Goal: Task Accomplishment & Management: Manage account settings

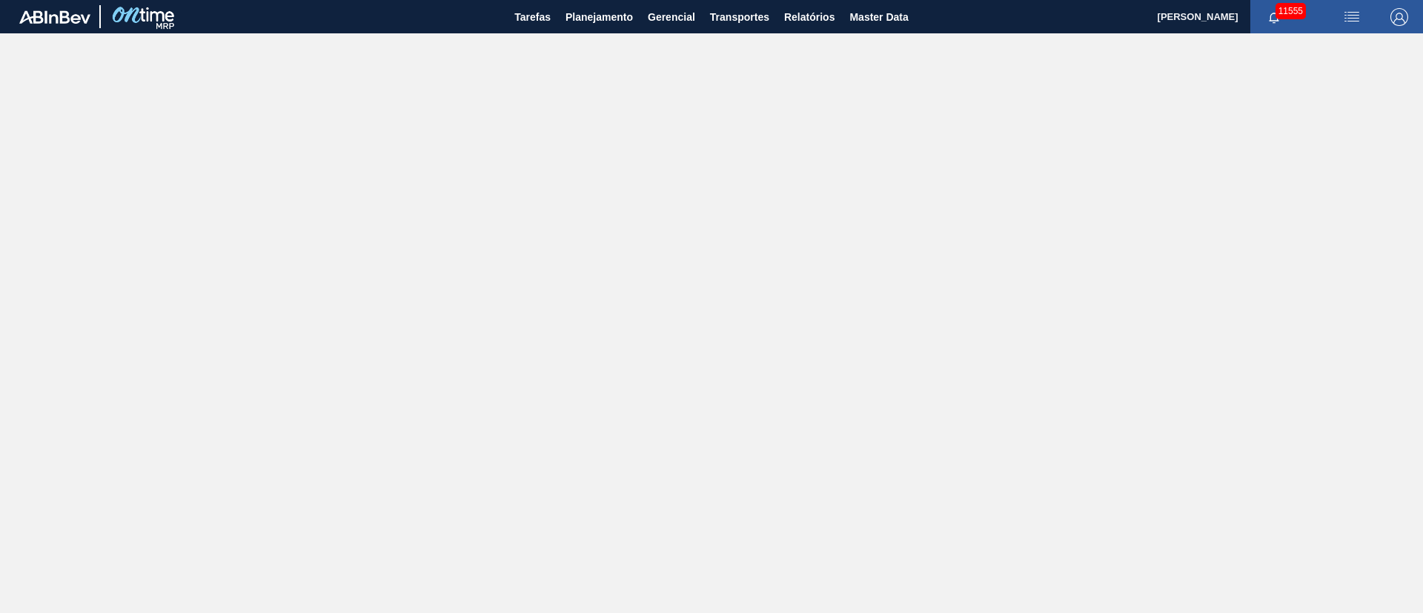
click at [153, 317] on main "Tarefas Planejamento Gerencial Transportes Relatórios Master Data [PERSON_NAME]…" at bounding box center [711, 306] width 1423 height 613
click at [608, 19] on span "Planejamento" at bounding box center [599, 17] width 67 height 18
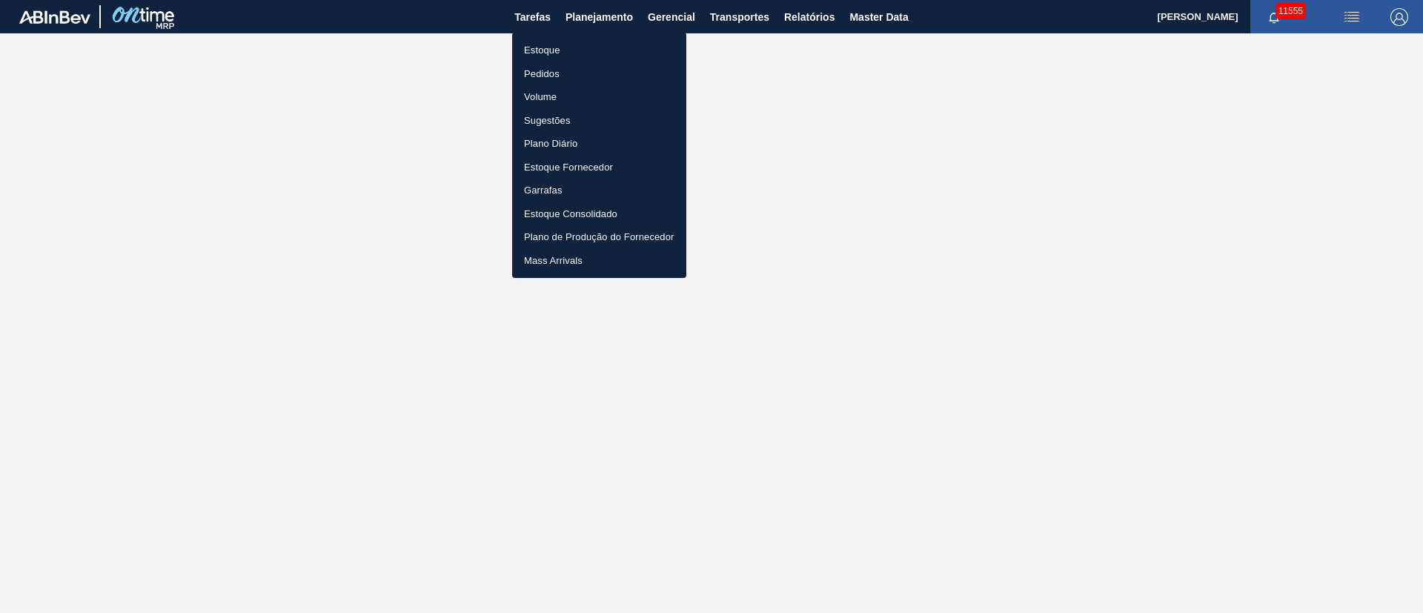
click at [535, 74] on li "Pedidos" at bounding box center [599, 74] width 174 height 24
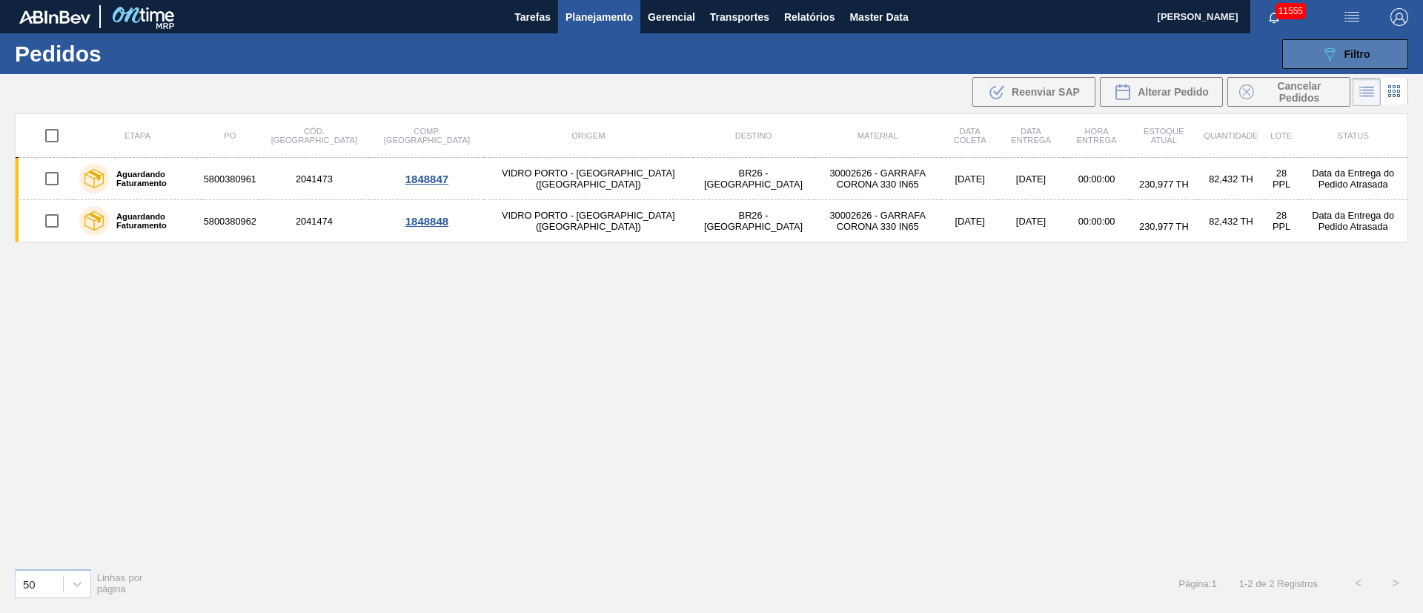
click at [1359, 64] on button "089F7B8B-B2A5-4AFE-B5C0-19BA573D28AC Filtro" at bounding box center [1345, 54] width 126 height 30
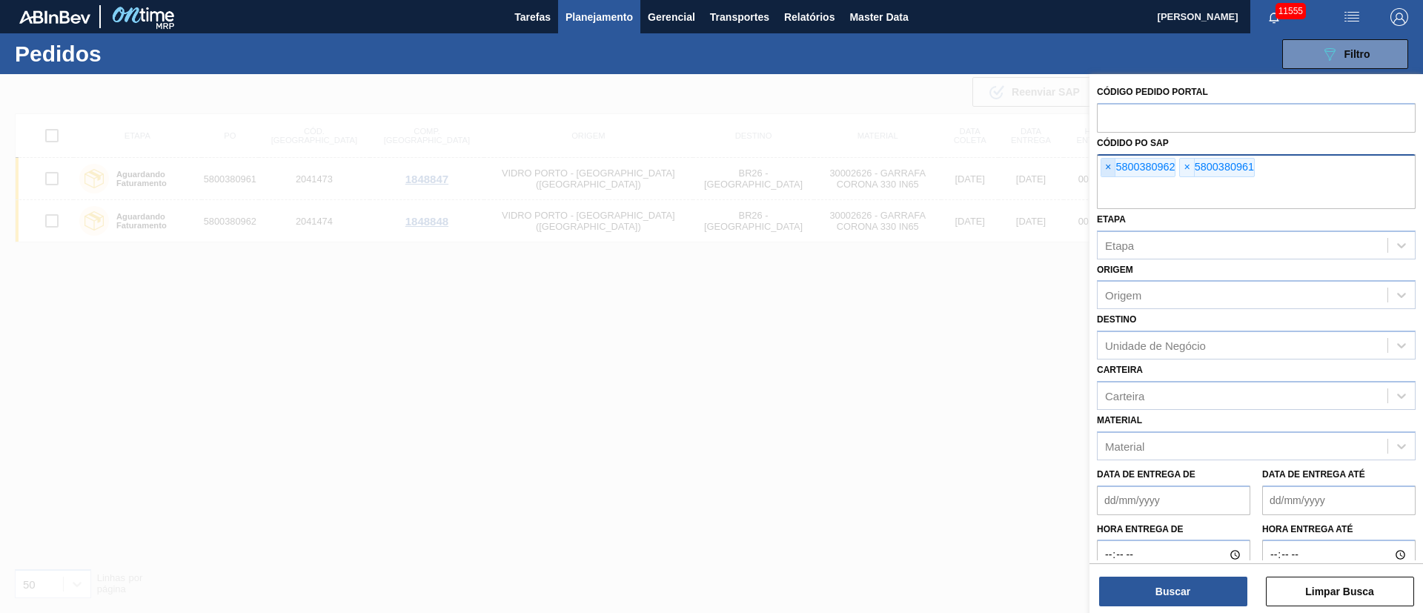
click at [1104, 168] on span "×" at bounding box center [1109, 168] width 14 height 18
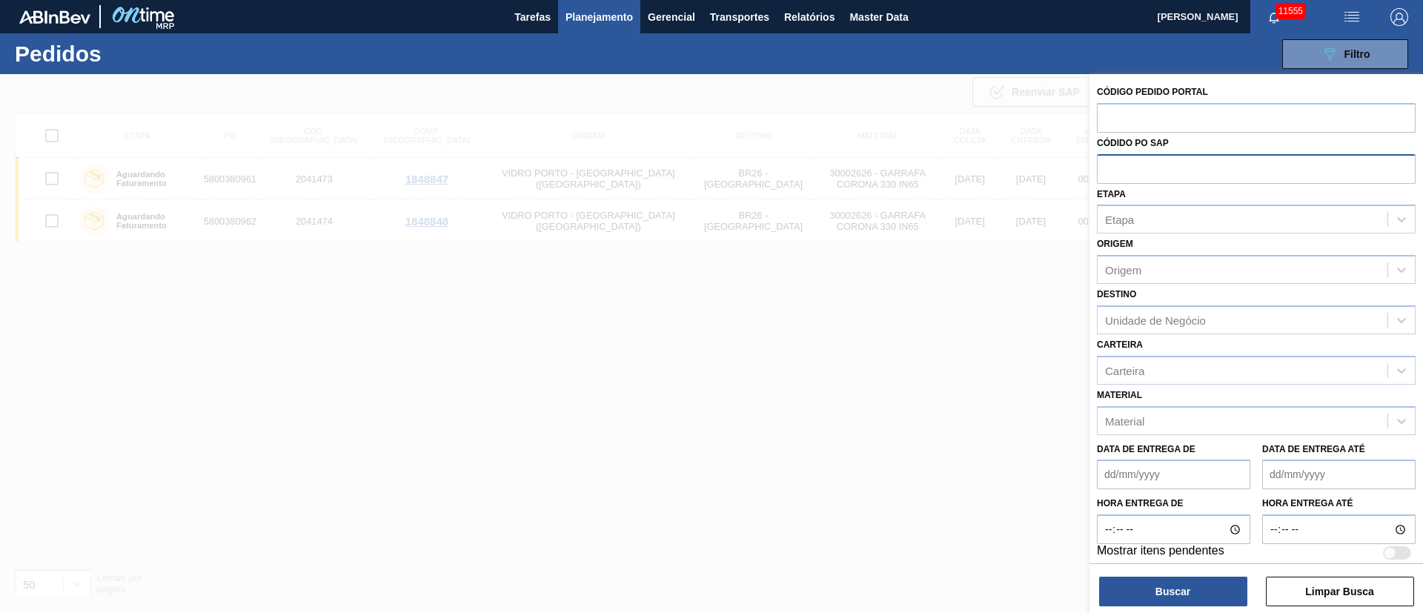
click at [1104, 168] on input "text" at bounding box center [1256, 168] width 319 height 28
click at [690, 86] on div at bounding box center [711, 380] width 1423 height 613
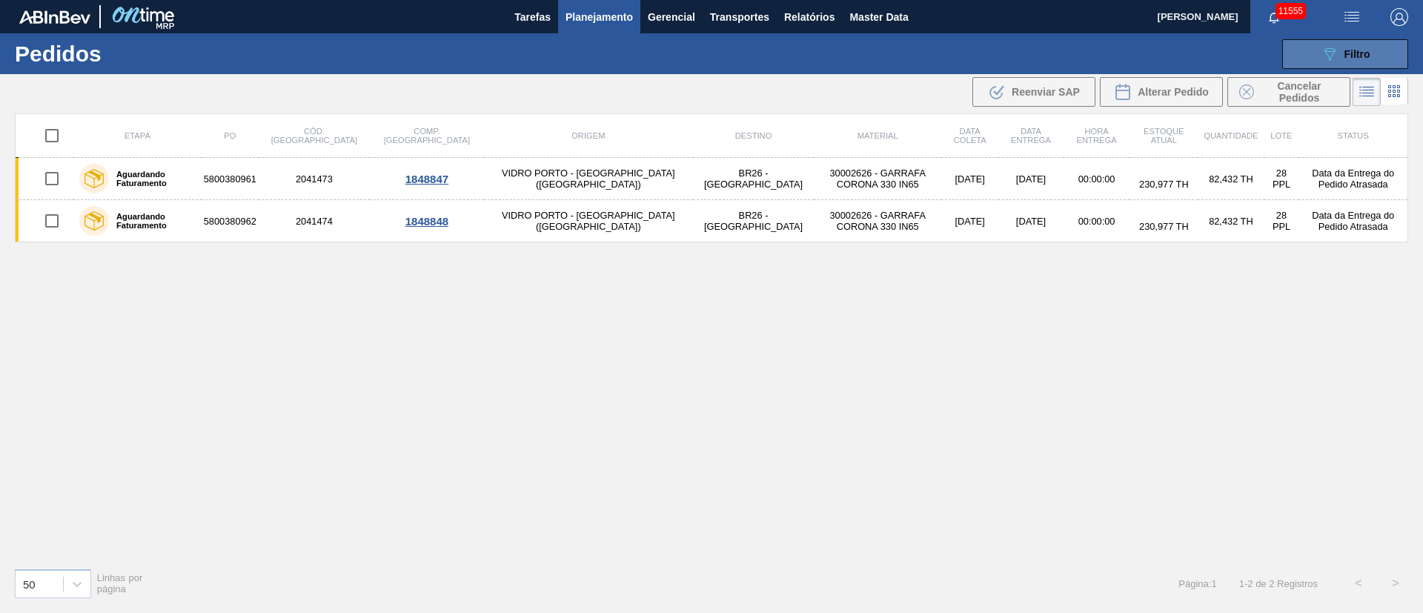
click at [1388, 43] on button "089F7B8B-B2A5-4AFE-B5C0-19BA573D28AC Filtro" at bounding box center [1345, 54] width 126 height 30
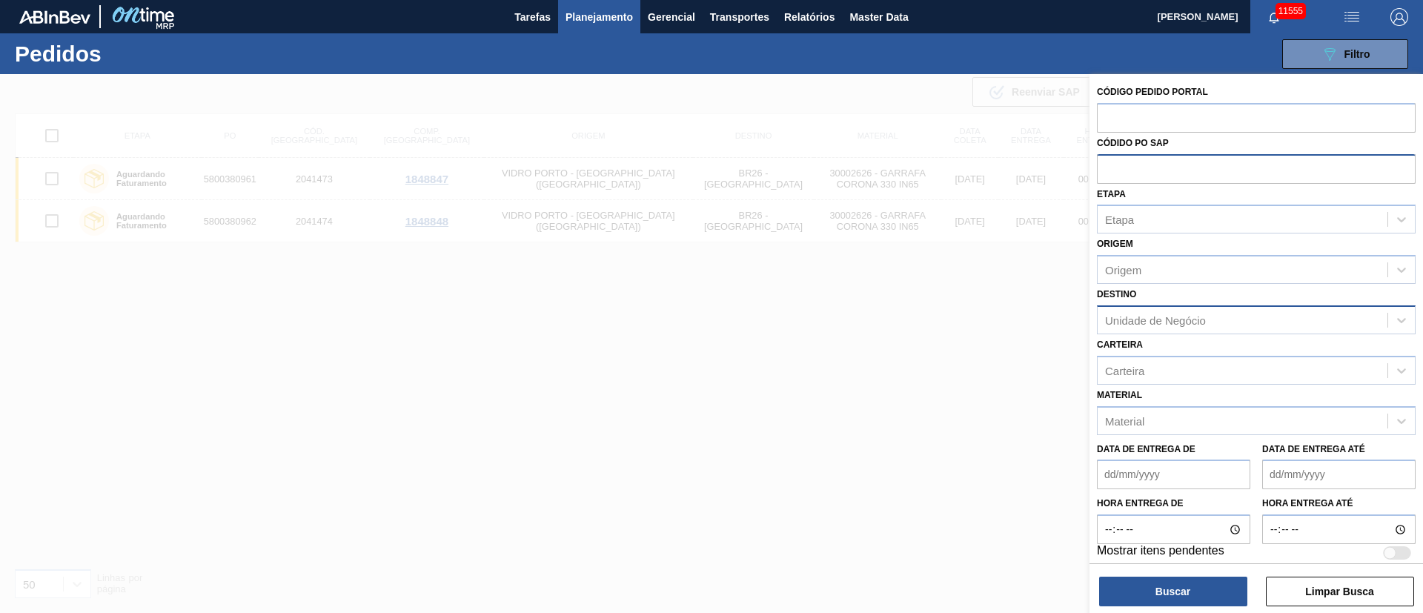
click at [1121, 312] on div "Unidade de Negócio" at bounding box center [1243, 319] width 290 height 21
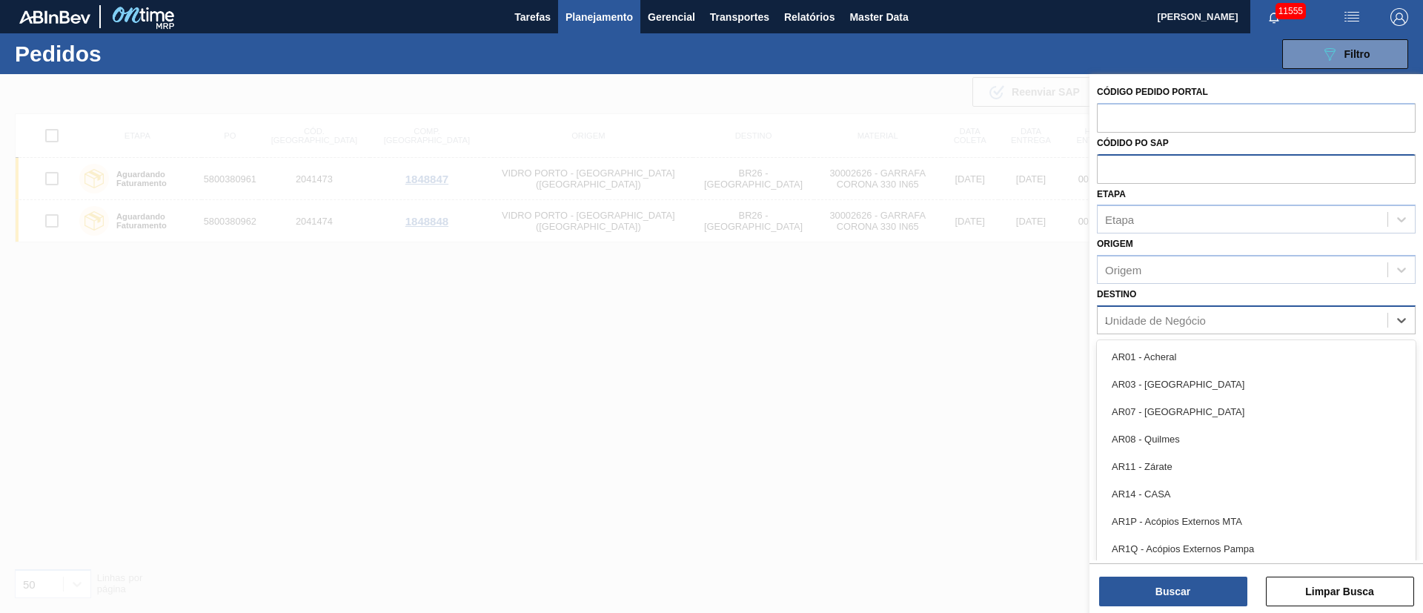
type input "23"
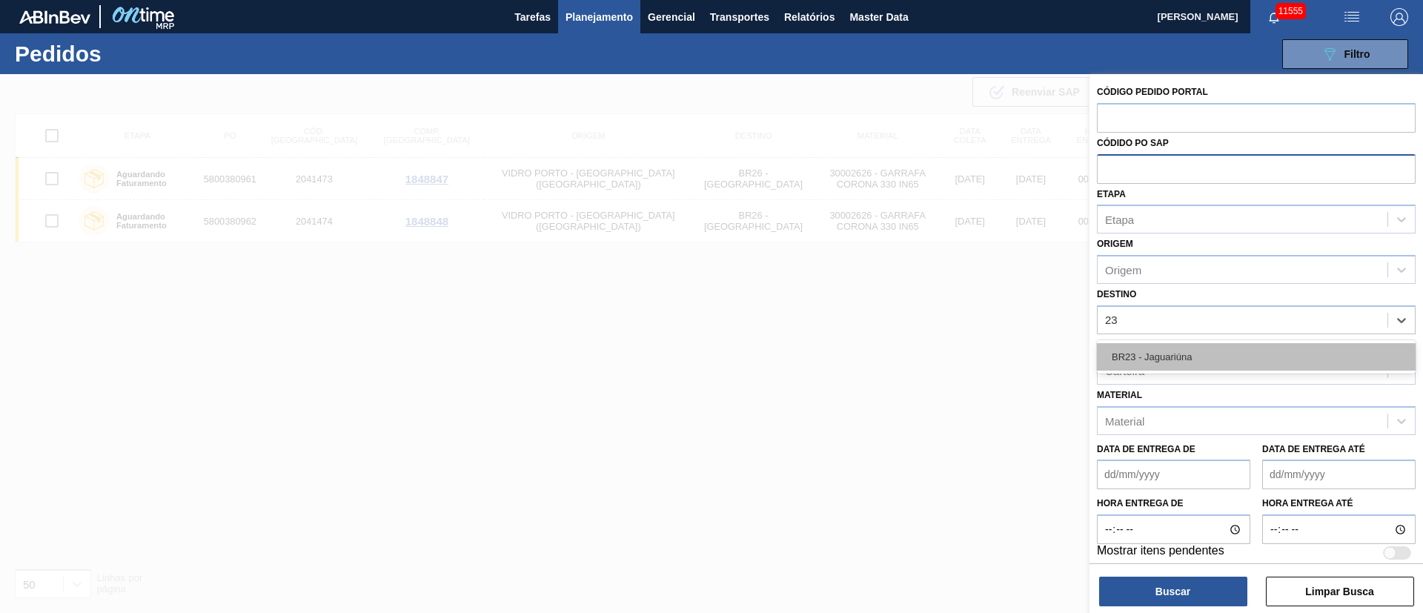
click at [1123, 370] on div "BR23 - Jaguariúna" at bounding box center [1256, 356] width 319 height 27
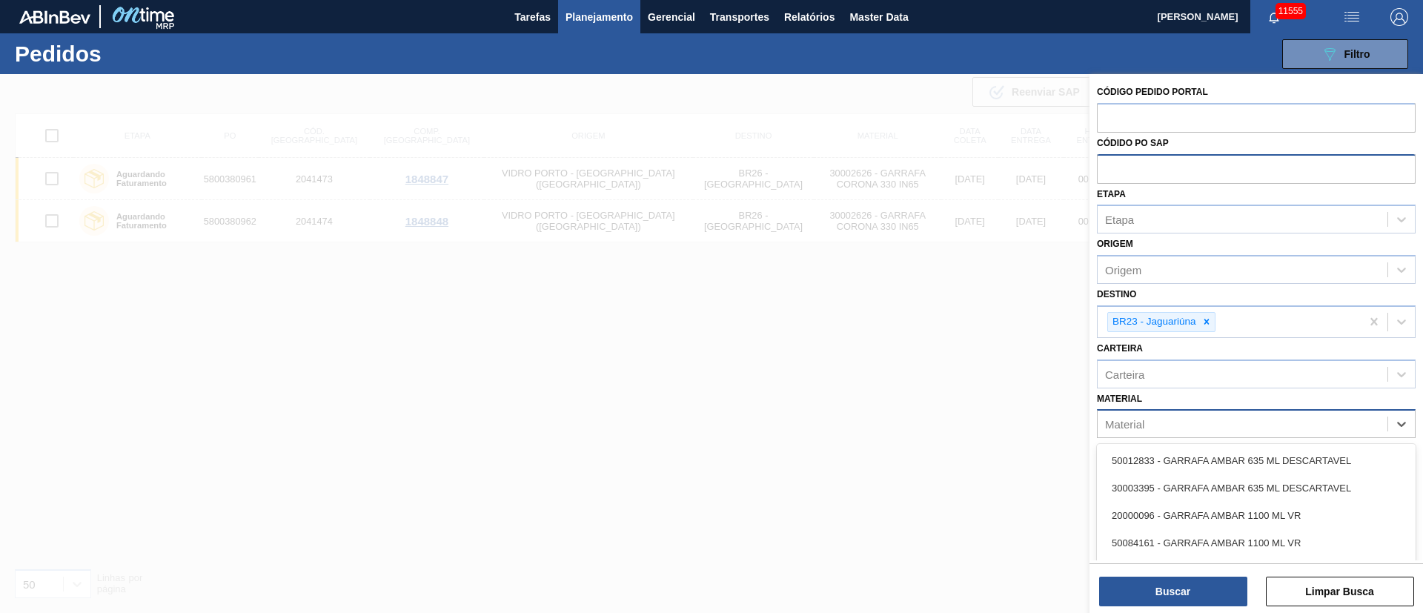
click at [1138, 418] on div "Material" at bounding box center [1124, 424] width 39 height 13
type input "300102"
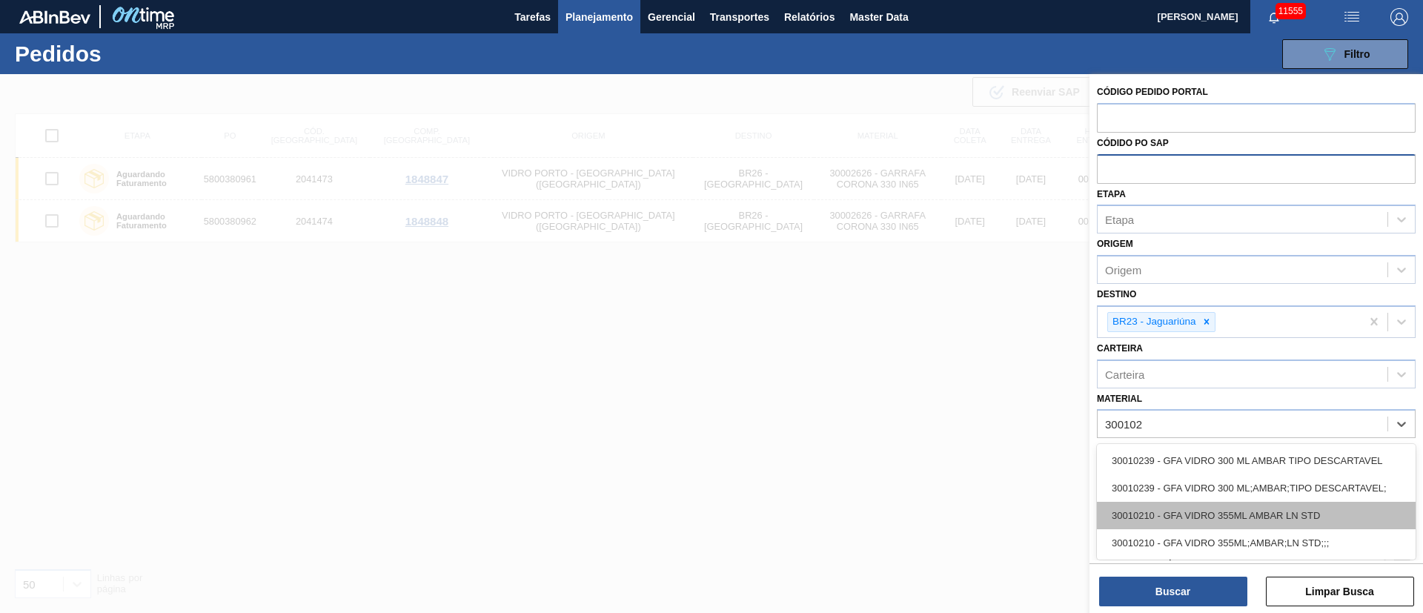
click at [1173, 511] on div "30010210 - GFA VIDRO 355ML AMBAR LN STD" at bounding box center [1256, 515] width 319 height 27
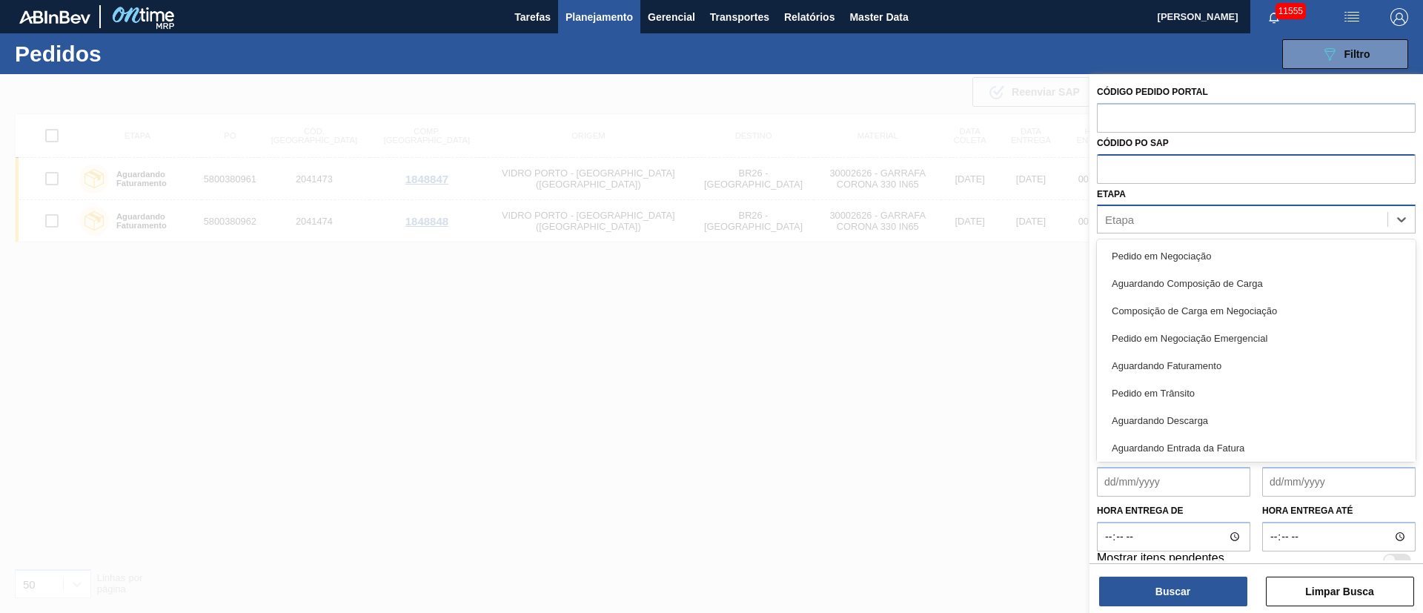
click at [1177, 211] on div "Etapa" at bounding box center [1243, 219] width 290 height 21
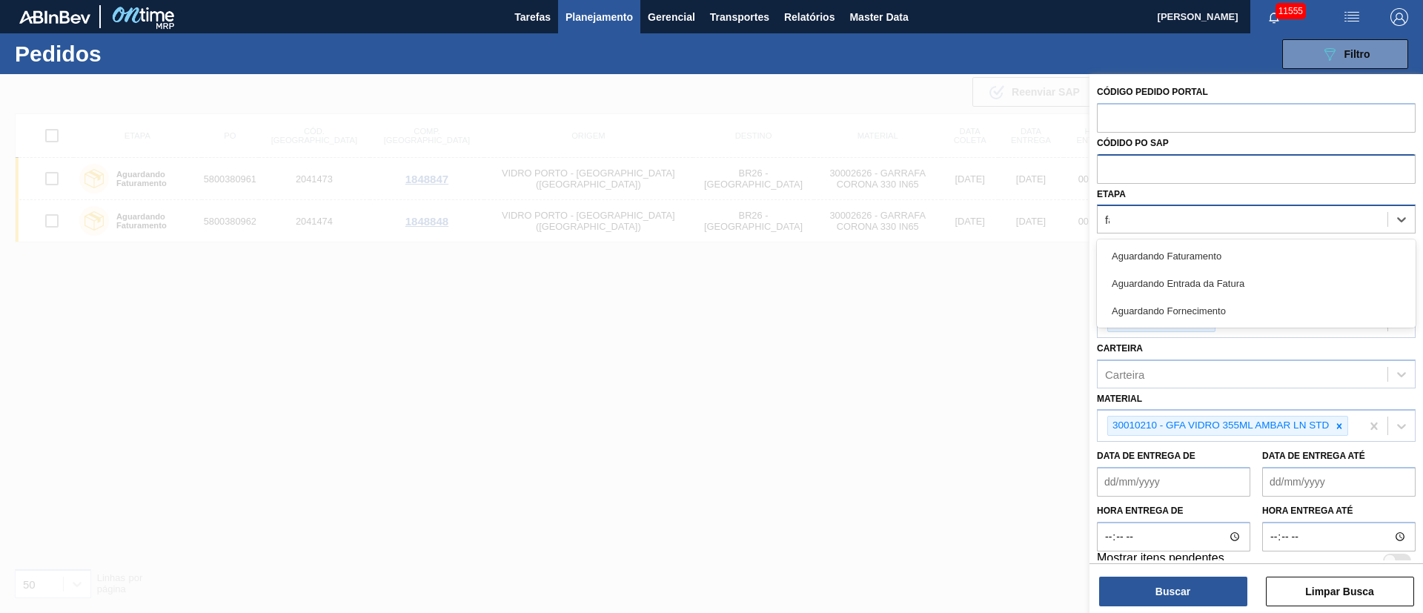
type input "fat"
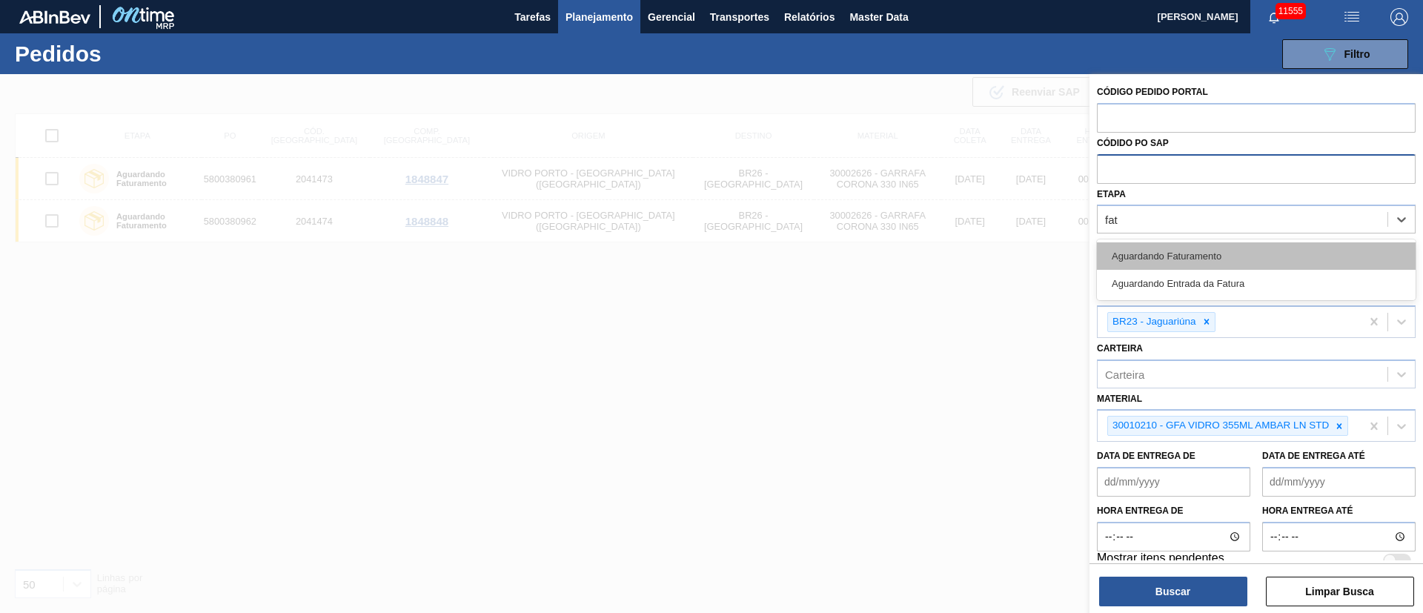
click at [1180, 256] on div "Aguardando Faturamento" at bounding box center [1256, 255] width 319 height 27
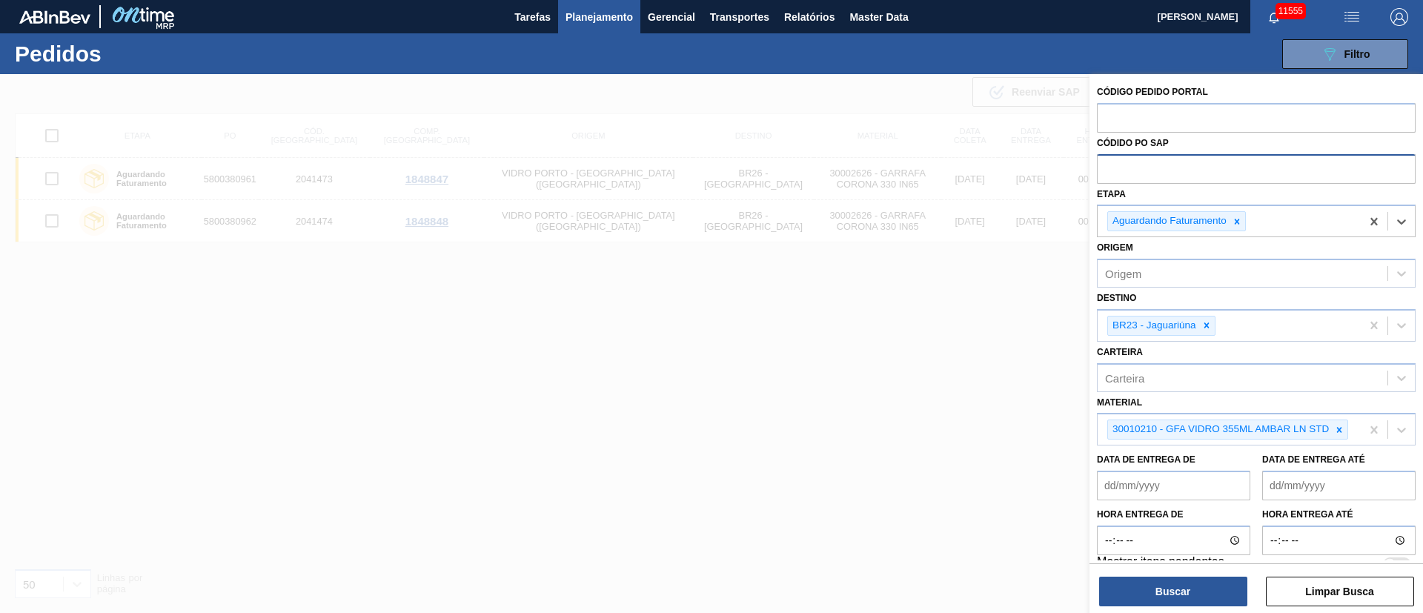
drag, startPoint x: 1141, startPoint y: 574, endPoint x: 1152, endPoint y: 607, distance: 35.2
click at [1142, 583] on div "Buscar Limpar Busca" at bounding box center [1257, 584] width 334 height 42
click at [1154, 591] on button "Buscar" at bounding box center [1173, 592] width 148 height 30
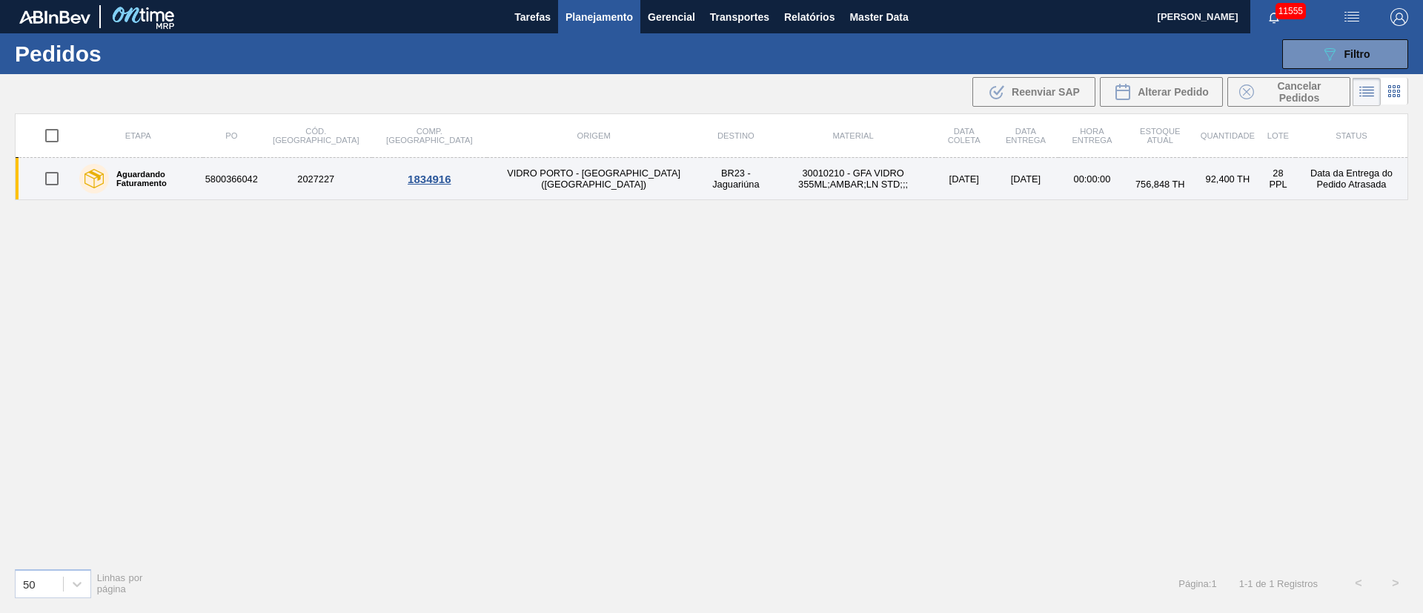
click at [783, 184] on td "30010210 - GFA VIDRO 355ML;AMBAR;LN STD;;;" at bounding box center [853, 179] width 164 height 42
click at [783, 184] on main "Tarefas Planejamento Gerencial Transportes Relatórios Master Data [PERSON_NAME]…" at bounding box center [711, 306] width 1423 height 613
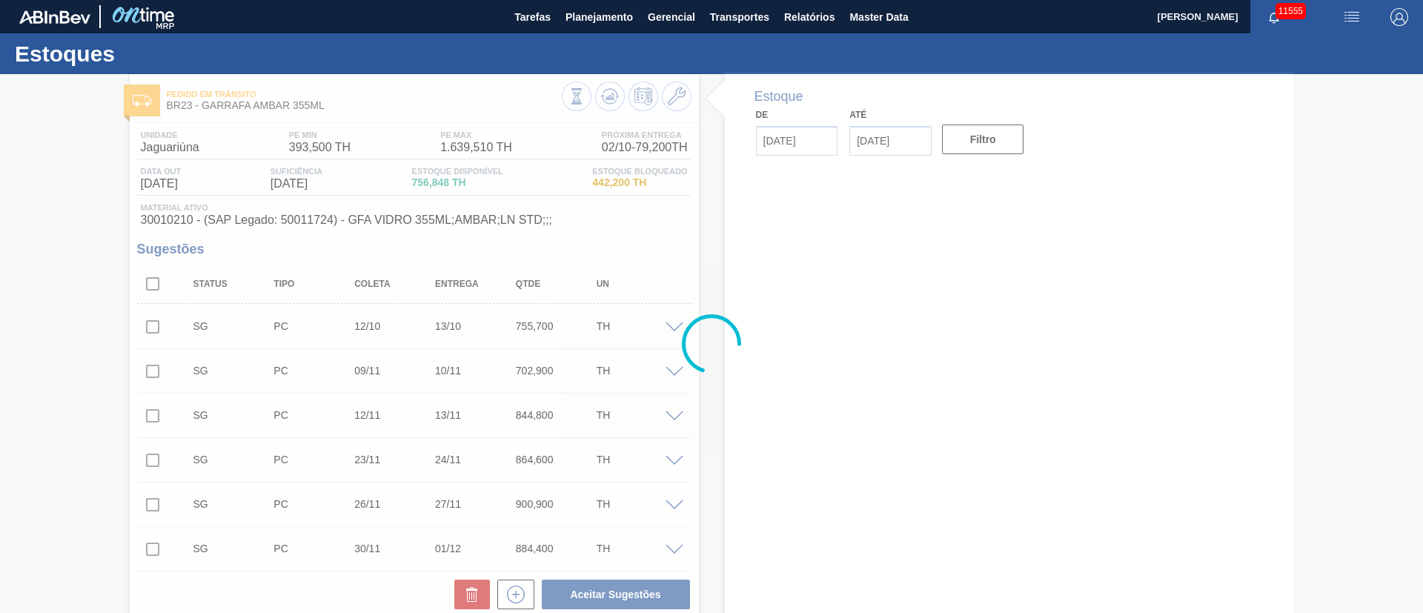
type input "[DATE]"
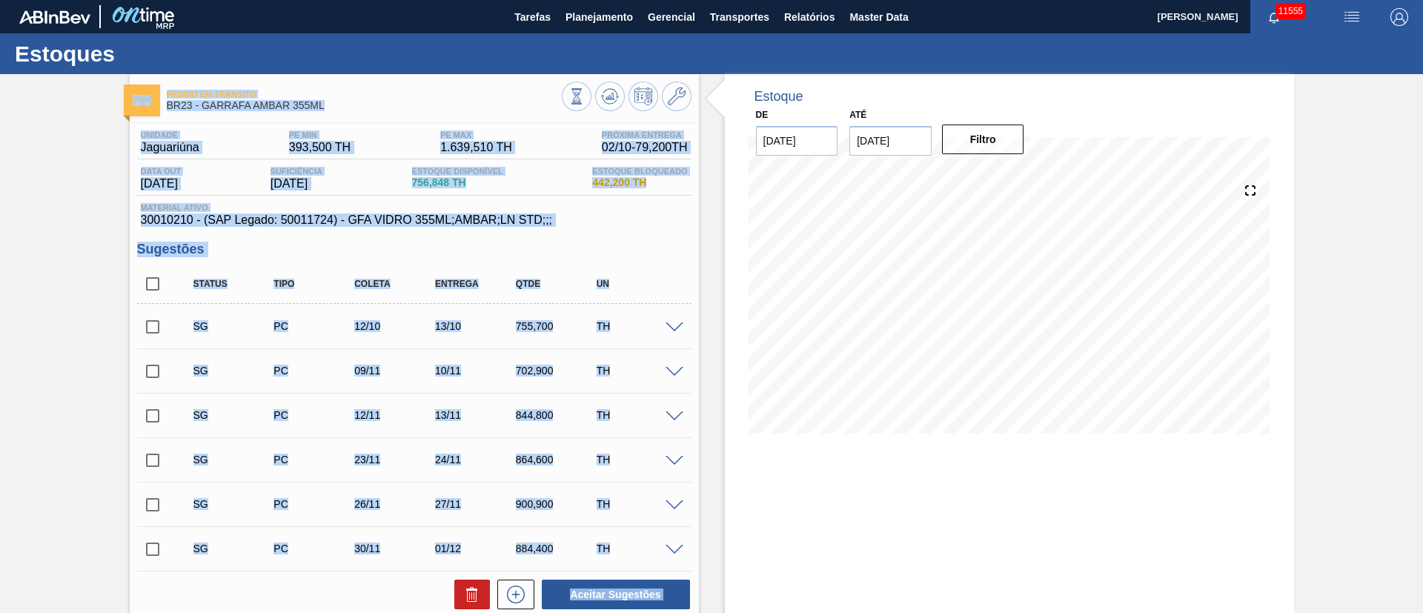
click at [523, 192] on div "Data out [DATE] Suficiência [DATE] Estoque Disponível 756,848 TH Estoque Bloque…" at bounding box center [414, 181] width 554 height 29
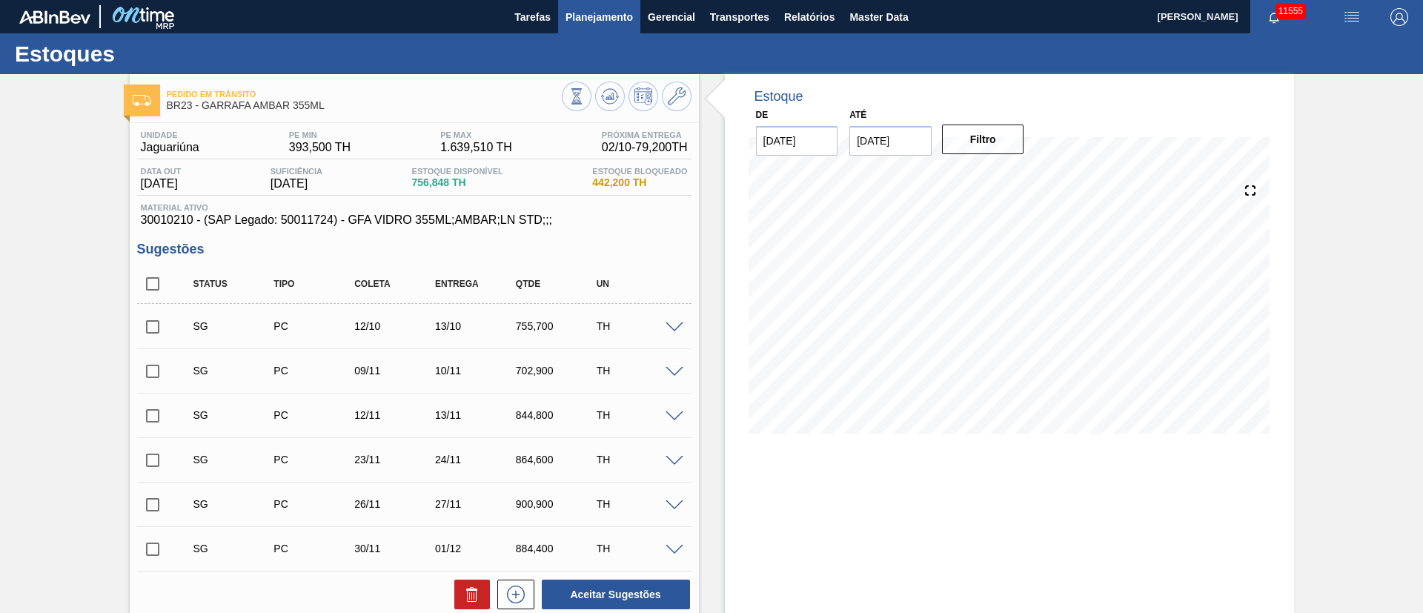
click at [589, 7] on button "Planejamento" at bounding box center [599, 16] width 82 height 33
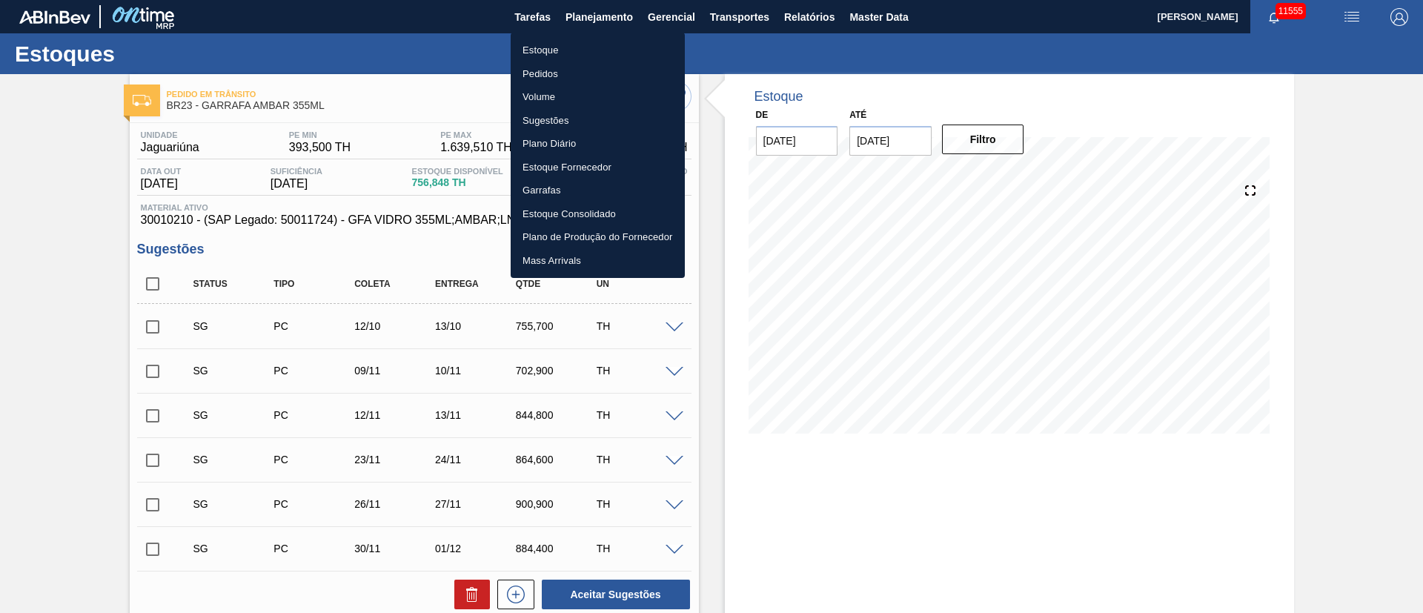
click at [288, 228] on div at bounding box center [711, 306] width 1423 height 613
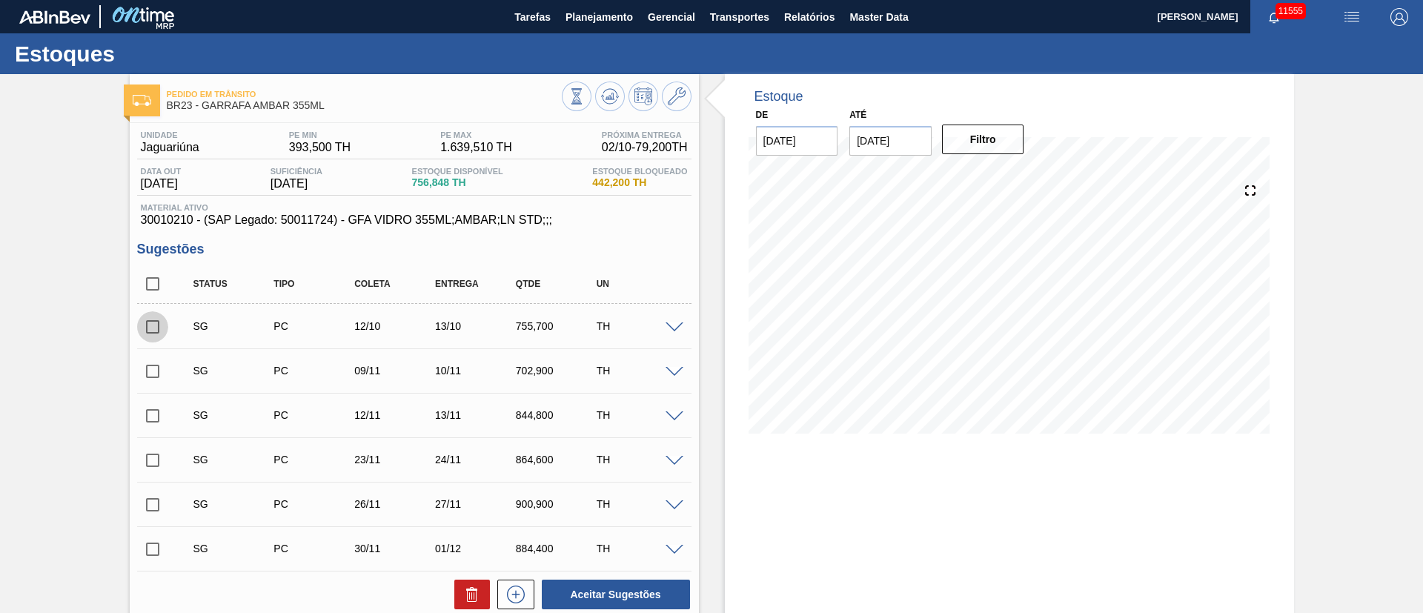
click at [156, 329] on input "checkbox" at bounding box center [152, 326] width 31 height 31
checkbox input "true"
click at [152, 374] on input "checkbox" at bounding box center [152, 371] width 31 height 31
checkbox input "true"
click at [145, 416] on input "checkbox" at bounding box center [152, 415] width 31 height 31
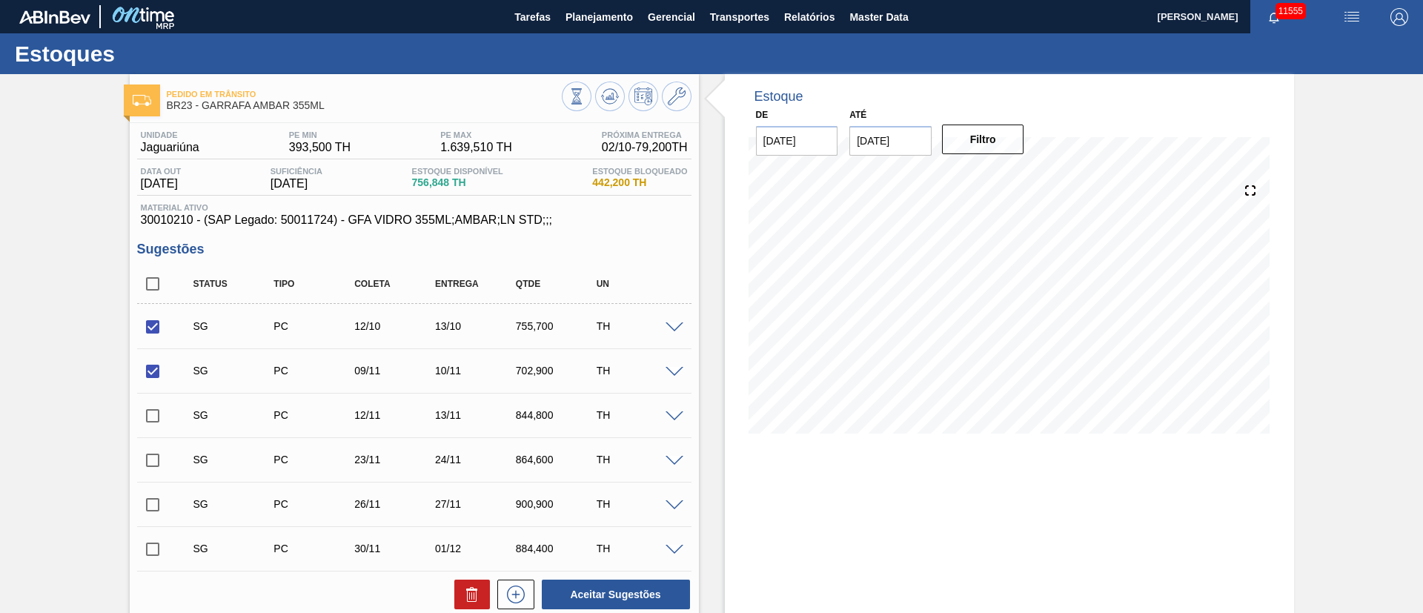
checkbox input "true"
click at [672, 325] on span at bounding box center [675, 327] width 18 height 11
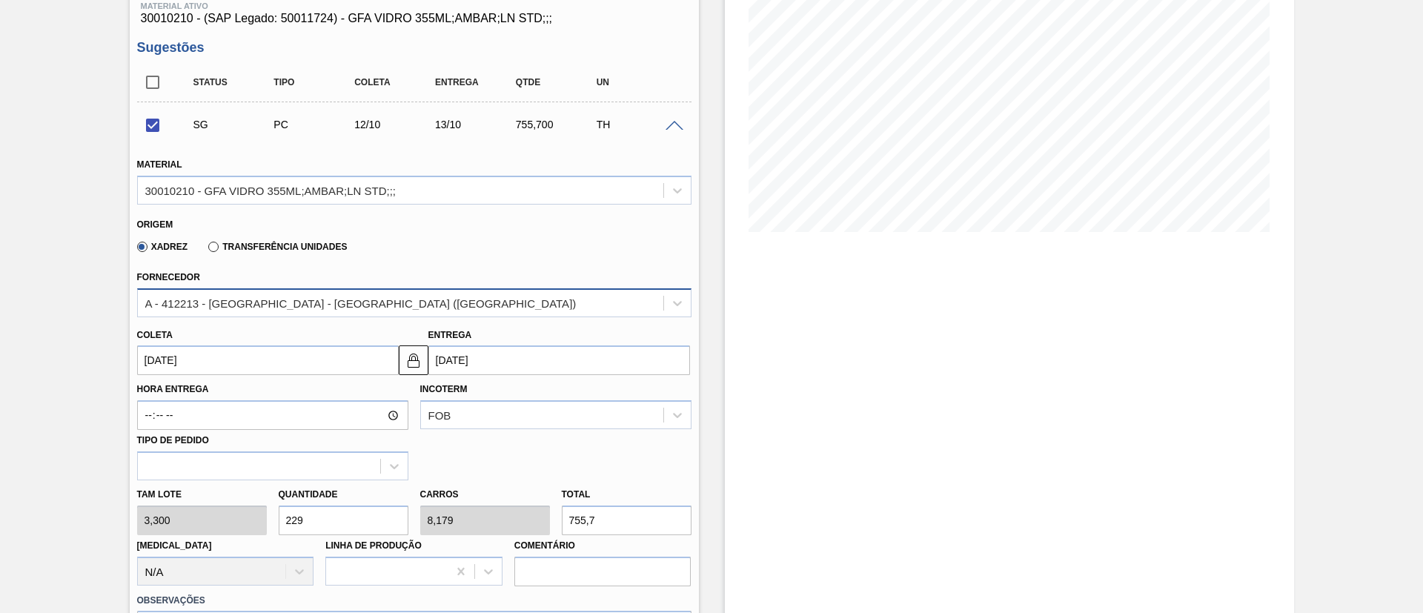
scroll to position [222, 0]
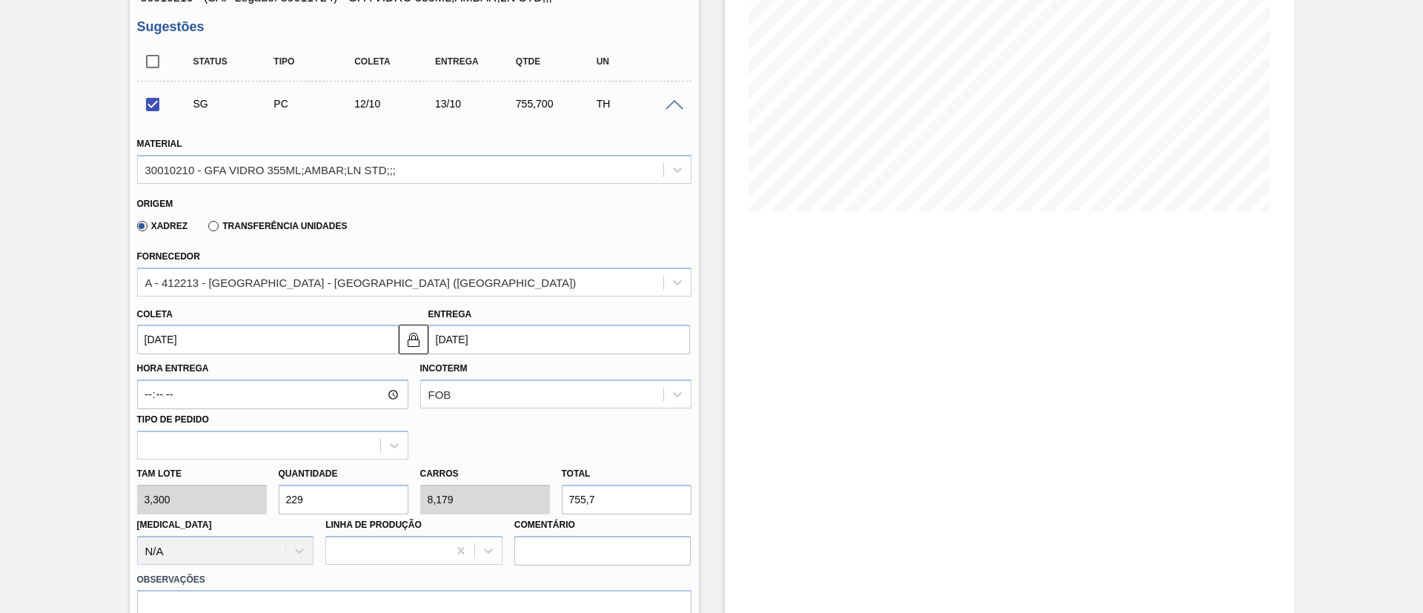
click at [210, 335] on input "[DATE]" at bounding box center [268, 340] width 262 height 30
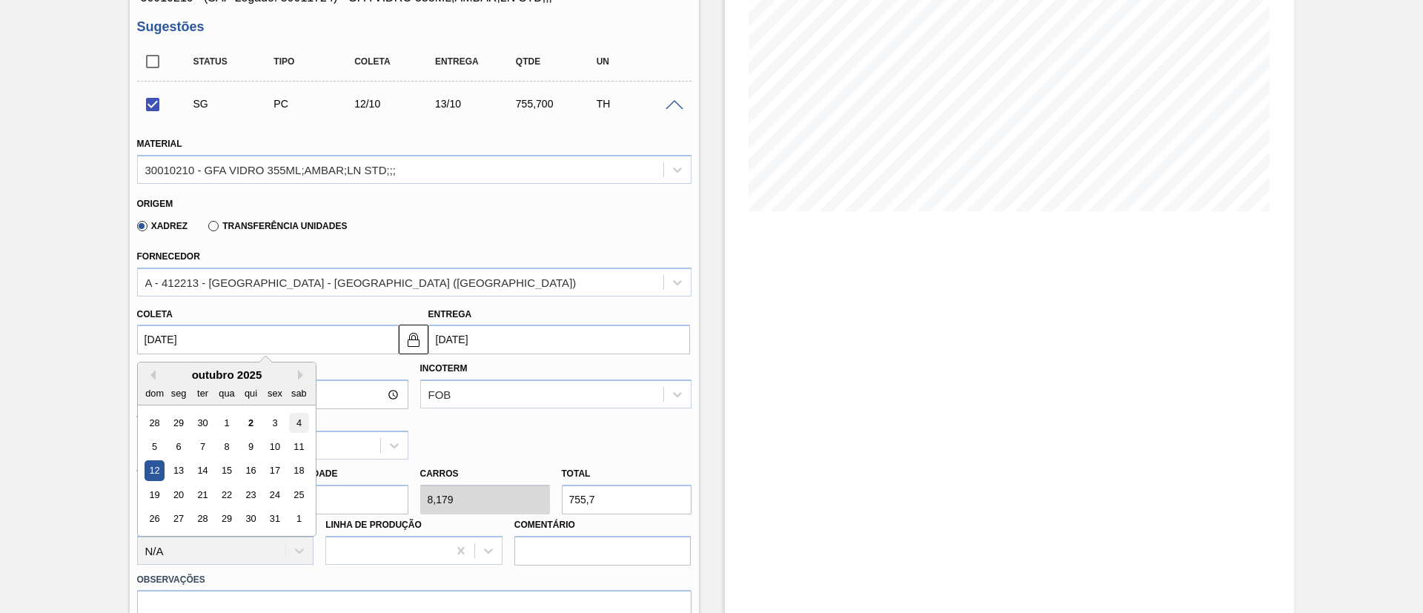
click at [302, 427] on div "4" at bounding box center [298, 423] width 20 height 20
checkbox input "false"
type input "[DATE]"
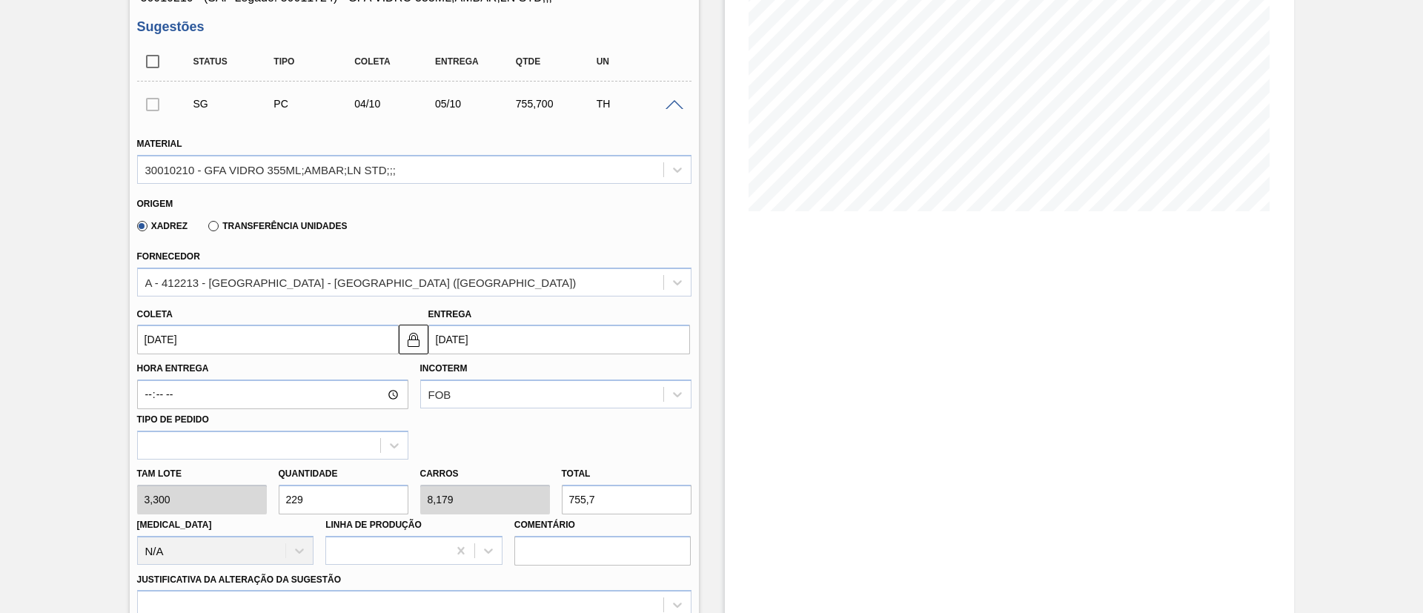
click at [221, 500] on div "Tam lote 3,300 Quantidade 229 Carros 8,179 Total 755,7 [MEDICAL_DATA] N/A Linha…" at bounding box center [414, 513] width 566 height 106
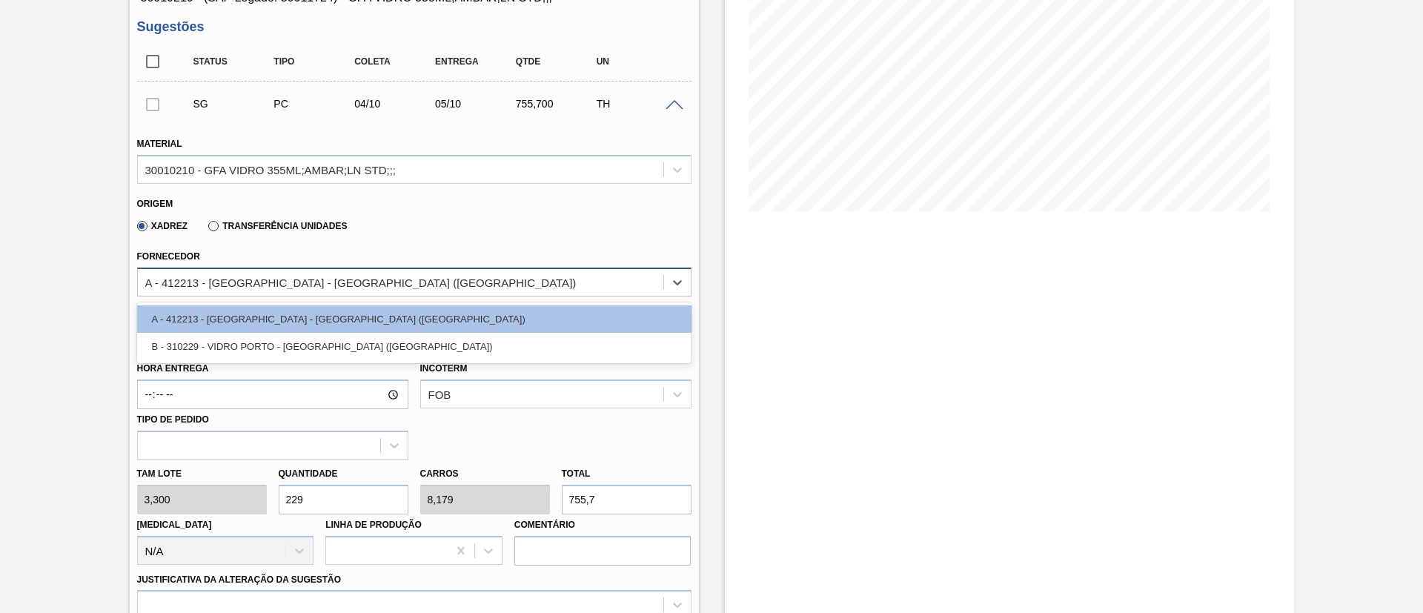
click at [260, 293] on div "A - 412213 - [GEOGRAPHIC_DATA] - [GEOGRAPHIC_DATA] ([GEOGRAPHIC_DATA])" at bounding box center [414, 282] width 554 height 29
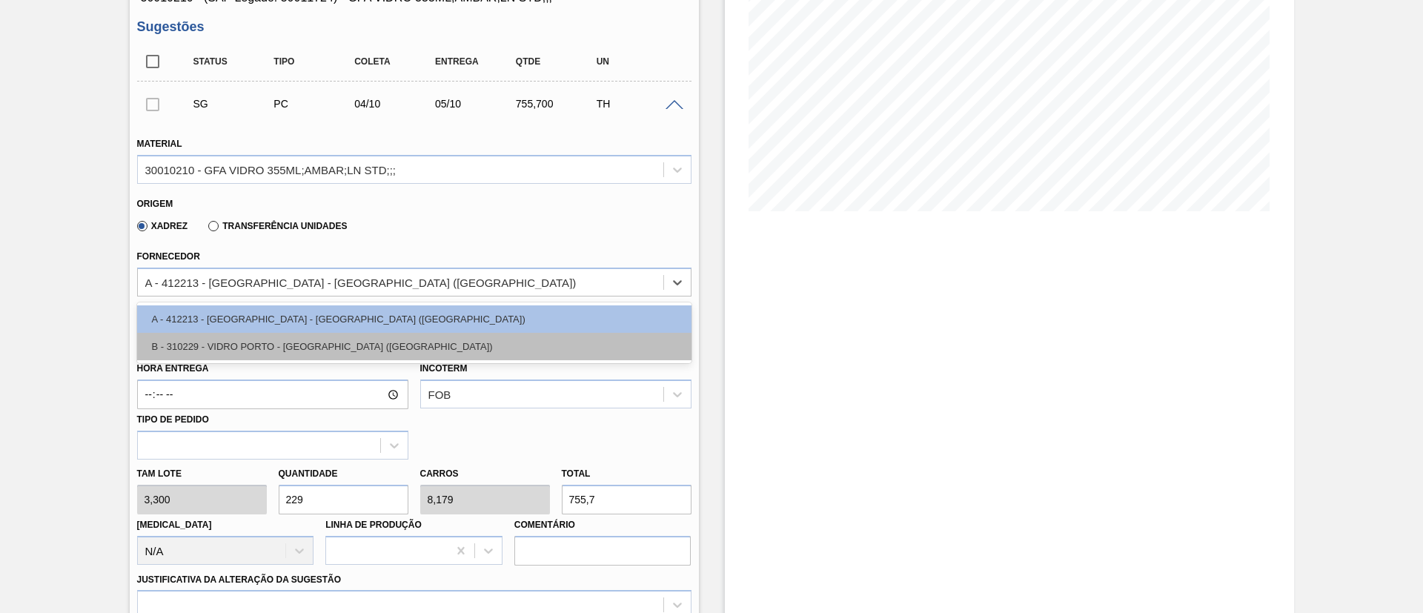
click at [259, 352] on div "B - 310229 - VIDRO PORTO - [GEOGRAPHIC_DATA] ([GEOGRAPHIC_DATA])" at bounding box center [414, 346] width 554 height 27
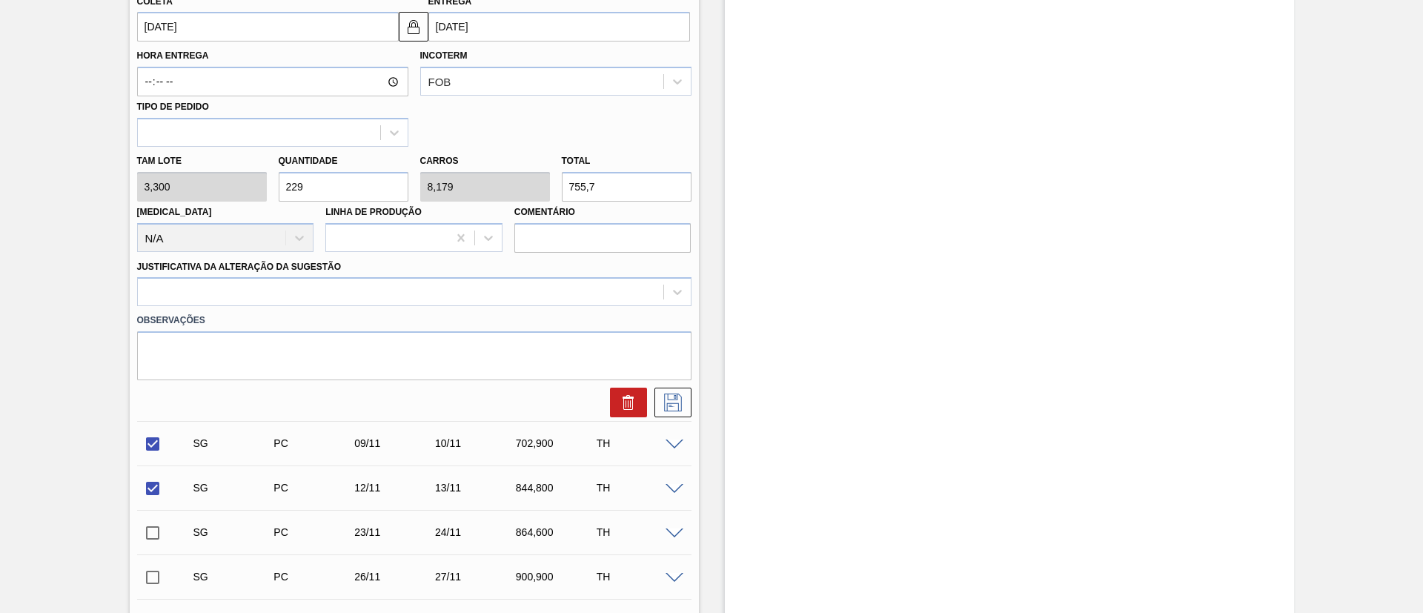
scroll to position [556, 0]
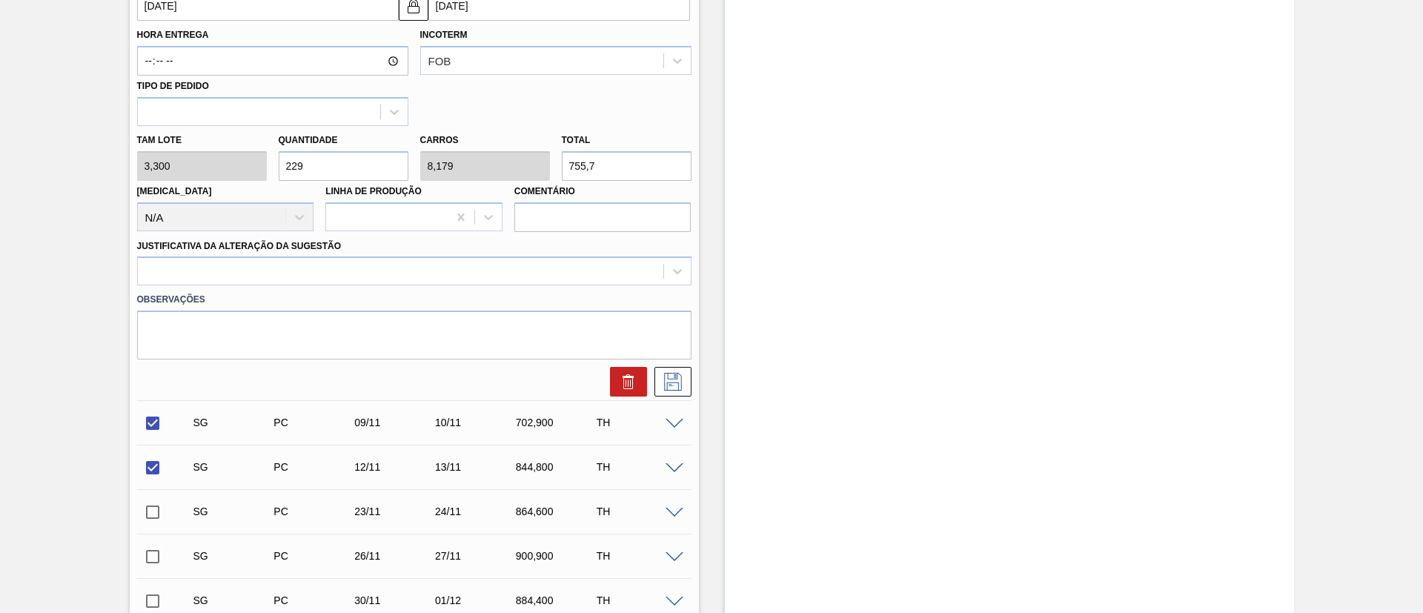
click at [675, 422] on span at bounding box center [675, 424] width 18 height 11
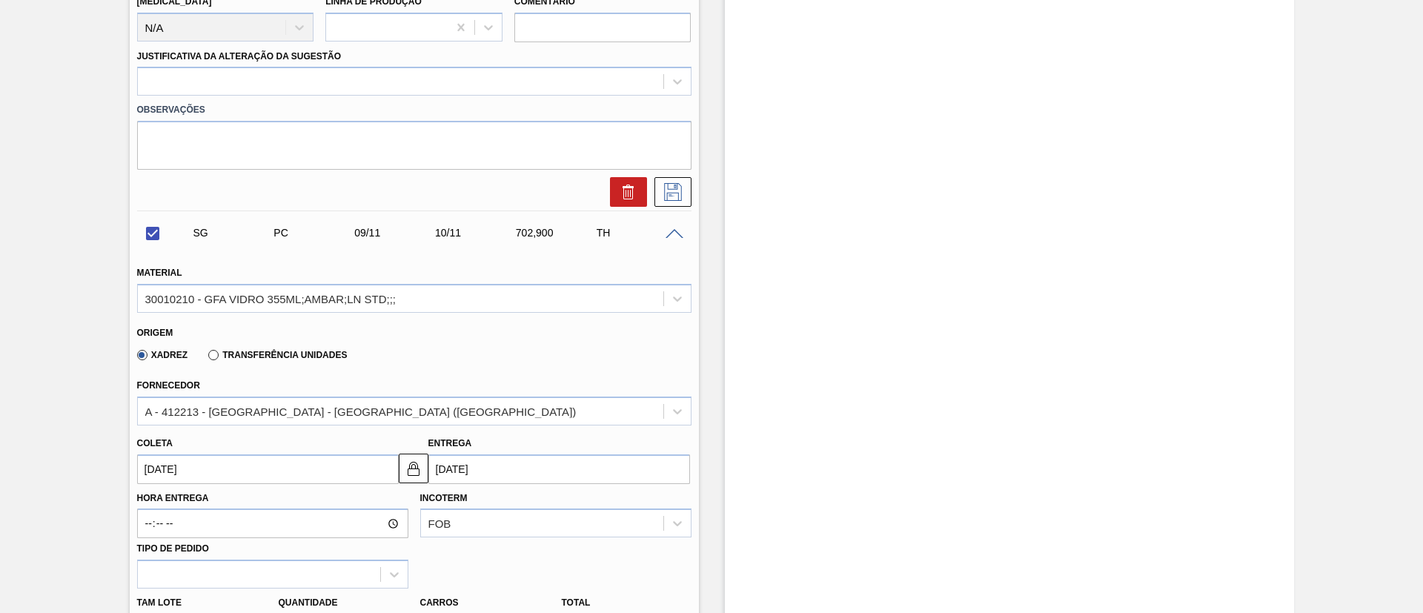
scroll to position [778, 0]
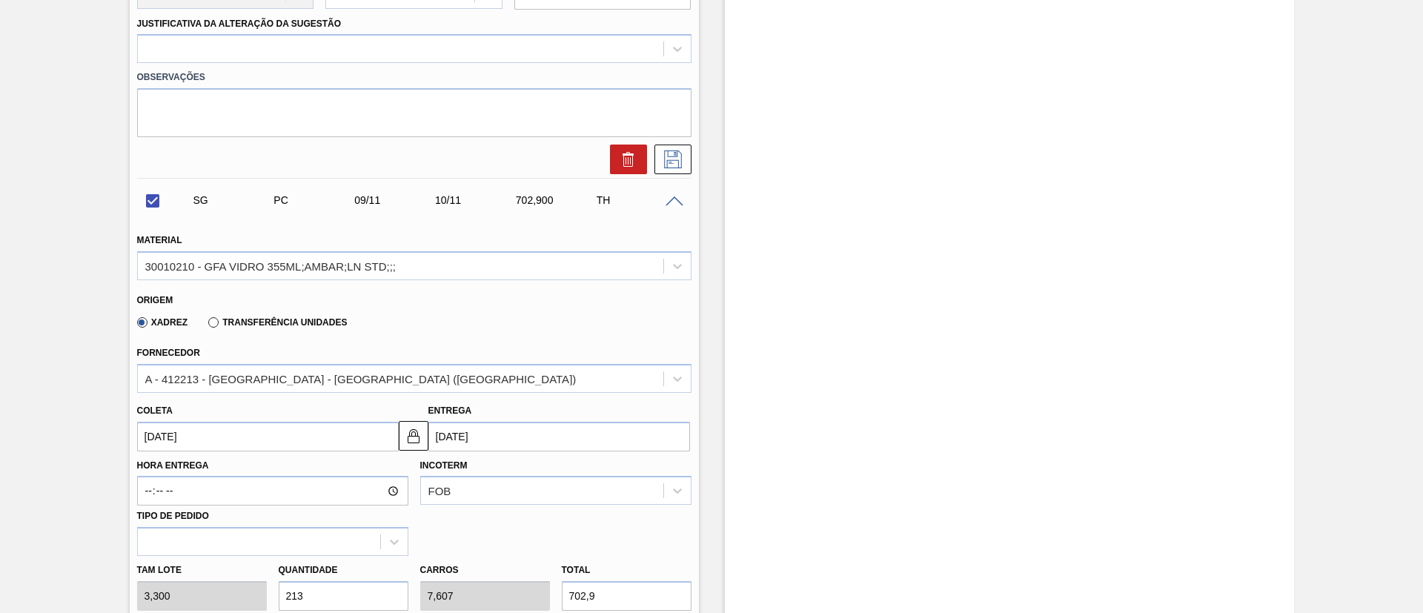
click at [208, 432] on input "[DATE]" at bounding box center [268, 437] width 262 height 30
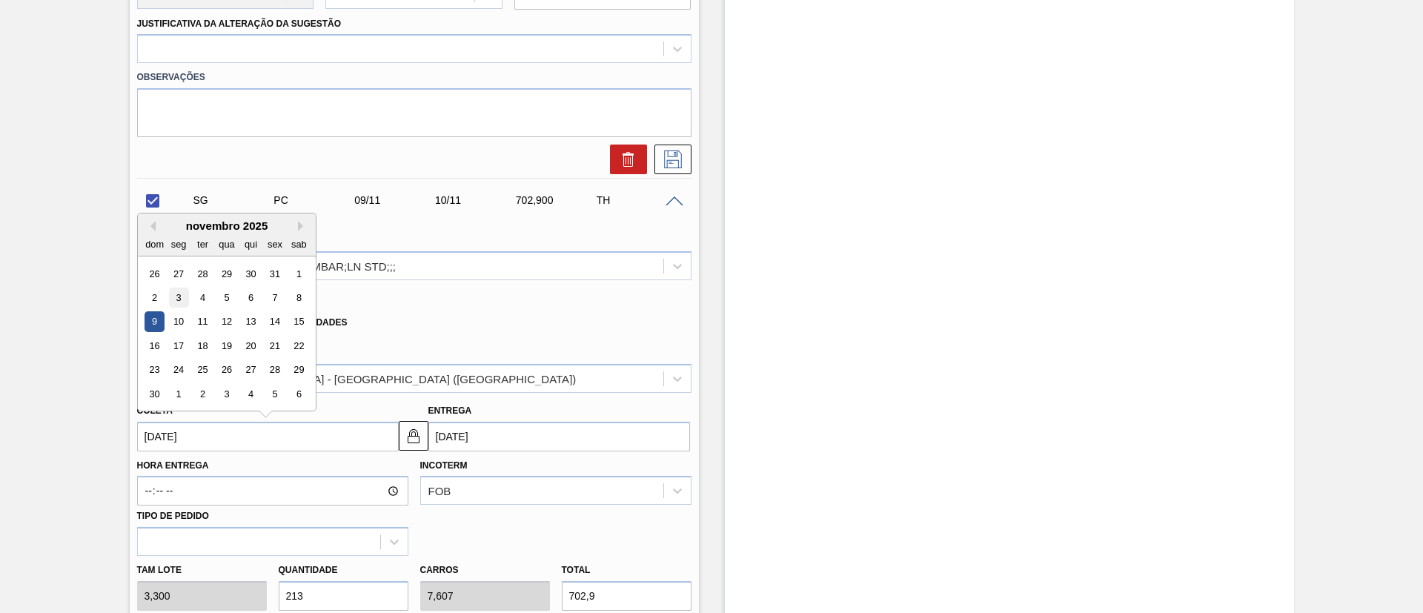
click at [178, 297] on div "3" at bounding box center [178, 298] width 20 height 20
checkbox input "false"
type input "[DATE]"
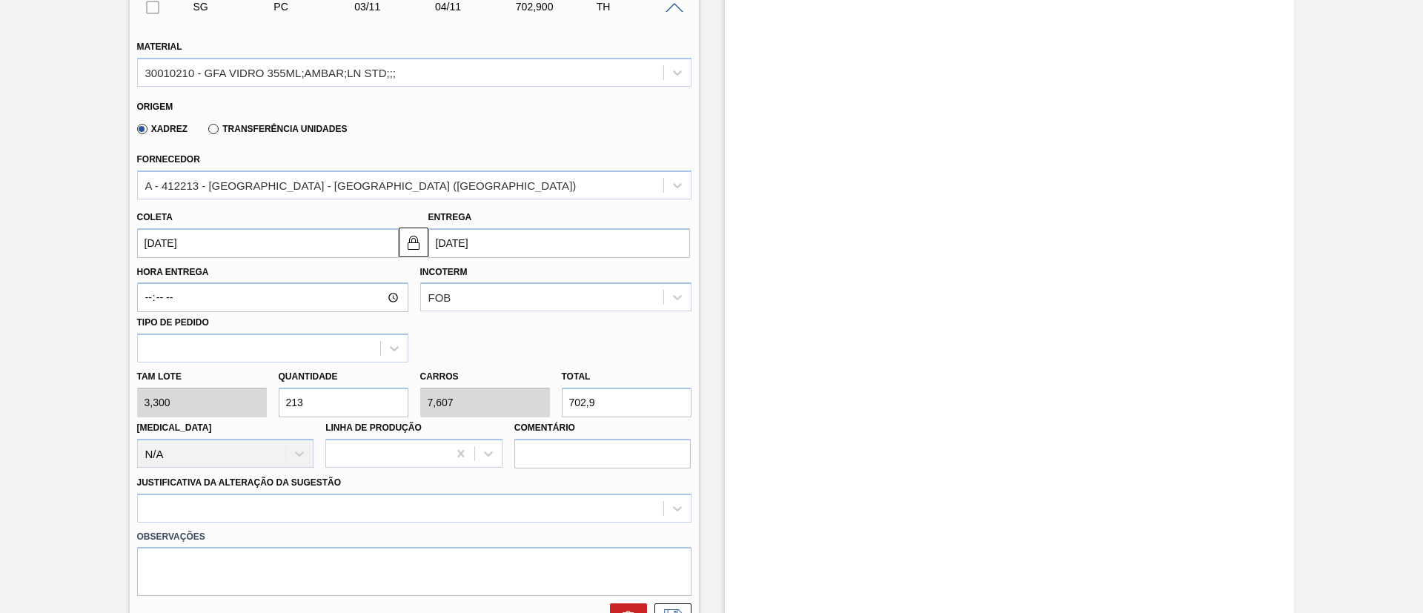
scroll to position [1001, 0]
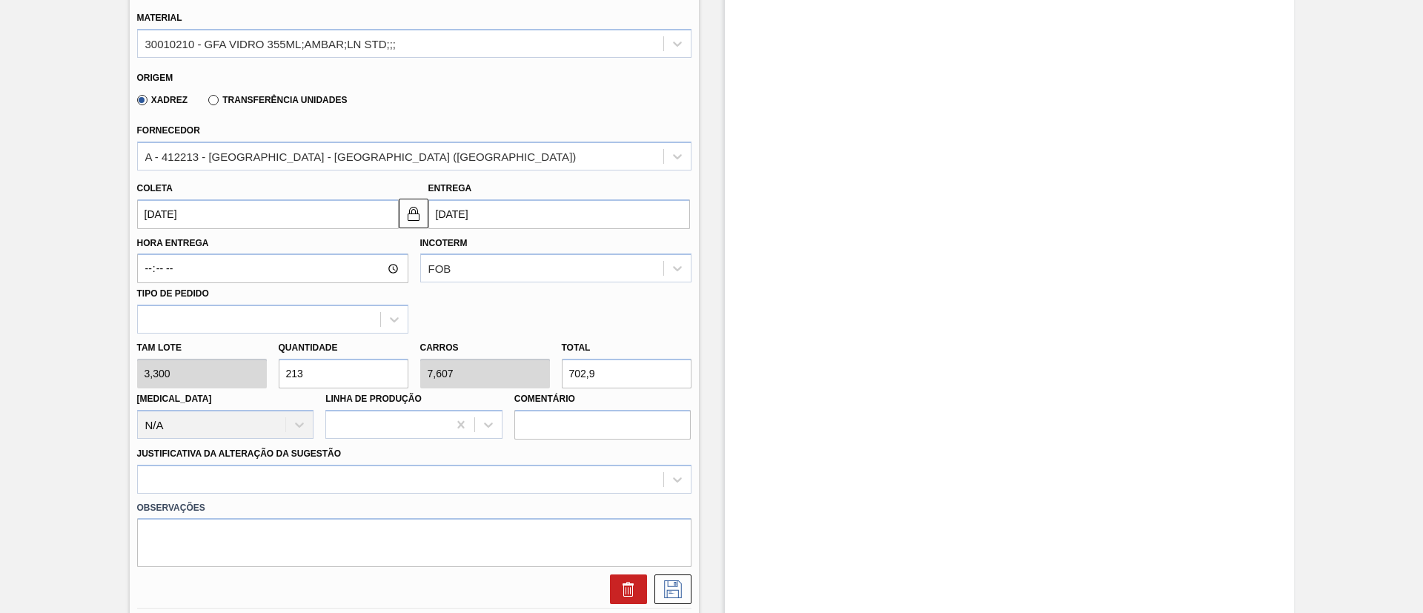
click at [173, 373] on div "Tam lote 3,300 Quantidade 213 Carros 7,607 Total 702,9 [MEDICAL_DATA] N/A Linha…" at bounding box center [414, 387] width 566 height 106
type input "1"
type input "0,036"
type input "3,3"
type input "11"
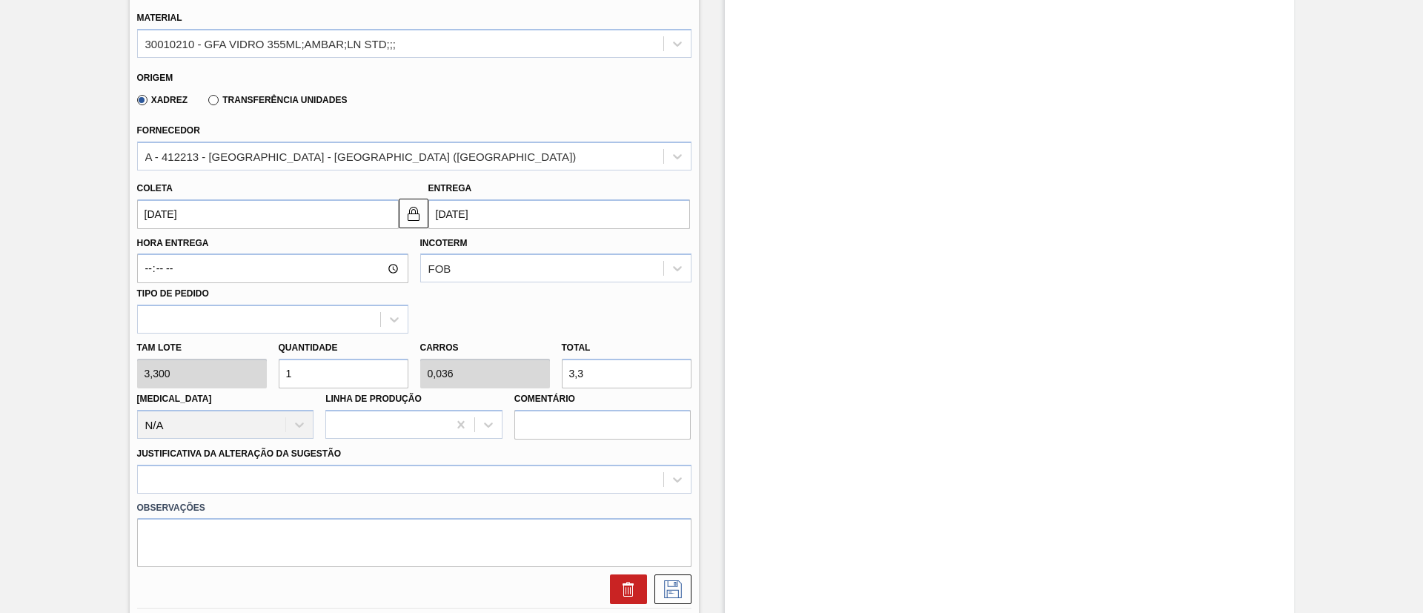
type input "0,393"
type input "36,3"
type input "112"
type input "4"
type input "369,6"
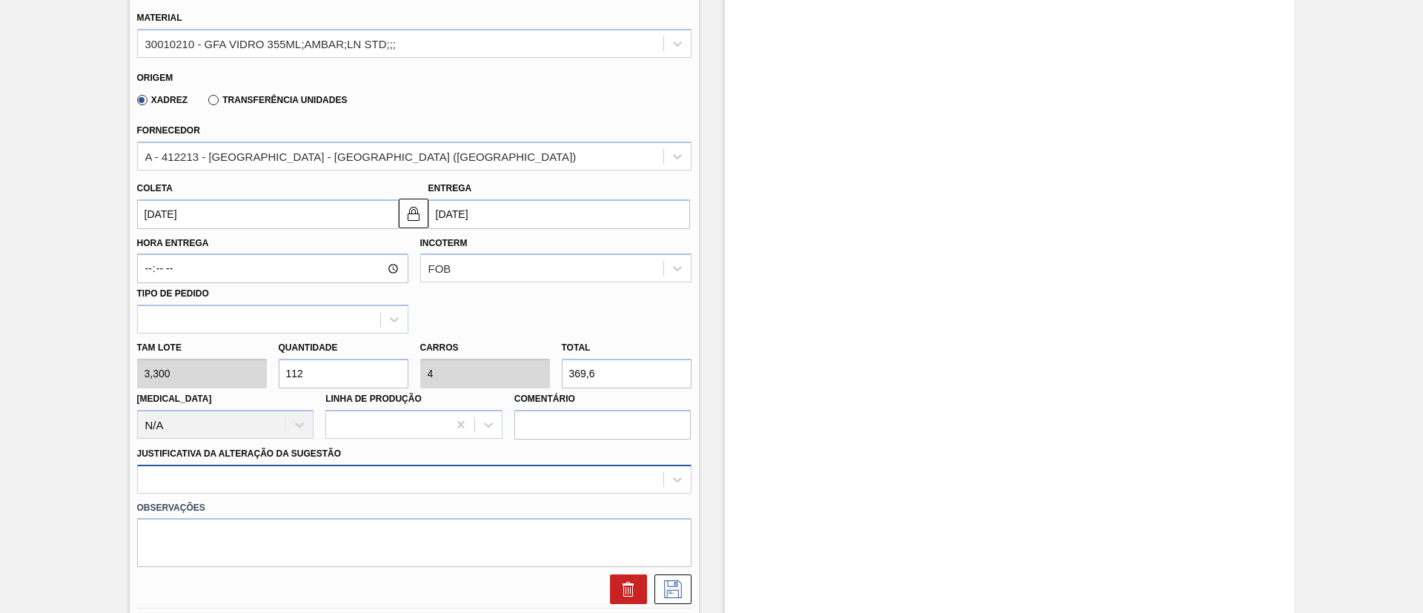
type input "112"
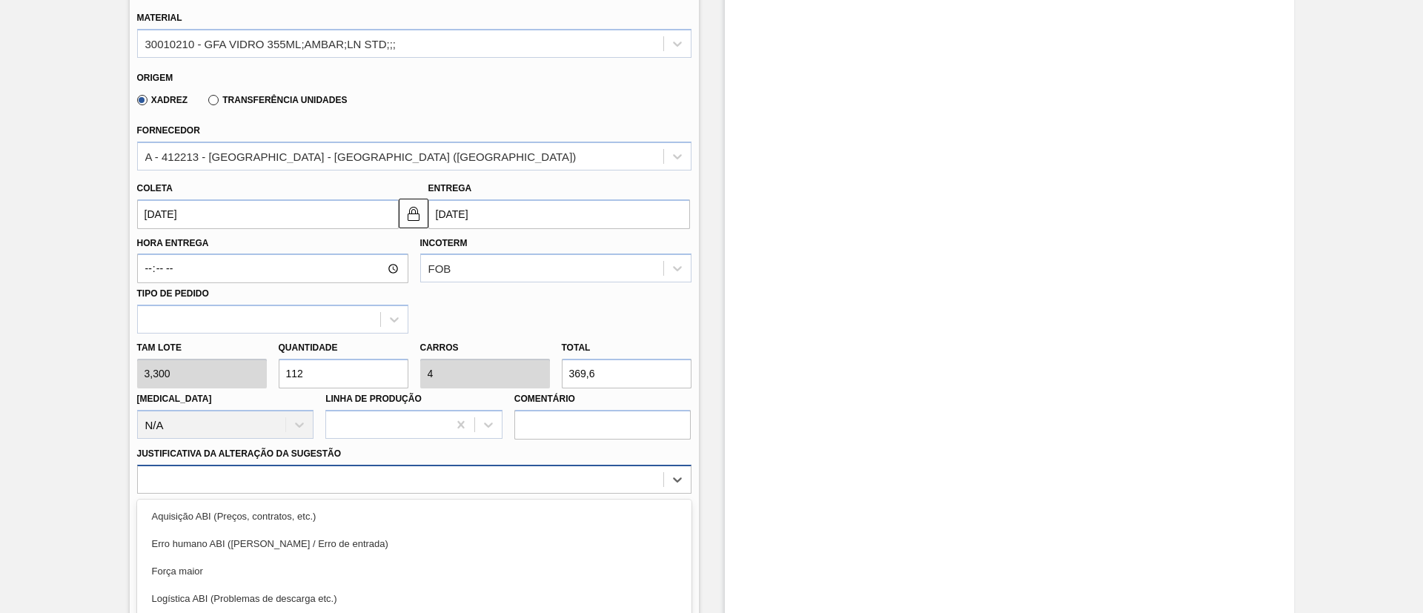
click at [269, 478] on div "option Aquisição ABI (Preços, contratos, etc.) focused, 1 of 18. 18 results ava…" at bounding box center [414, 479] width 554 height 29
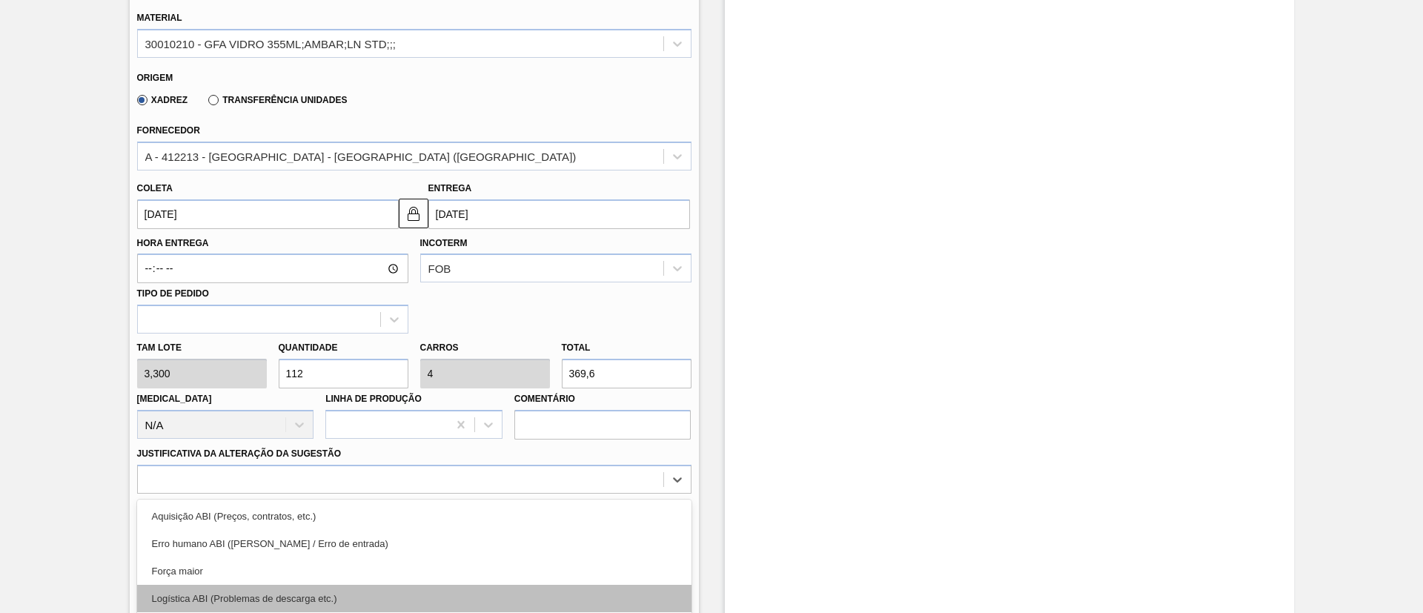
scroll to position [1116, 0]
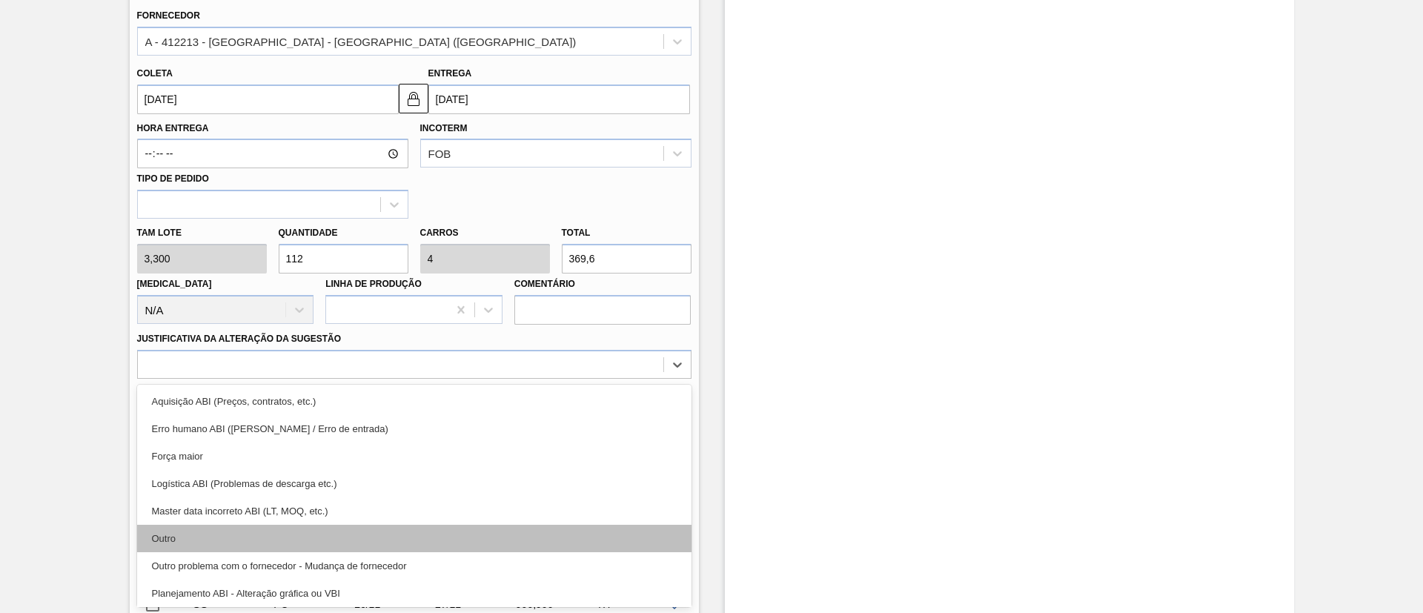
click at [208, 543] on div "Outro" at bounding box center [414, 538] width 554 height 27
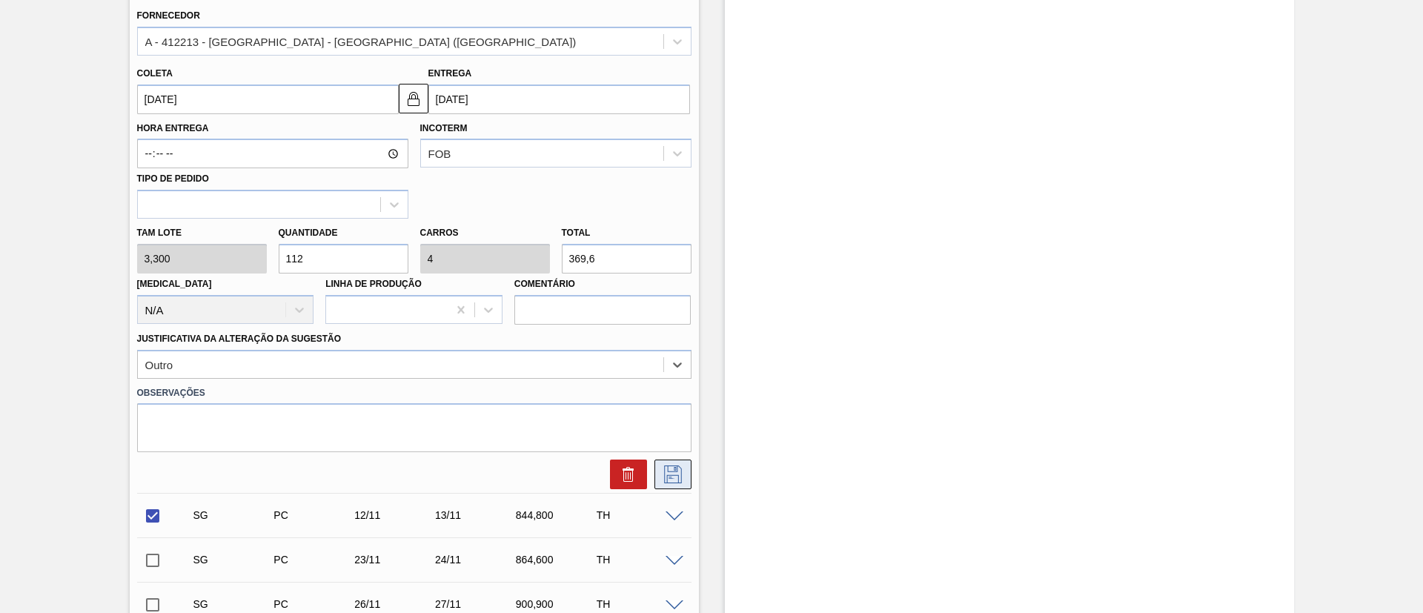
click at [680, 473] on icon at bounding box center [673, 475] width 18 height 18
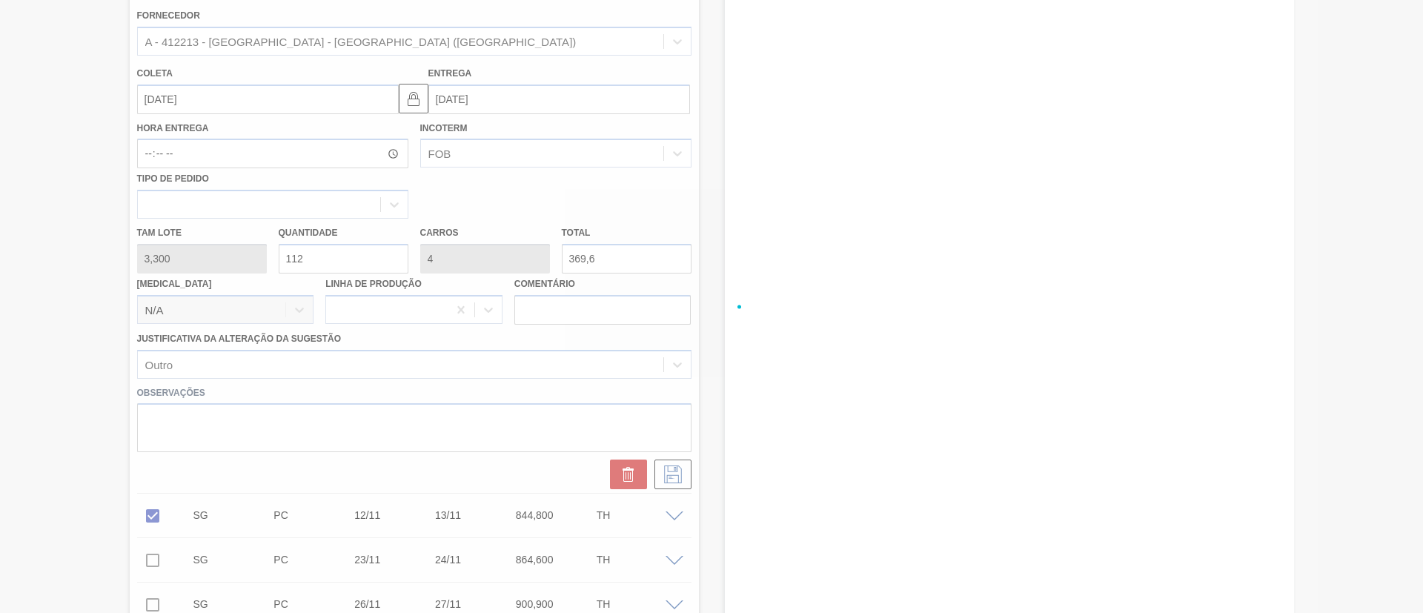
checkbox input "true"
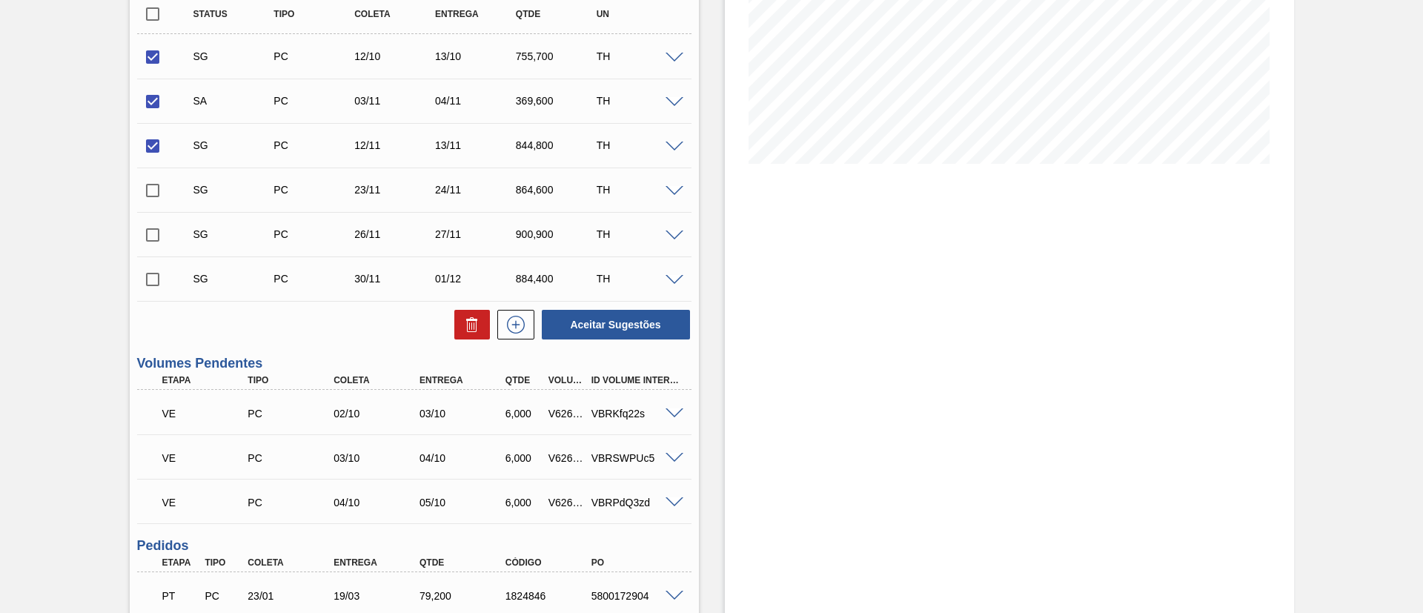
scroll to position [0, 0]
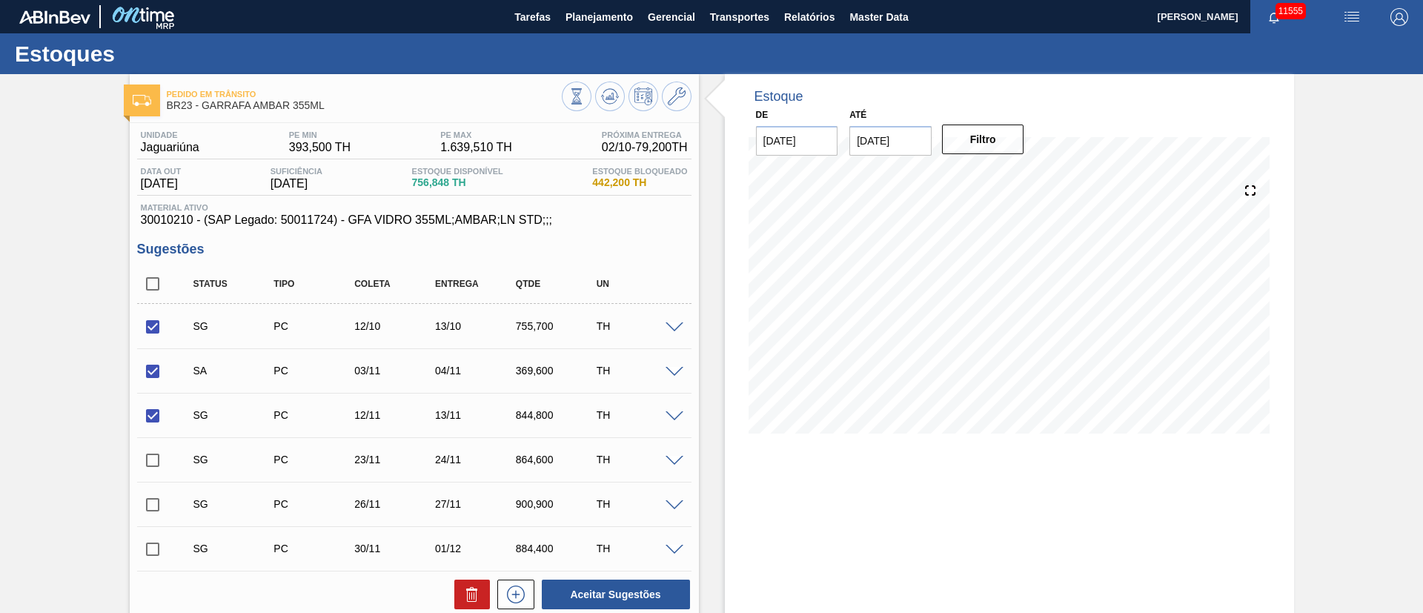
click at [673, 372] on span at bounding box center [675, 372] width 18 height 11
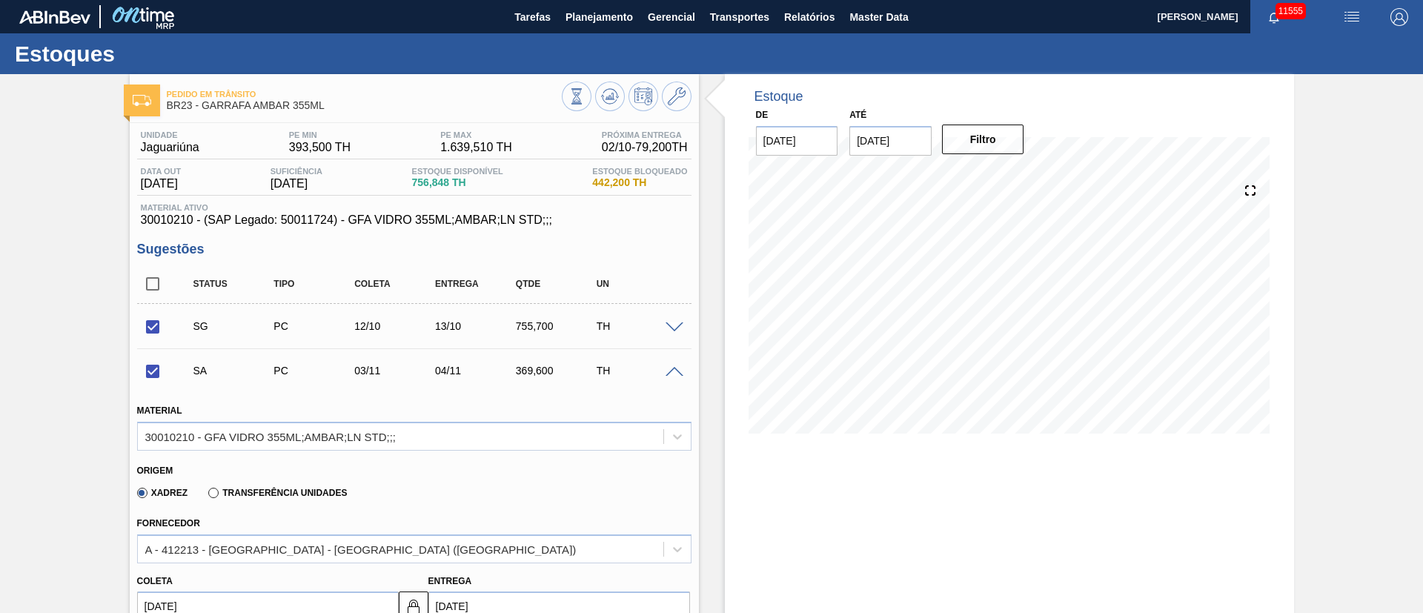
scroll to position [222, 0]
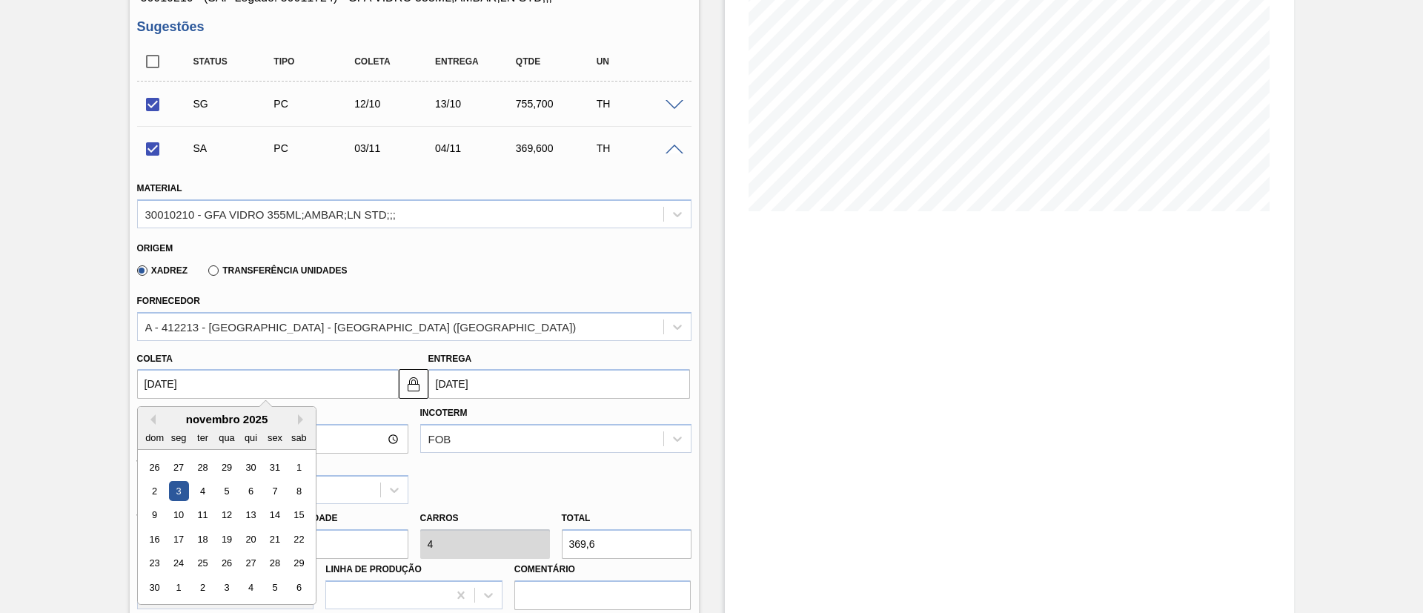
click at [254, 391] on input "[DATE]" at bounding box center [268, 384] width 262 height 30
click at [148, 413] on div "Previous Month Next Month [DATE] dom seg ter qua qui sex sab 26 27 28 29 30 31 …" at bounding box center [226, 505] width 179 height 199
click at [148, 419] on button "Previous Month" at bounding box center [150, 419] width 10 height 10
click at [270, 471] on div "3" at bounding box center [275, 467] width 20 height 20
checkbox input "false"
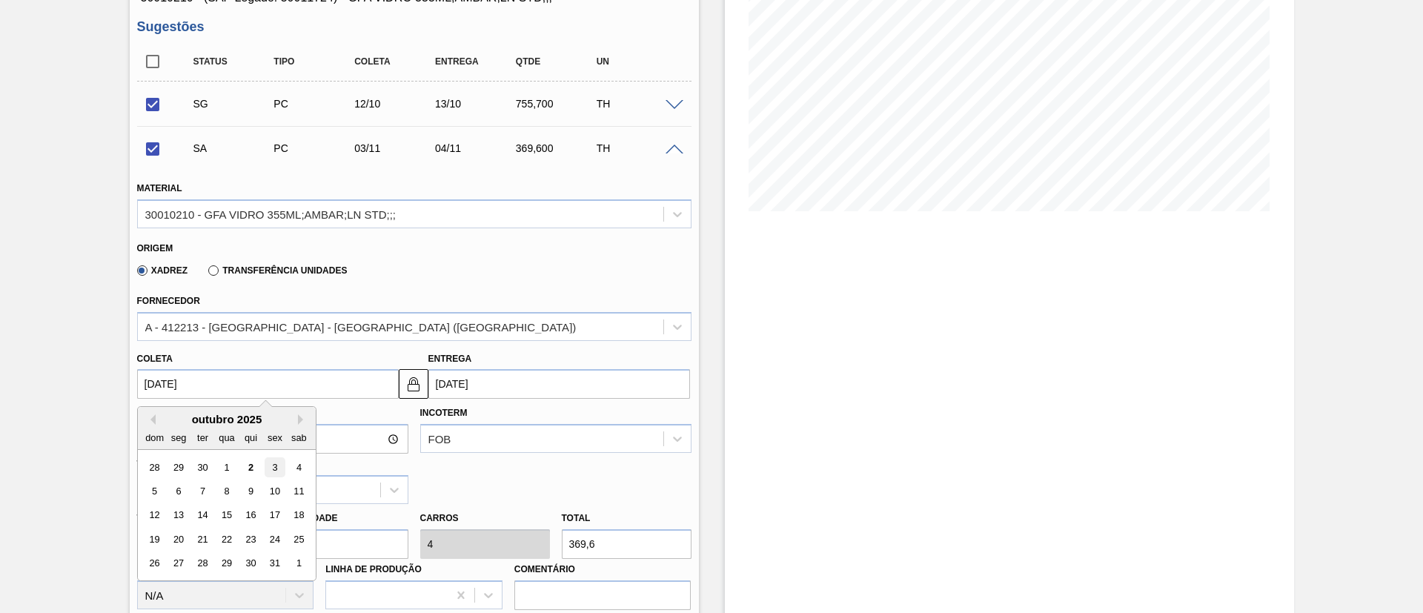
type input "[DATE]"
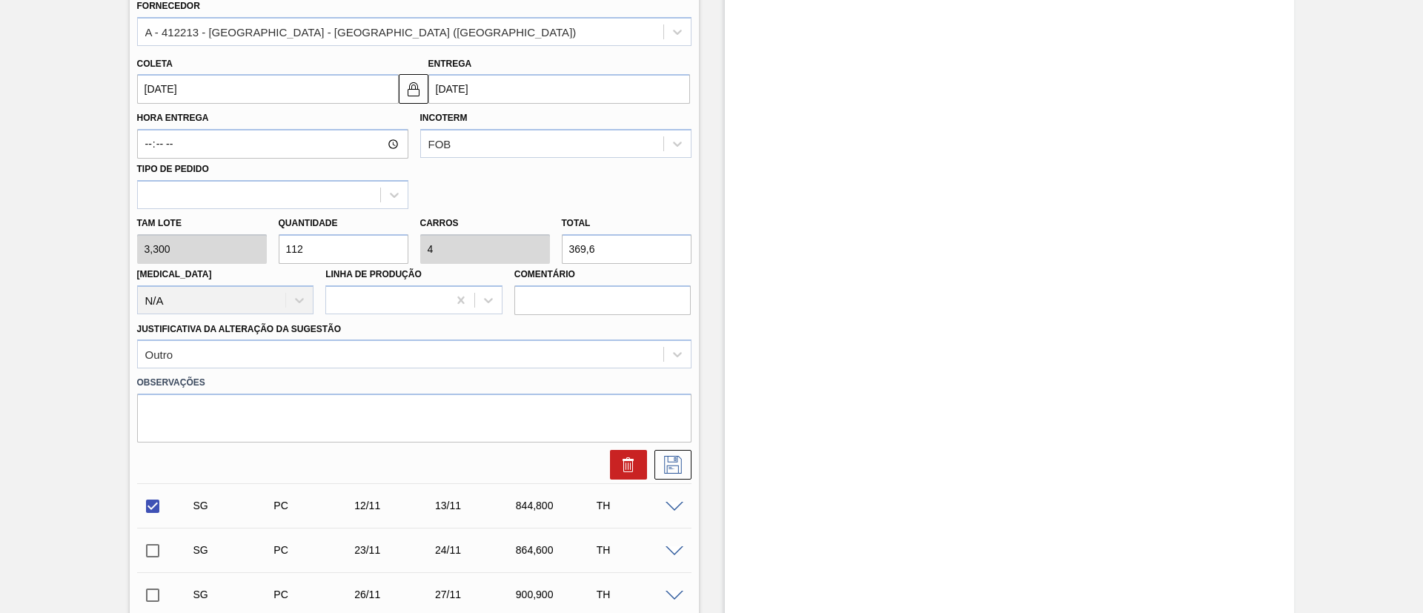
scroll to position [556, 0]
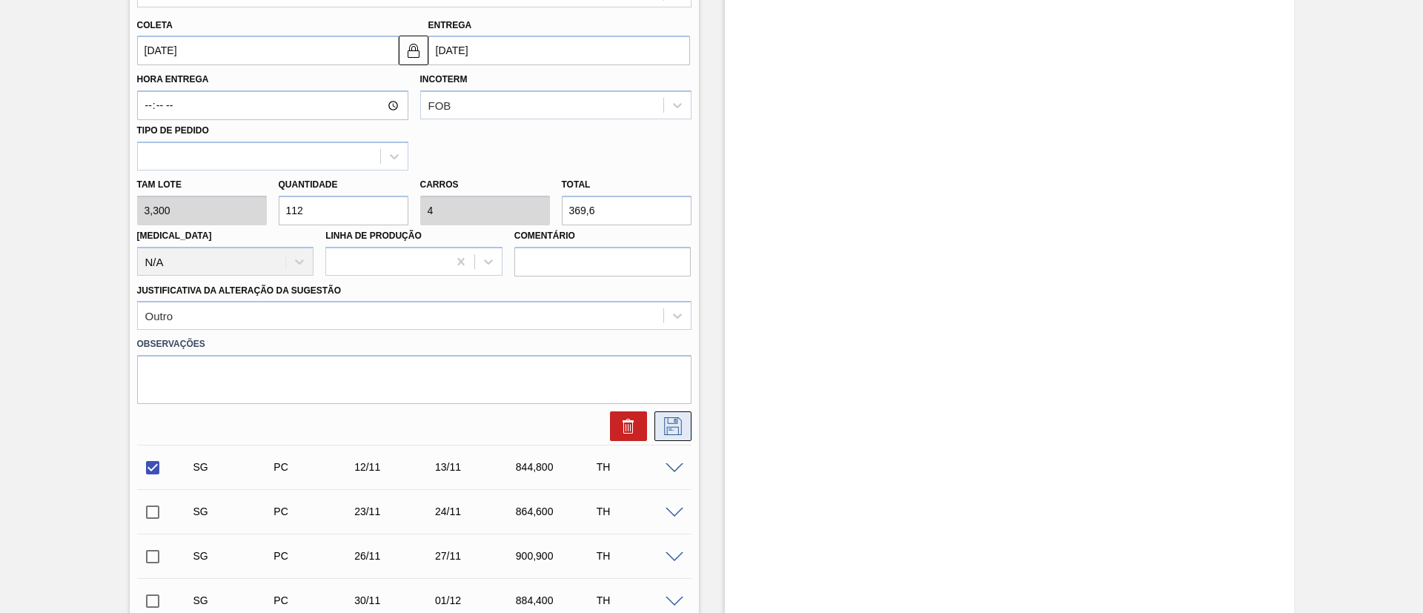
click at [675, 427] on icon at bounding box center [673, 426] width 18 height 18
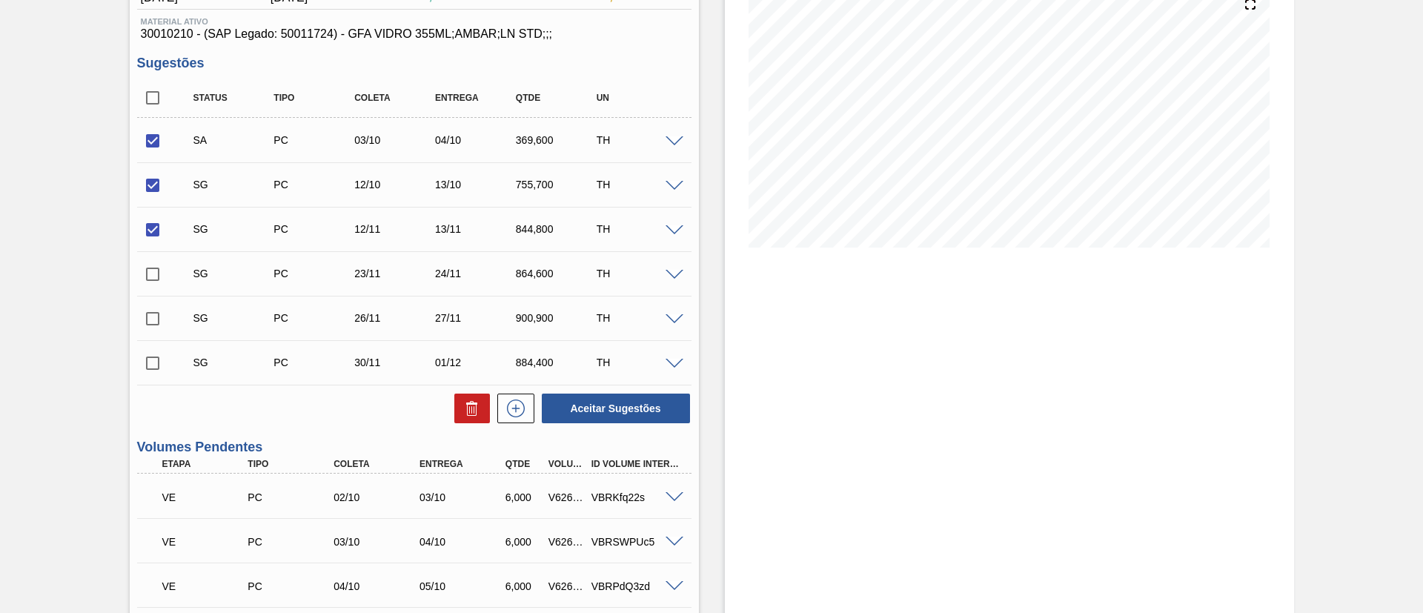
scroll to position [178, 0]
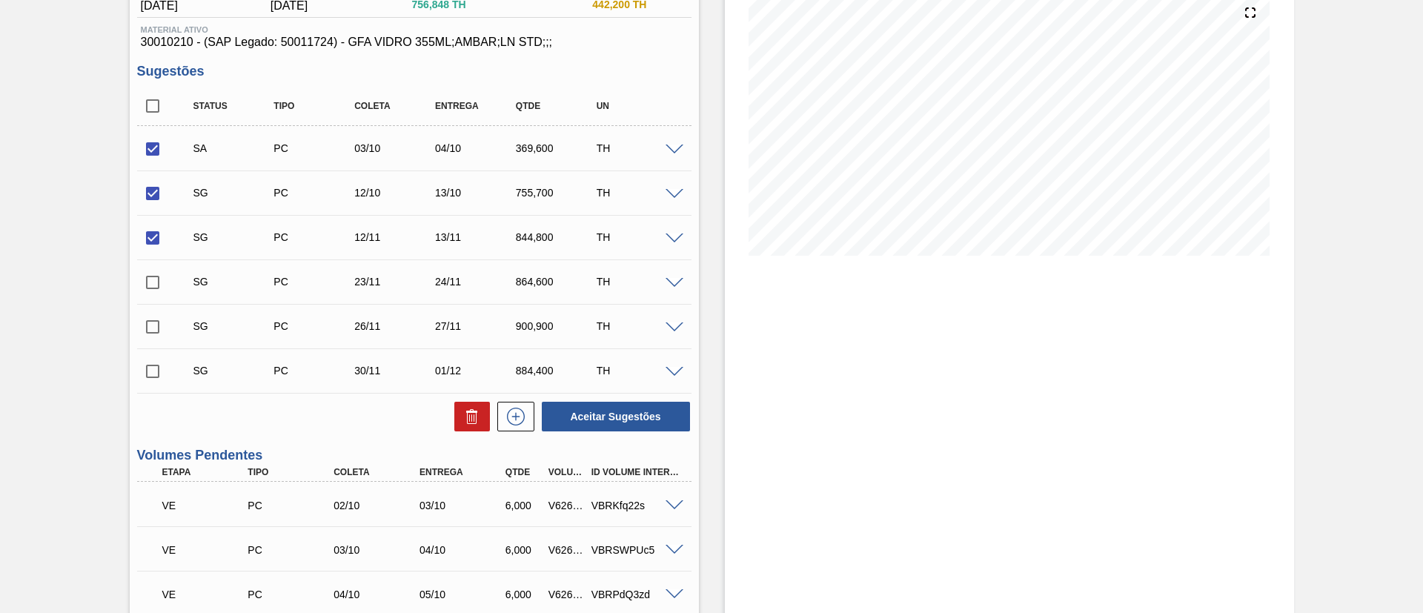
click at [669, 148] on span at bounding box center [675, 150] width 18 height 11
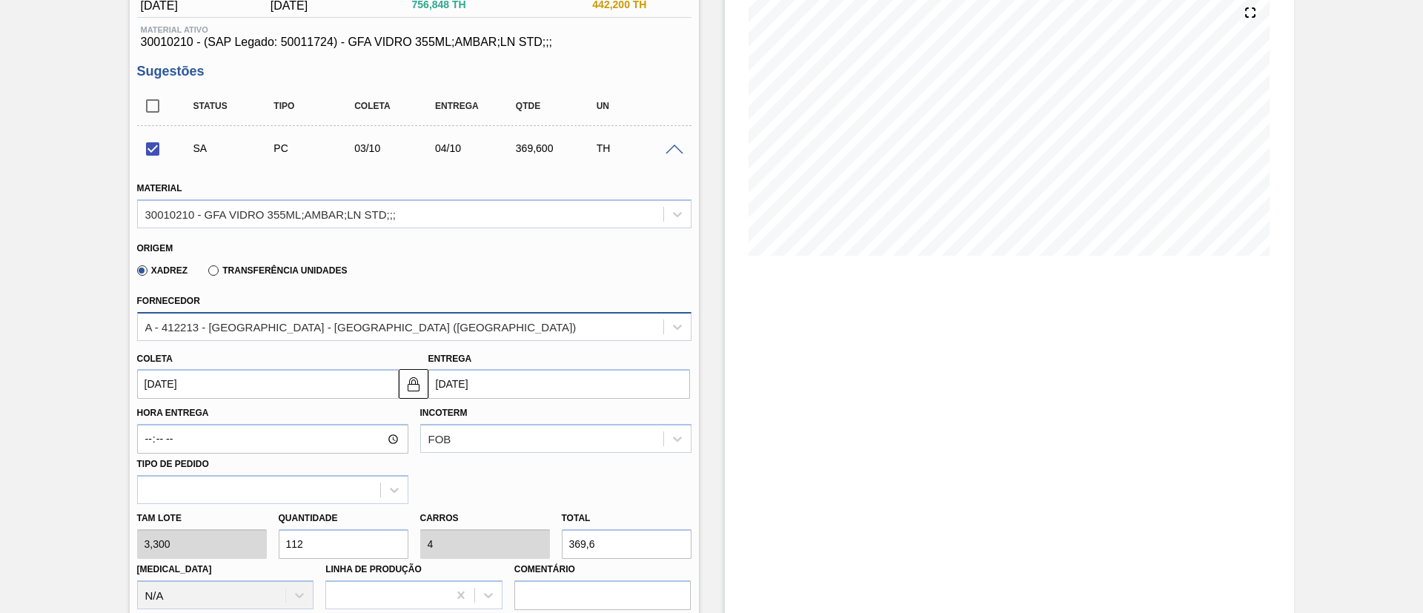
click at [469, 317] on div "A - 412213 - [GEOGRAPHIC_DATA] - [GEOGRAPHIC_DATA] ([GEOGRAPHIC_DATA])" at bounding box center [401, 326] width 526 height 21
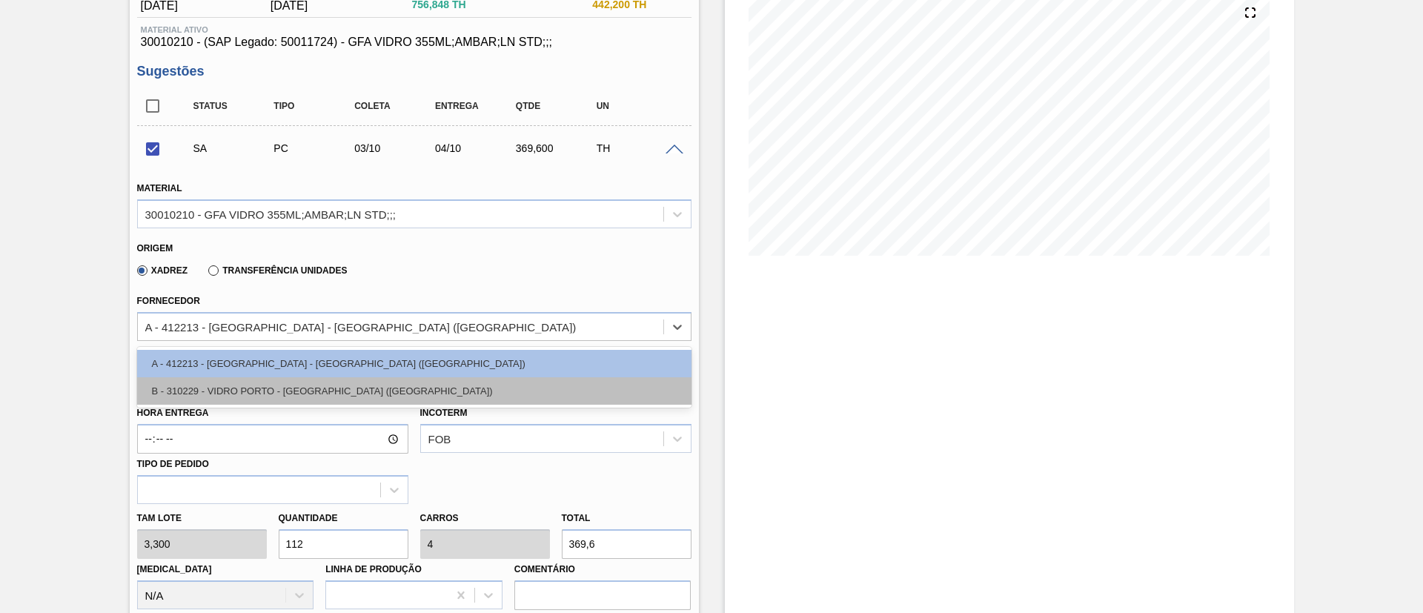
click at [299, 390] on div "B - 310229 - VIDRO PORTO - [GEOGRAPHIC_DATA] ([GEOGRAPHIC_DATA])" at bounding box center [414, 390] width 554 height 27
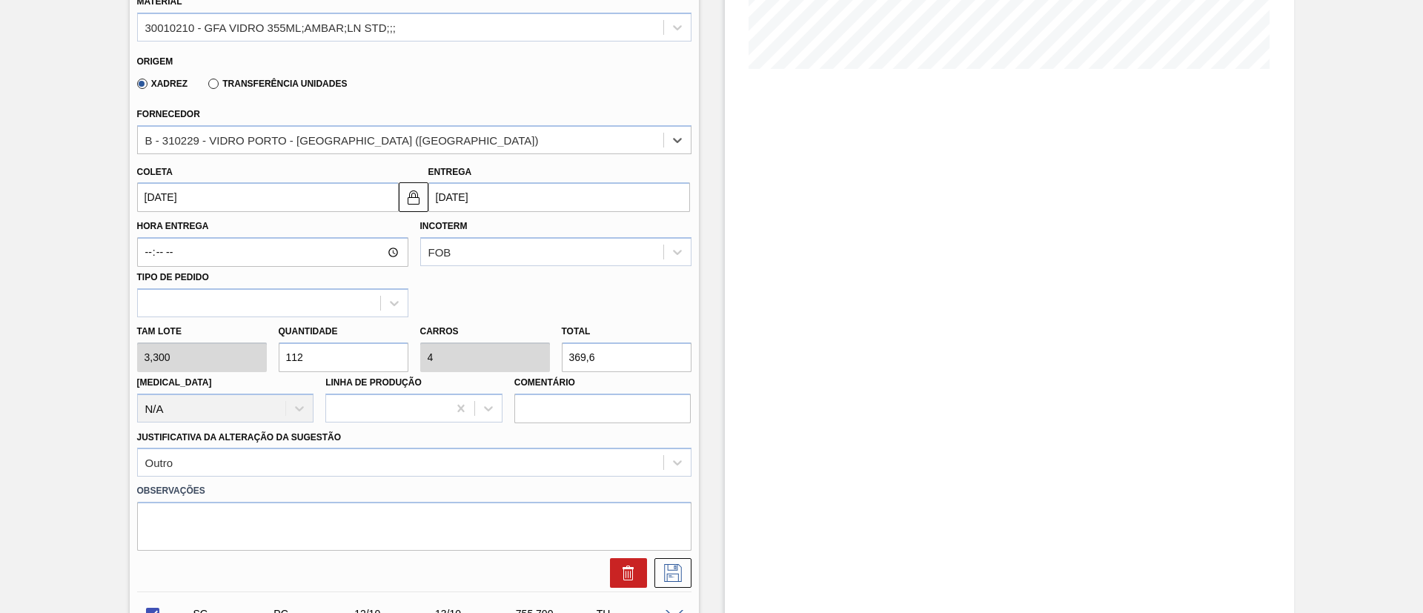
scroll to position [623, 0]
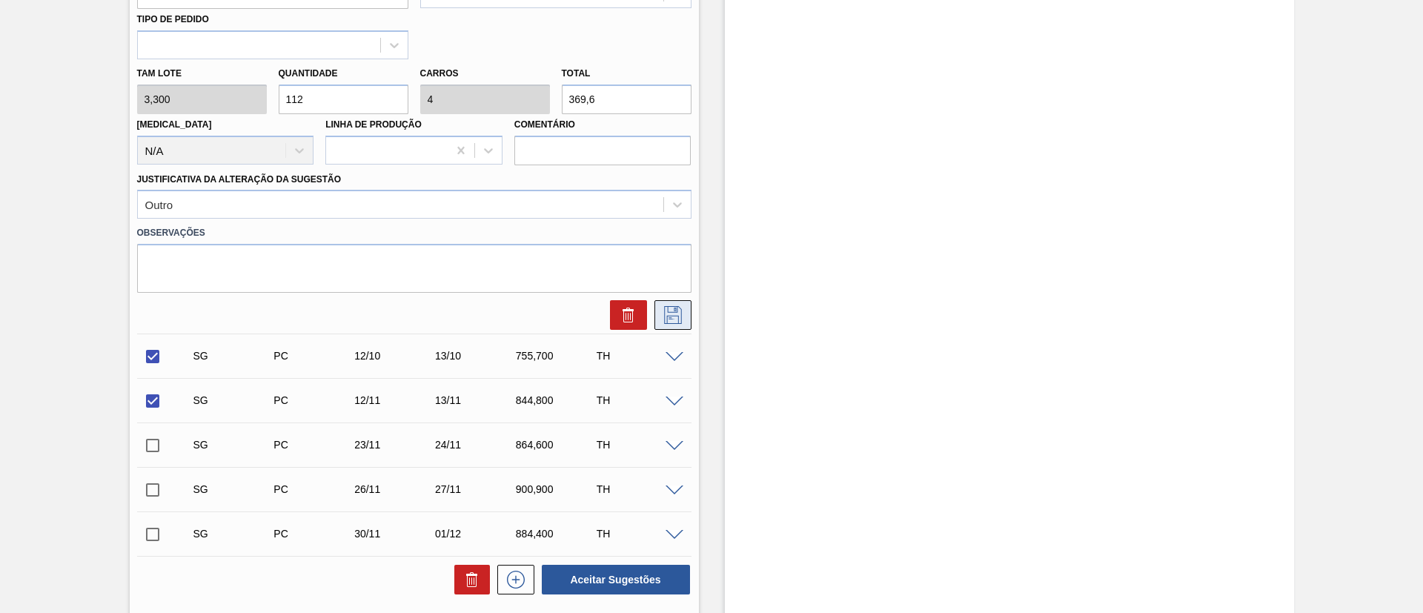
click at [673, 320] on icon at bounding box center [673, 315] width 24 height 18
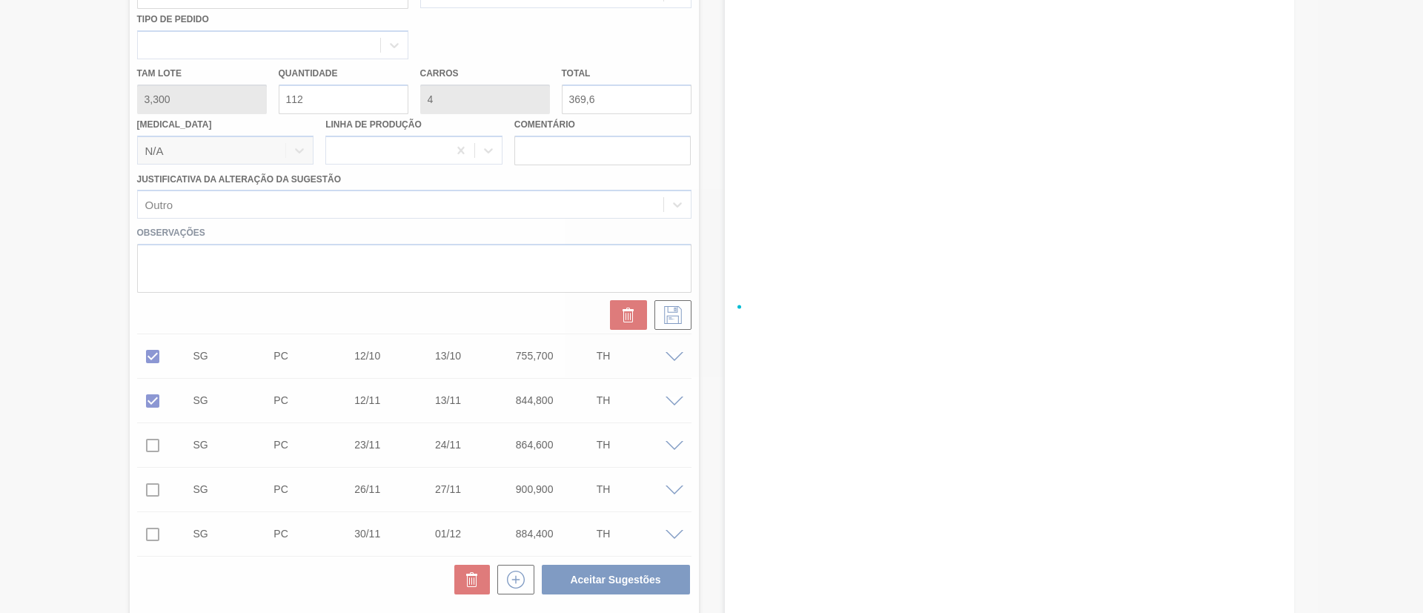
checkbox input "true"
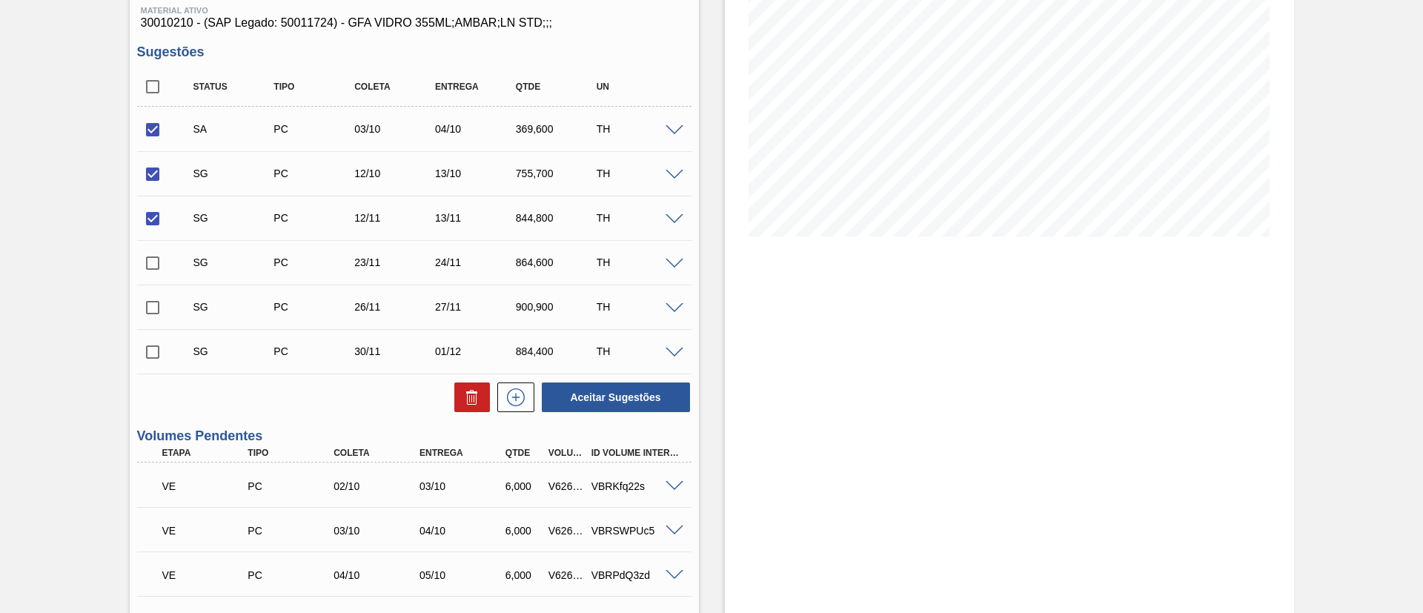
scroll to position [178, 0]
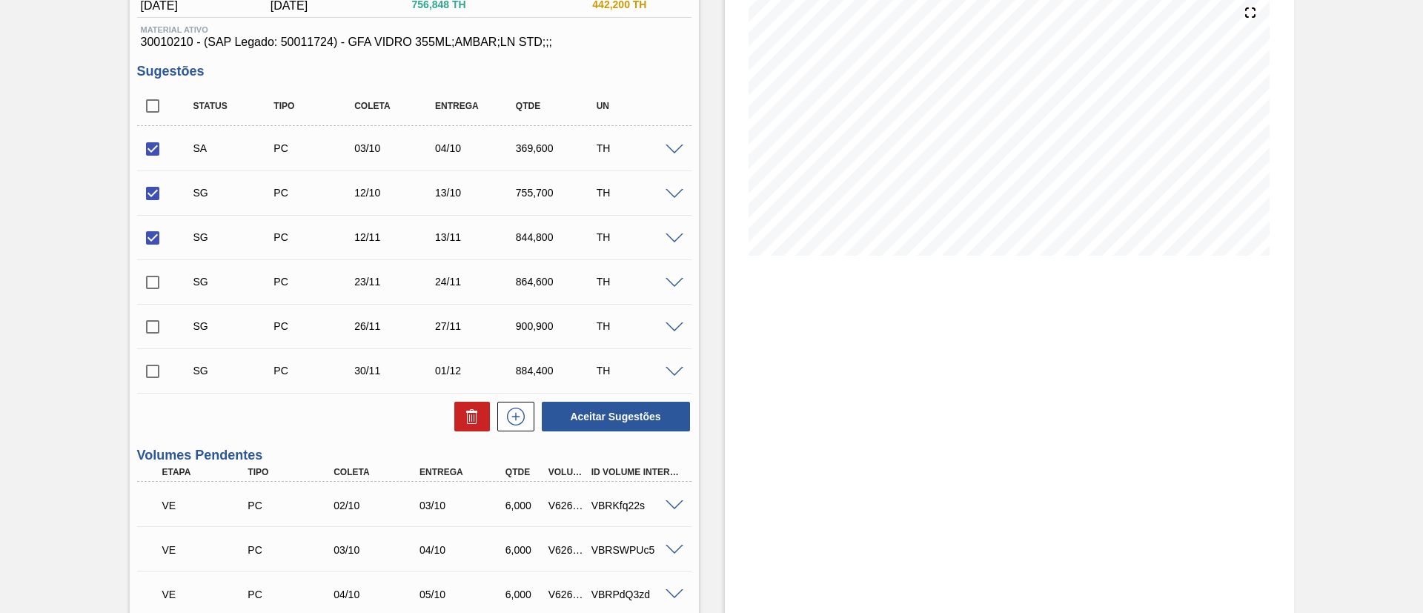
click at [672, 193] on span at bounding box center [675, 194] width 18 height 11
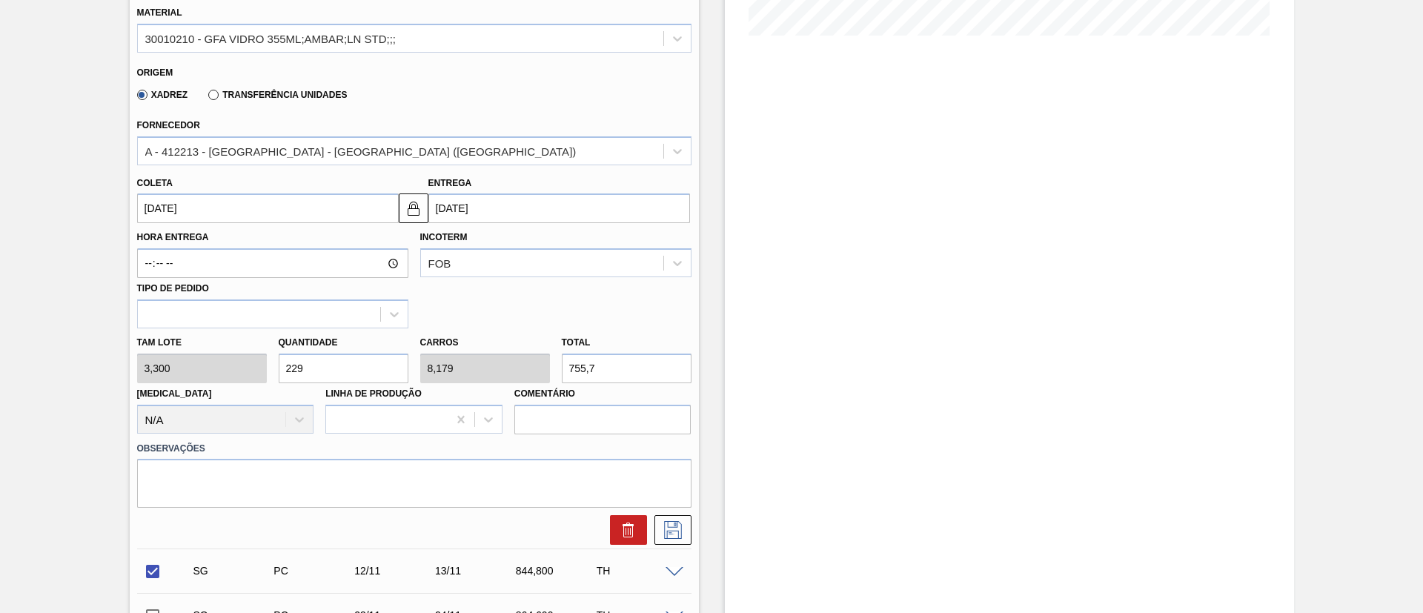
scroll to position [400, 0]
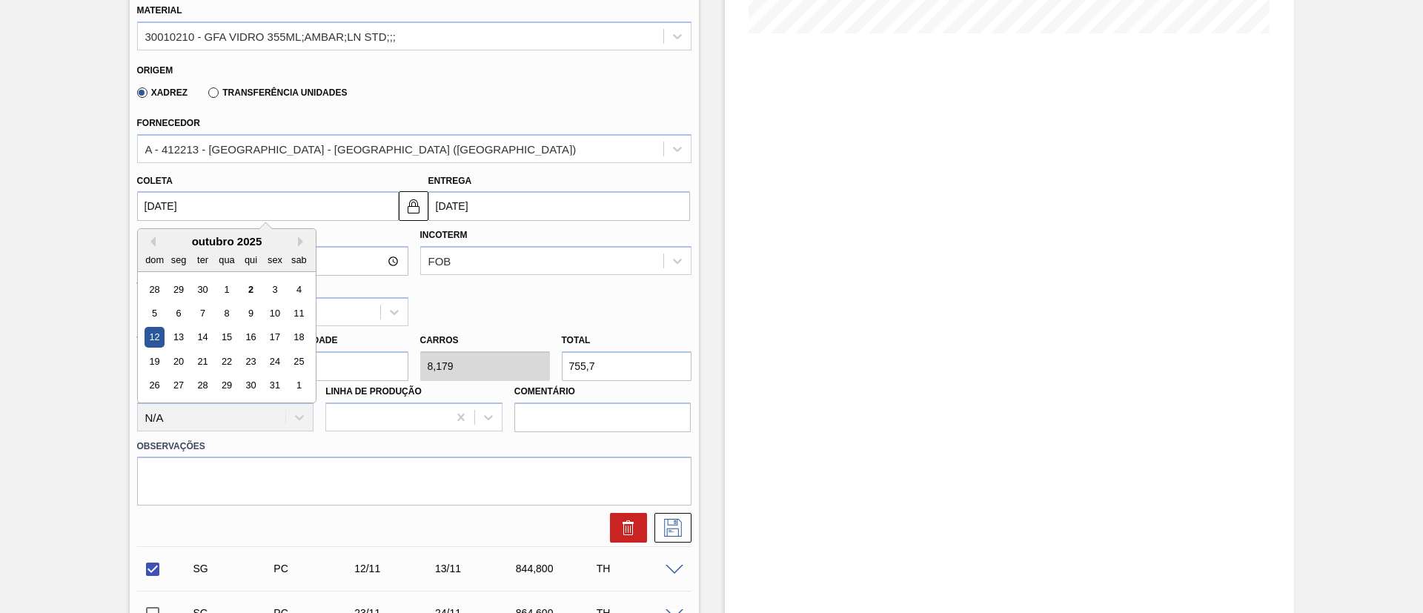
click at [246, 205] on input "[DATE]" at bounding box center [268, 206] width 262 height 30
click at [297, 294] on div "4" at bounding box center [298, 289] width 20 height 20
checkbox input "false"
type input "[DATE]"
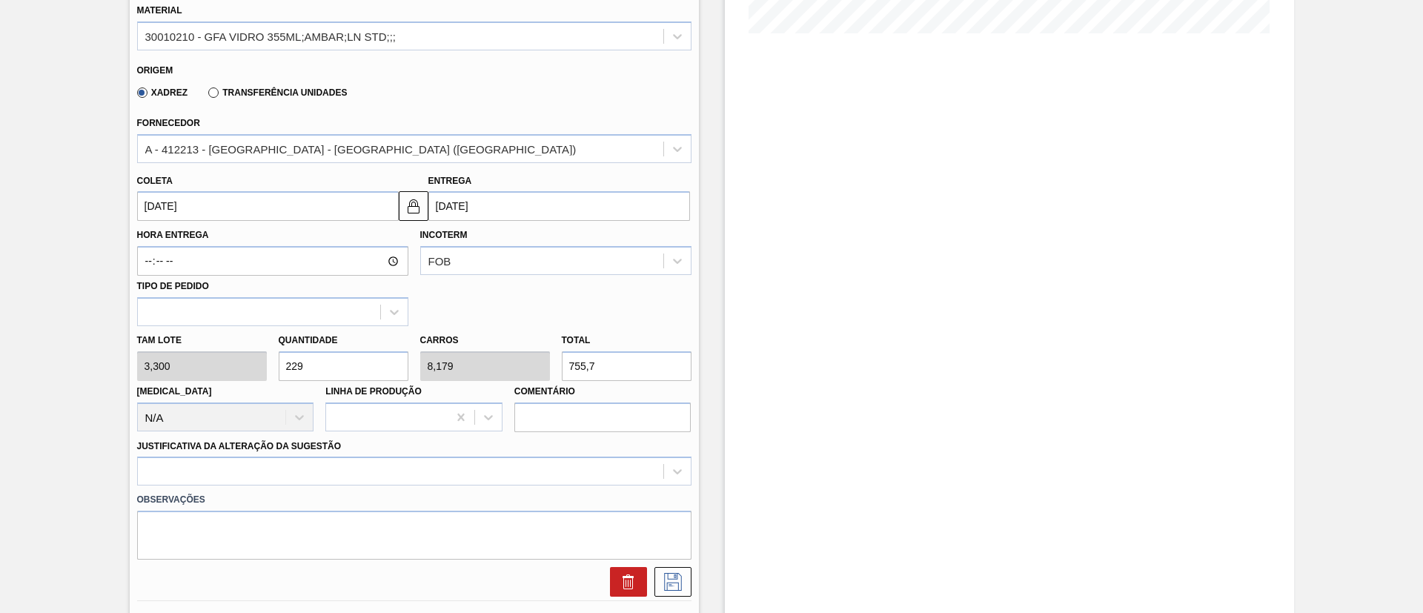
click at [139, 355] on div "Tam lote 3,300 Quantidade 229 Carros 8,179 Total 755,7 [MEDICAL_DATA] N/A Linha…" at bounding box center [414, 379] width 566 height 106
type input "1"
type input "0,036"
type input "3,3"
type input "11"
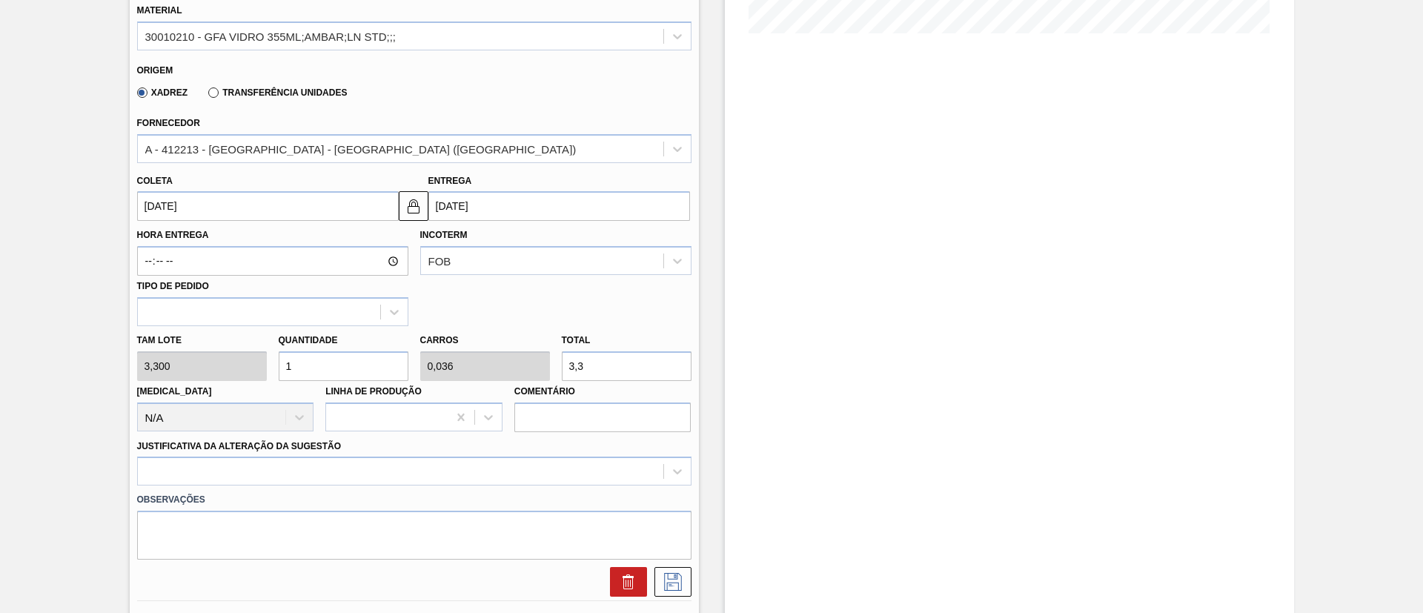
type input "0,393"
type input "36,3"
type input "112"
type input "4"
type input "369,6"
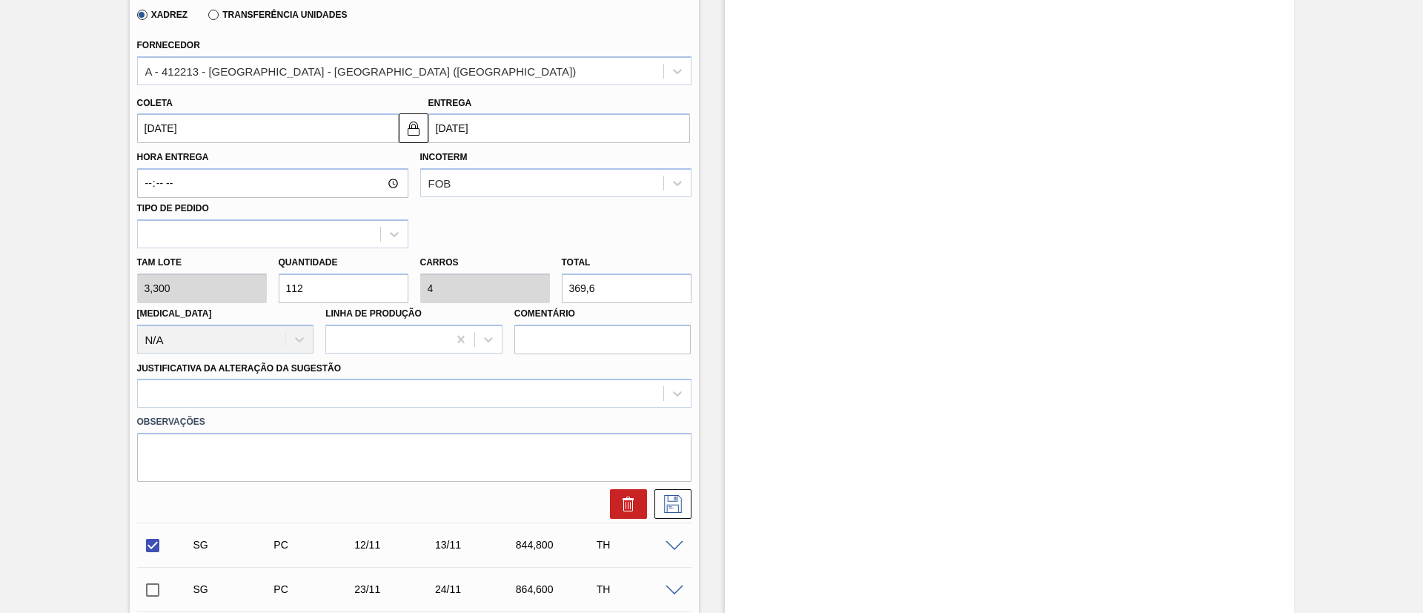
scroll to position [511, 0]
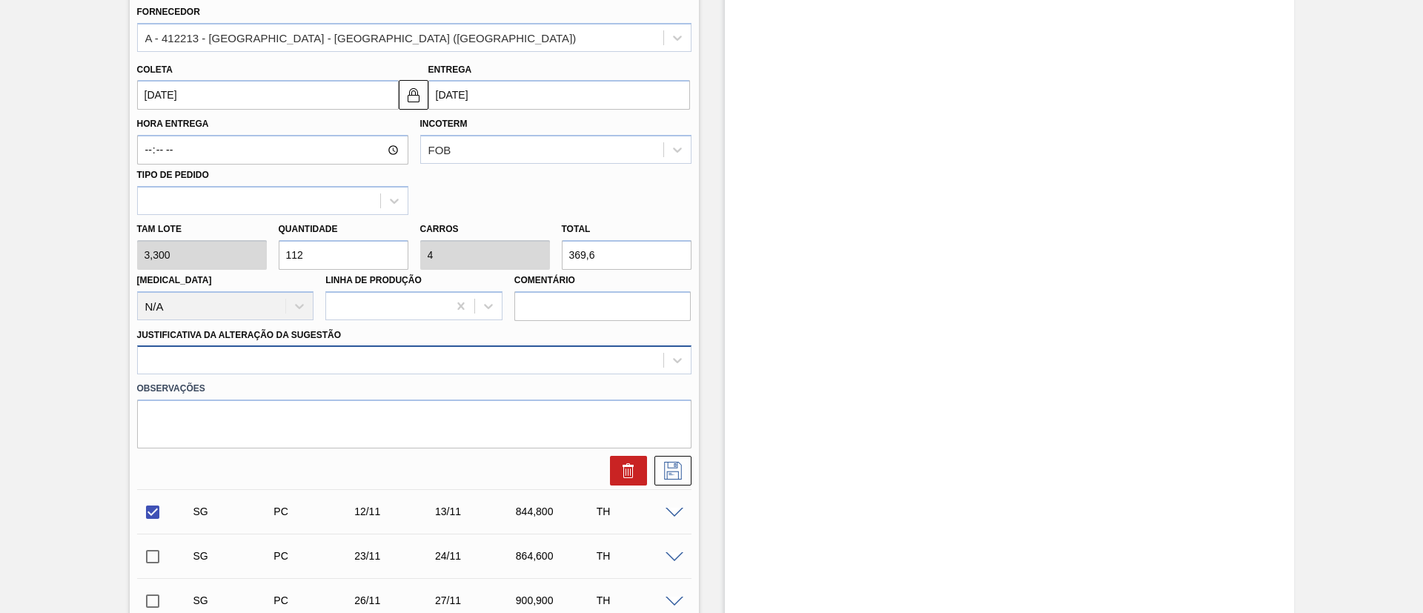
type input "112"
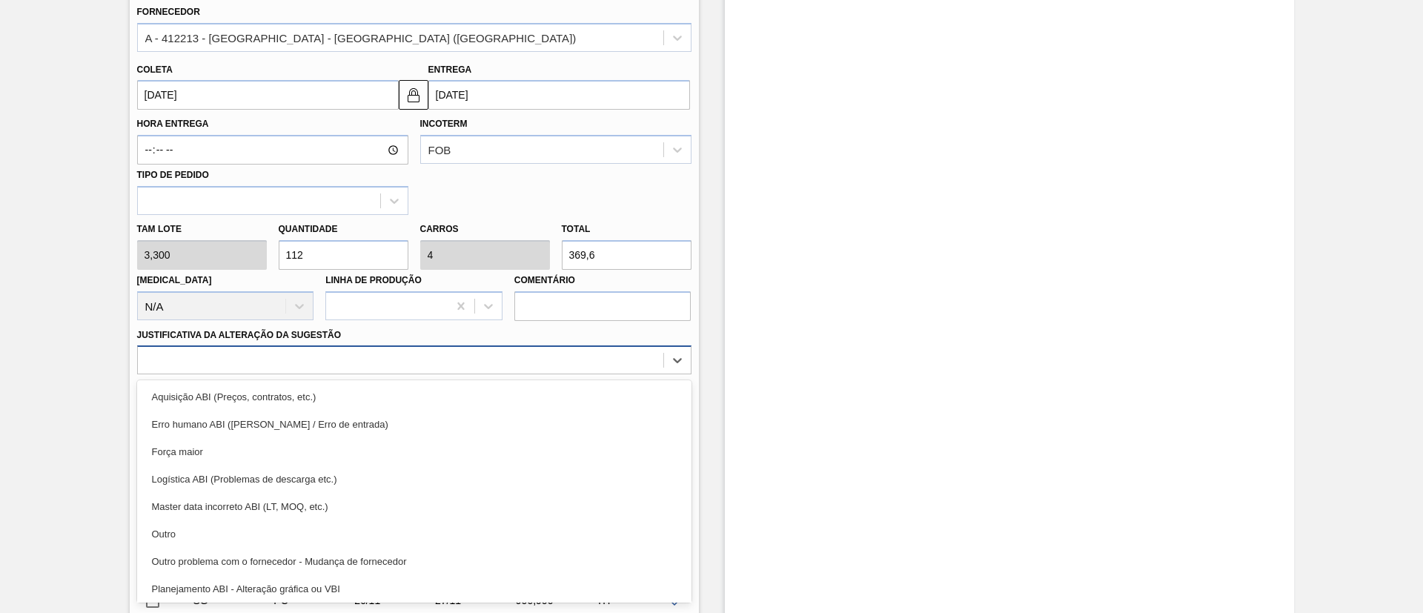
click at [232, 368] on div at bounding box center [401, 360] width 526 height 21
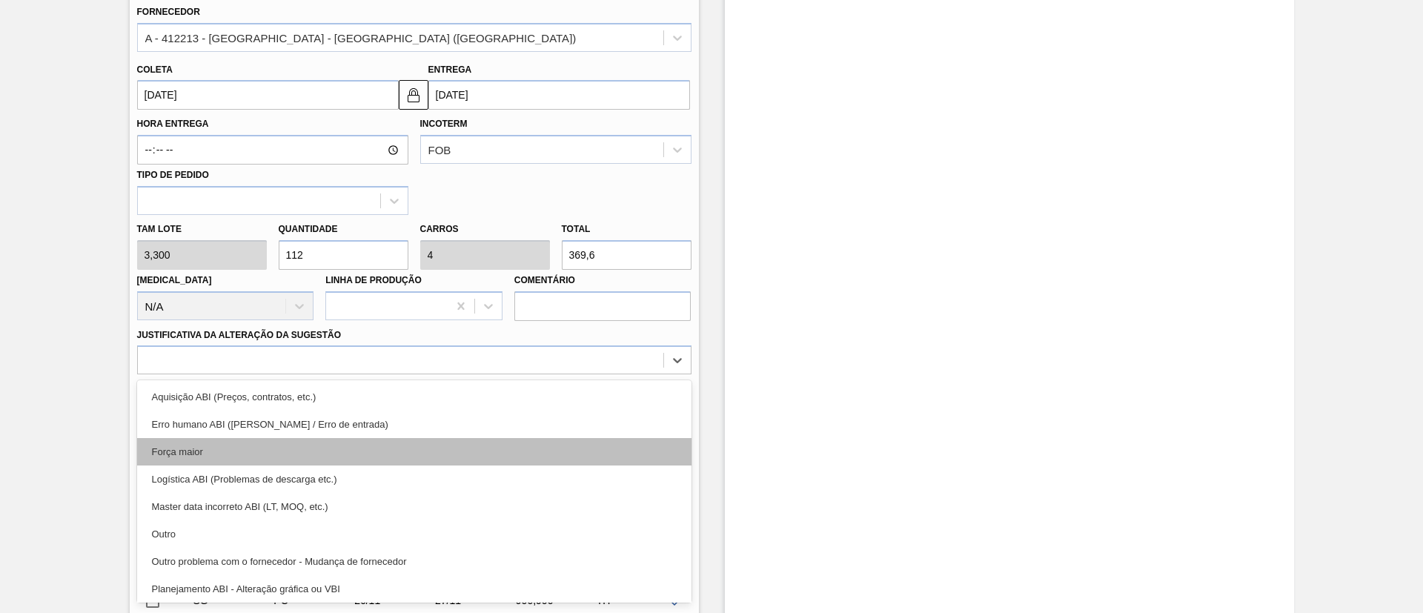
click at [225, 452] on div "Força maior" at bounding box center [414, 451] width 554 height 27
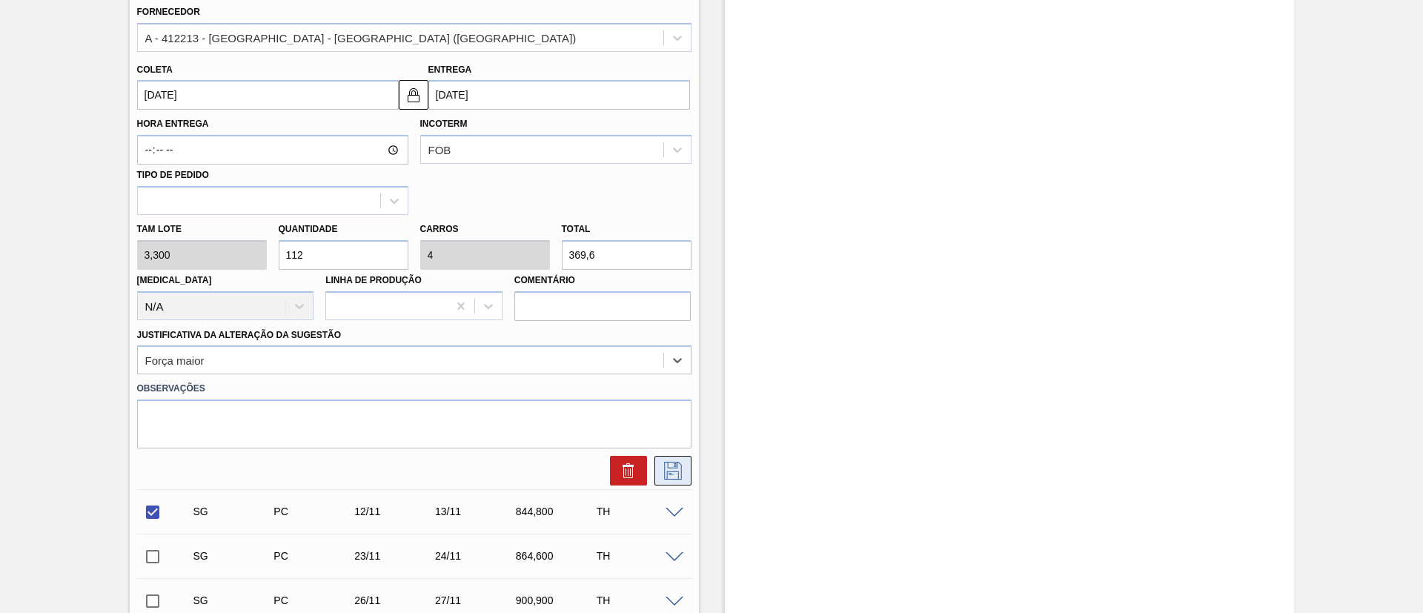
click at [674, 471] on icon at bounding box center [673, 471] width 24 height 18
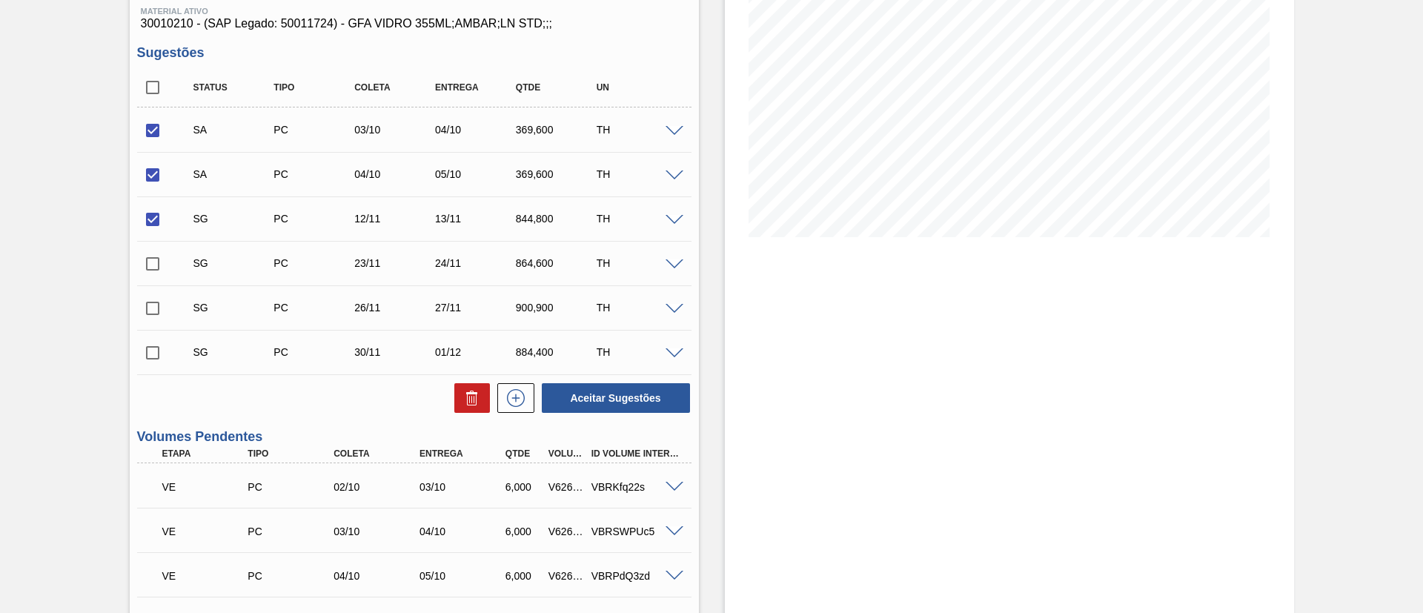
scroll to position [178, 0]
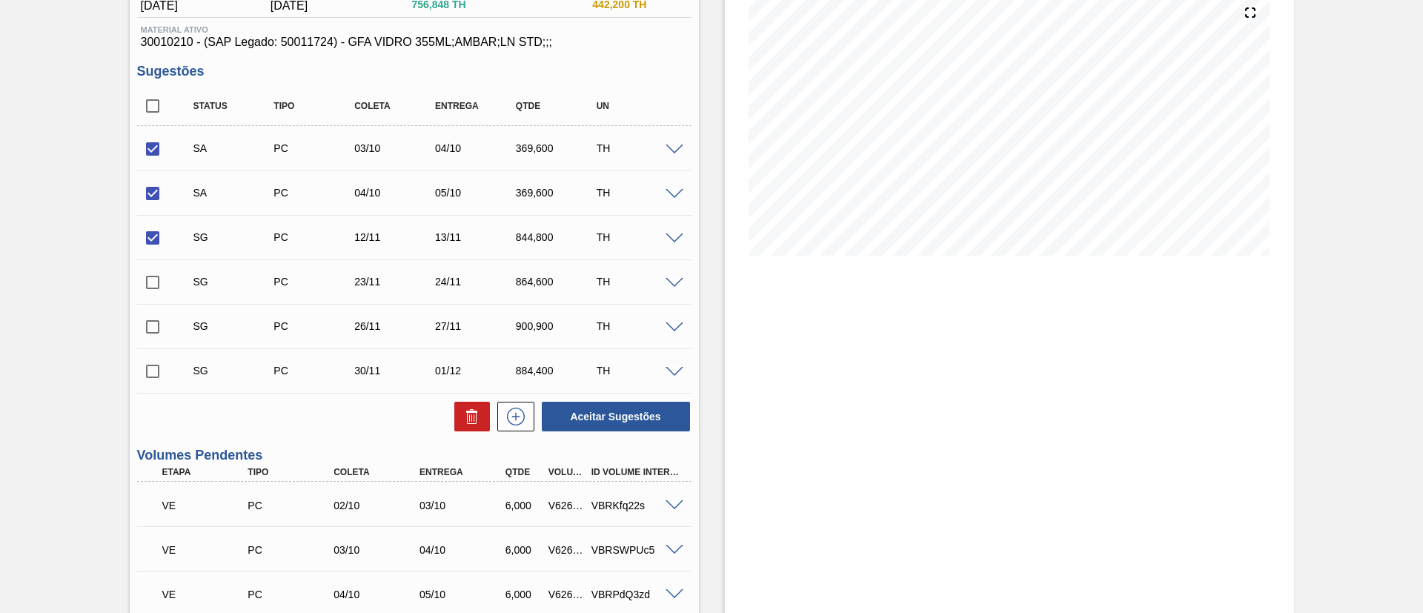
click at [677, 191] on span at bounding box center [675, 194] width 18 height 11
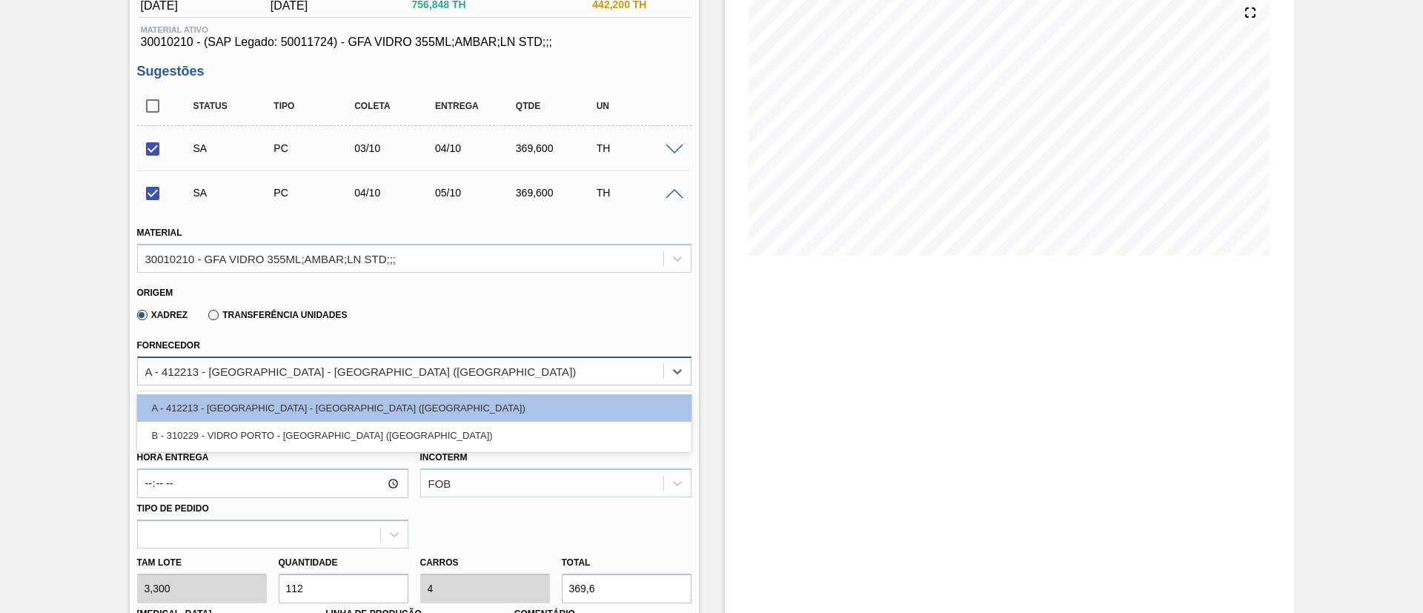
click at [293, 374] on div "A - 412213 - [GEOGRAPHIC_DATA] - [GEOGRAPHIC_DATA] ([GEOGRAPHIC_DATA])" at bounding box center [360, 371] width 431 height 13
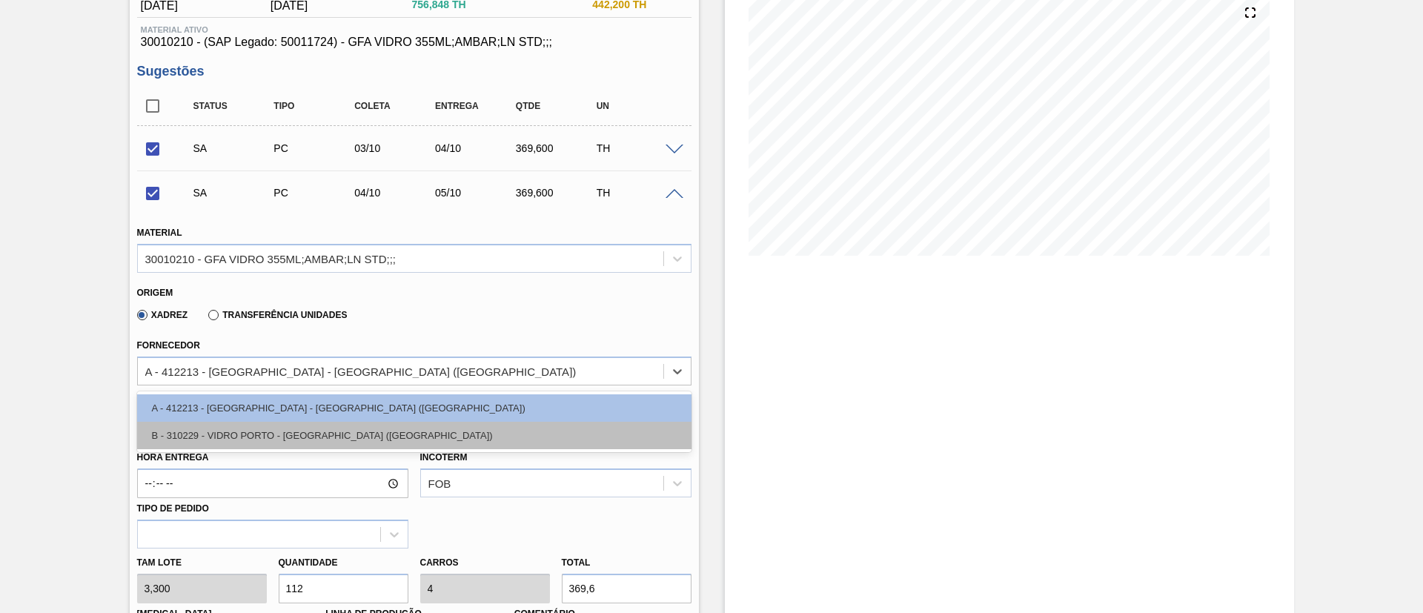
click at [301, 436] on div "B - 310229 - VIDRO PORTO - [GEOGRAPHIC_DATA] ([GEOGRAPHIC_DATA])" at bounding box center [414, 435] width 554 height 27
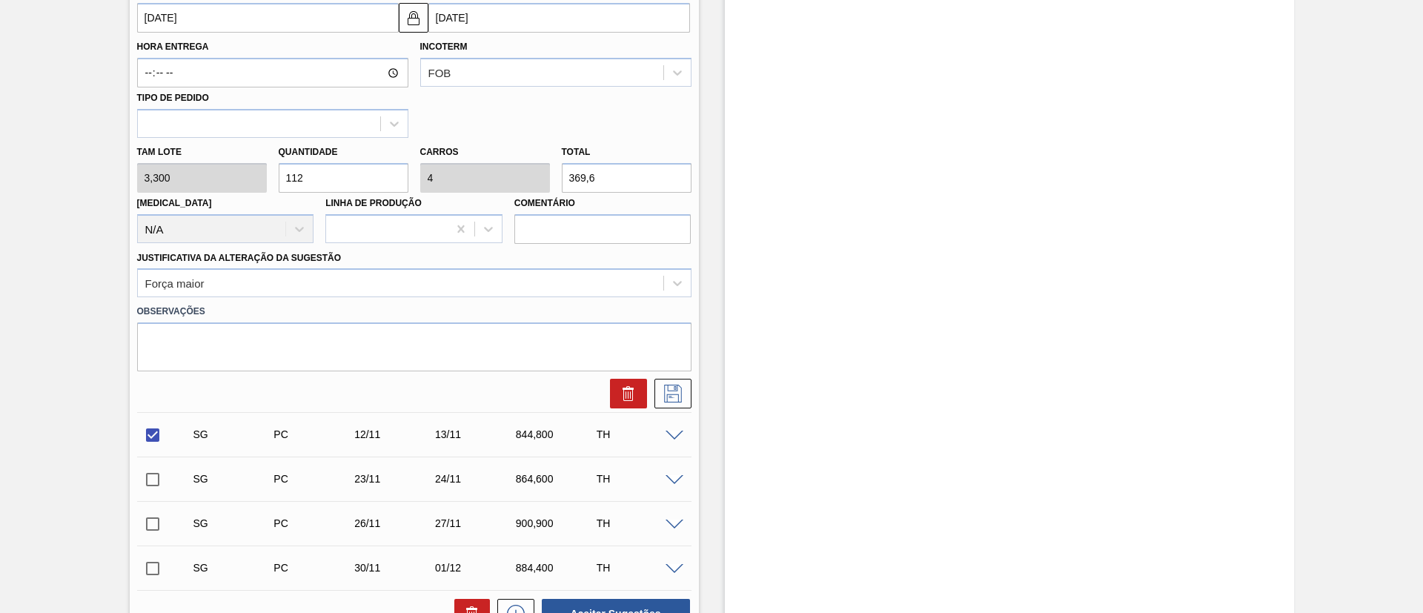
scroll to position [623, 0]
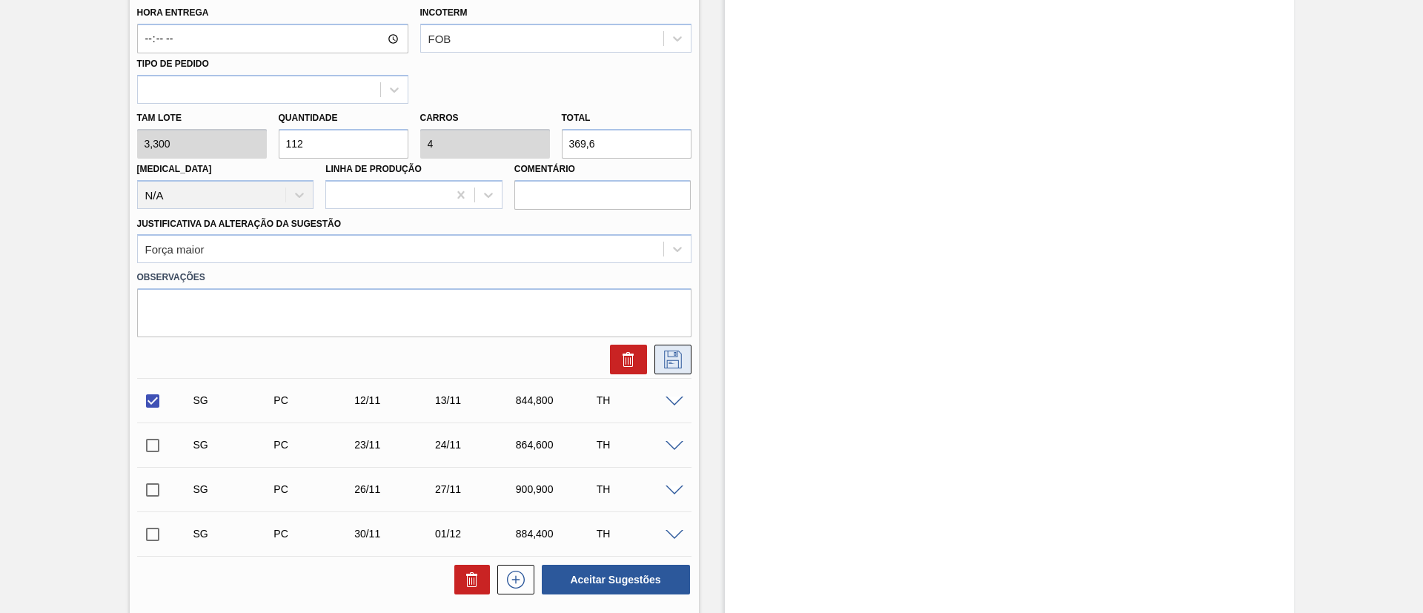
click at [665, 360] on icon at bounding box center [673, 360] width 24 height 18
checkbox input "true"
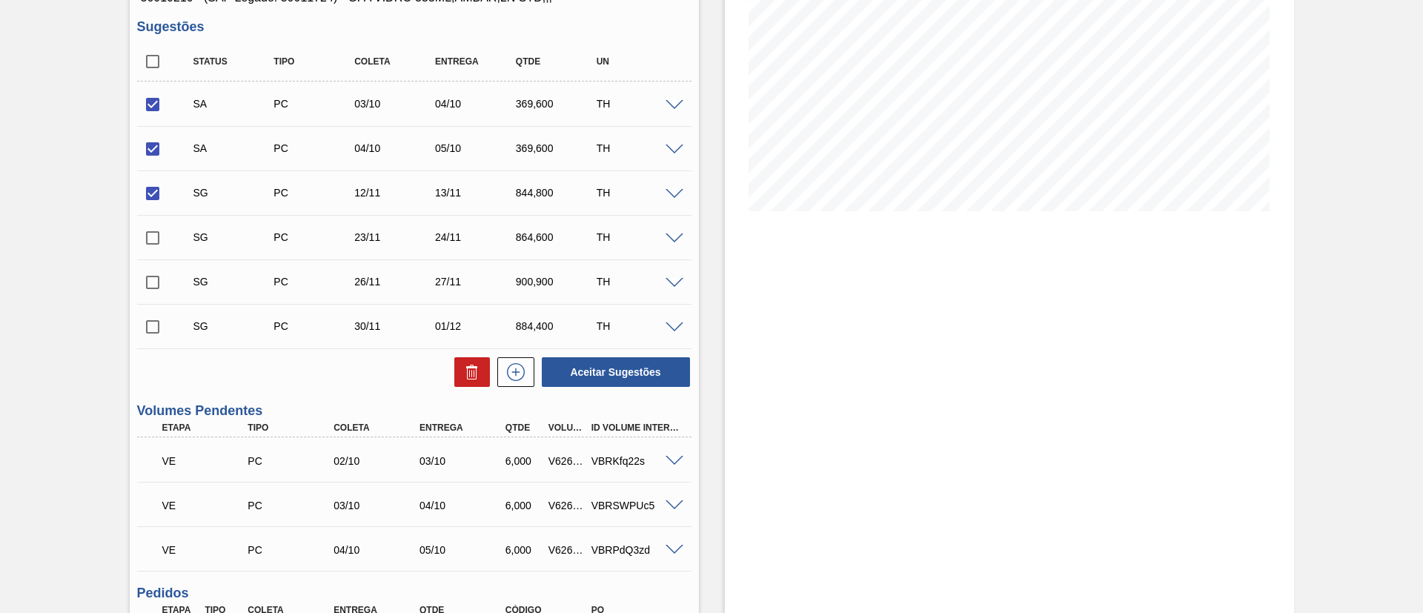
scroll to position [178, 0]
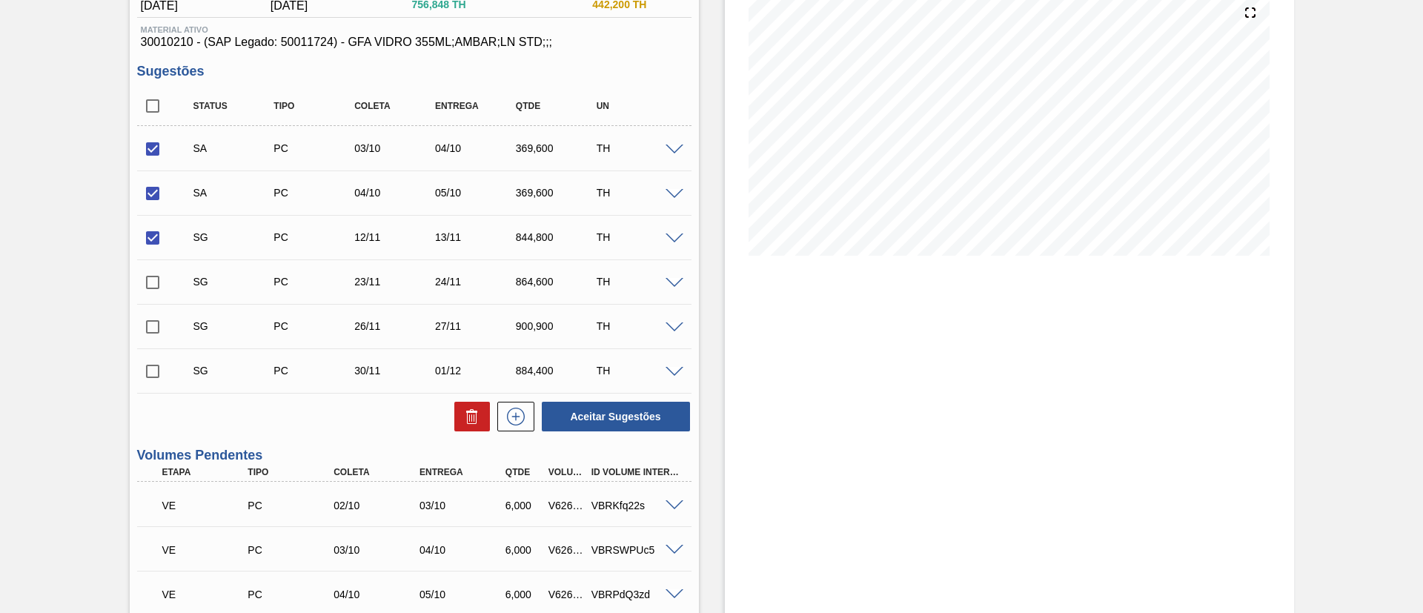
click at [150, 233] on input "checkbox" at bounding box center [152, 237] width 31 height 31
checkbox input "false"
click at [629, 416] on button "Aceitar Sugestões" at bounding box center [616, 417] width 148 height 30
checkbox input "false"
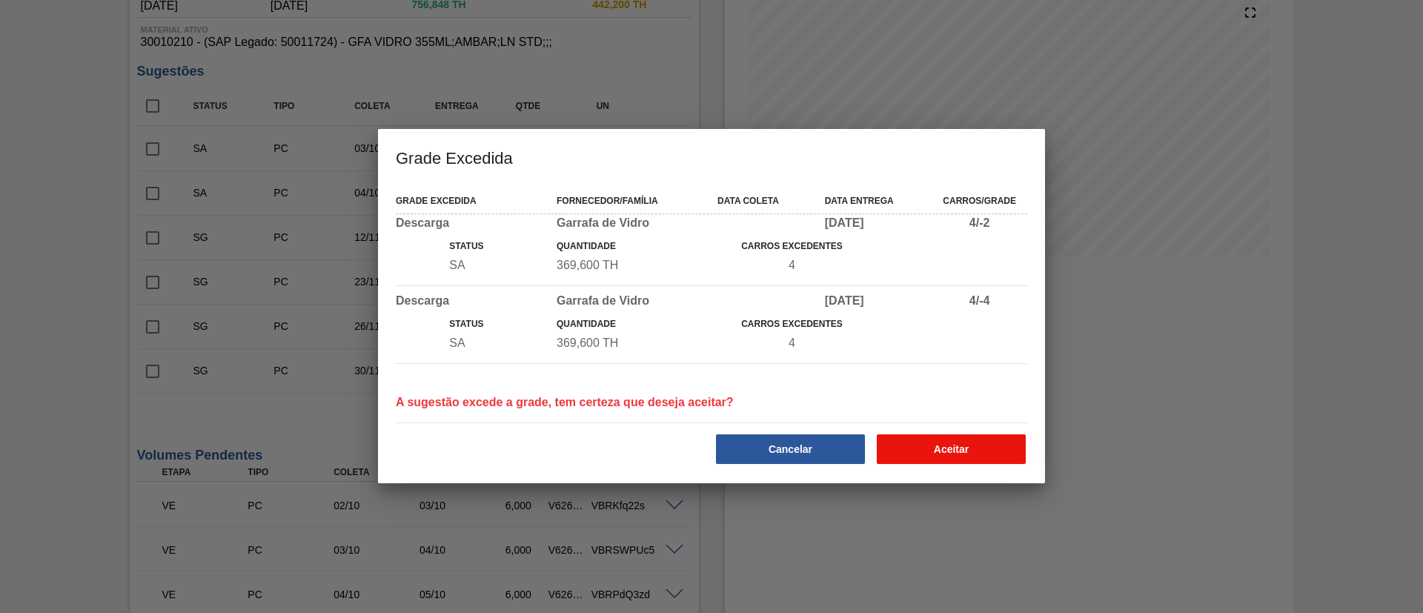
click at [950, 454] on button "Aceitar" at bounding box center [951, 449] width 149 height 30
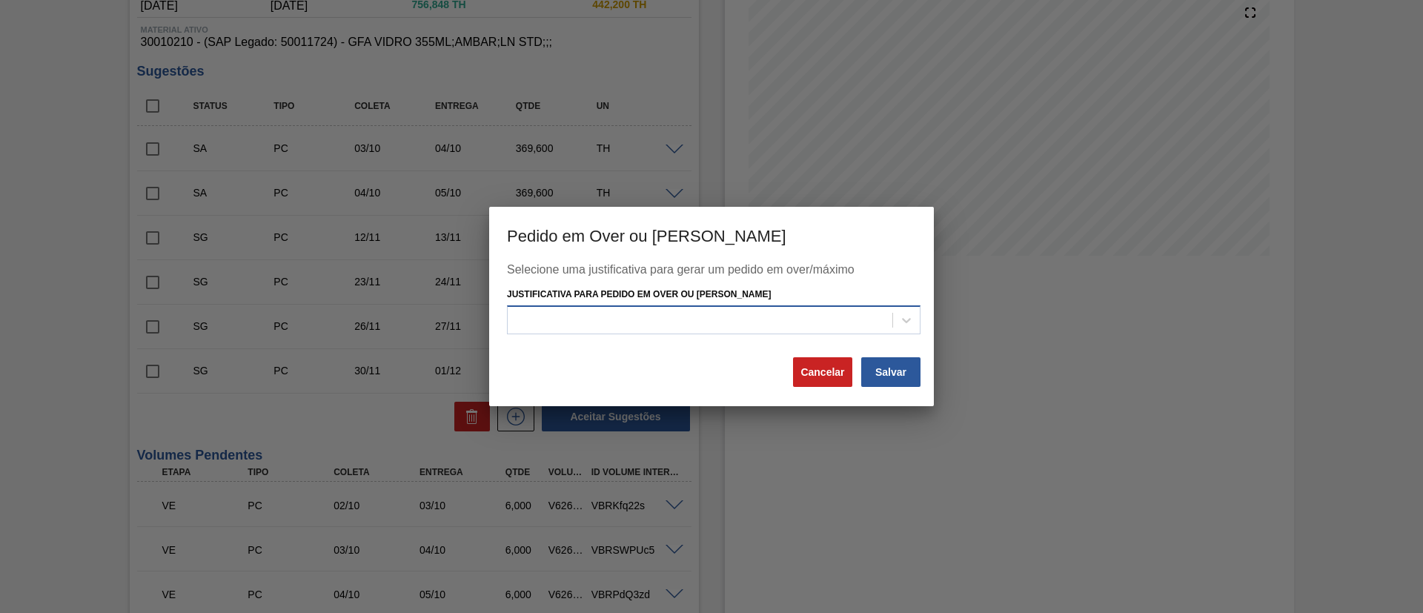
click at [811, 308] on div at bounding box center [714, 319] width 414 height 29
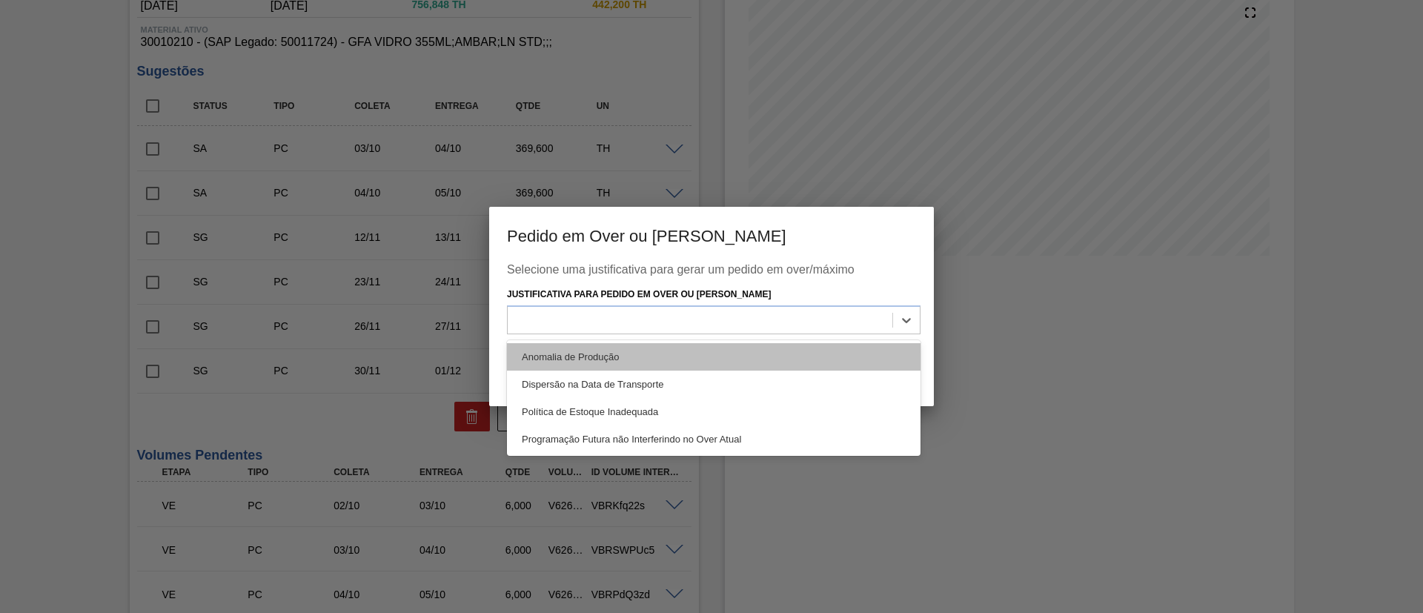
click at [535, 362] on div "Anomalia de Produção" at bounding box center [714, 356] width 414 height 27
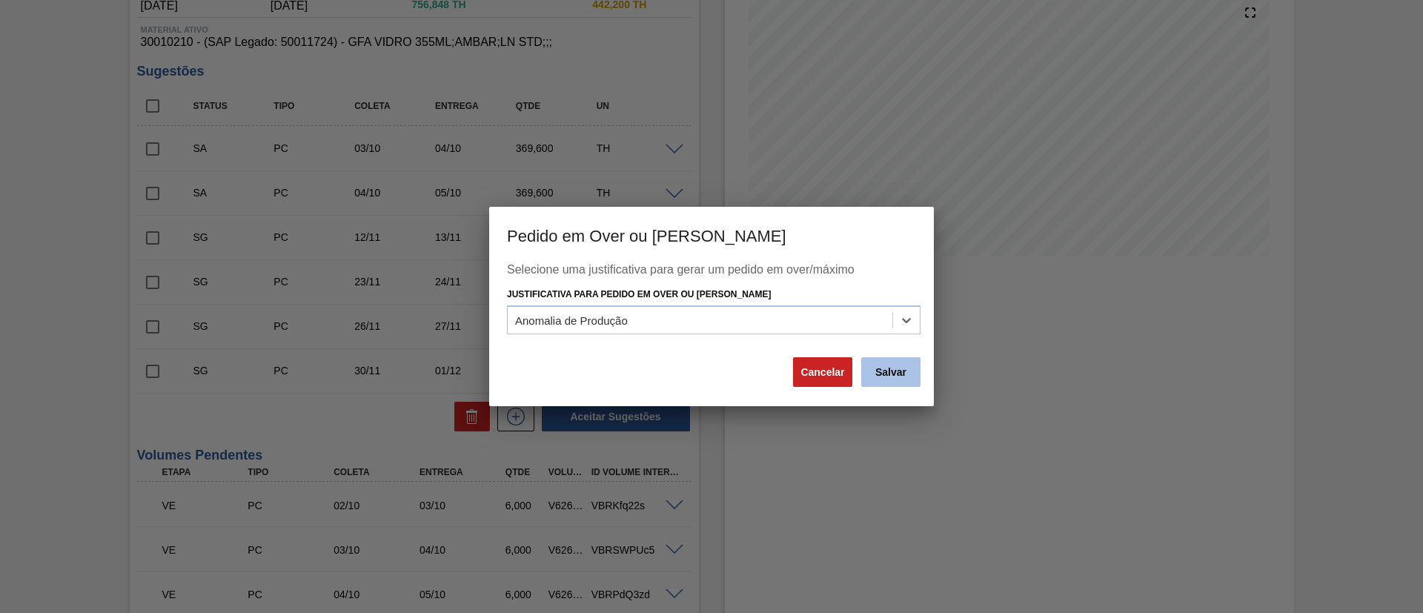
click at [902, 371] on button "Salvar" at bounding box center [890, 372] width 59 height 30
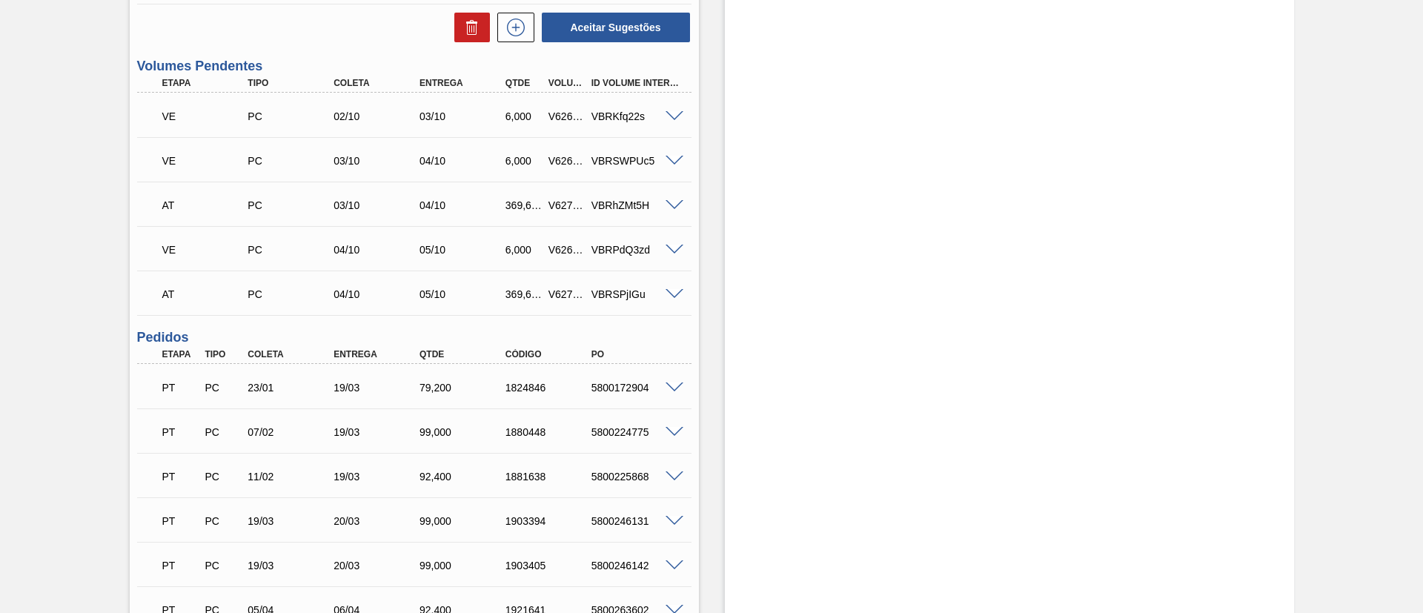
scroll to position [511, 0]
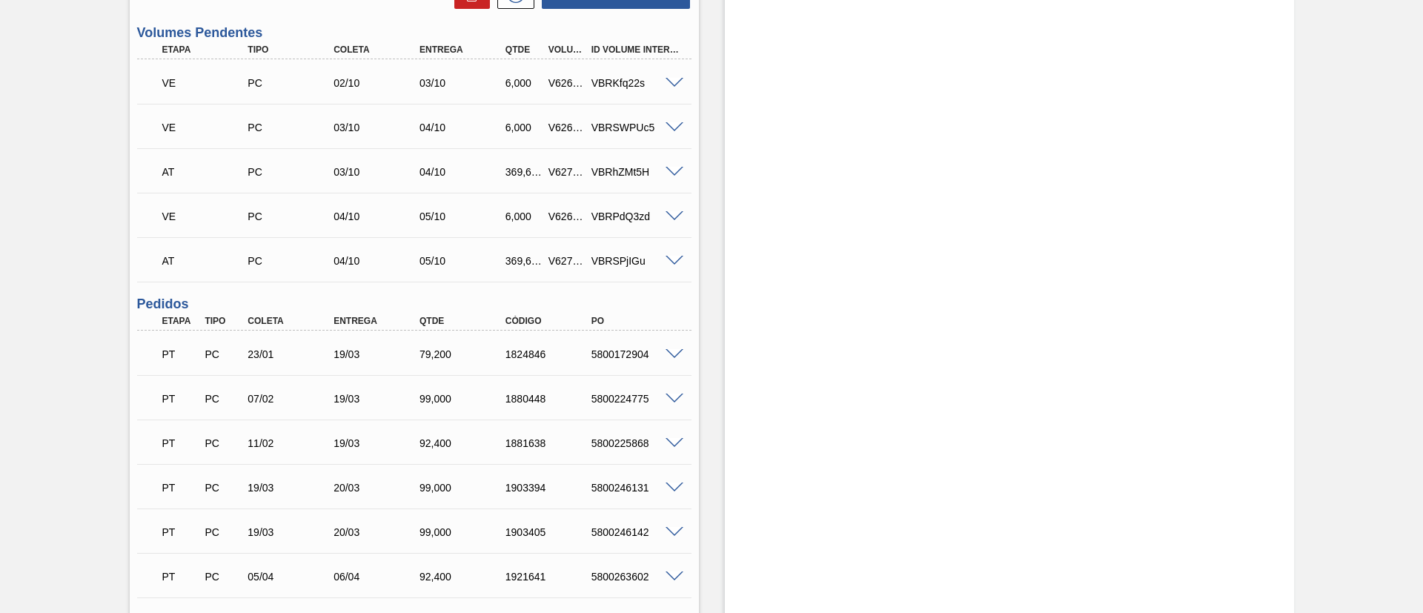
click at [670, 82] on span at bounding box center [675, 83] width 18 height 11
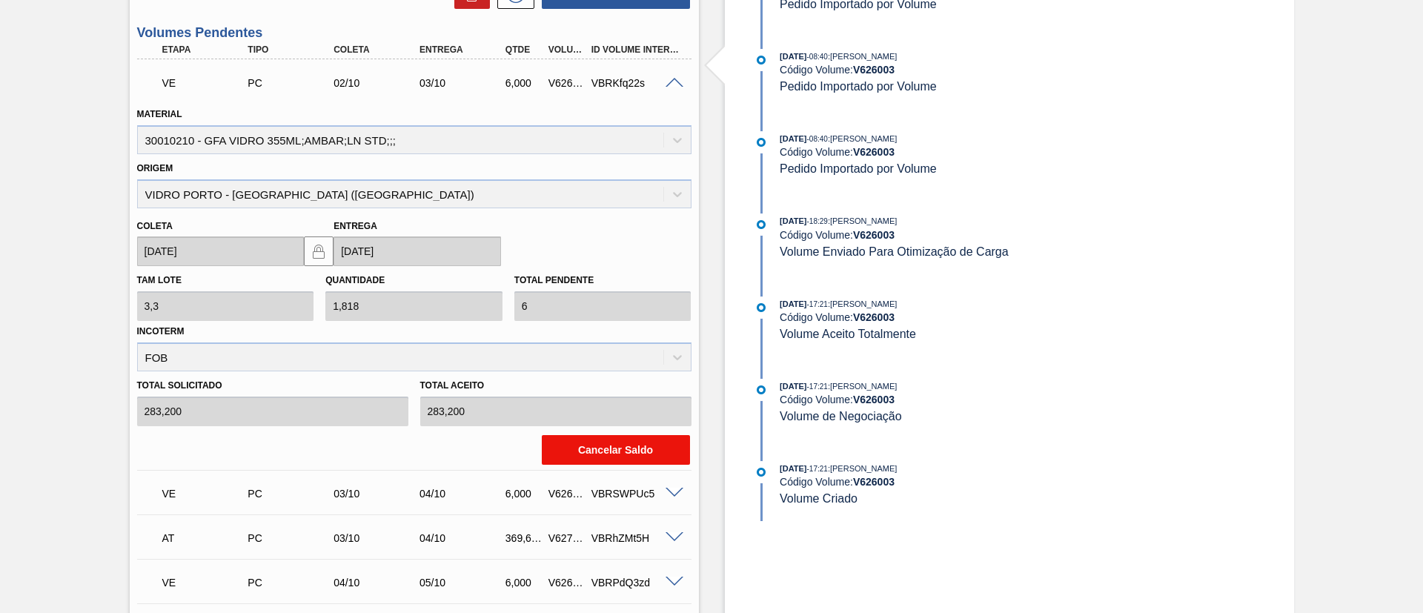
click at [593, 452] on button "Cancelar Saldo" at bounding box center [616, 450] width 148 height 30
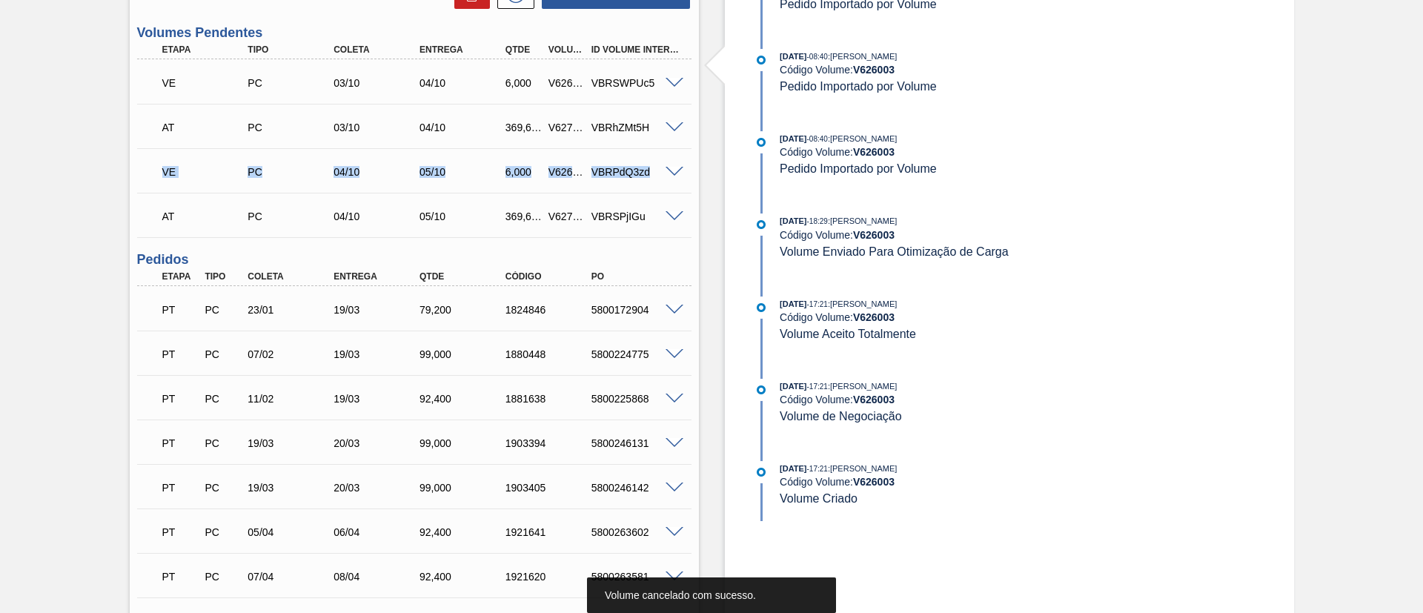
drag, startPoint x: 675, startPoint y: 127, endPoint x: 669, endPoint y: 159, distance: 32.4
click at [671, 158] on div "VE PC 03/10 04/10 6,000 V626004 VBRSWPUc5 Material 30010210 - GFA VIDRO 355ML;A…" at bounding box center [414, 148] width 554 height 178
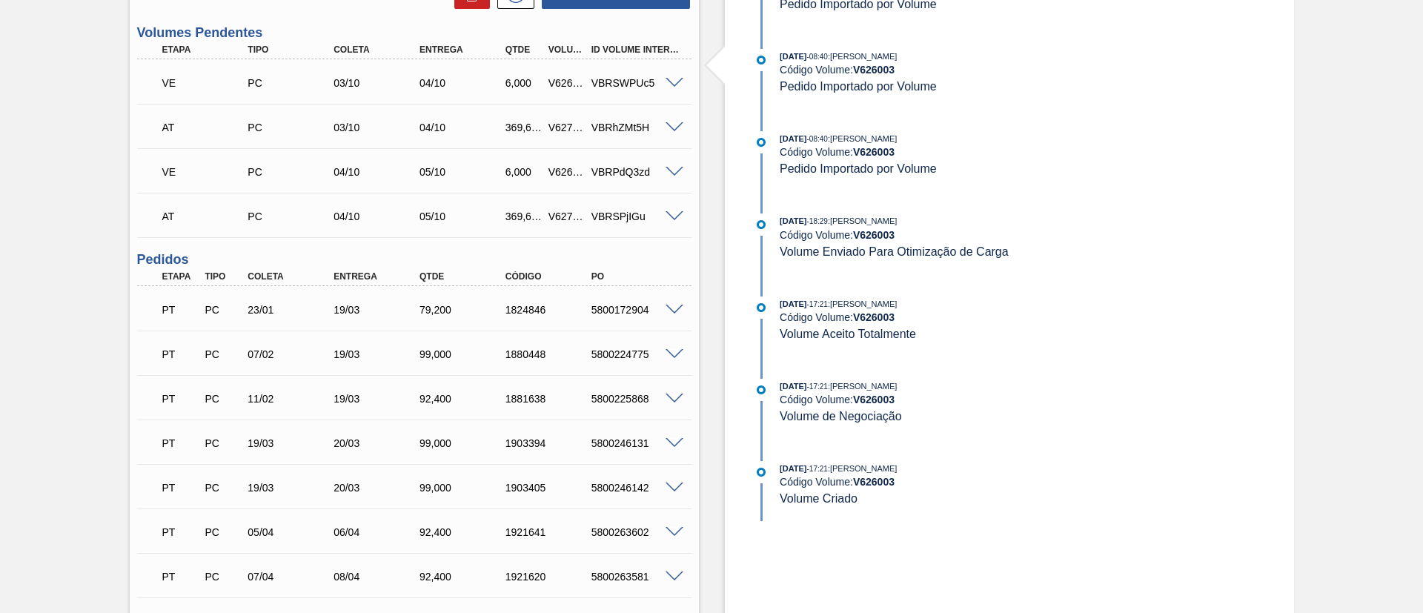
click at [667, 170] on span at bounding box center [675, 172] width 18 height 11
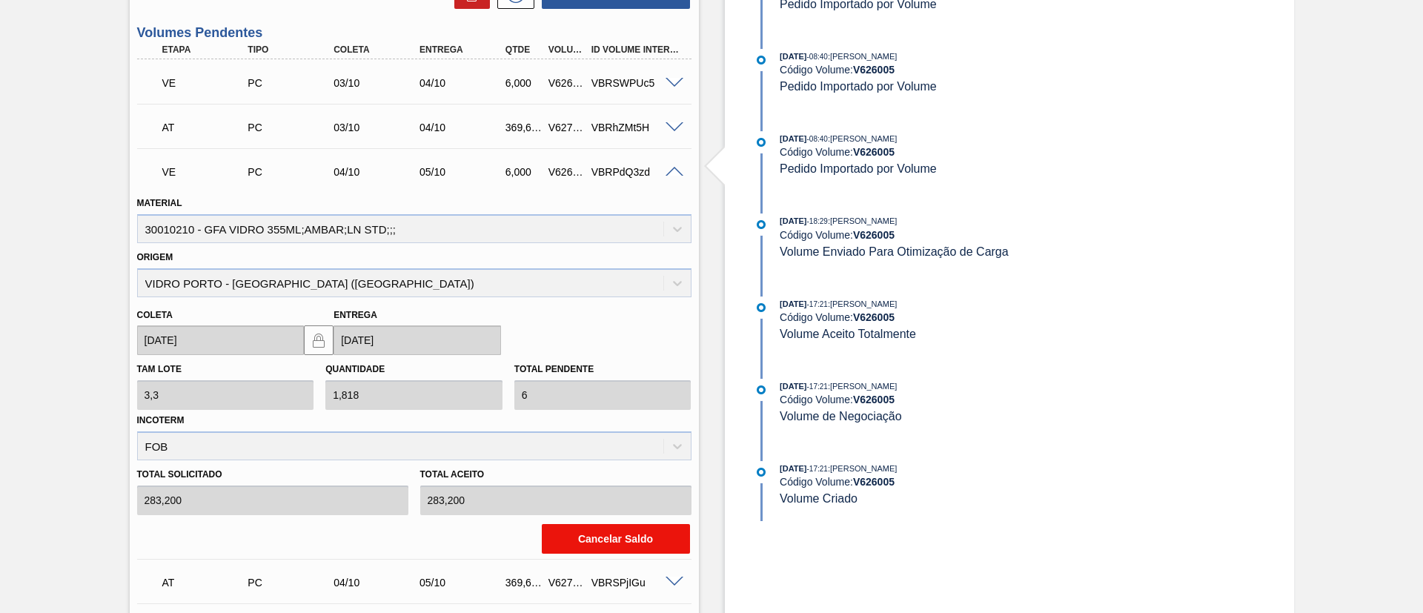
click at [597, 550] on button "Cancelar Saldo" at bounding box center [616, 539] width 148 height 30
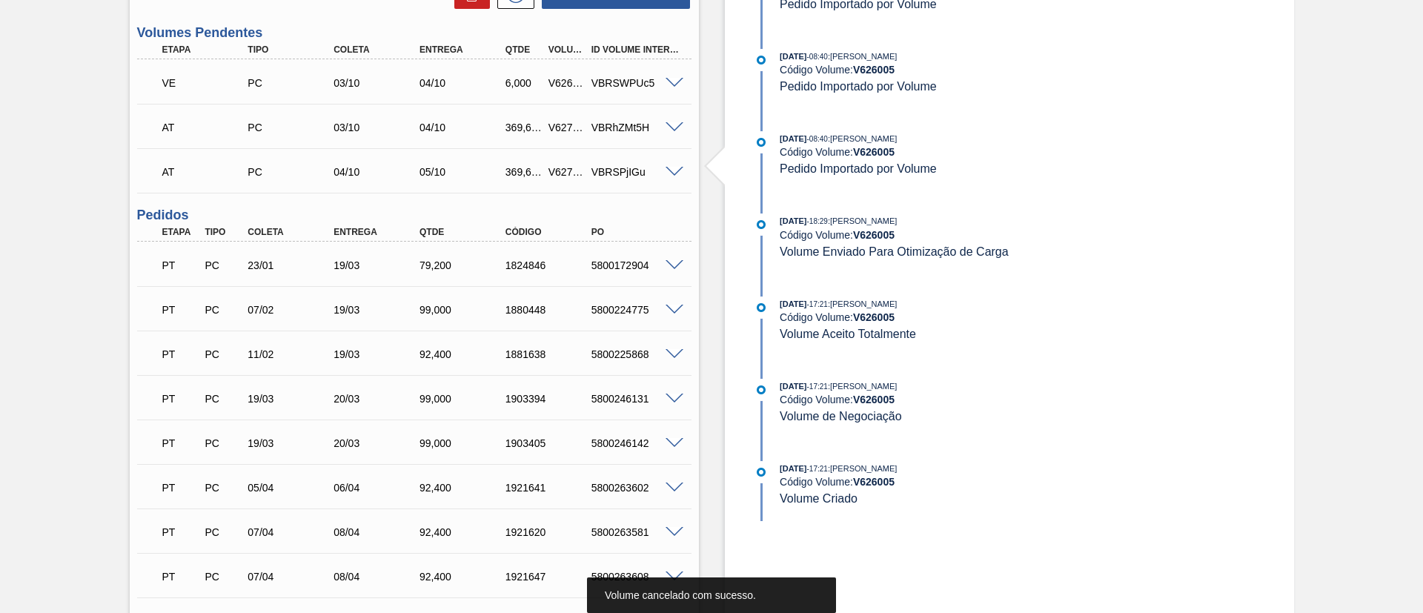
click at [675, 84] on span at bounding box center [675, 83] width 18 height 11
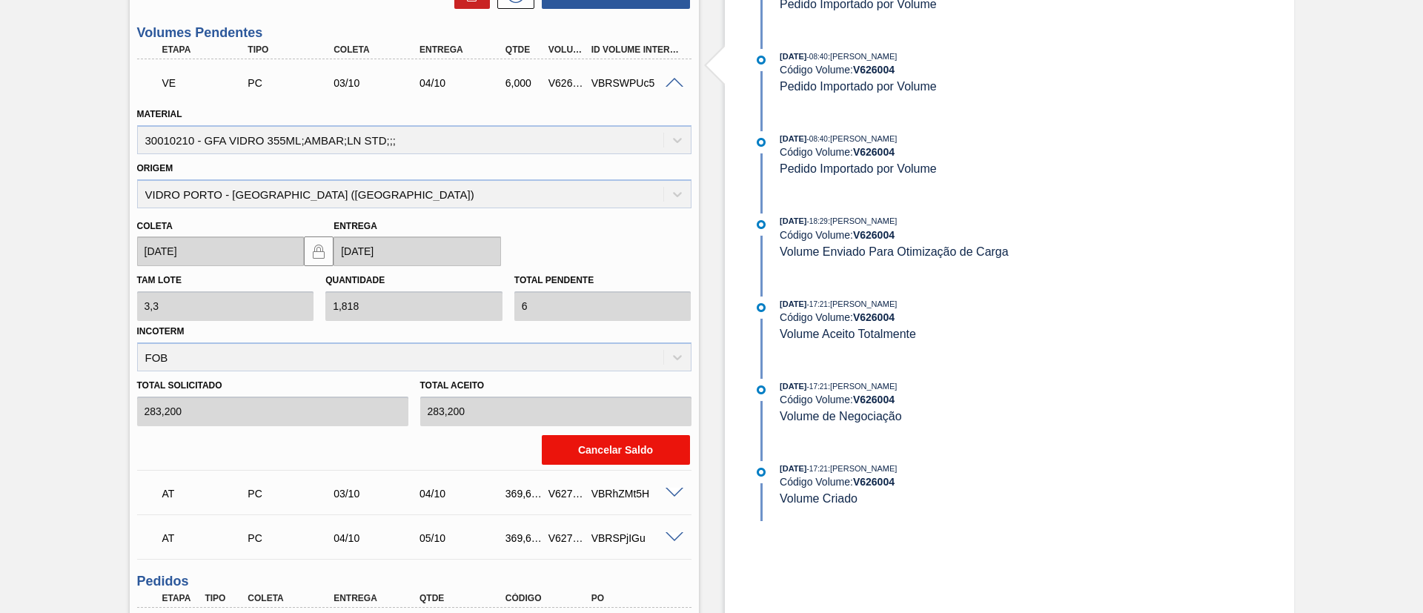
click at [609, 447] on button "Cancelar Saldo" at bounding box center [616, 450] width 148 height 30
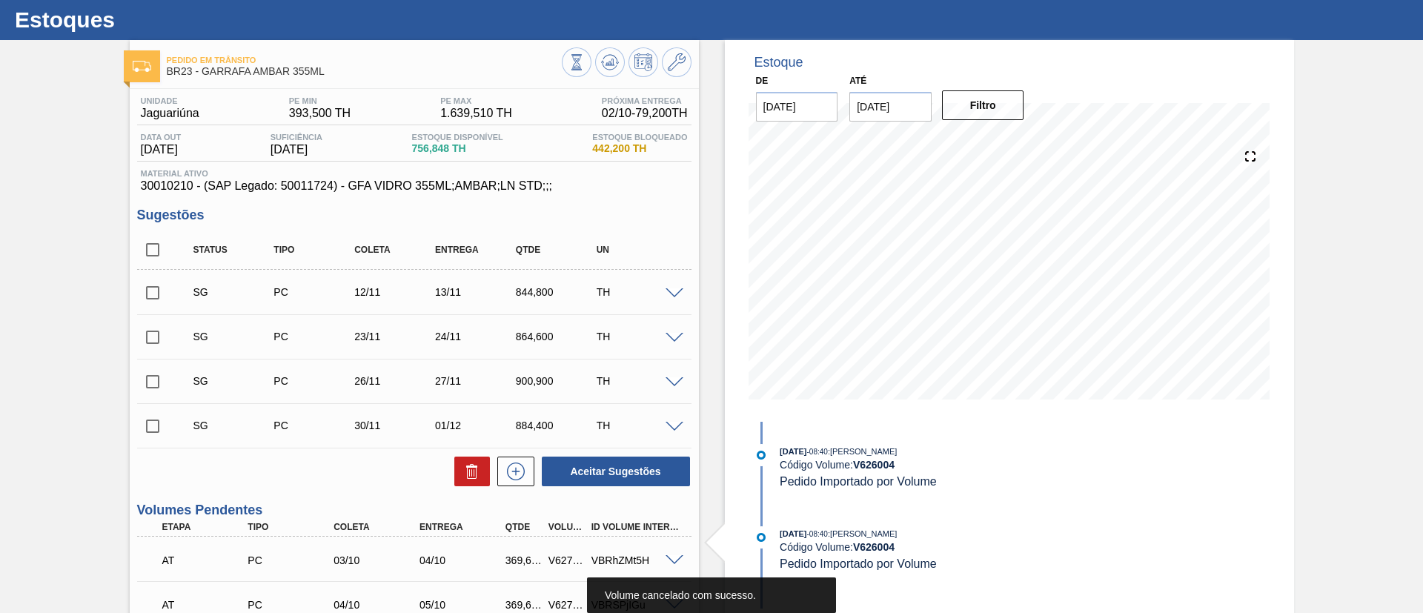
scroll to position [0, 0]
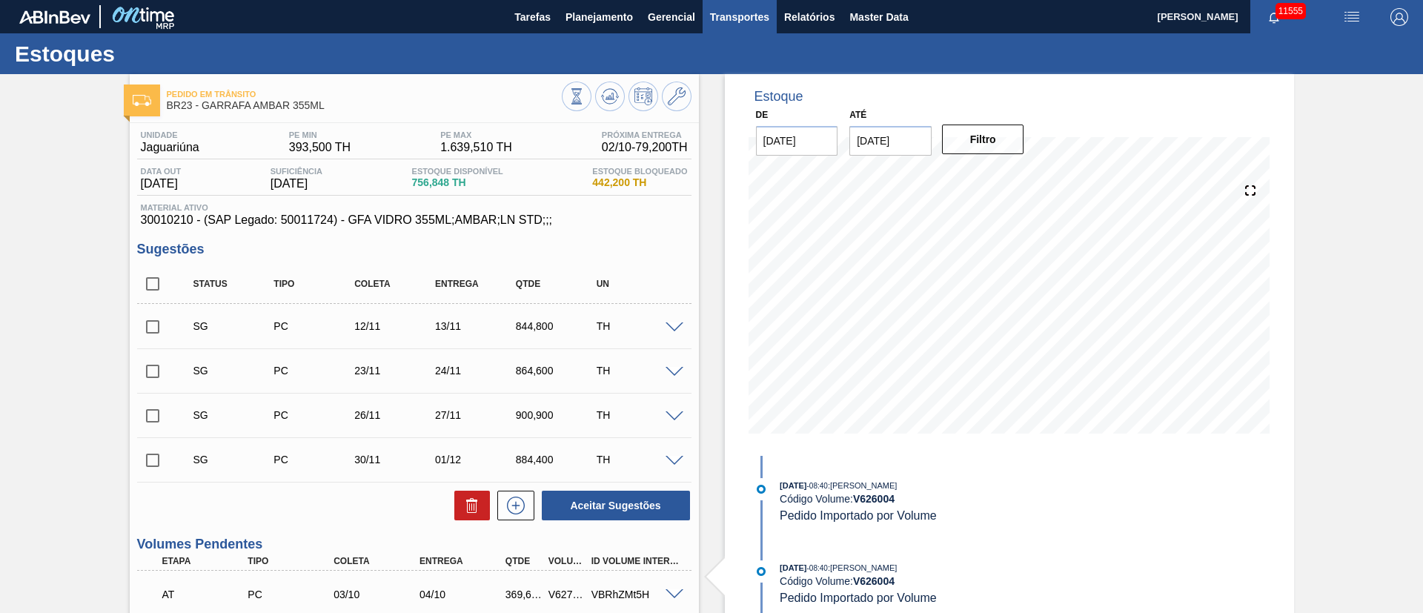
click at [762, 16] on span "Transportes" at bounding box center [739, 17] width 59 height 18
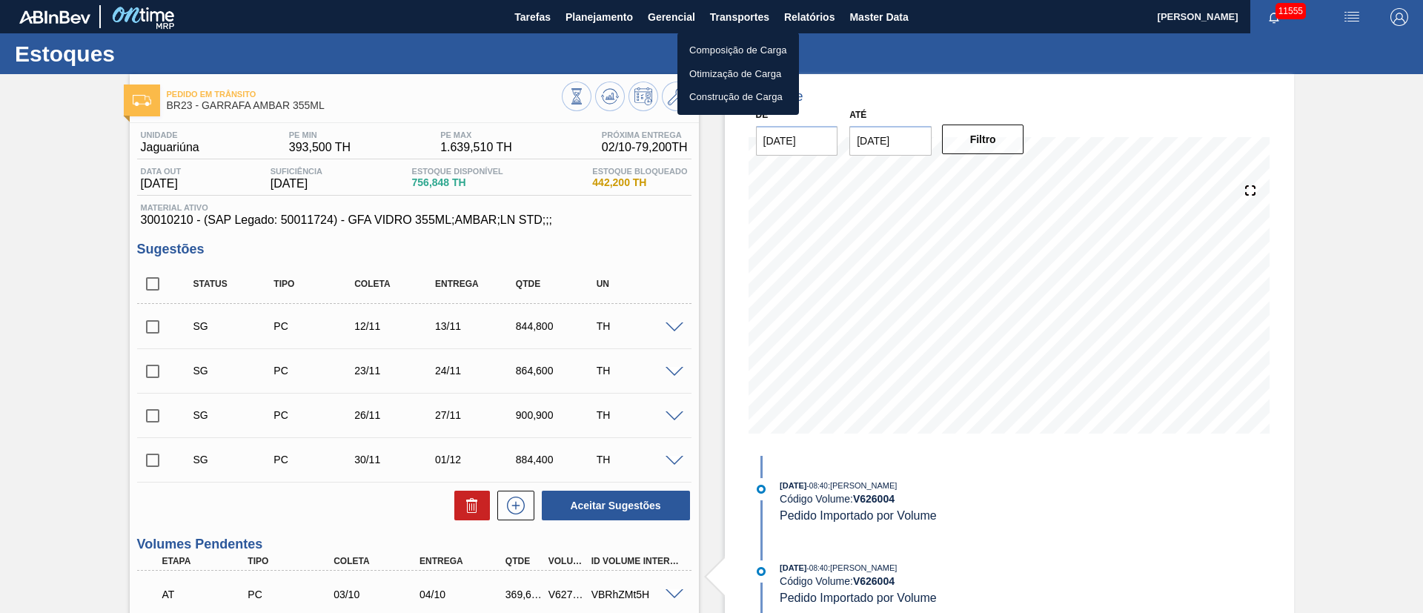
click at [721, 73] on li "Otimização de Carga" at bounding box center [739, 74] width 122 height 24
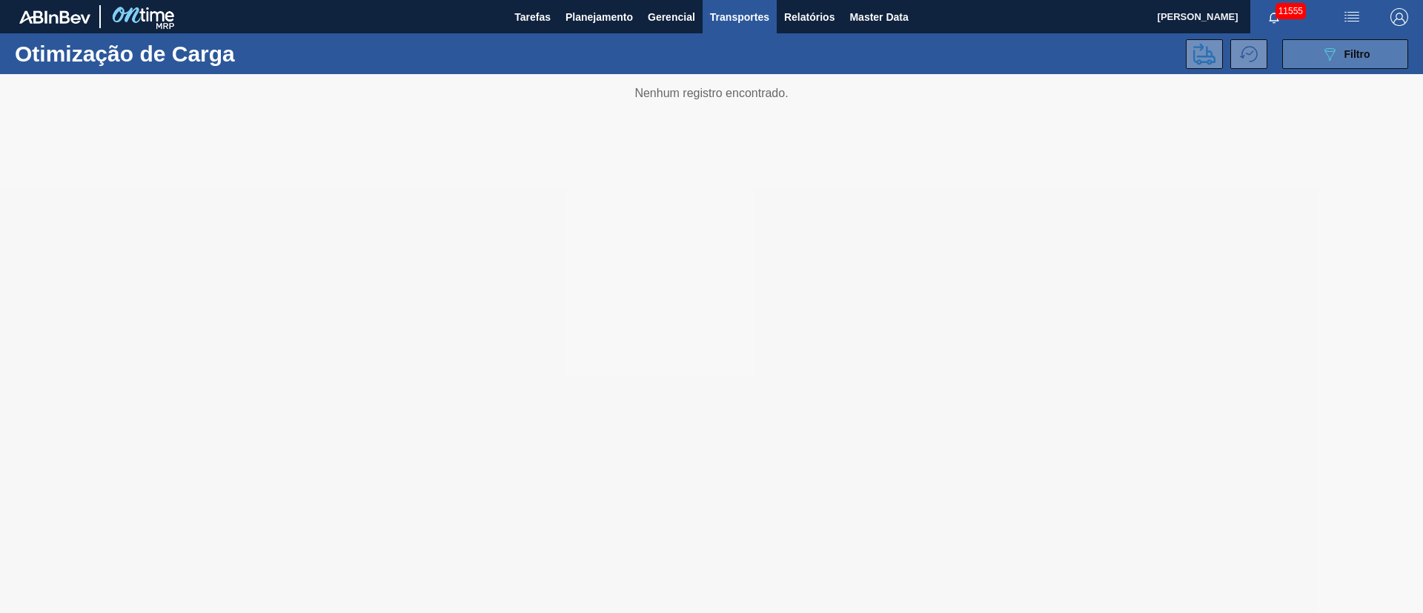
click at [1388, 62] on button "089F7B8B-B2A5-4AFE-B5C0-19BA573D28AC Filtro" at bounding box center [1345, 54] width 126 height 30
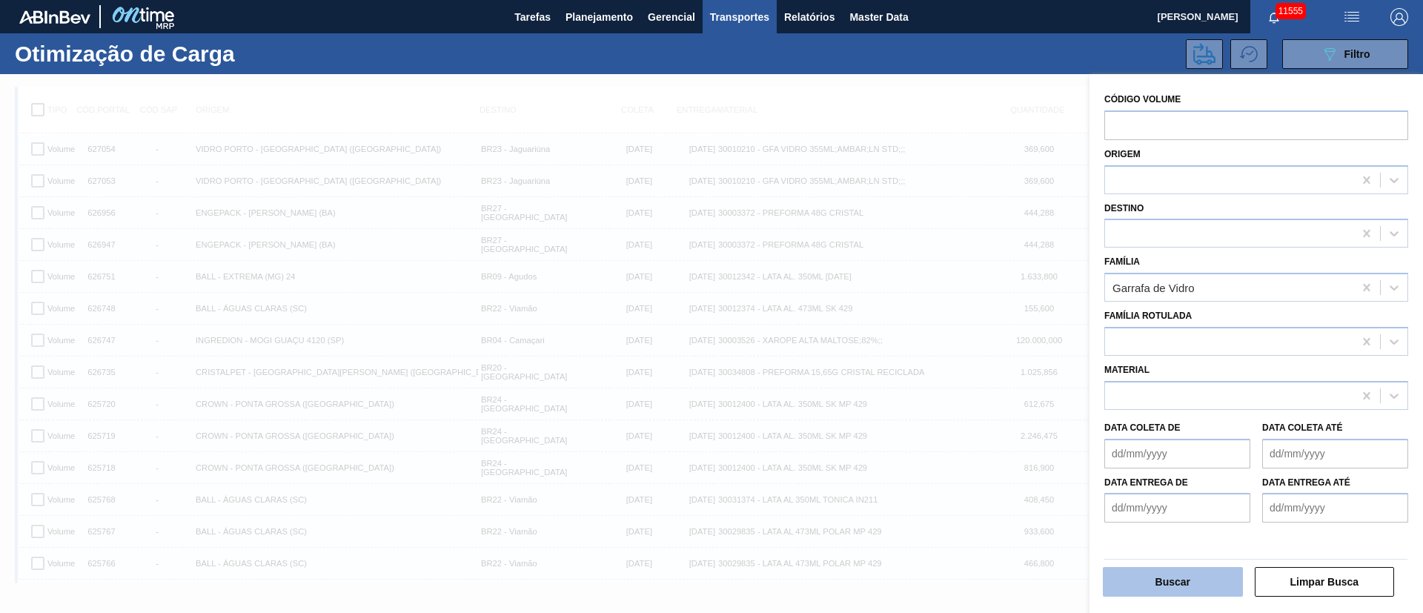
click at [1168, 581] on button "Buscar" at bounding box center [1173, 582] width 140 height 30
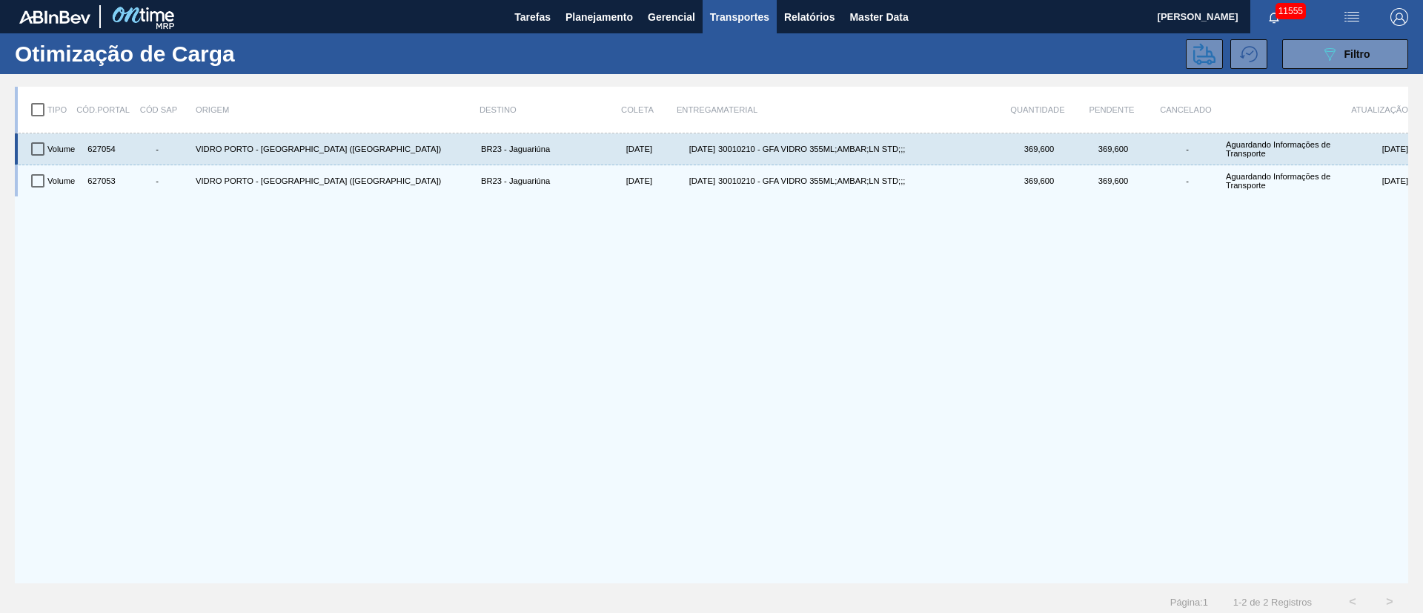
click at [39, 152] on input "checkbox" at bounding box center [37, 148] width 31 height 31
checkbox input "true"
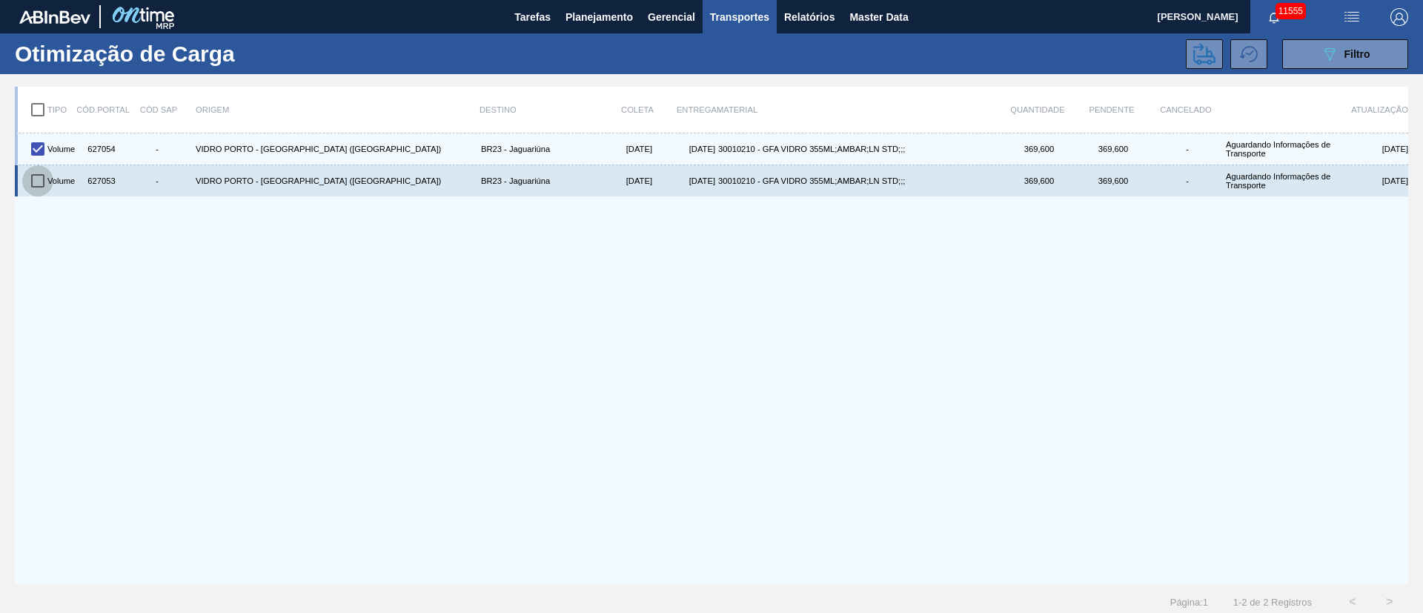
click at [43, 176] on input "checkbox" at bounding box center [37, 180] width 31 height 31
checkbox input "true"
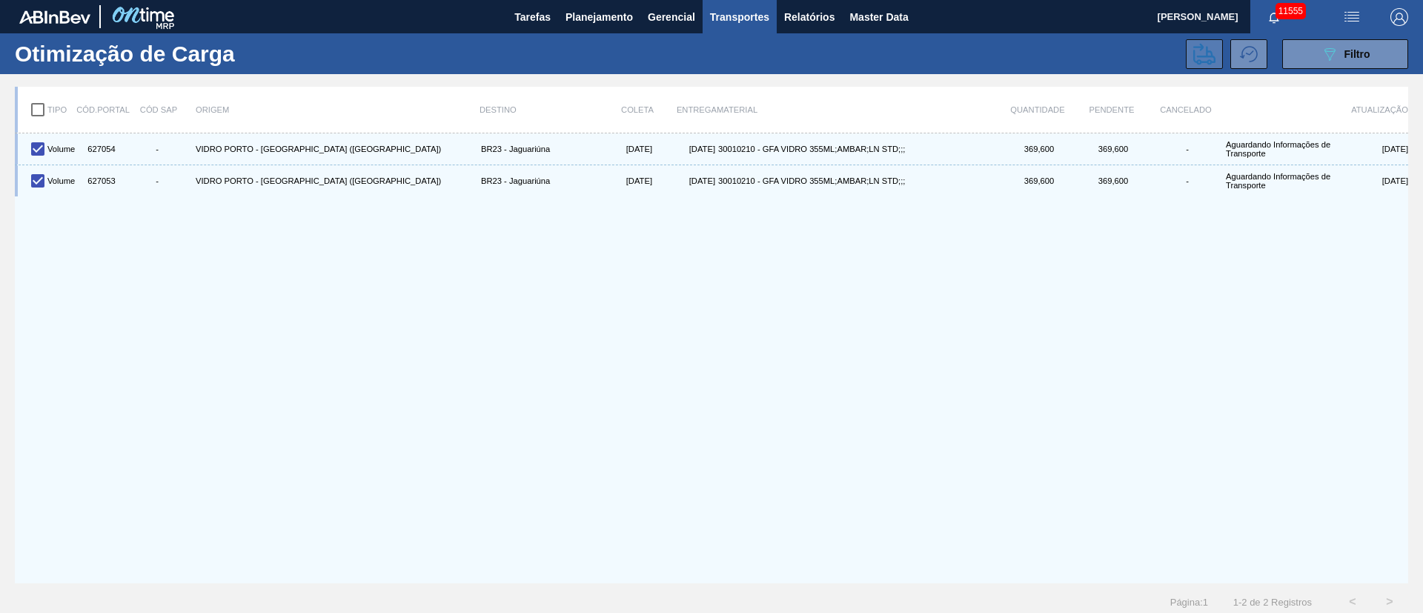
click at [1199, 61] on icon at bounding box center [1204, 53] width 22 height 21
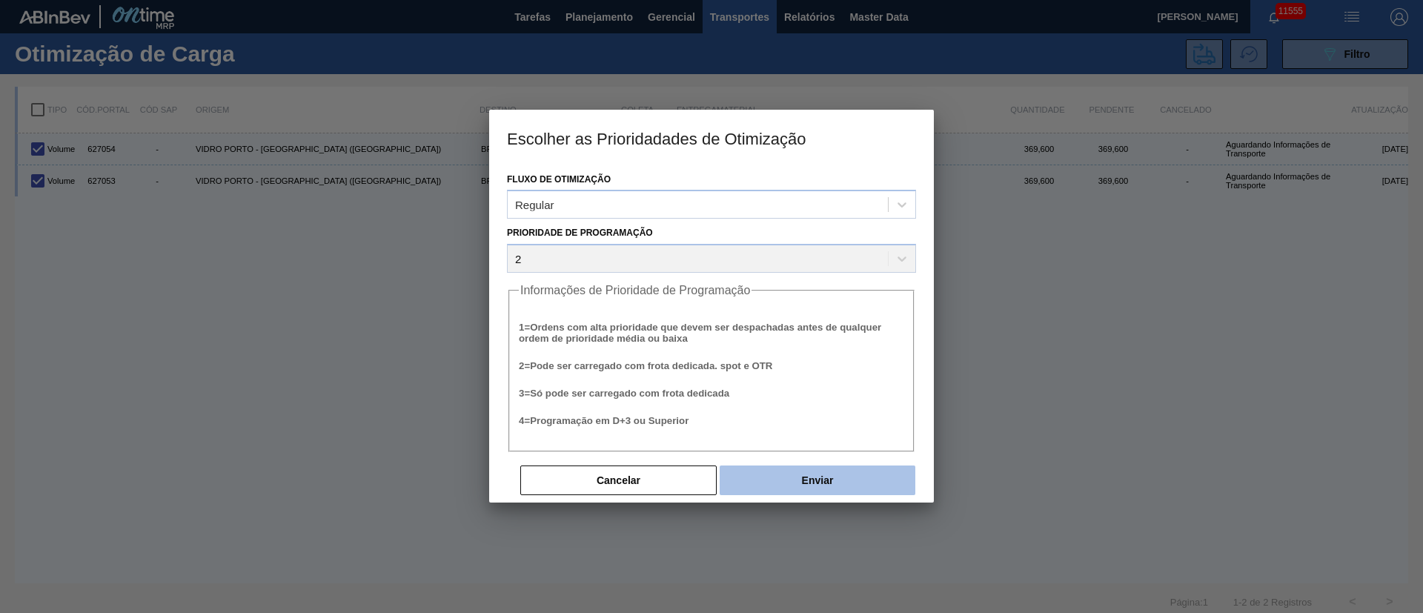
click at [812, 476] on button "Enviar" at bounding box center [818, 481] width 196 height 30
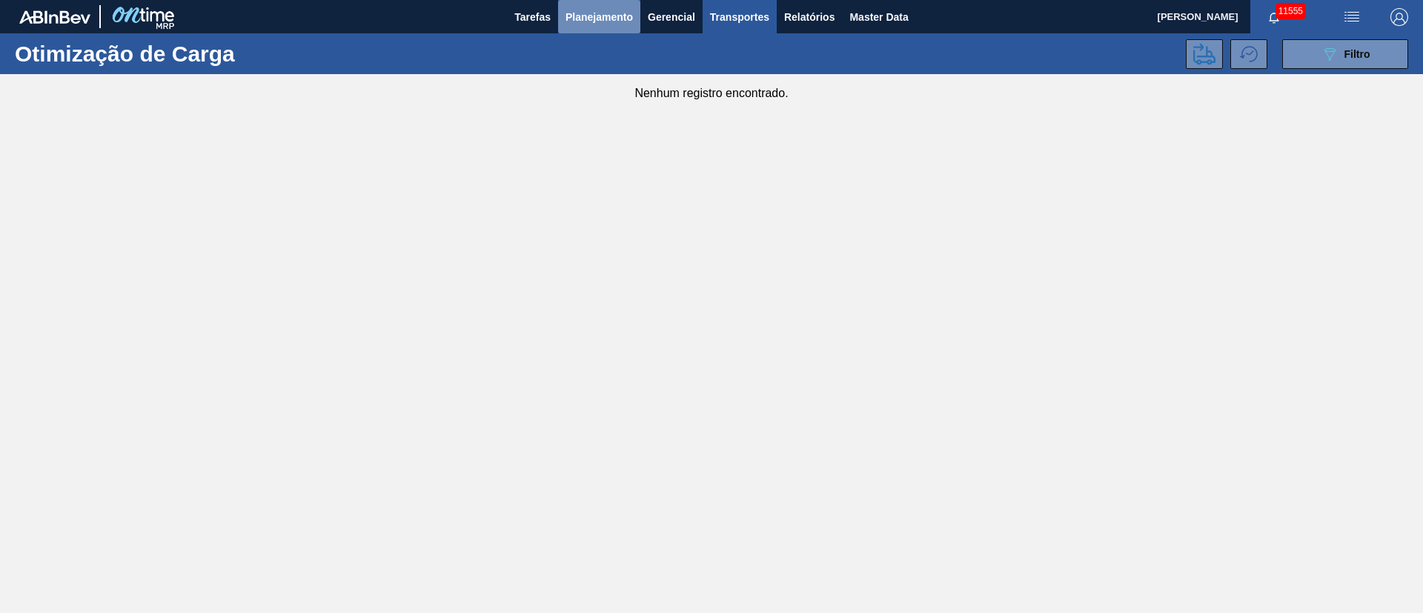
click at [596, 16] on span "Planejamento" at bounding box center [599, 17] width 67 height 18
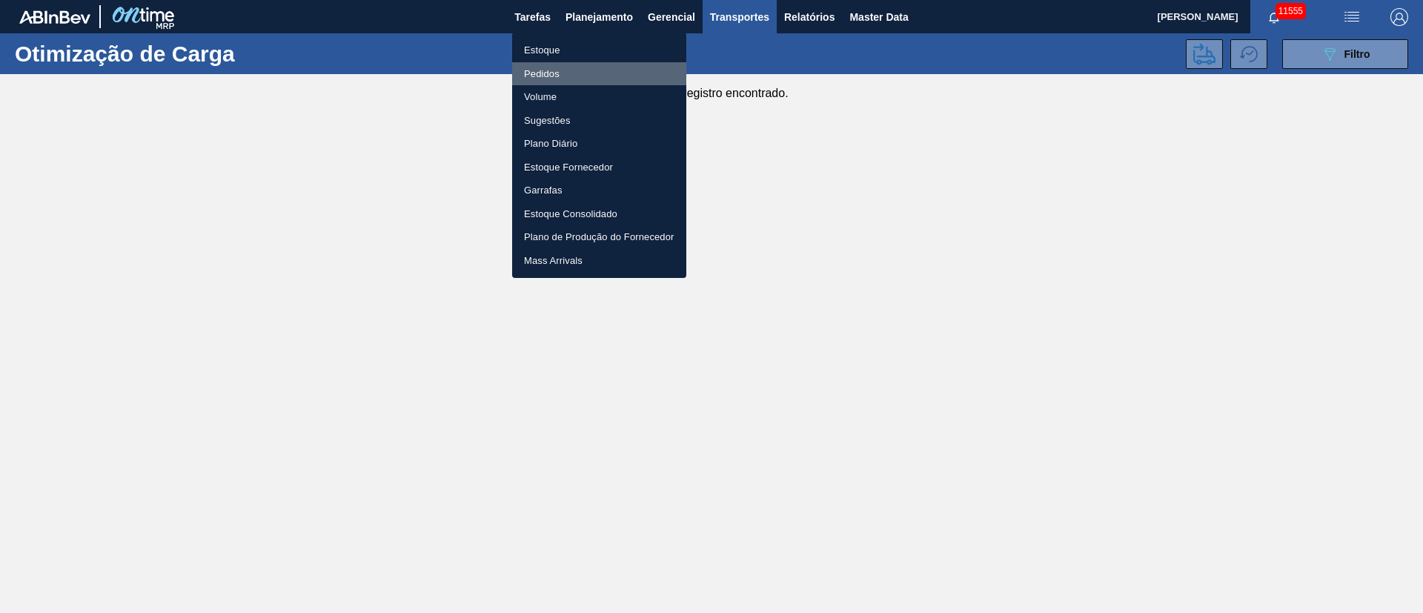
click at [541, 75] on li "Pedidos" at bounding box center [599, 74] width 174 height 24
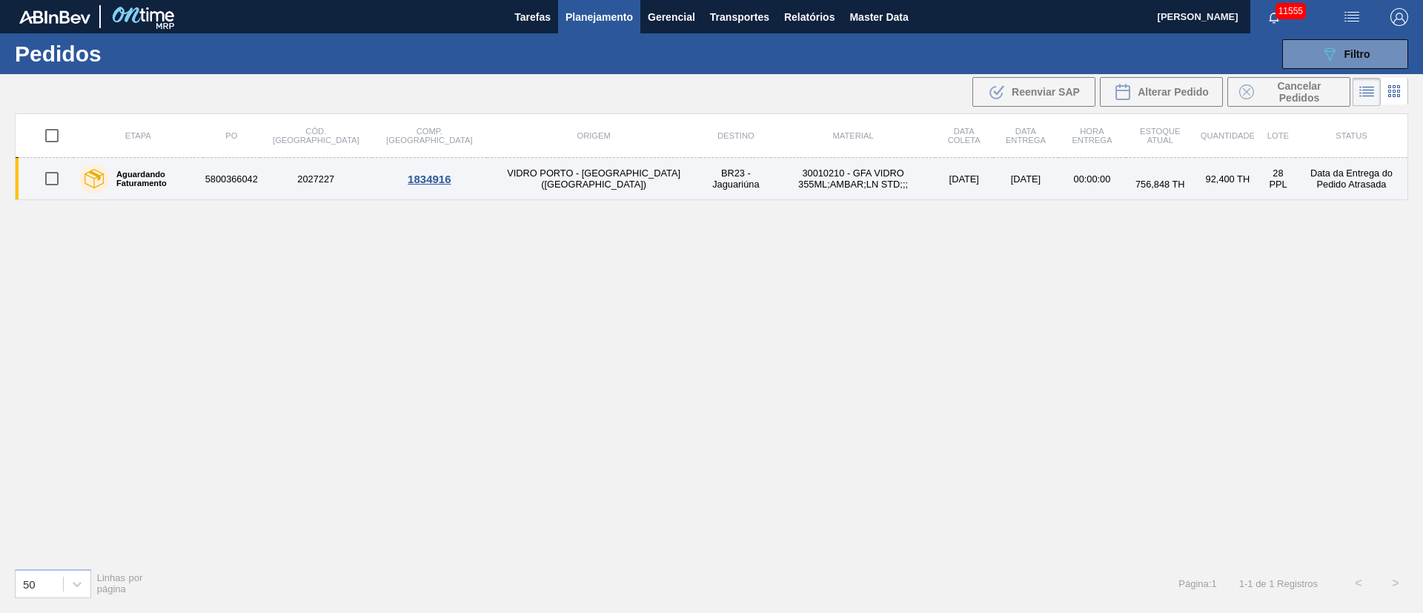
click at [49, 177] on input "checkbox" at bounding box center [51, 178] width 31 height 31
checkbox input "true"
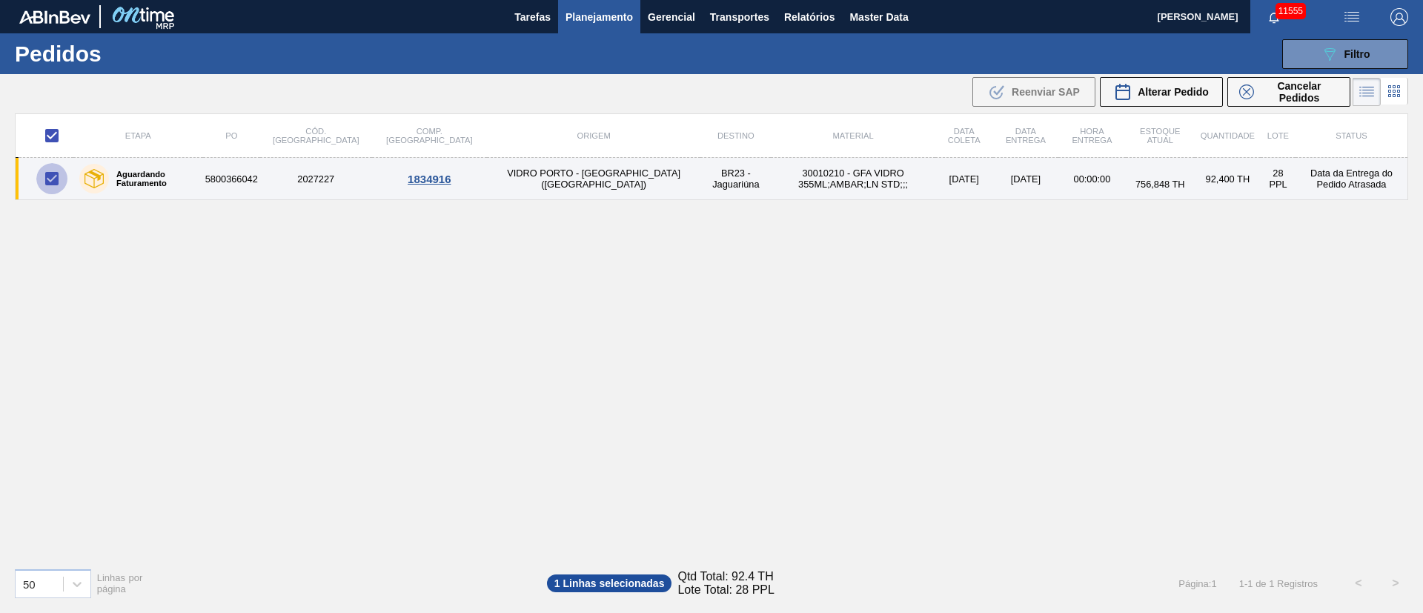
click at [51, 184] on input "checkbox" at bounding box center [51, 178] width 31 height 31
checkbox input "false"
click at [42, 176] on input "checkbox" at bounding box center [51, 178] width 31 height 31
checkbox input "true"
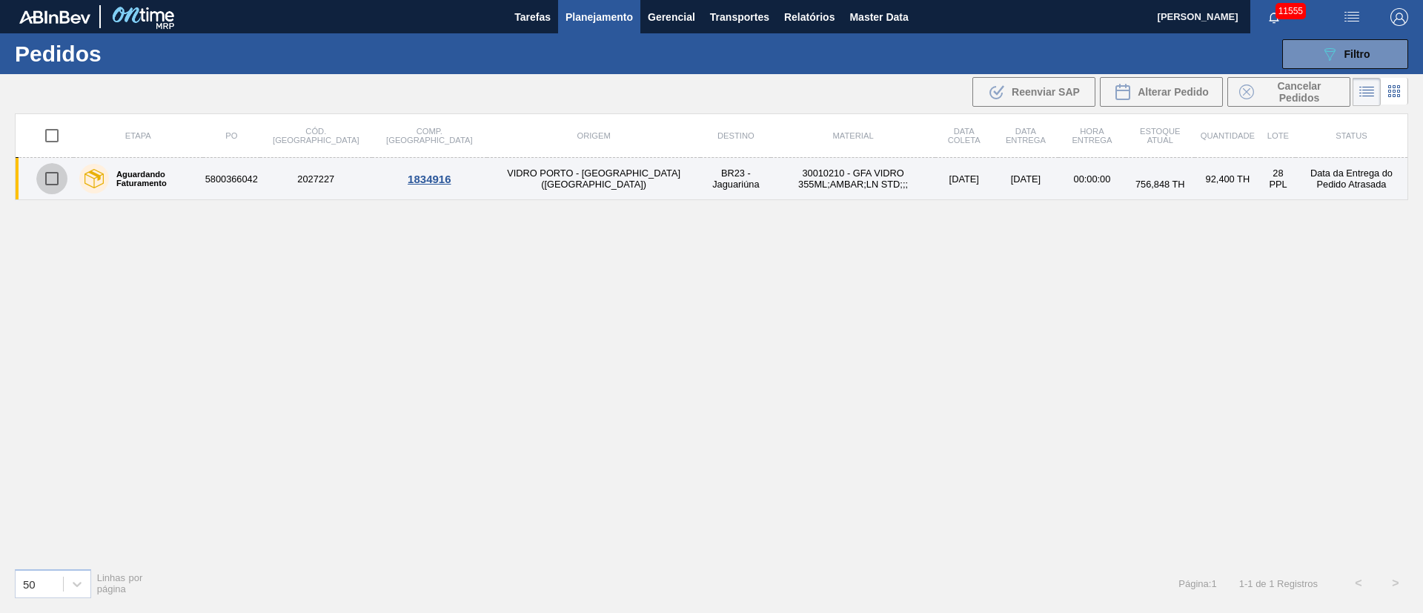
checkbox input "true"
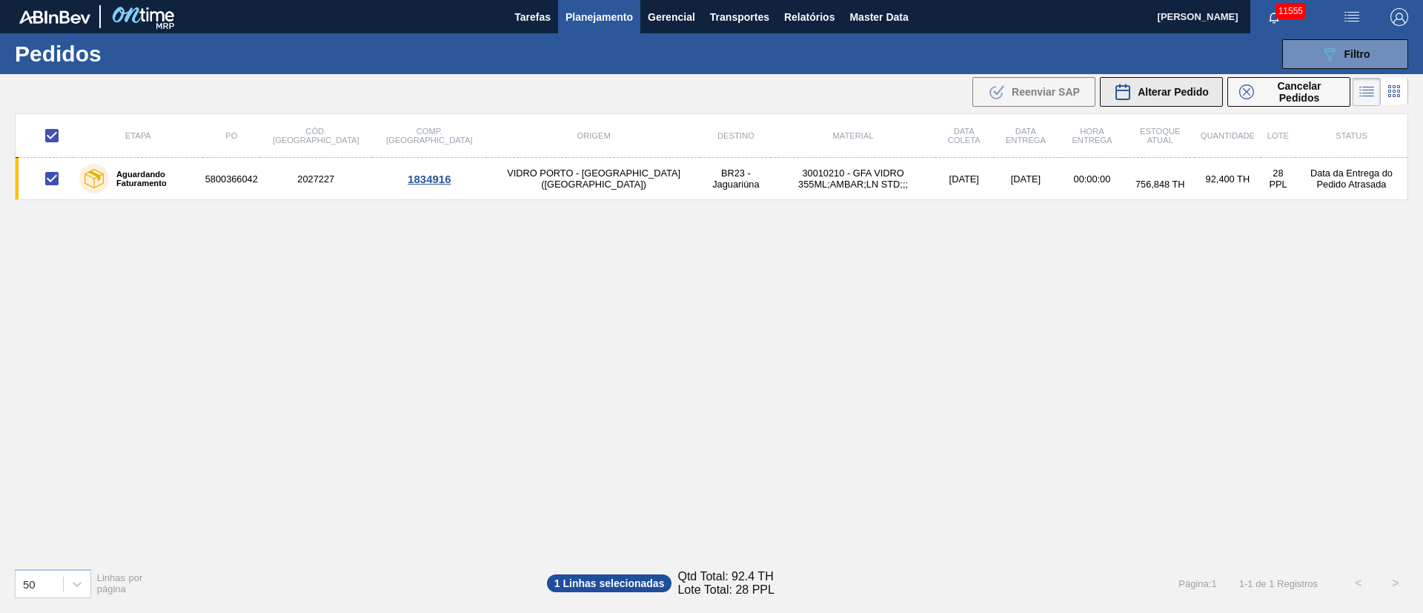
click at [1163, 84] on div "Alterar Pedido" at bounding box center [1161, 92] width 95 height 18
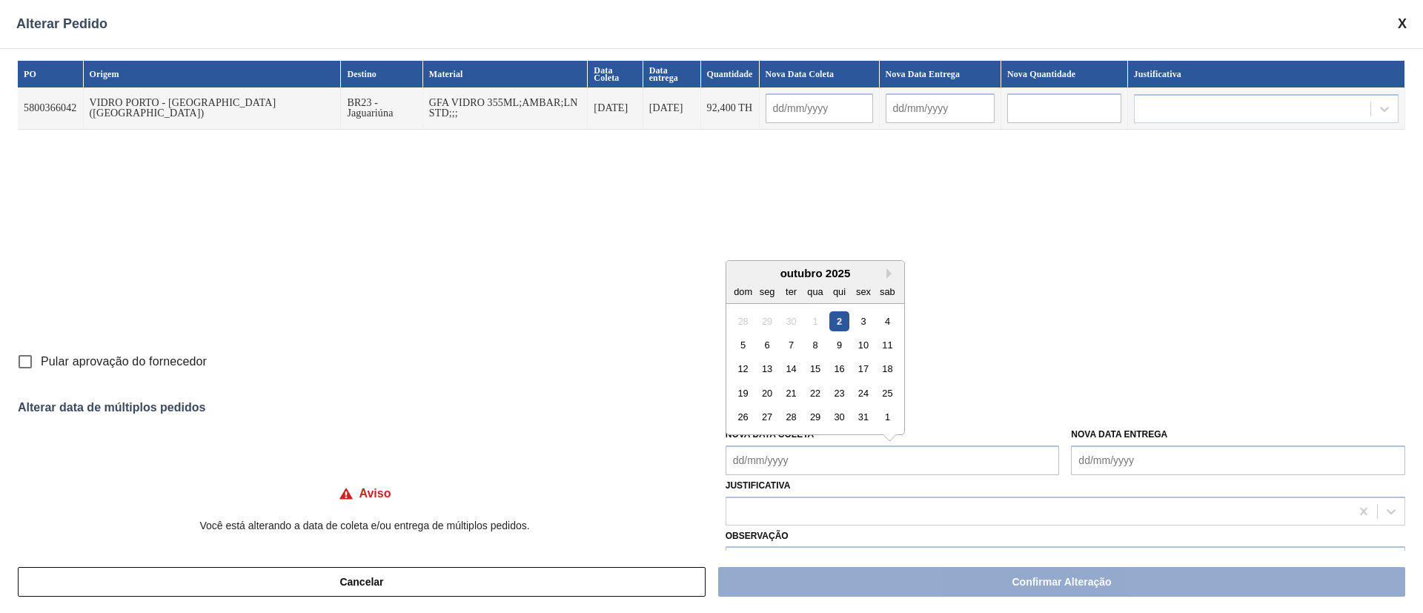
click at [778, 460] on Coleta "Nova Data Coleta" at bounding box center [893, 460] width 334 height 30
click at [766, 351] on div "6" at bounding box center [767, 345] width 20 height 20
type Coleta "[DATE]"
type input "[DATE]"
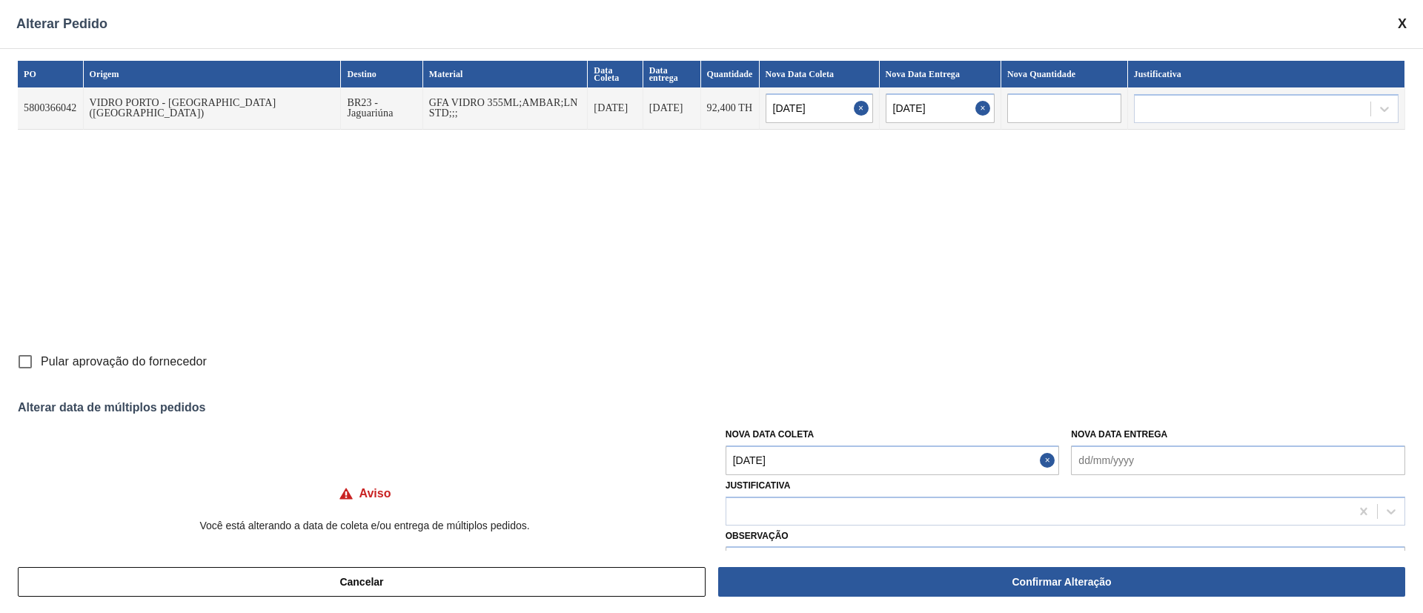
click at [821, 442] on div "Nova Data Coleta [DATE]" at bounding box center [893, 449] width 334 height 51
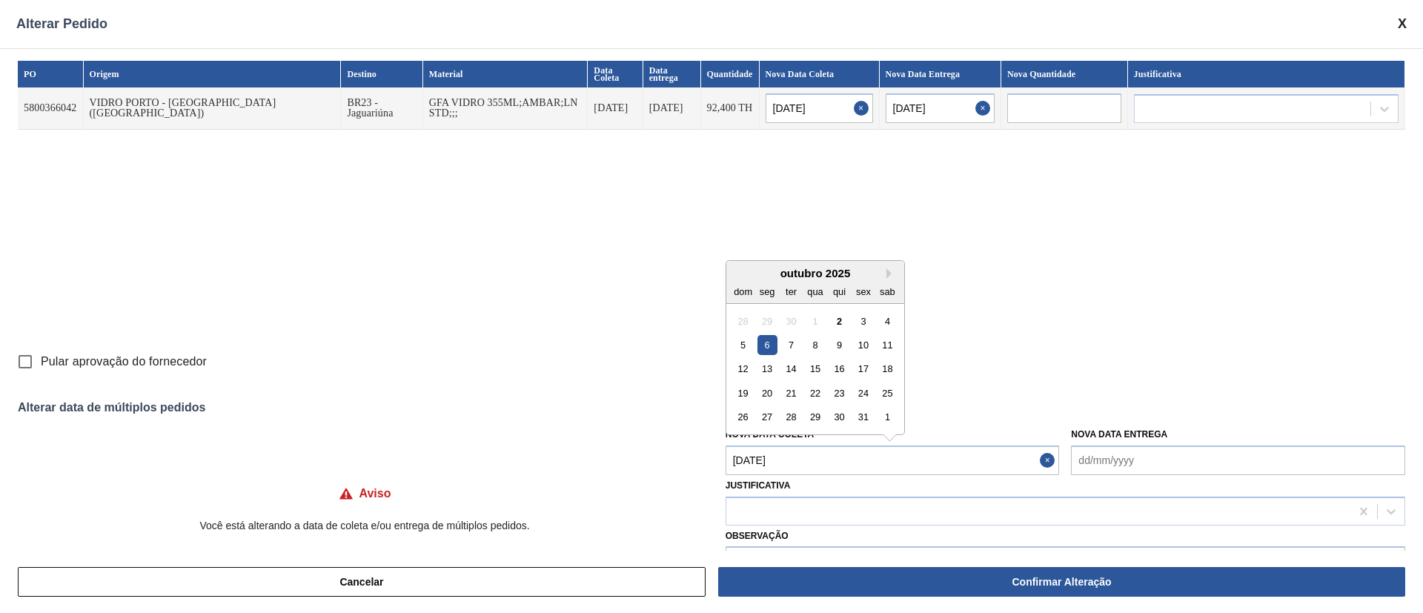
click at [821, 456] on Coleta "[DATE]" at bounding box center [893, 460] width 334 height 30
click at [864, 325] on div "3" at bounding box center [863, 321] width 20 height 20
type input "[DATE]"
type Coleta "[DATE]"
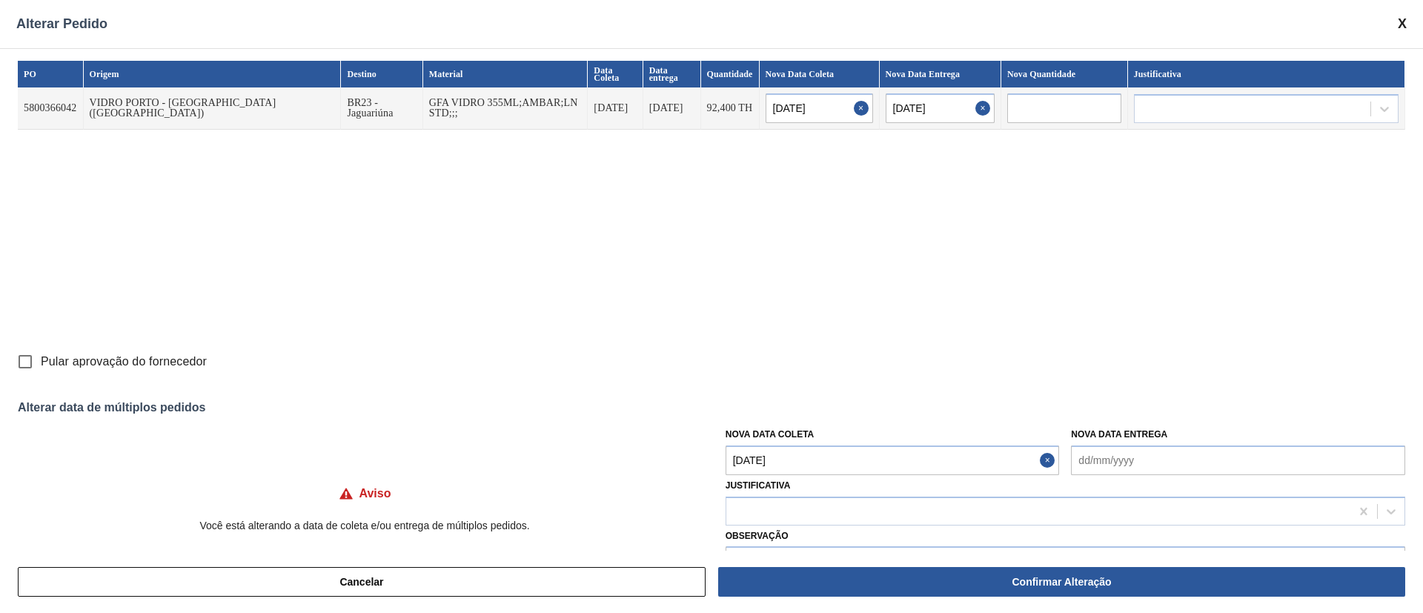
click at [861, 469] on Coleta "[DATE]" at bounding box center [893, 460] width 334 height 30
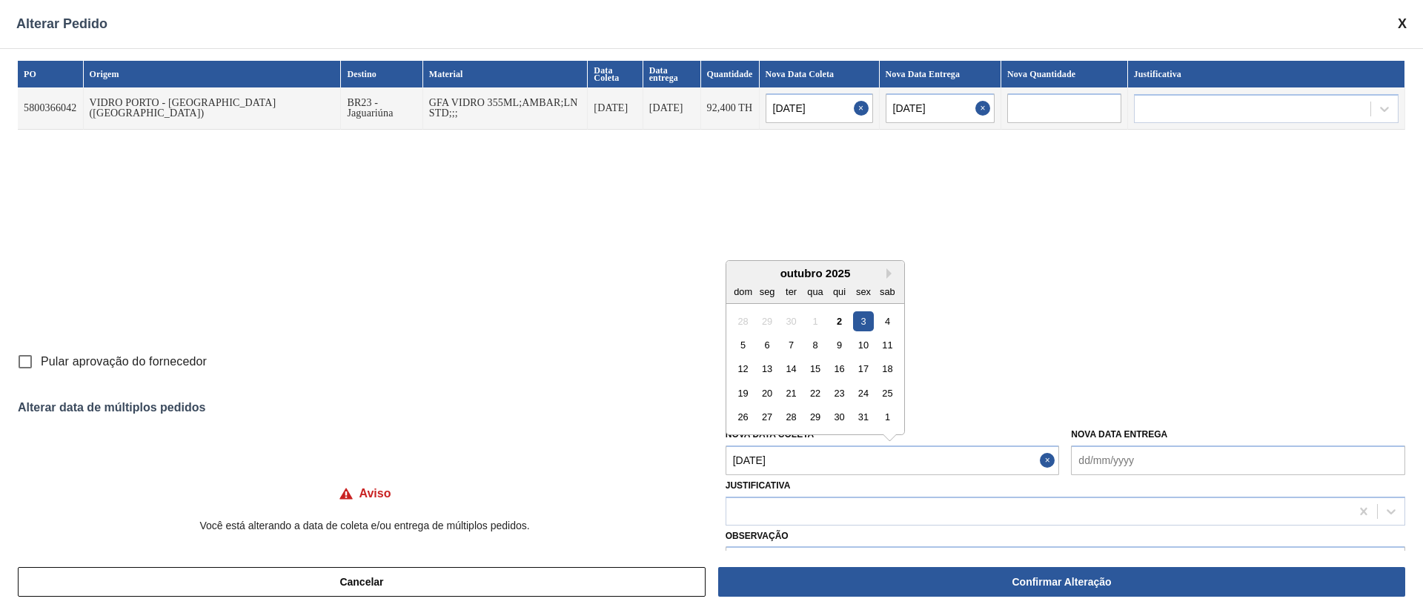
click at [864, 321] on div "3" at bounding box center [863, 321] width 20 height 20
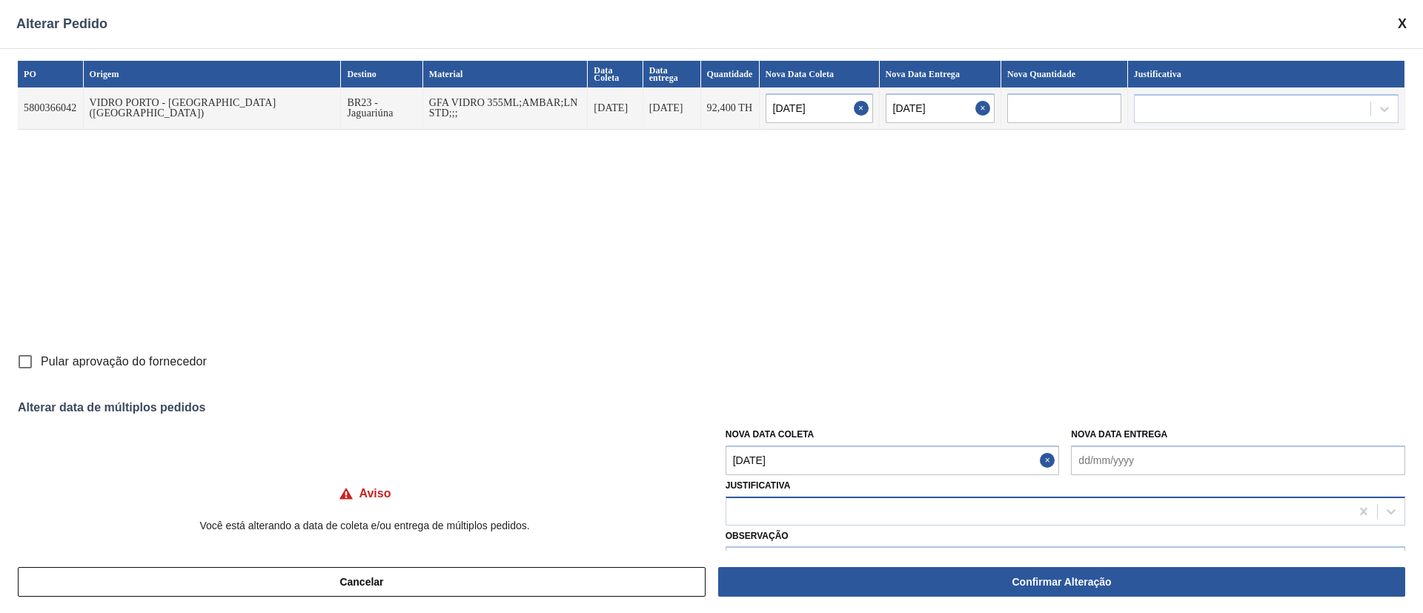
click at [780, 506] on div at bounding box center [1038, 510] width 624 height 21
type input "ou"
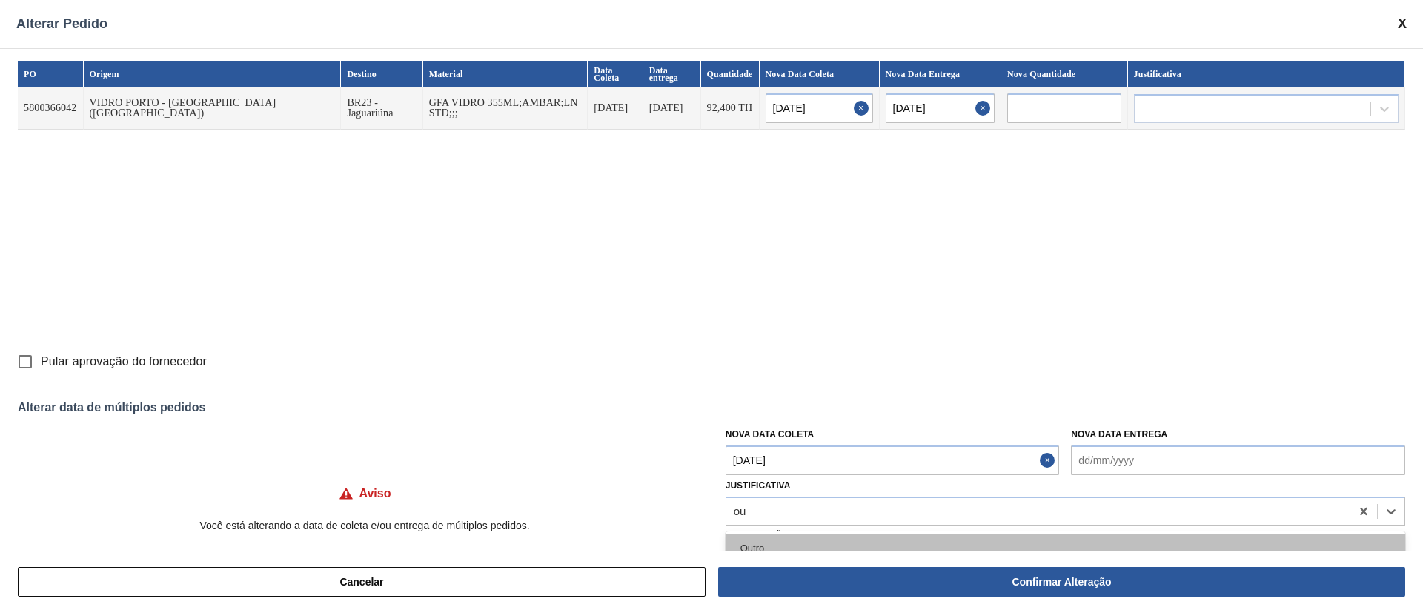
click at [771, 539] on div "Outro" at bounding box center [1066, 547] width 680 height 27
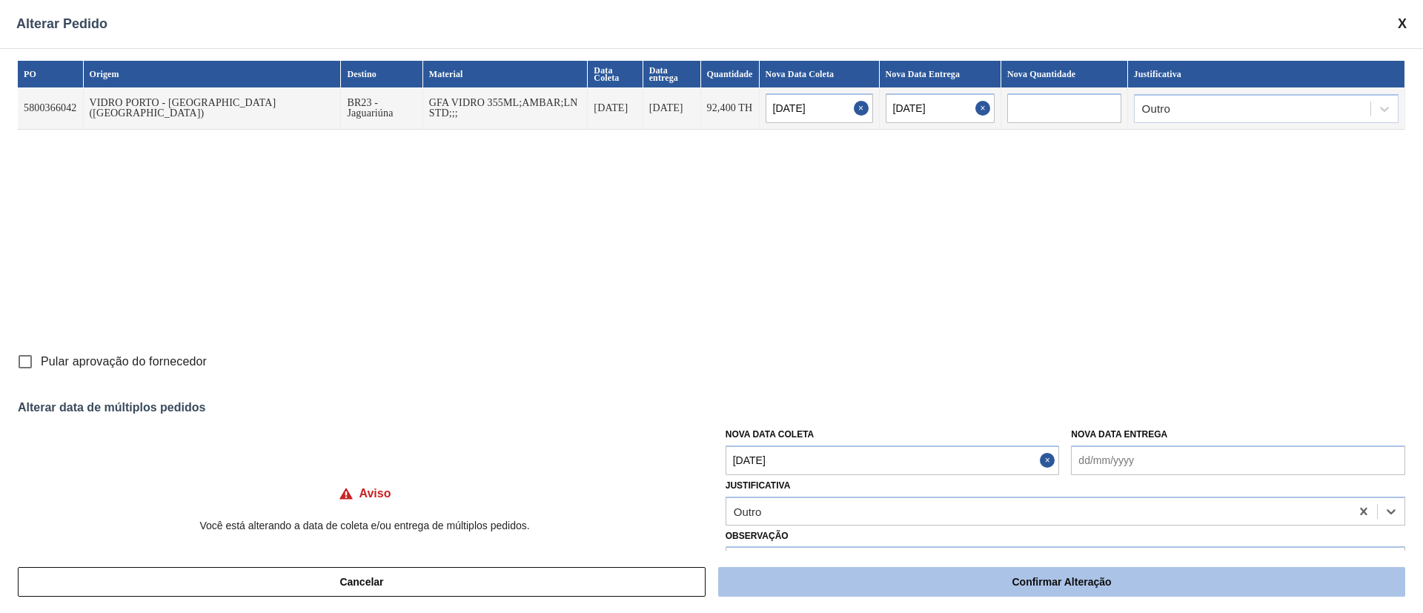
click at [841, 575] on button "Confirmar Alteração" at bounding box center [1061, 582] width 687 height 30
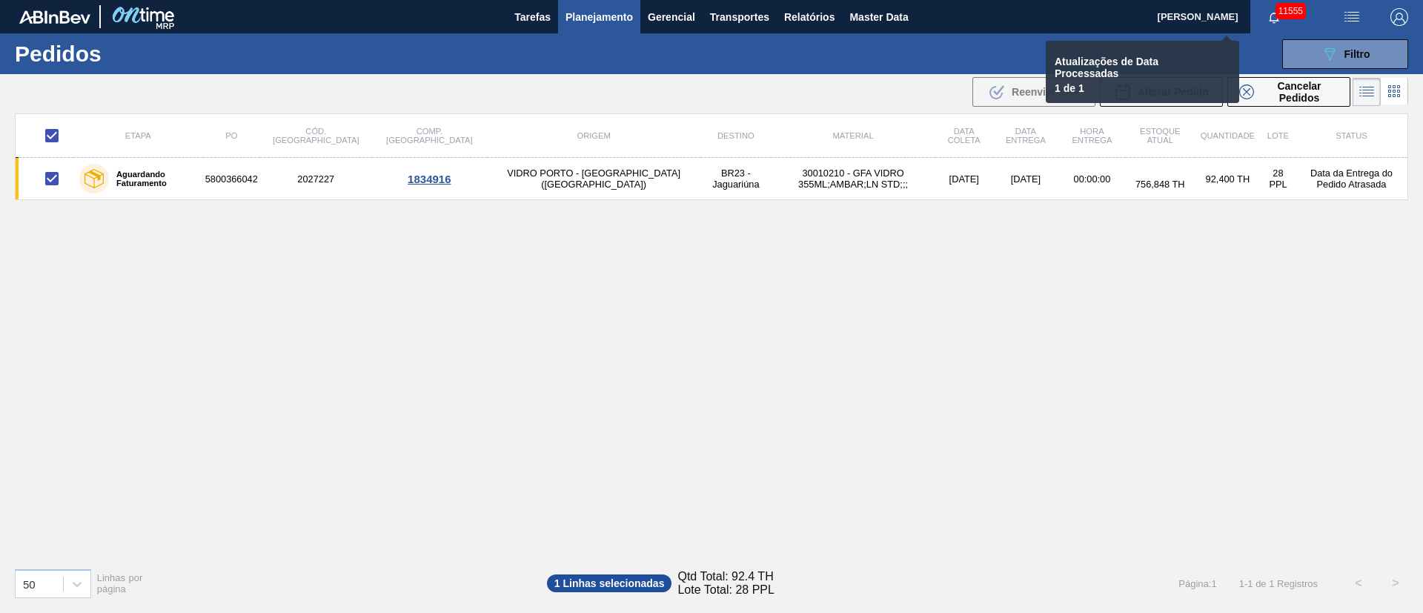
checkbox input "false"
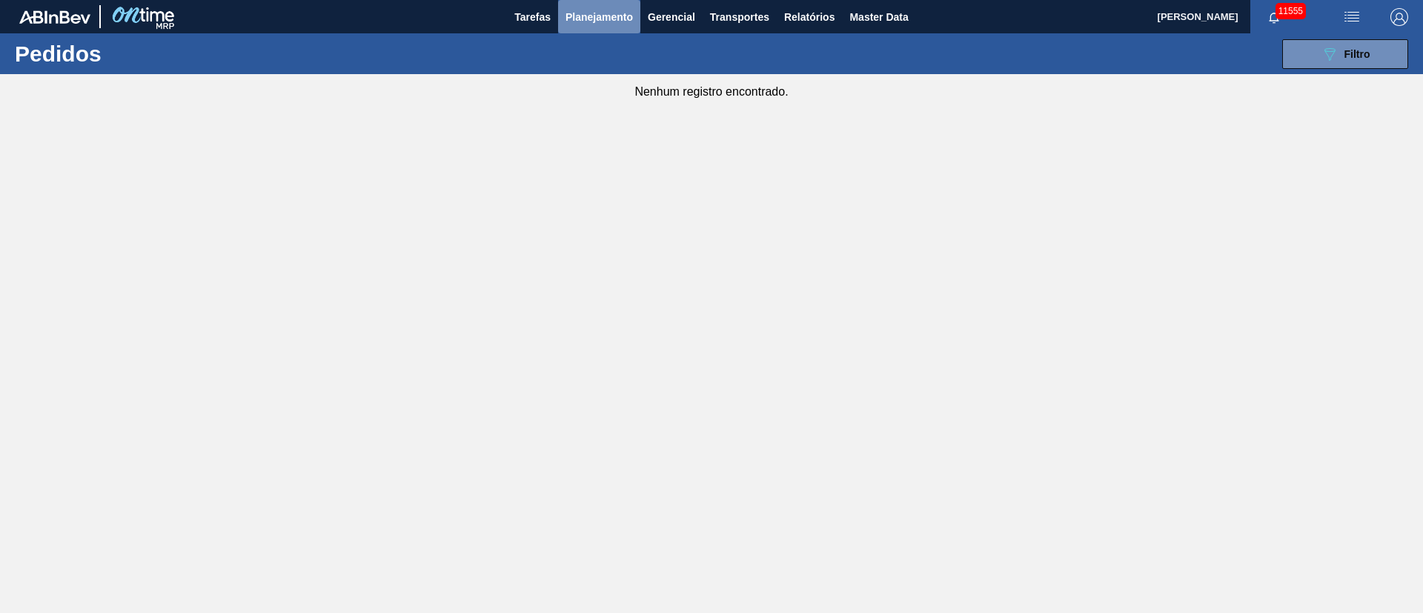
click at [606, 26] on button "Planejamento" at bounding box center [599, 16] width 82 height 33
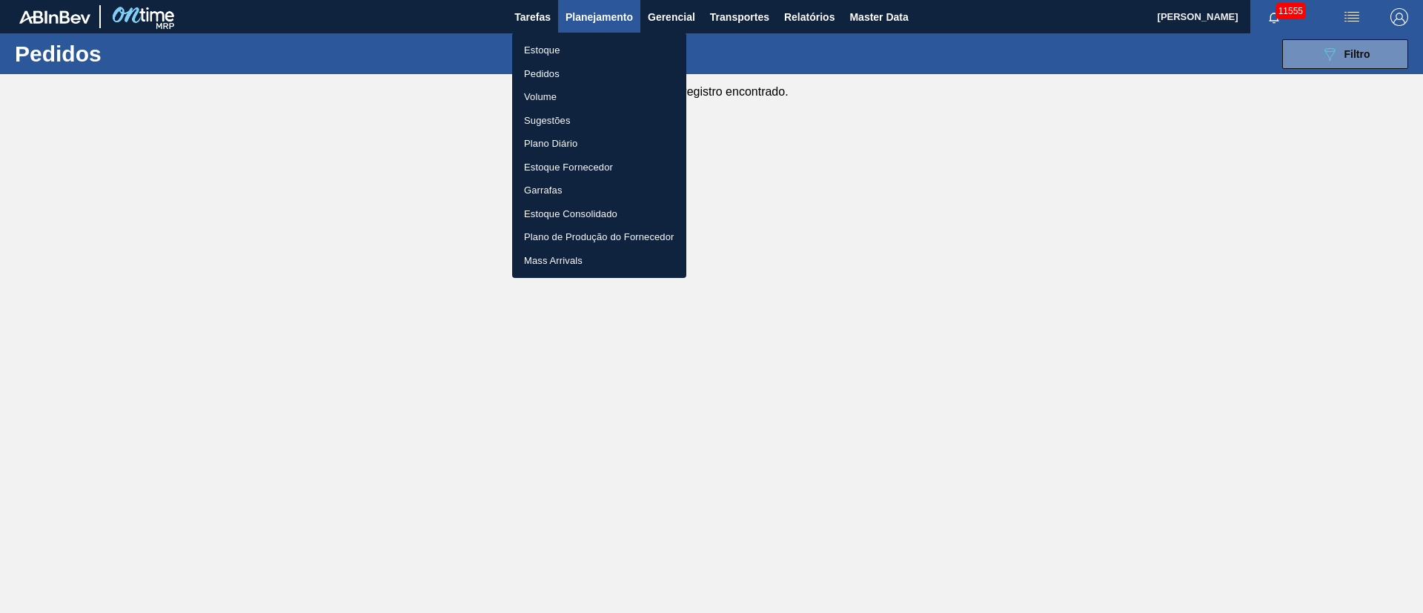
click at [545, 73] on li "Pedidos" at bounding box center [599, 74] width 174 height 24
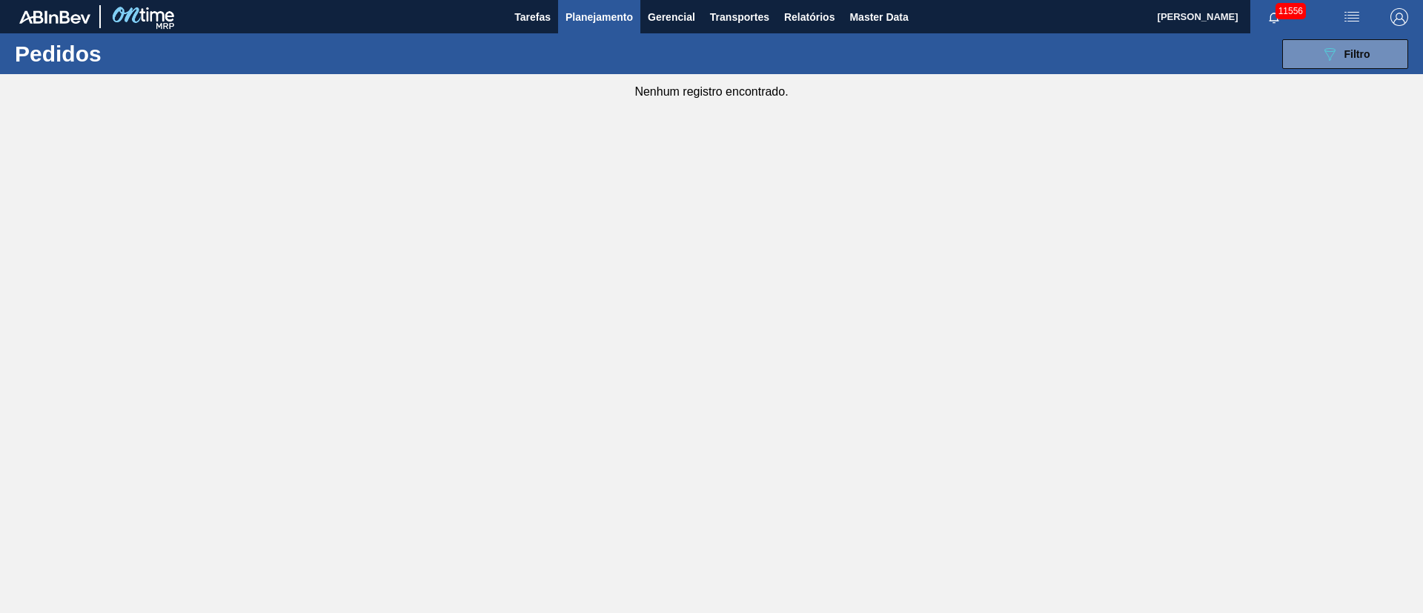
click at [591, 9] on span "Planejamento" at bounding box center [599, 17] width 67 height 18
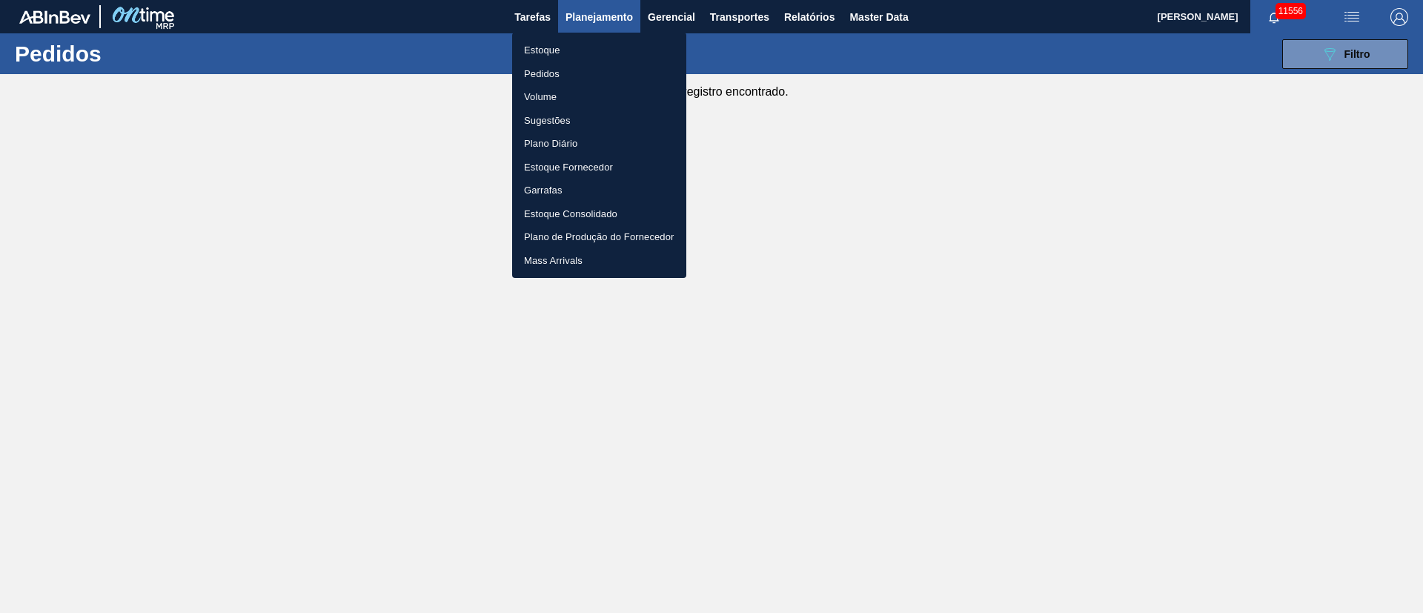
click at [535, 76] on li "Pedidos" at bounding box center [599, 74] width 174 height 24
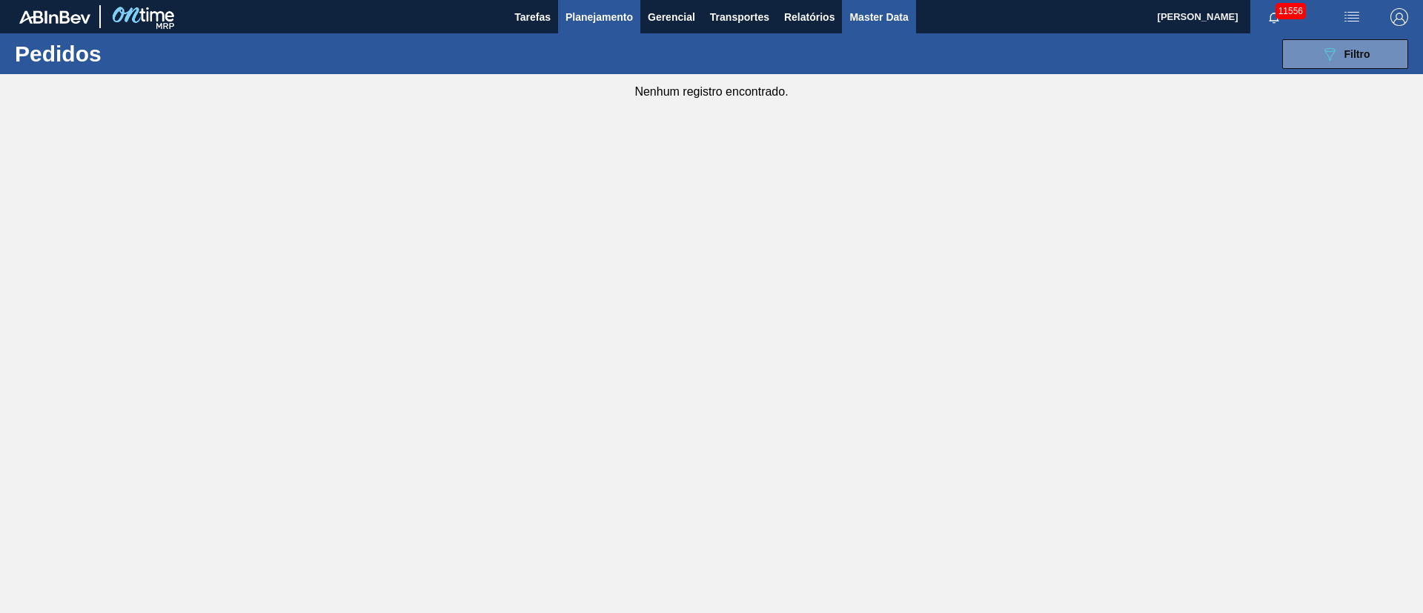
click at [847, 24] on button "Master Data" at bounding box center [878, 16] width 73 height 33
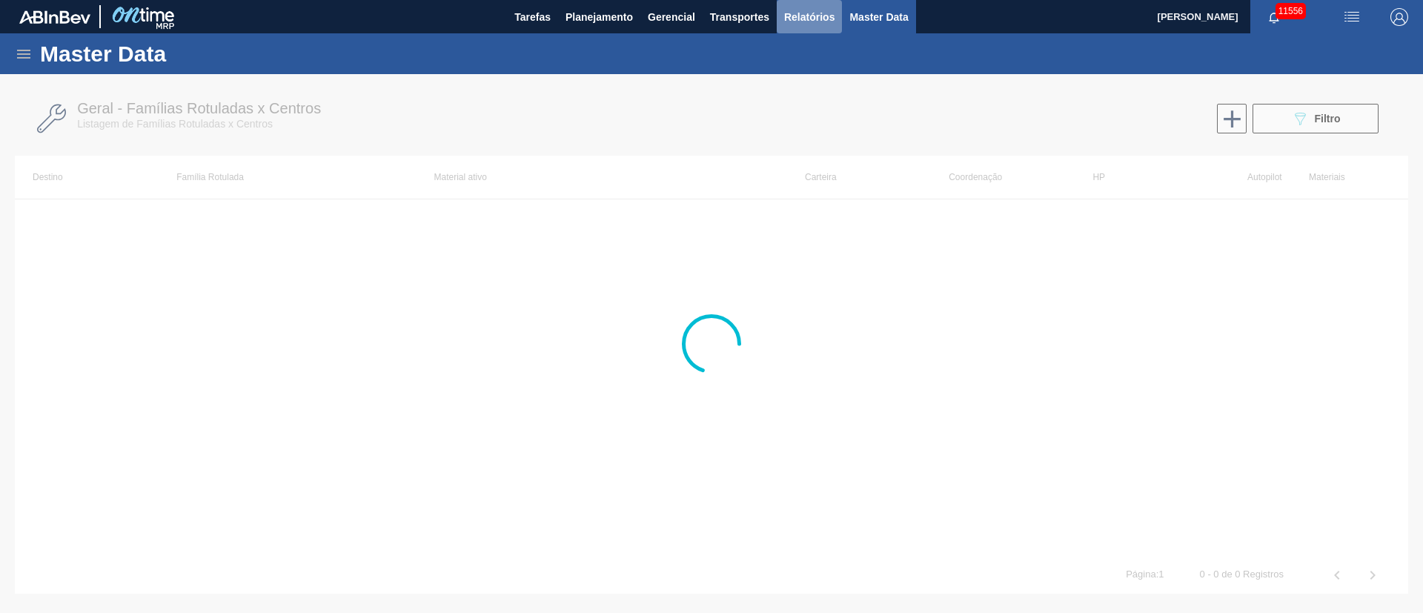
click at [811, 24] on span "Relatórios" at bounding box center [809, 17] width 50 height 18
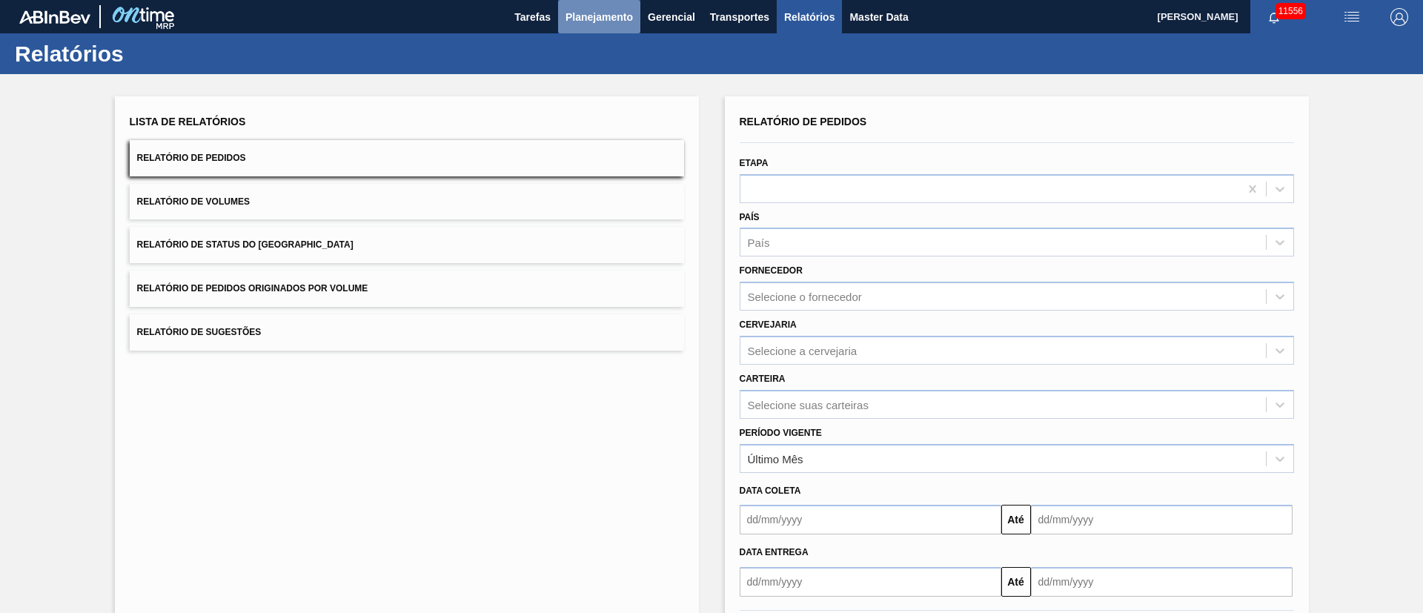
click at [603, 13] on span "Planejamento" at bounding box center [599, 17] width 67 height 18
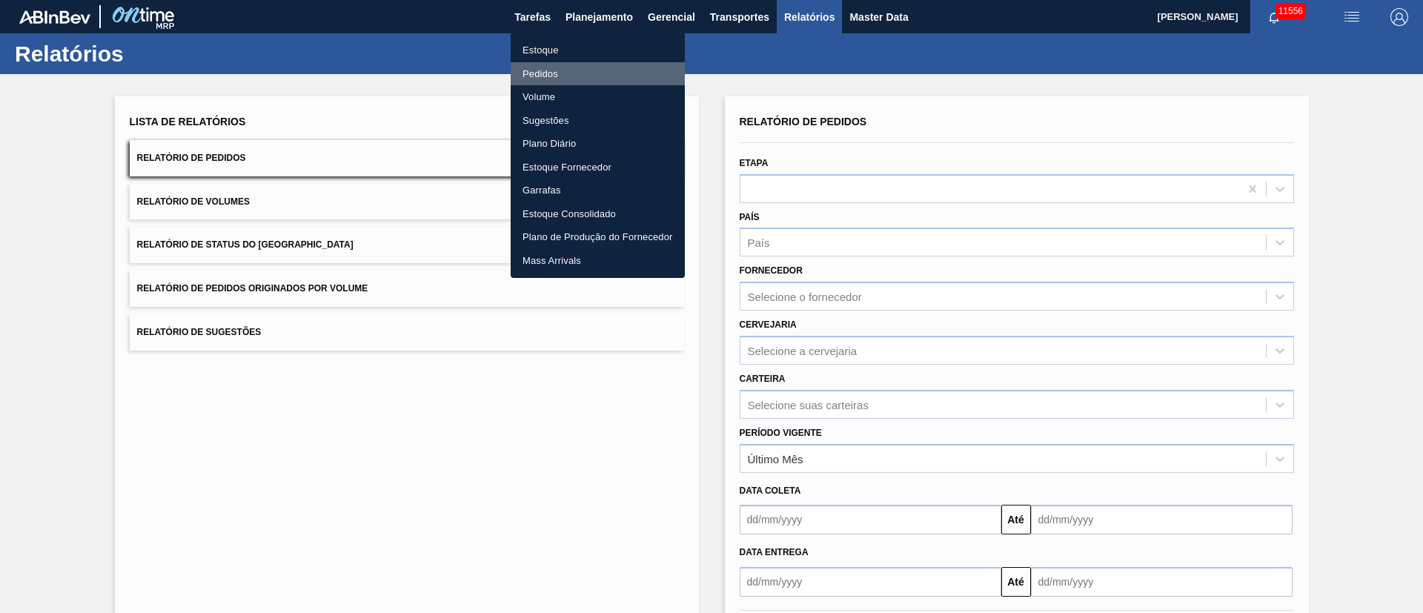
click at [543, 65] on li "Pedidos" at bounding box center [598, 74] width 174 height 24
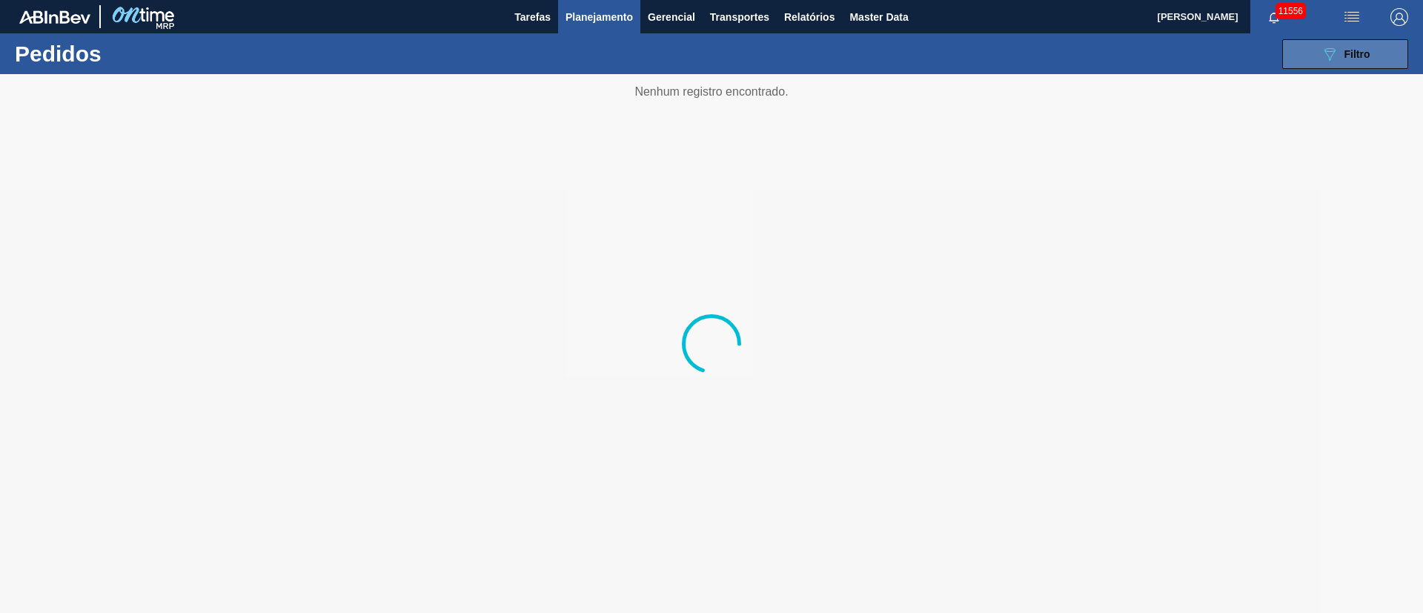
click at [1384, 52] on button "089F7B8B-B2A5-4AFE-B5C0-19BA573D28AC Filtro" at bounding box center [1345, 54] width 126 height 30
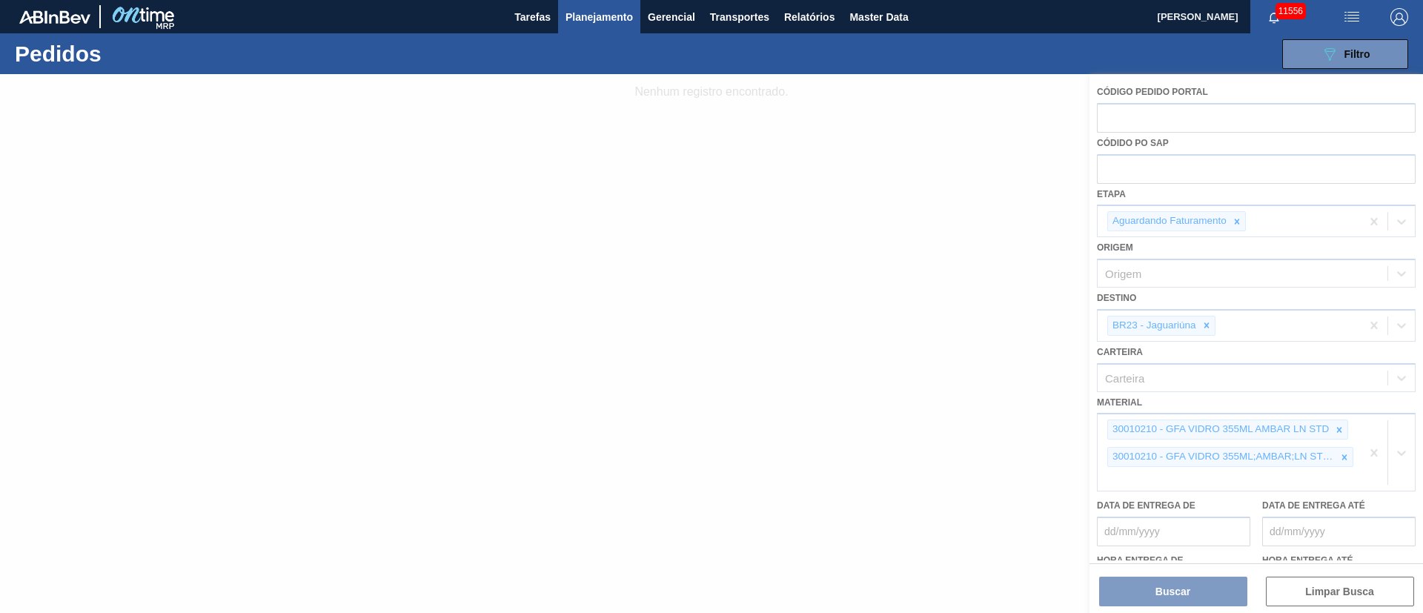
click at [1343, 432] on div at bounding box center [711, 343] width 1423 height 539
click at [1342, 457] on div at bounding box center [711, 343] width 1423 height 539
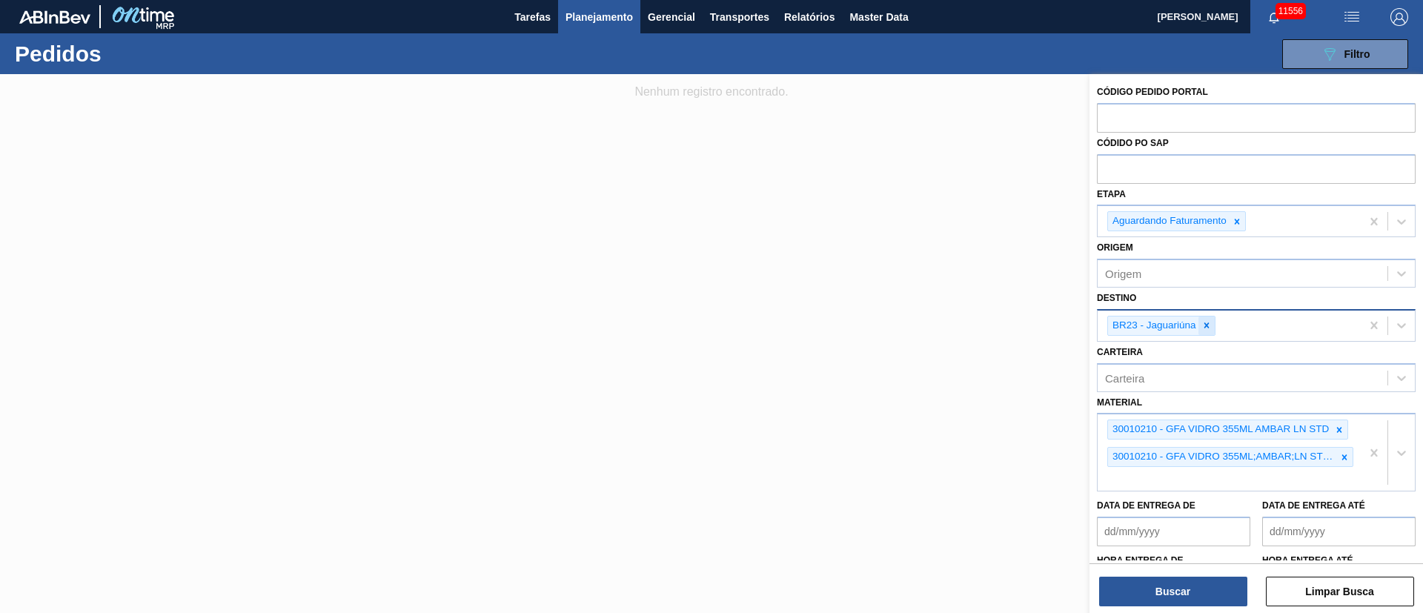
click at [1205, 328] on icon at bounding box center [1207, 325] width 10 height 10
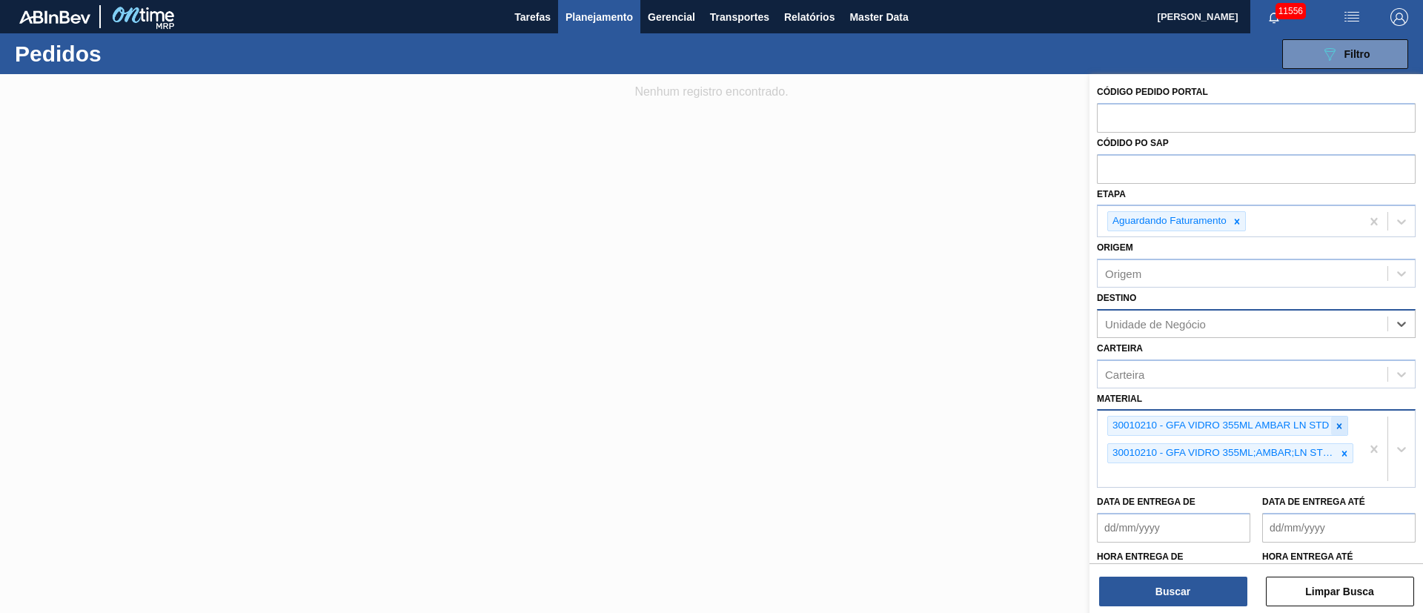
click at [1336, 427] on icon at bounding box center [1339, 426] width 10 height 10
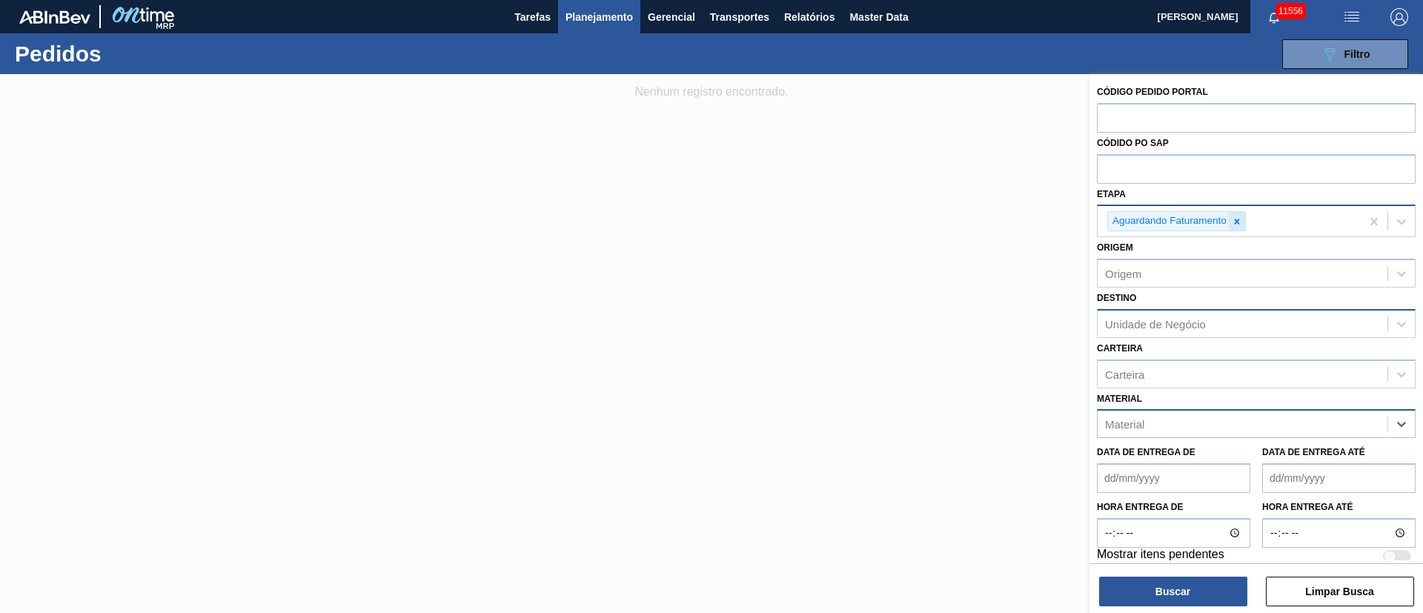
click at [1238, 221] on icon at bounding box center [1237, 221] width 5 height 5
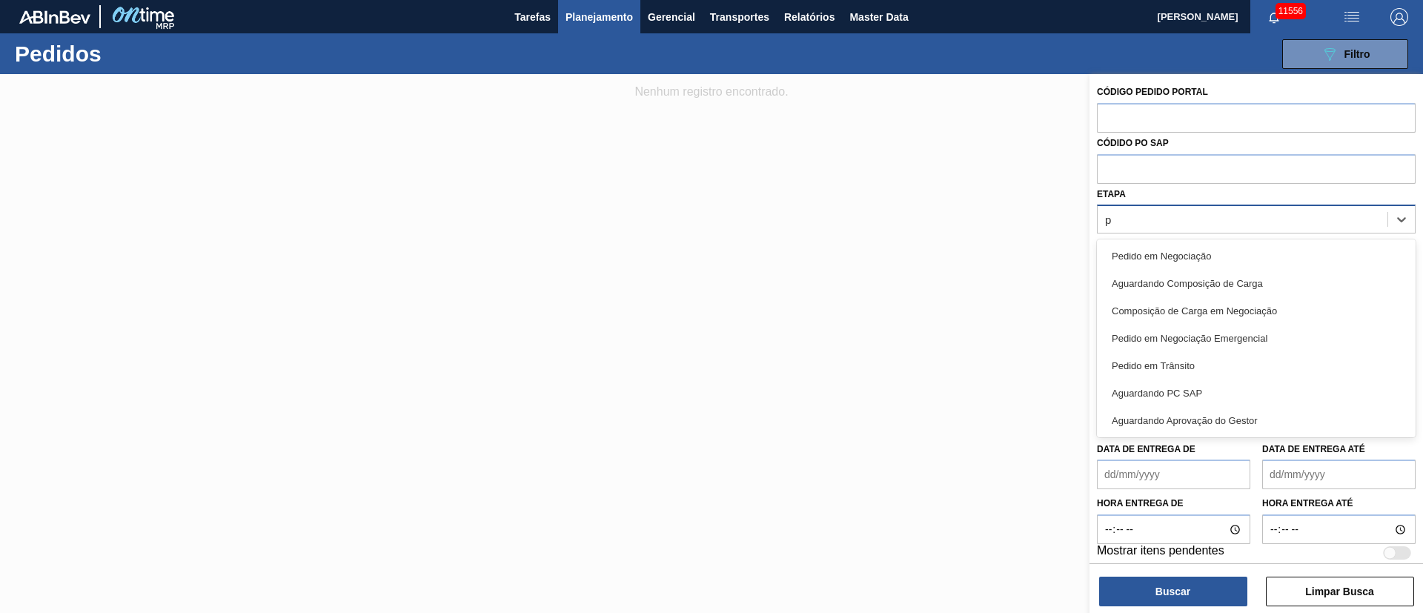
type input "pc"
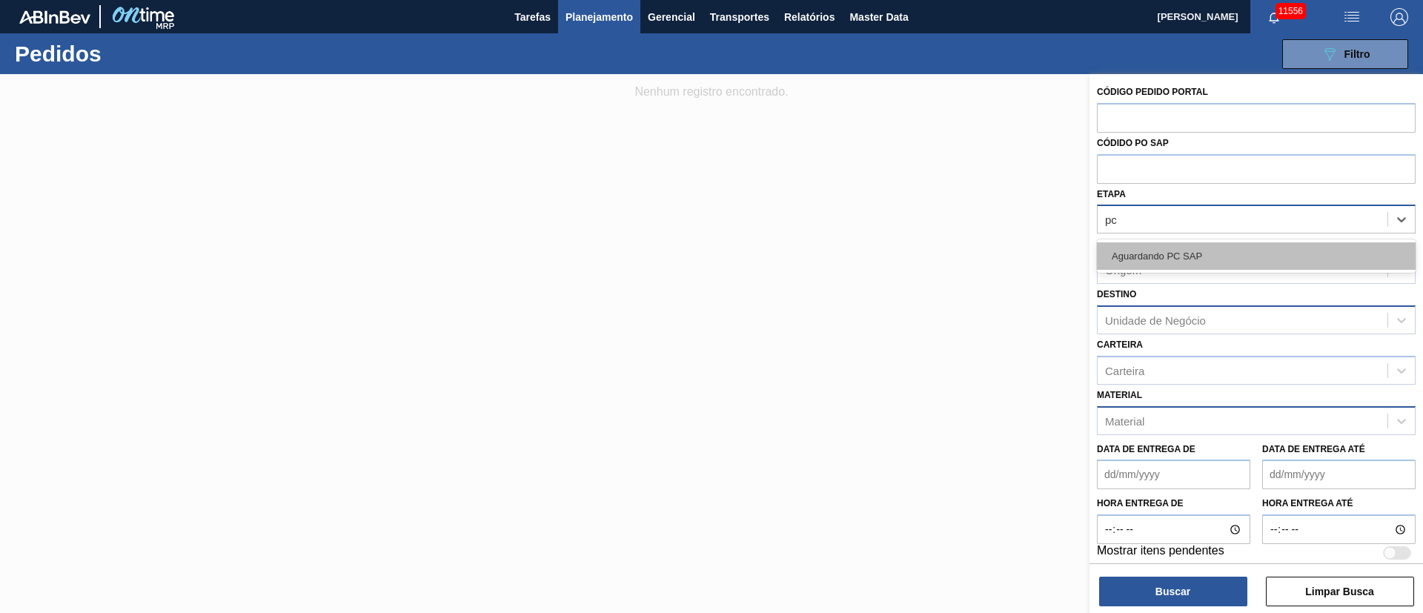
click at [1219, 252] on div "Aguardando PC SAP" at bounding box center [1256, 255] width 319 height 27
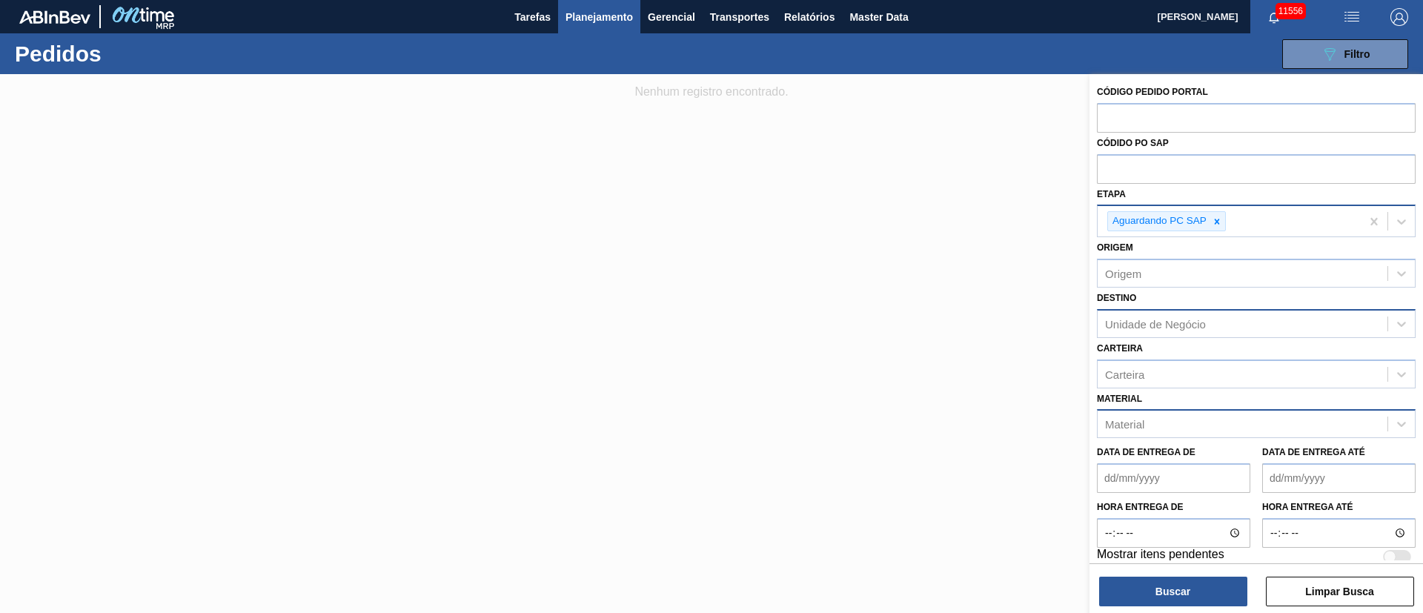
click at [1177, 607] on div "Código Pedido Portal Códido PO SAP Etapa Aguardando PC SAP Origem Origem Destin…" at bounding box center [1257, 345] width 334 height 542
click at [1177, 596] on button "Buscar" at bounding box center [1173, 592] width 148 height 30
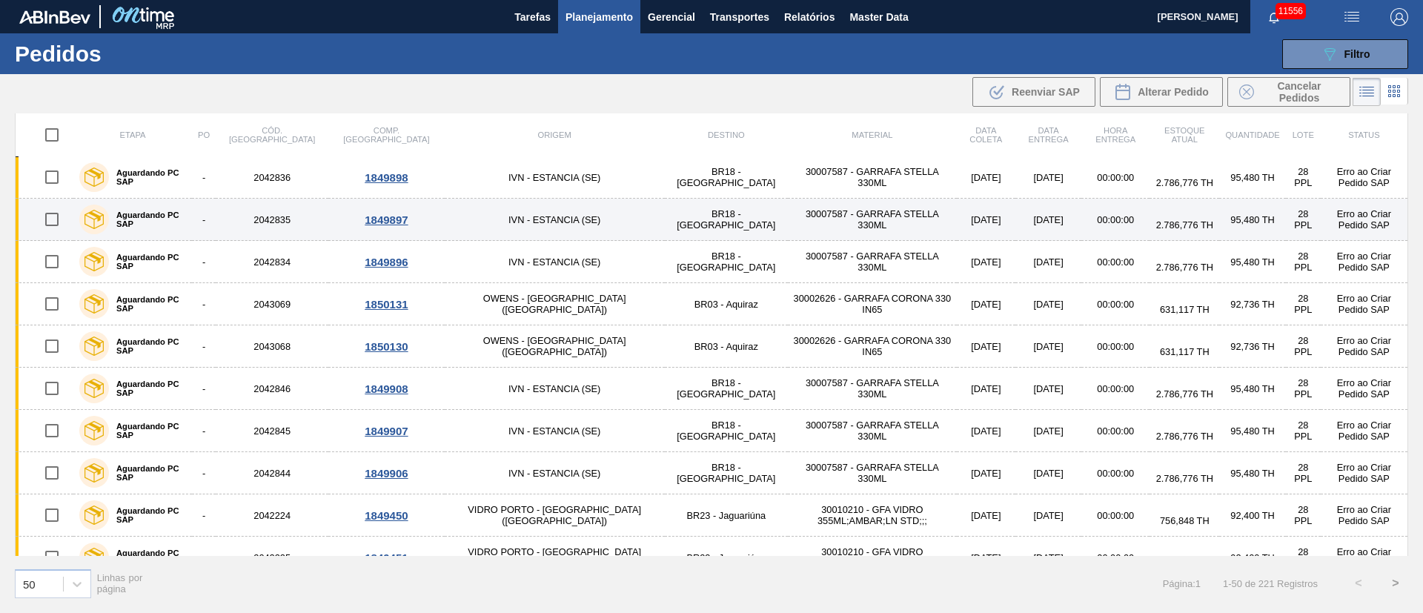
scroll to position [445, 0]
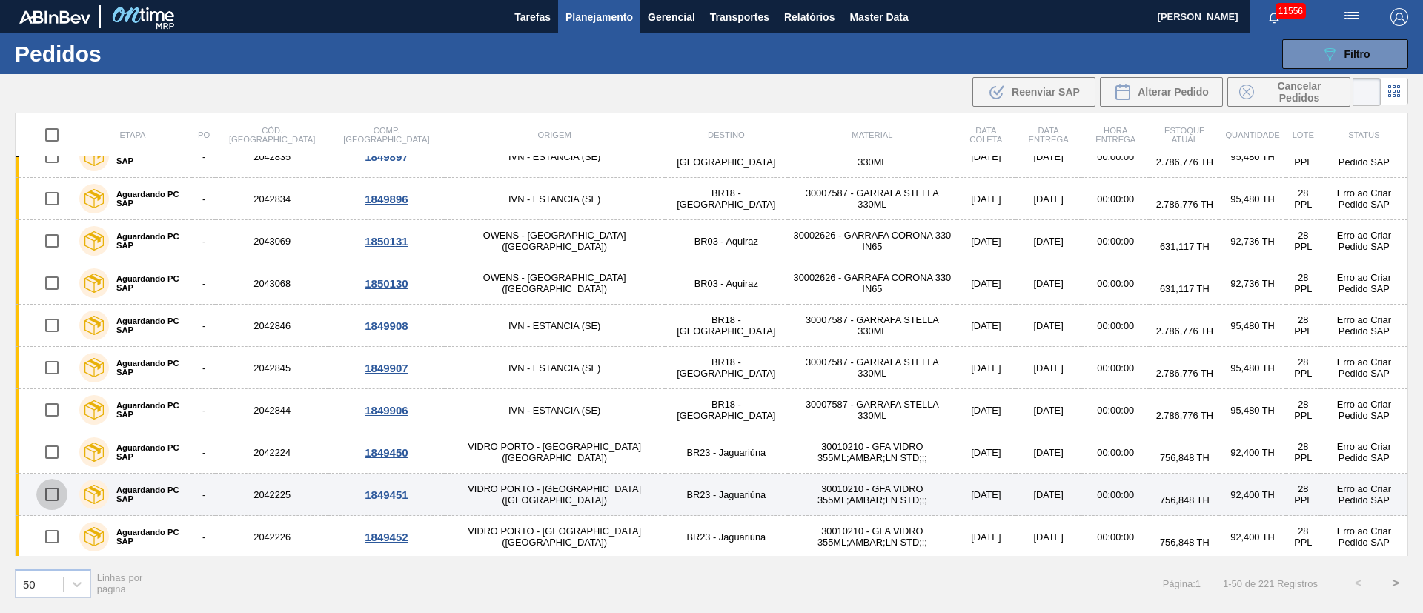
click at [56, 501] on input "checkbox" at bounding box center [51, 494] width 31 height 31
checkbox input "true"
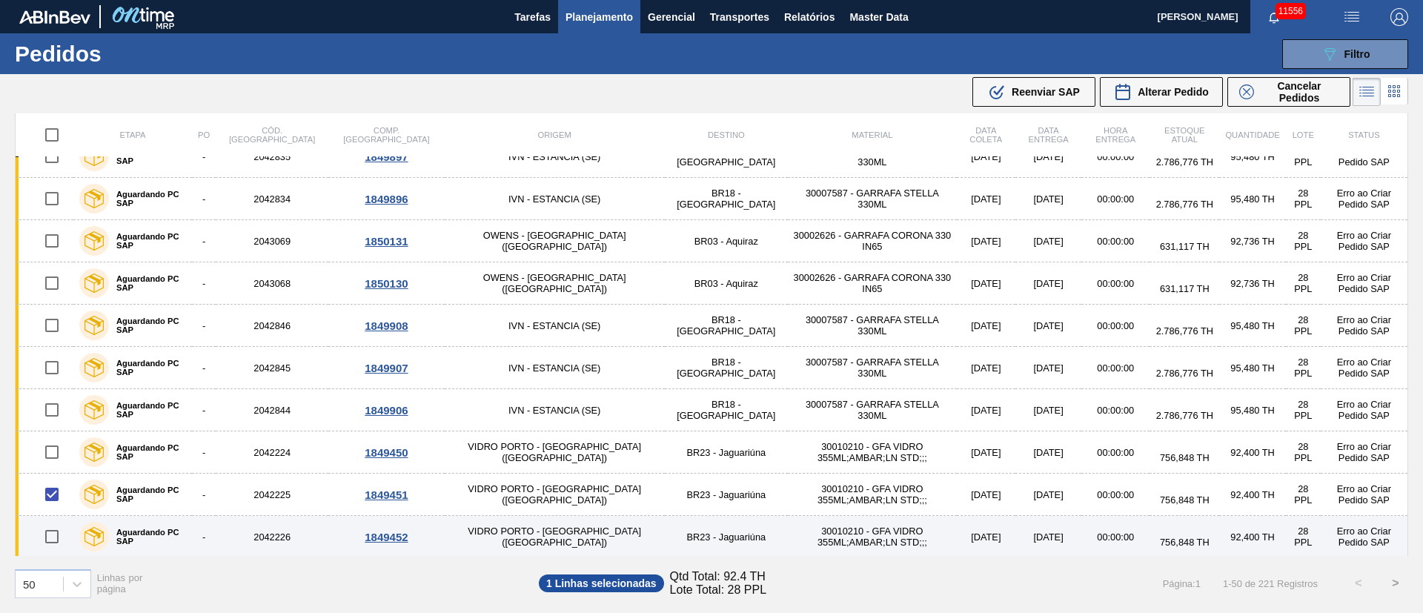
click at [57, 544] on input "checkbox" at bounding box center [51, 536] width 31 height 31
checkbox input "true"
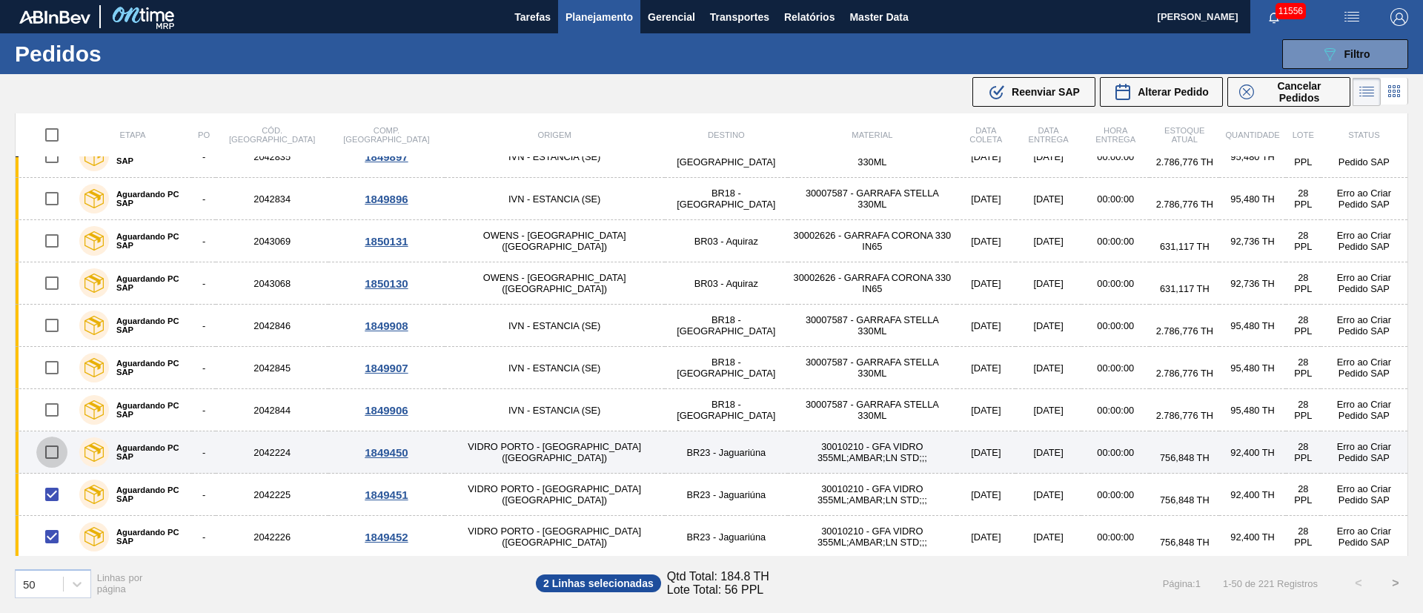
click at [44, 453] on input "checkbox" at bounding box center [51, 452] width 31 height 31
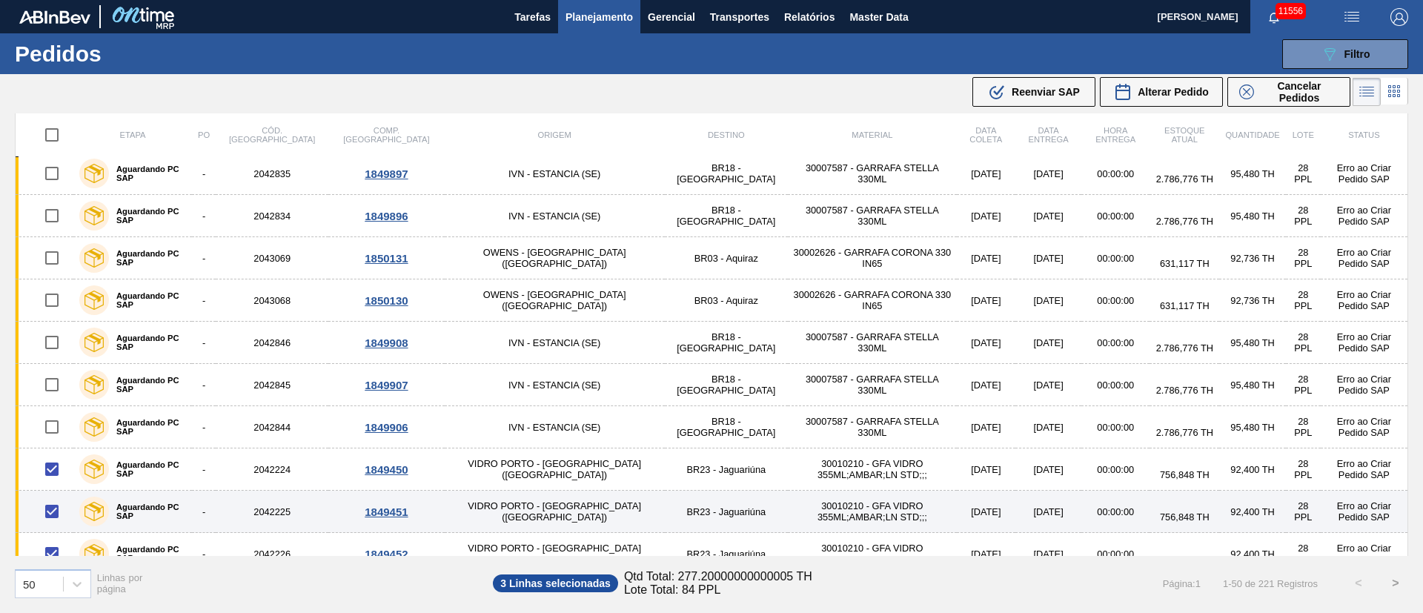
scroll to position [0, 0]
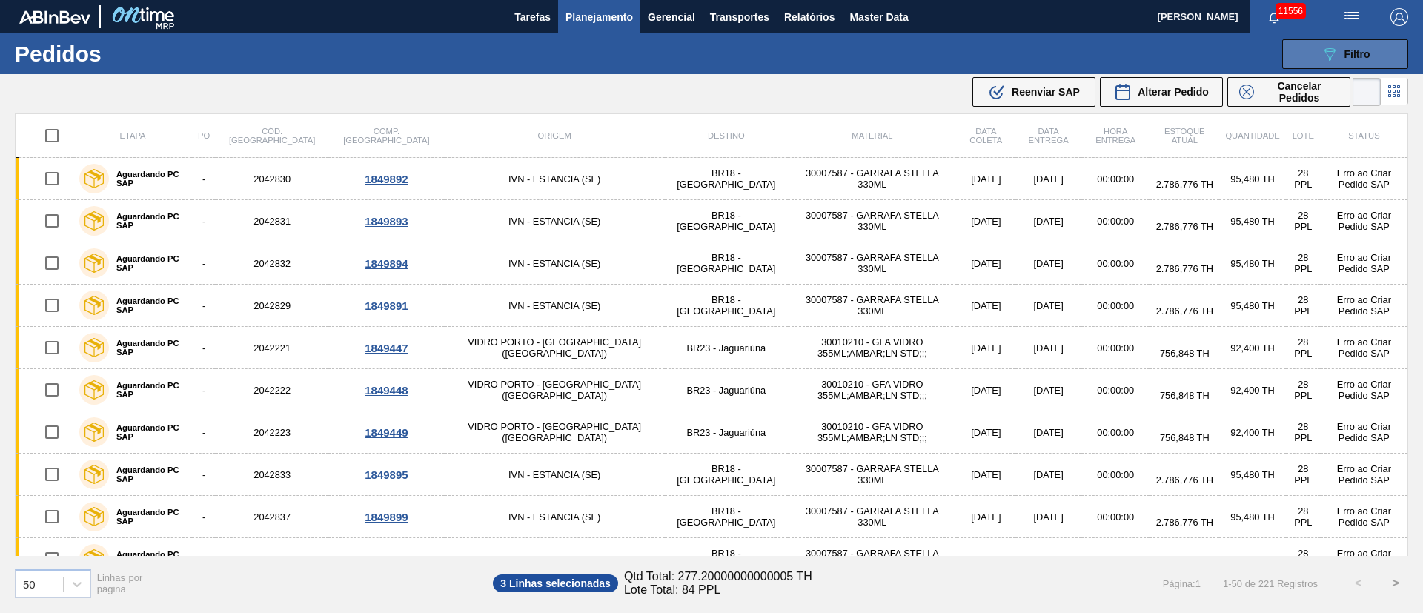
click at [1345, 61] on div "089F7B8B-B2A5-4AFE-B5C0-19BA573D28AC Filtro" at bounding box center [1346, 54] width 50 height 18
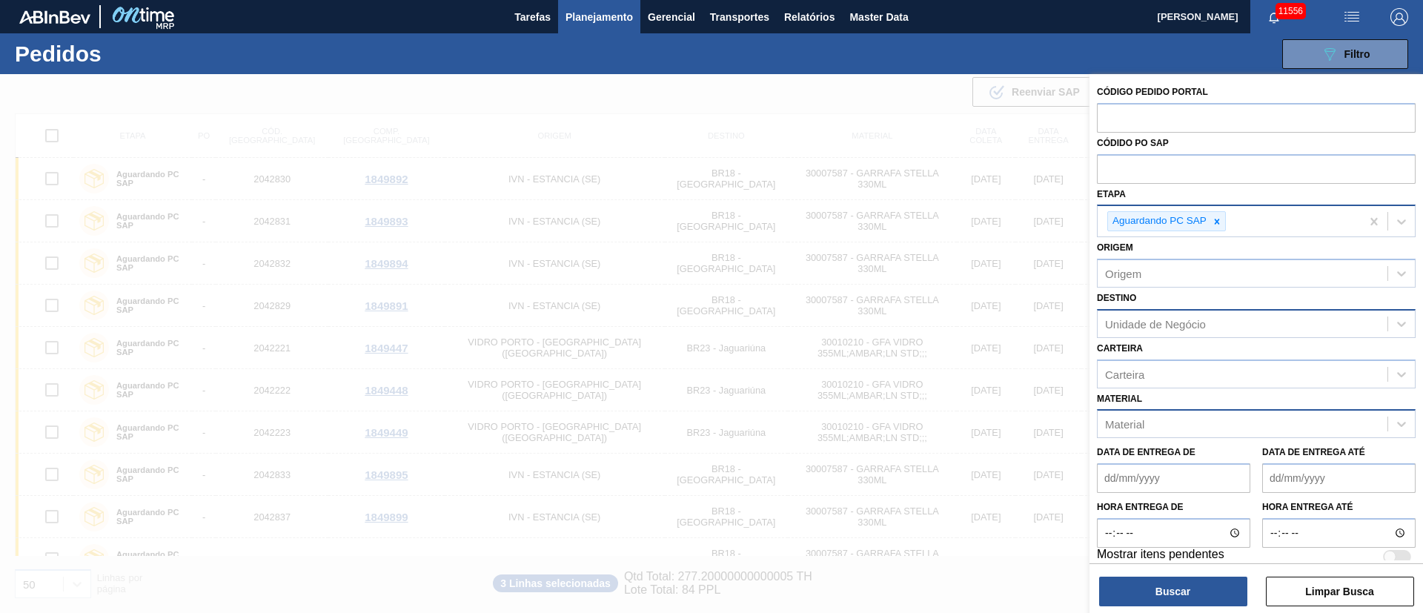
click at [861, 120] on div at bounding box center [711, 380] width 1423 height 613
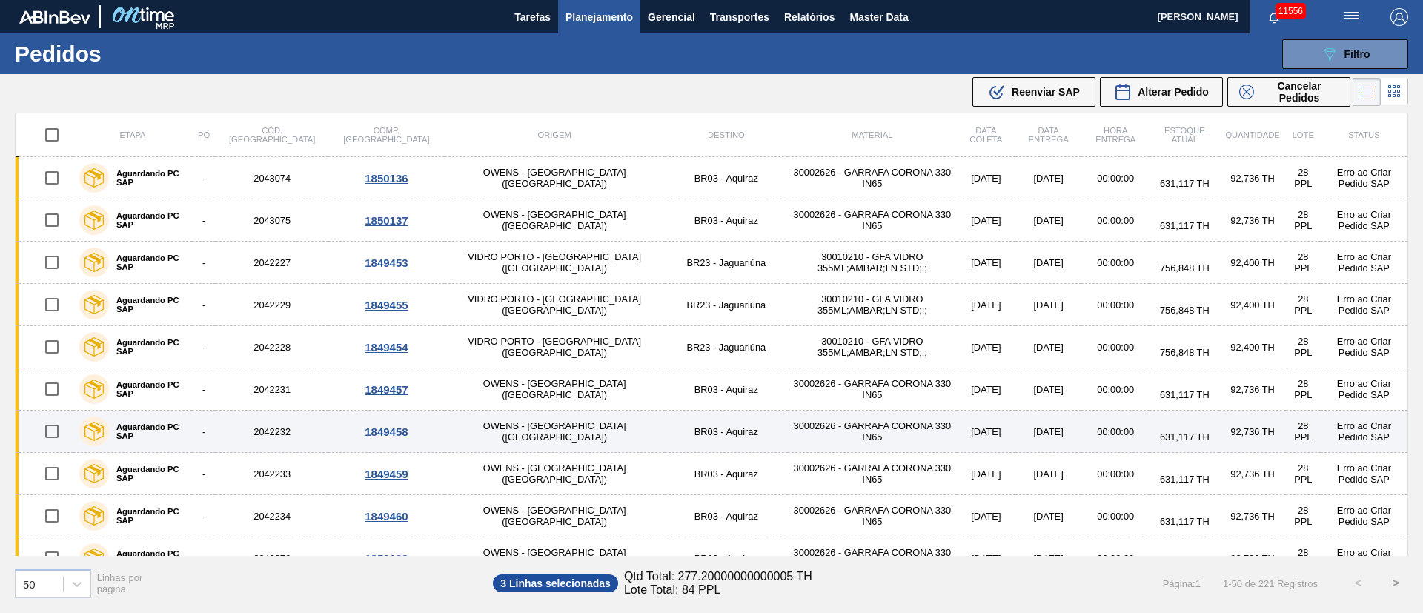
scroll to position [1715, 0]
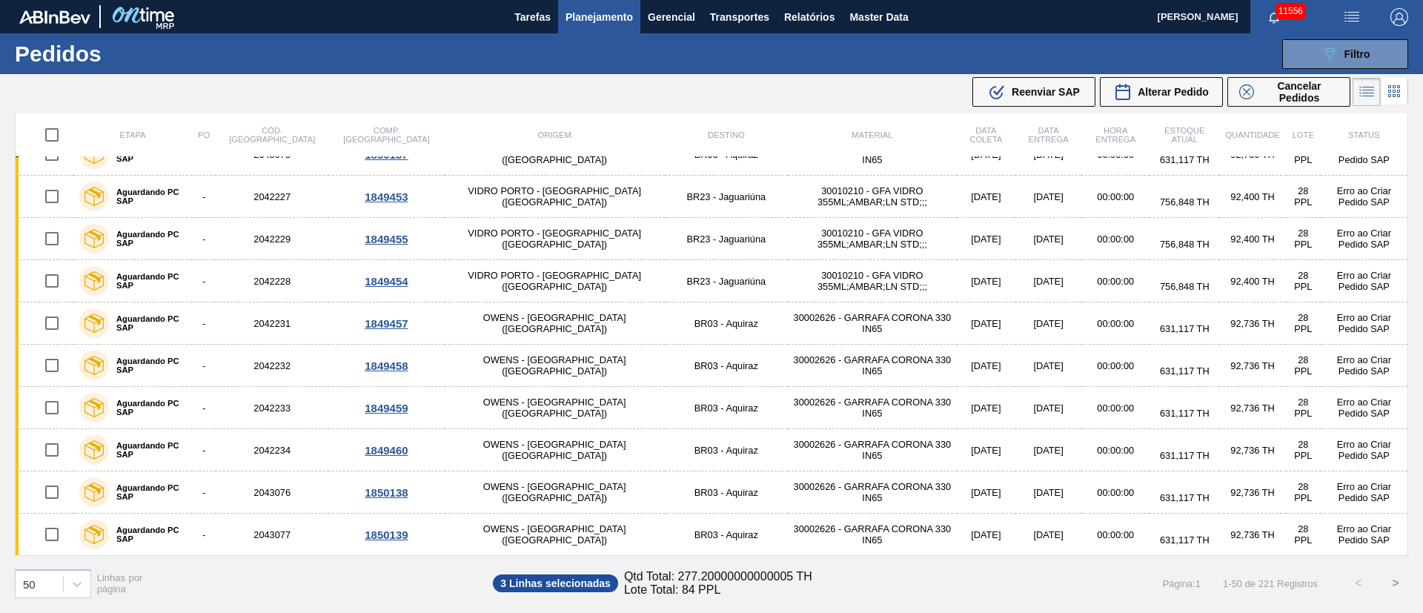
click at [1401, 584] on button ">" at bounding box center [1395, 583] width 37 height 37
checkbox input "false"
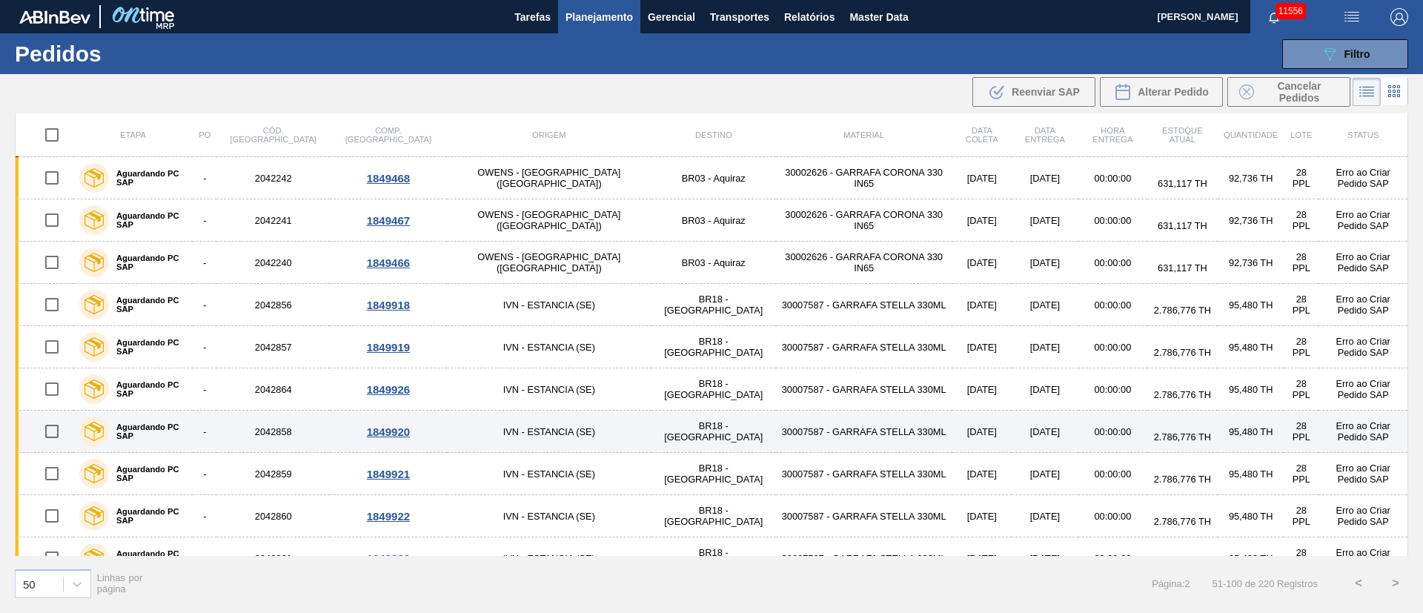
scroll to position [0, 0]
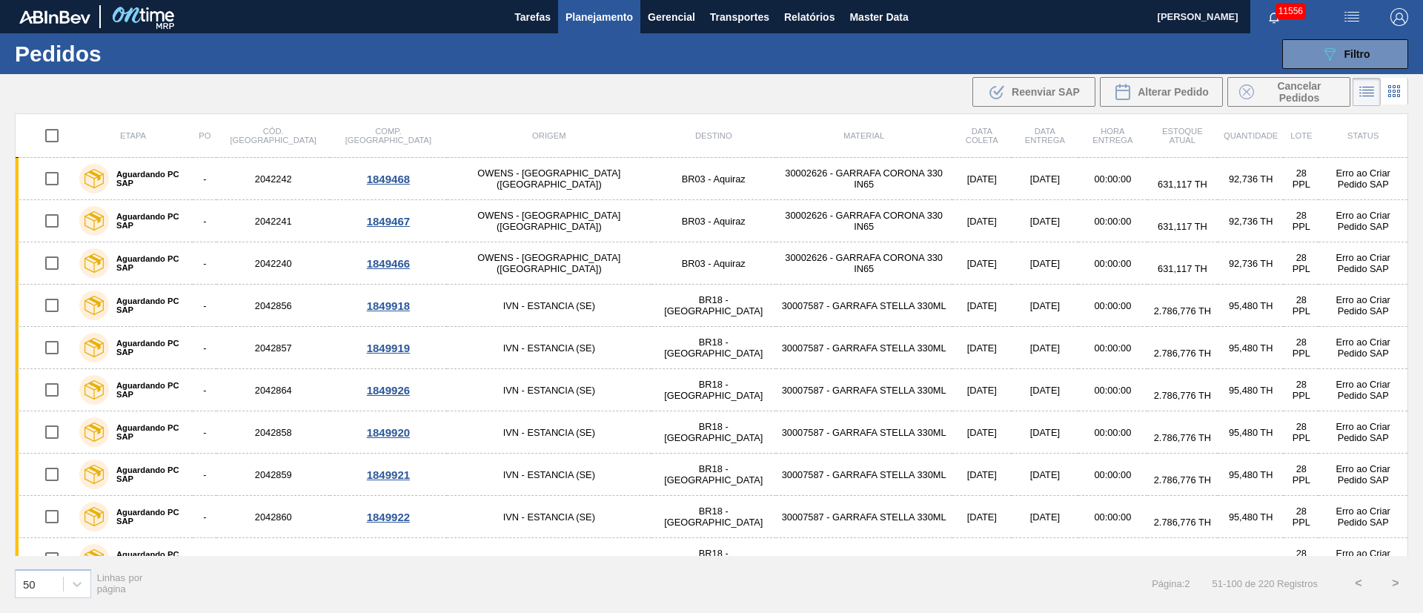
click at [1394, 580] on button ">" at bounding box center [1395, 583] width 37 height 37
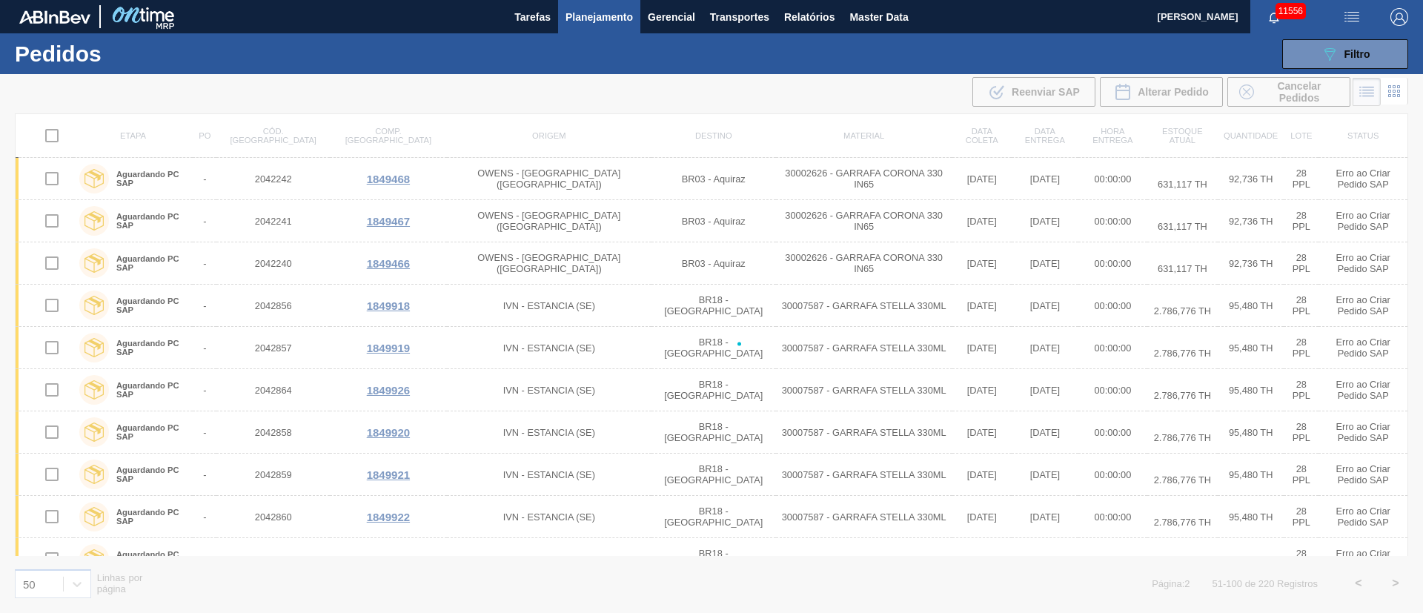
click at [1394, 580] on div at bounding box center [711, 343] width 1423 height 539
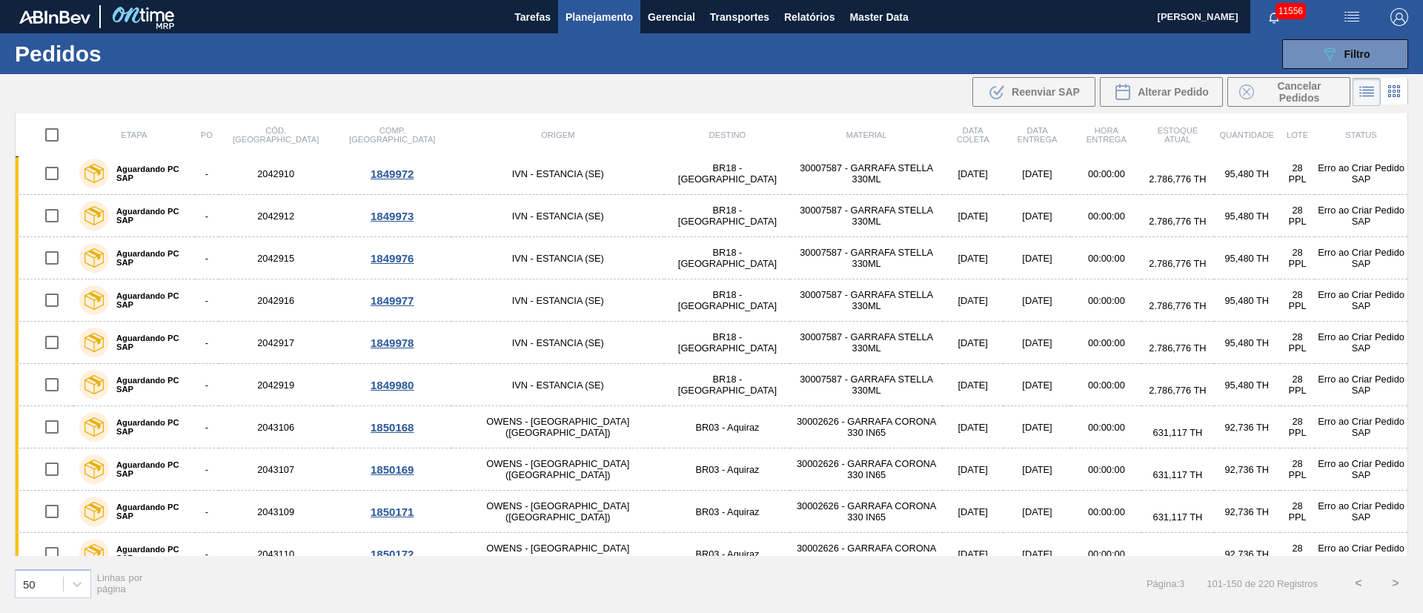
scroll to position [1715, 0]
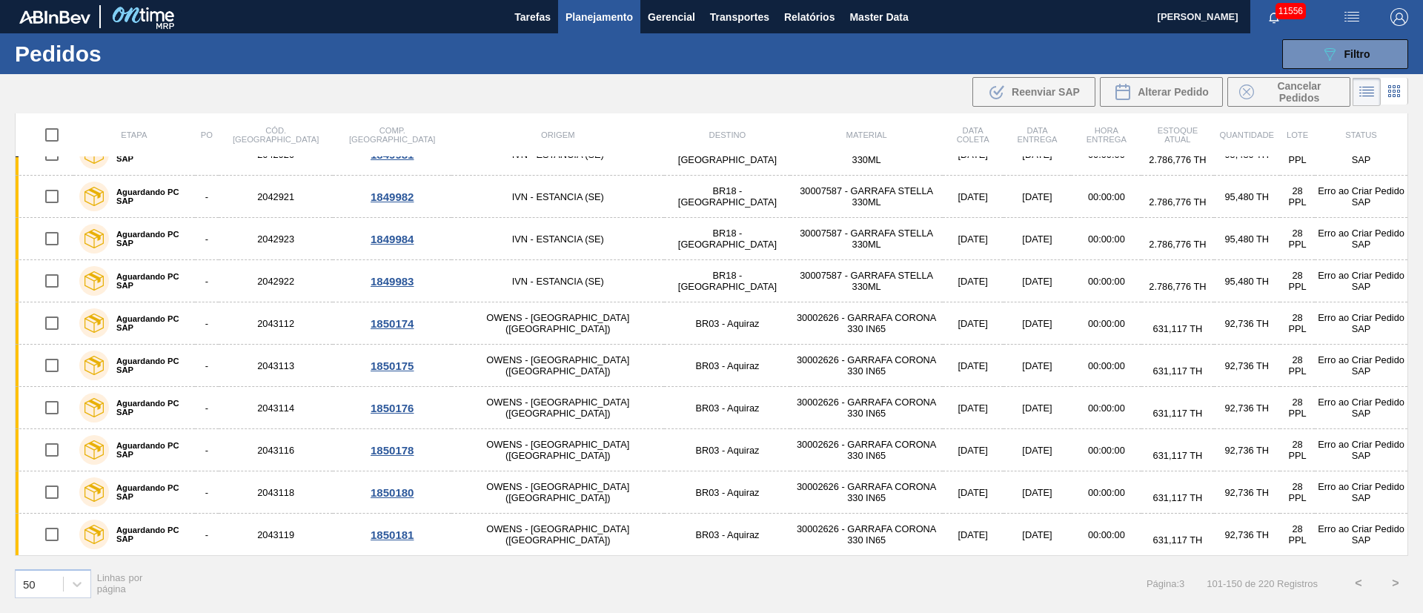
click at [1397, 586] on button ">" at bounding box center [1395, 583] width 37 height 37
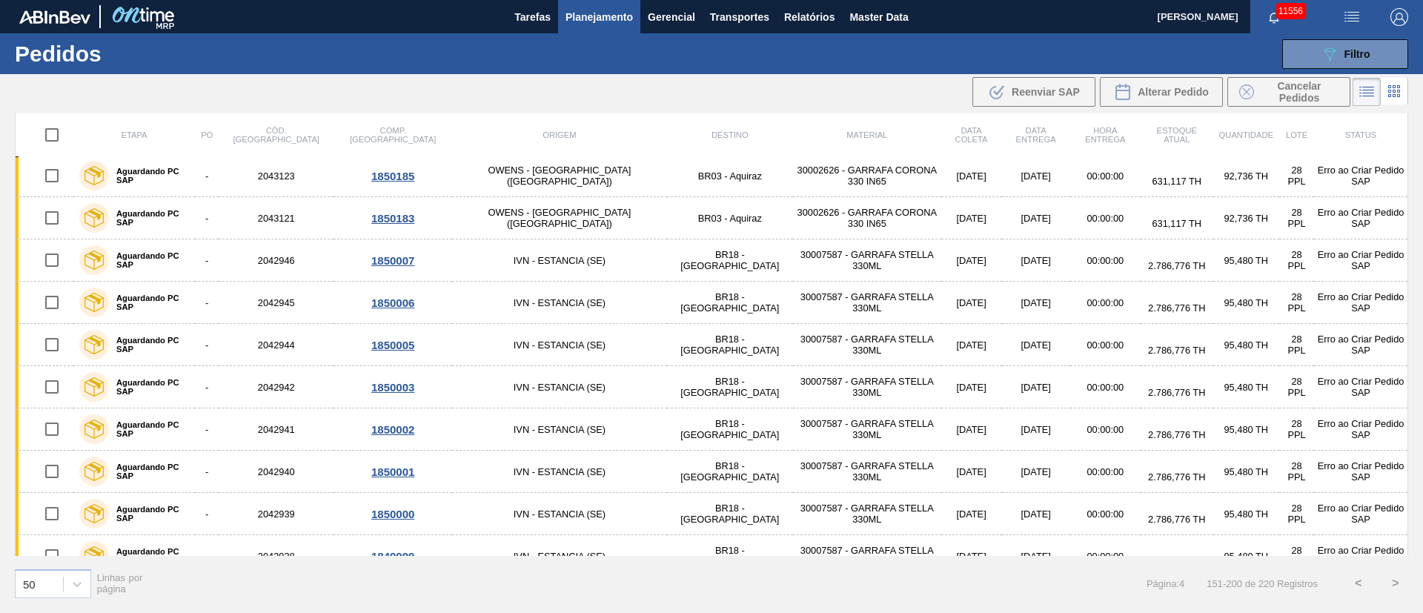
scroll to position [0, 0]
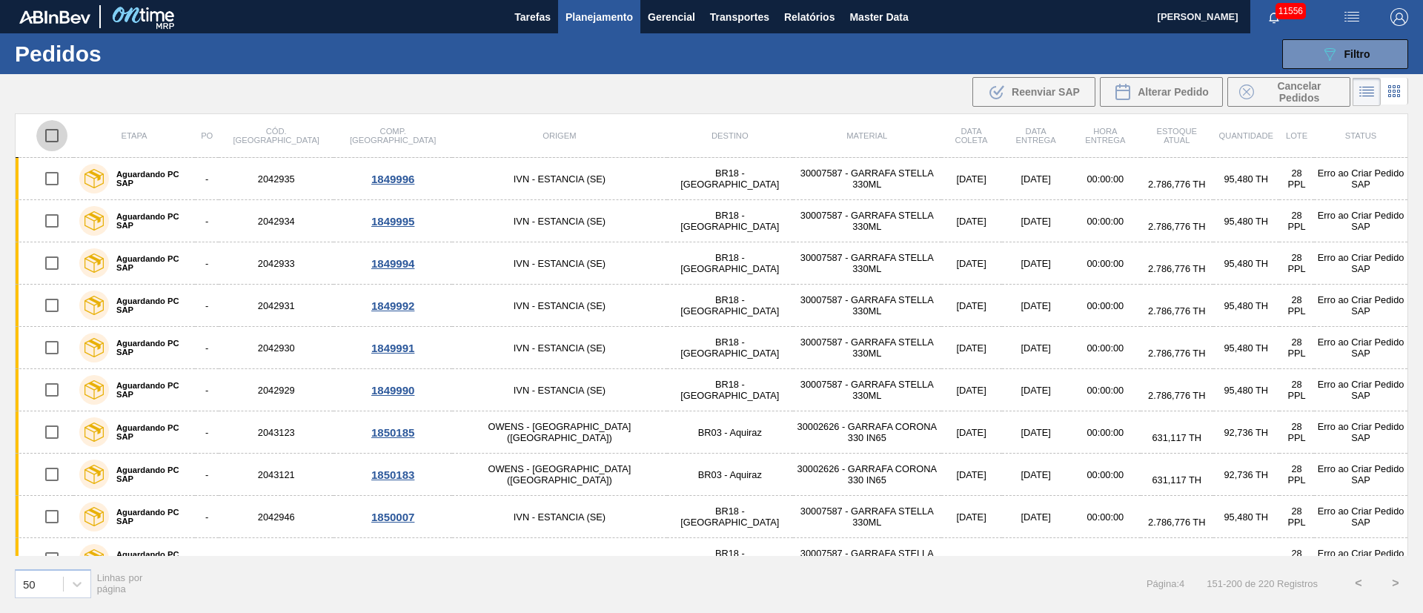
click at [57, 143] on input "checkbox" at bounding box center [51, 135] width 31 height 31
checkbox input "true"
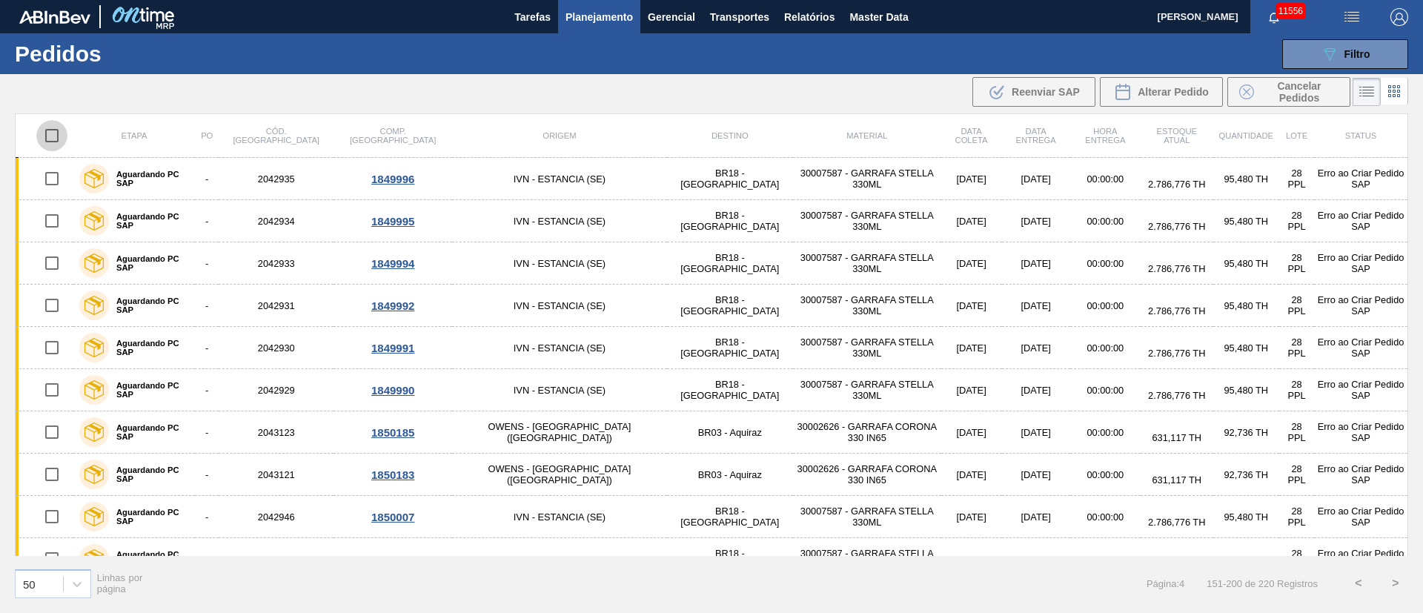
checkbox input "true"
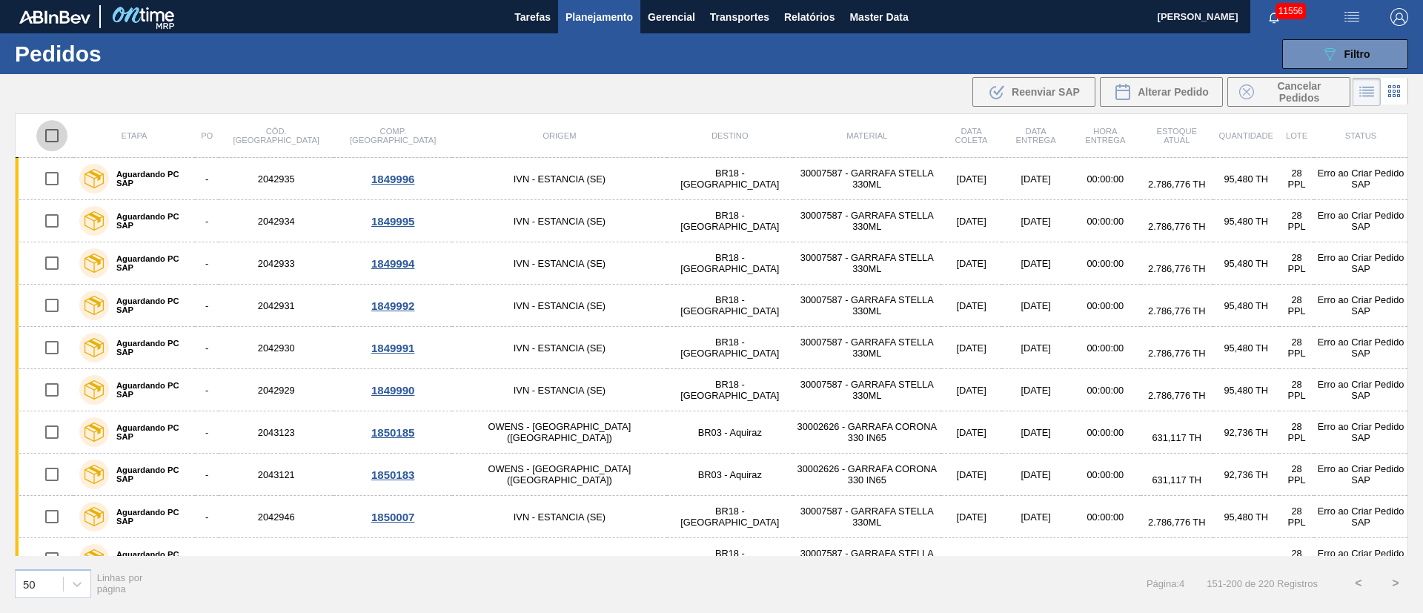
checkbox input "true"
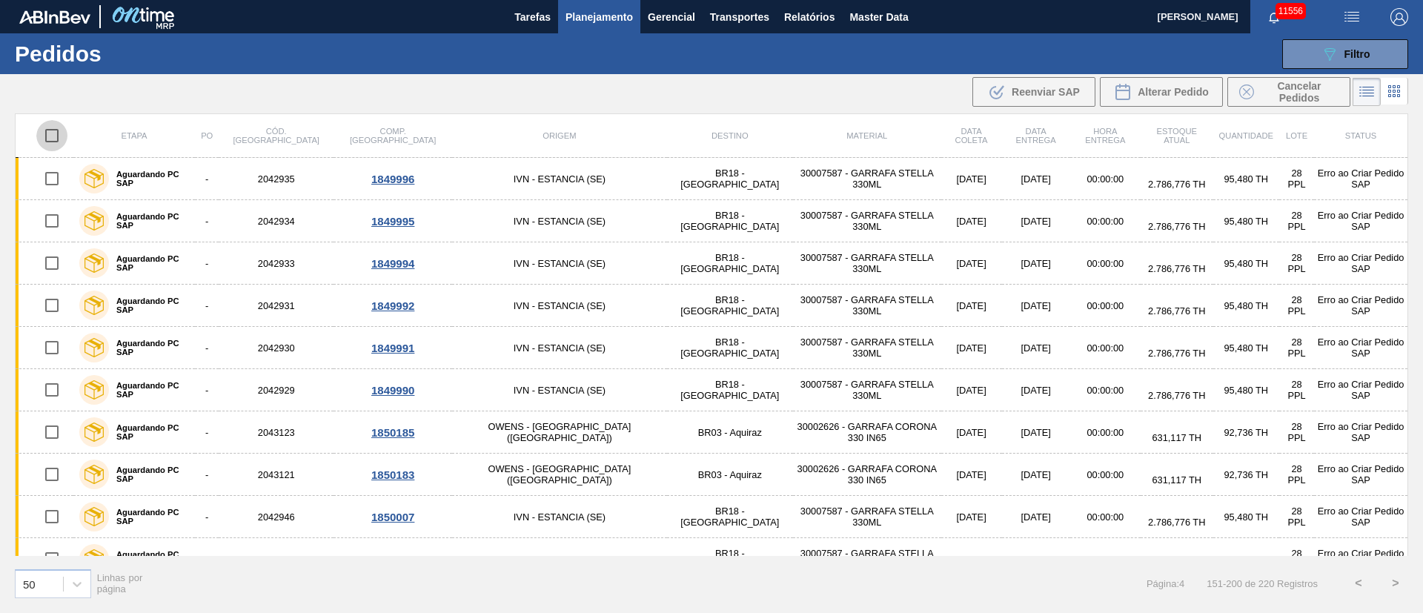
checkbox input "true"
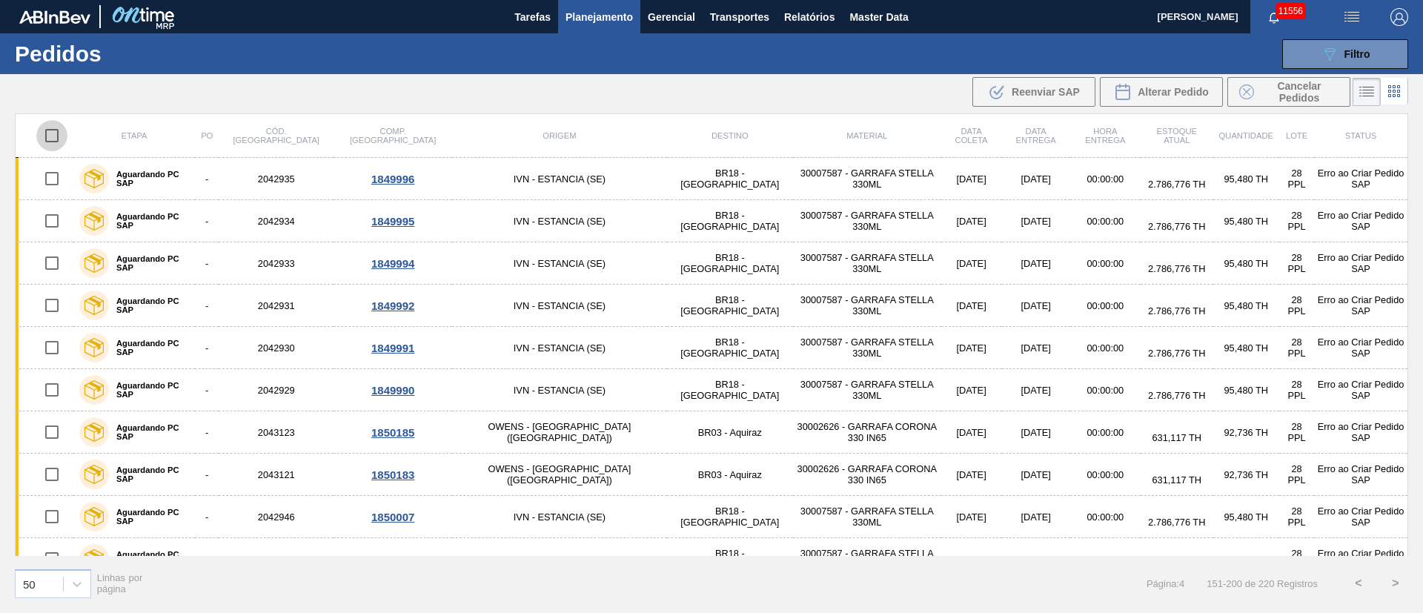
checkbox input "true"
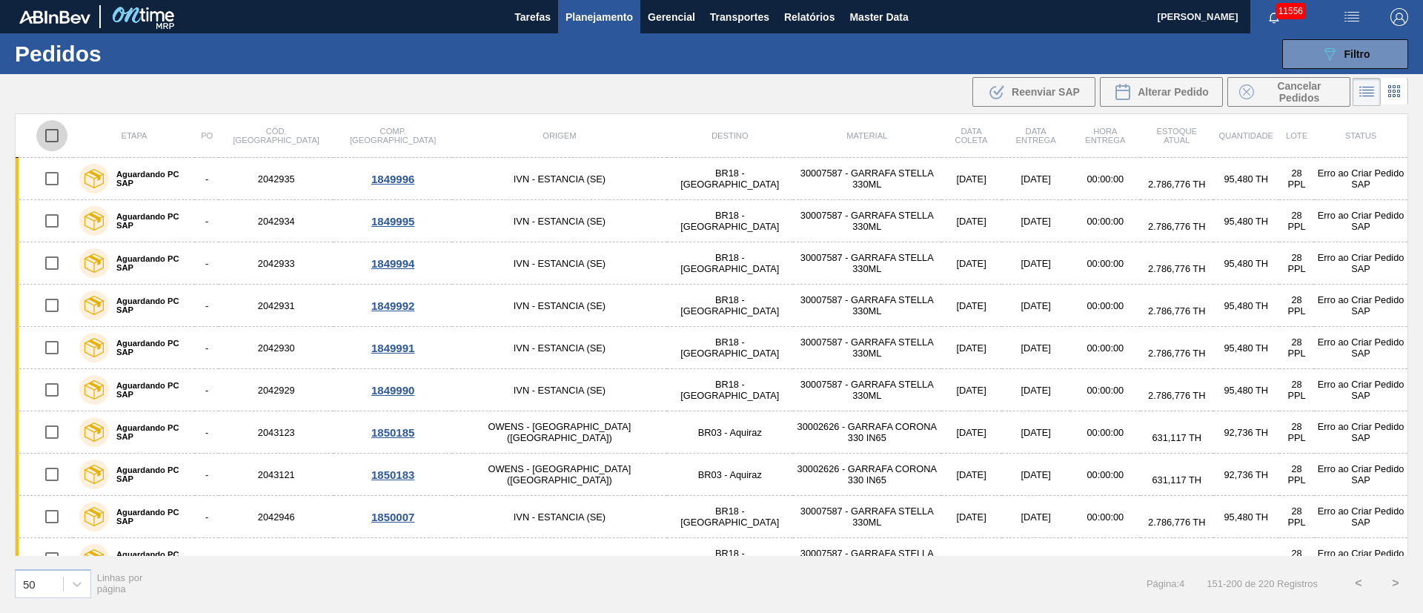
checkbox input "true"
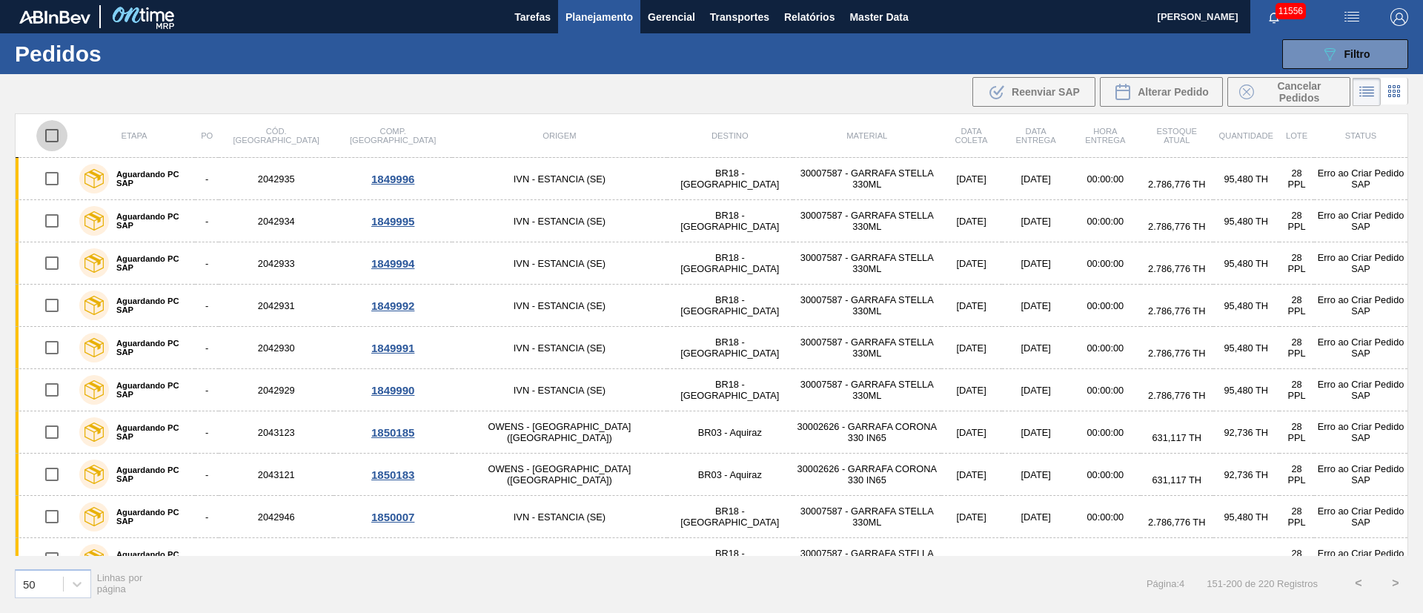
checkbox input "true"
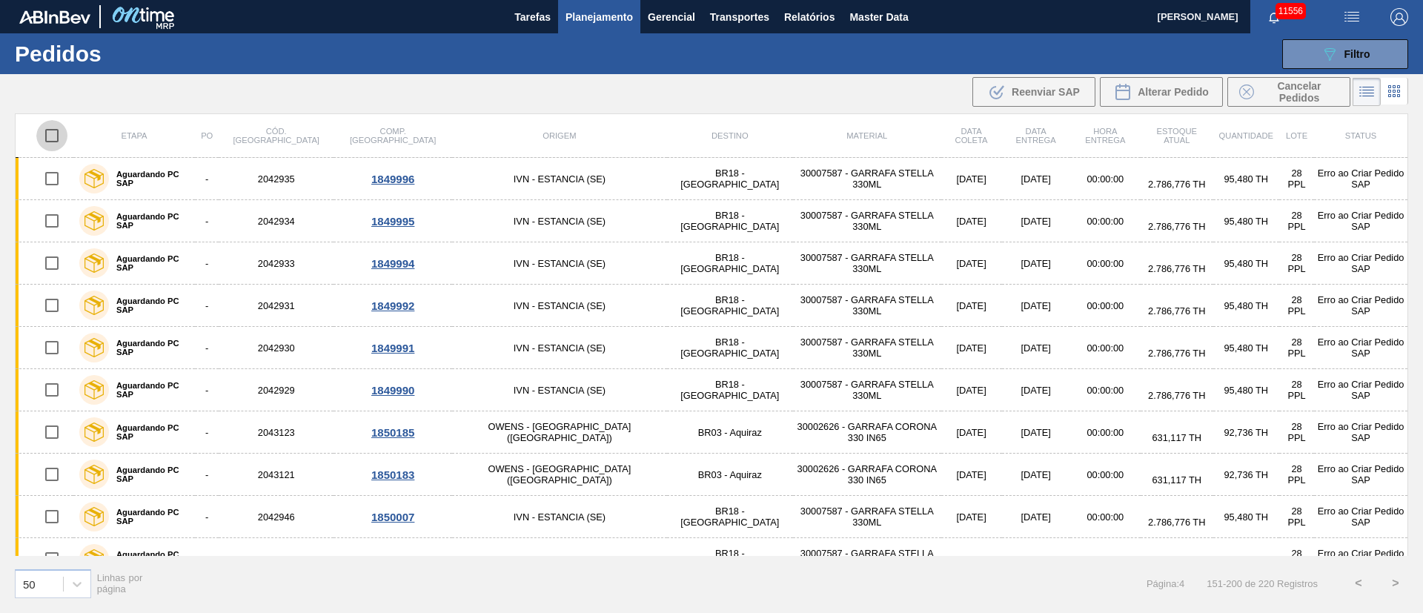
checkbox input "true"
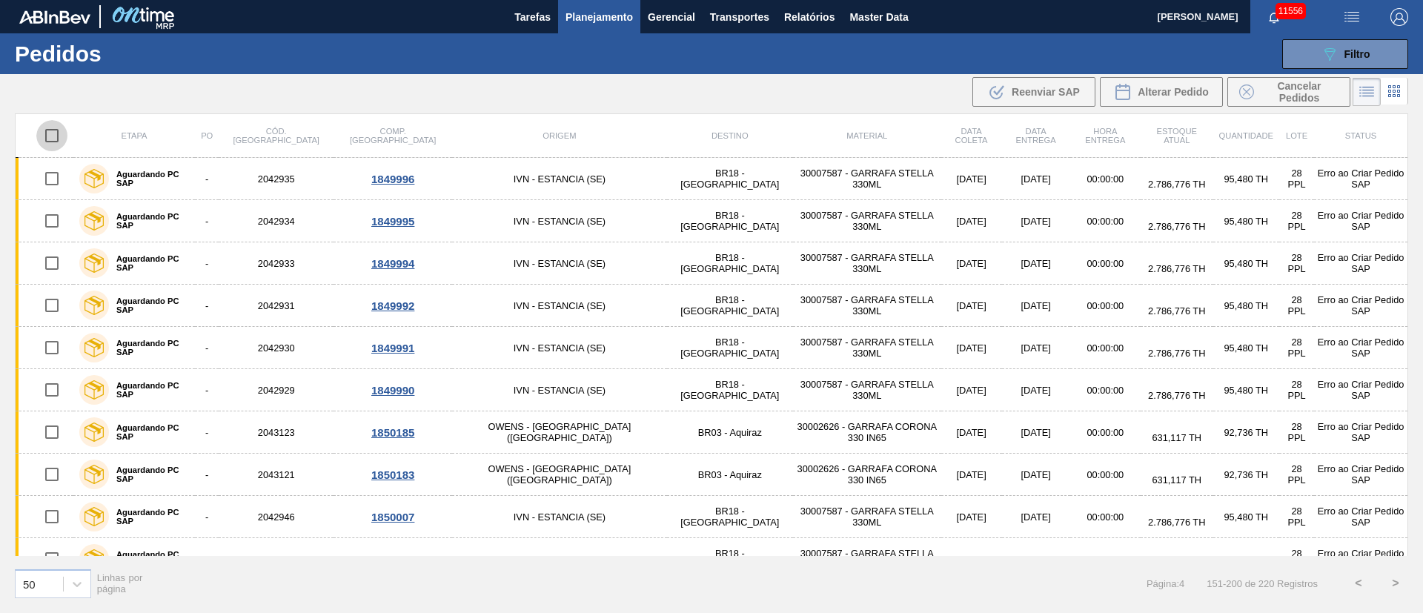
checkbox input "true"
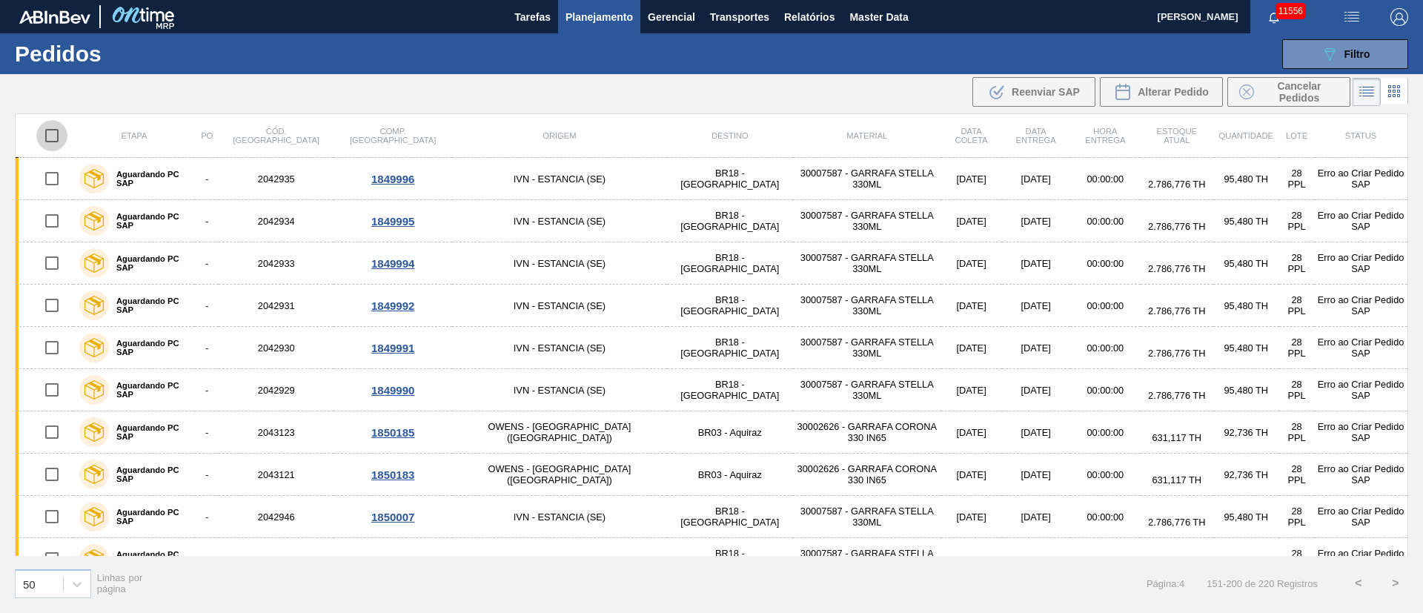
checkbox input "true"
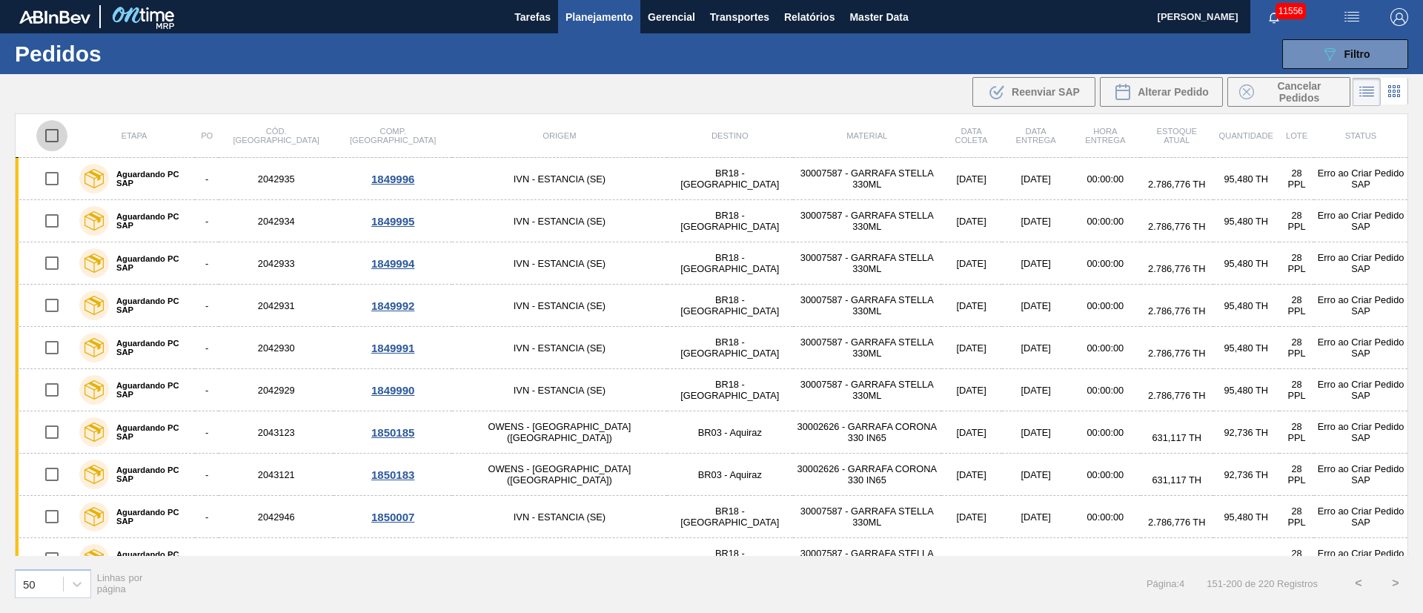
checkbox input "true"
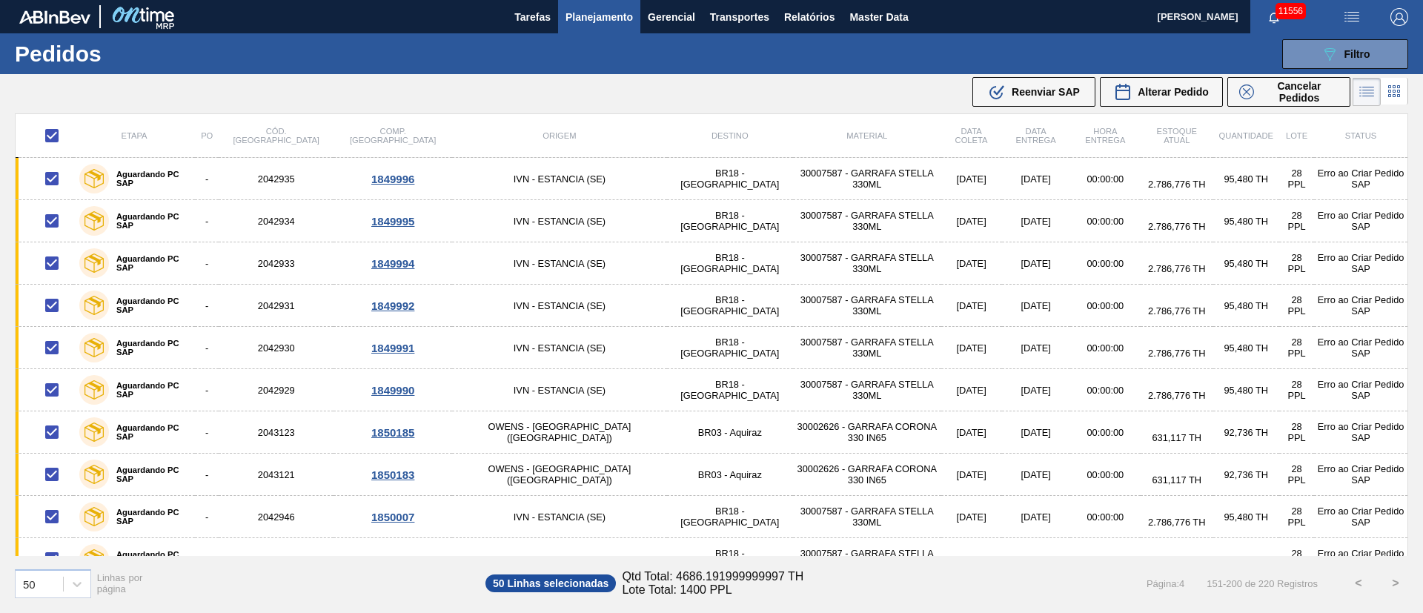
click at [59, 133] on input "checkbox" at bounding box center [51, 135] width 31 height 31
checkbox input "false"
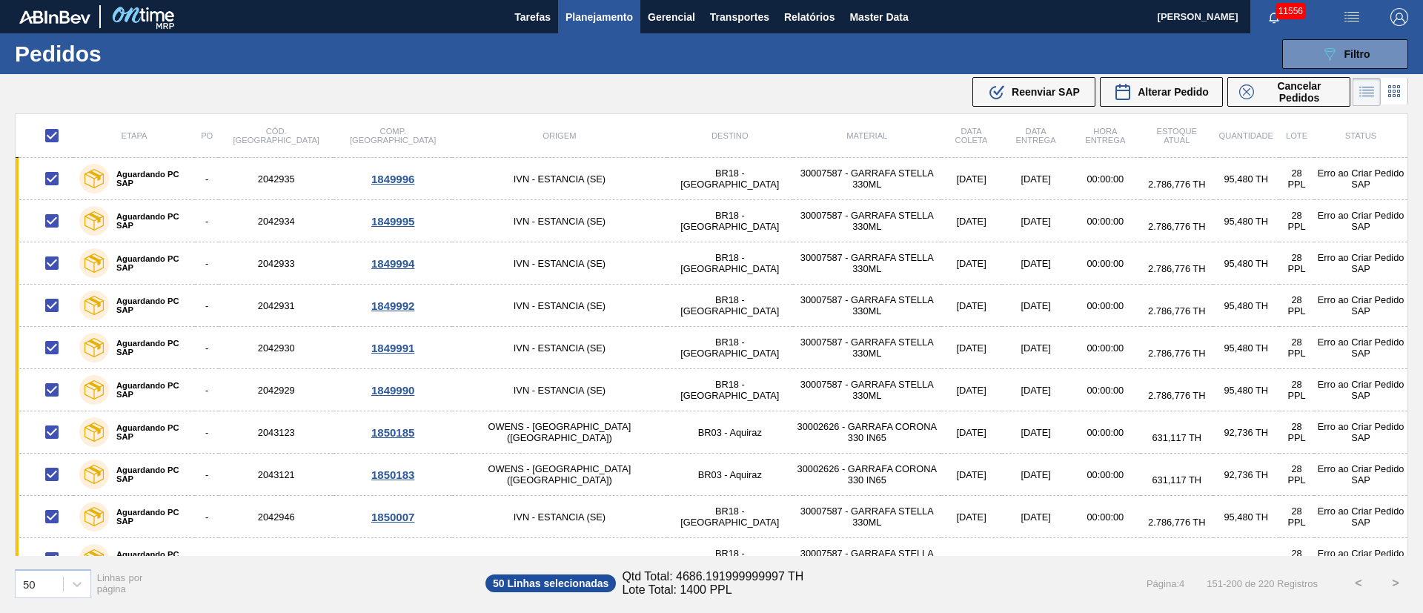
checkbox input "false"
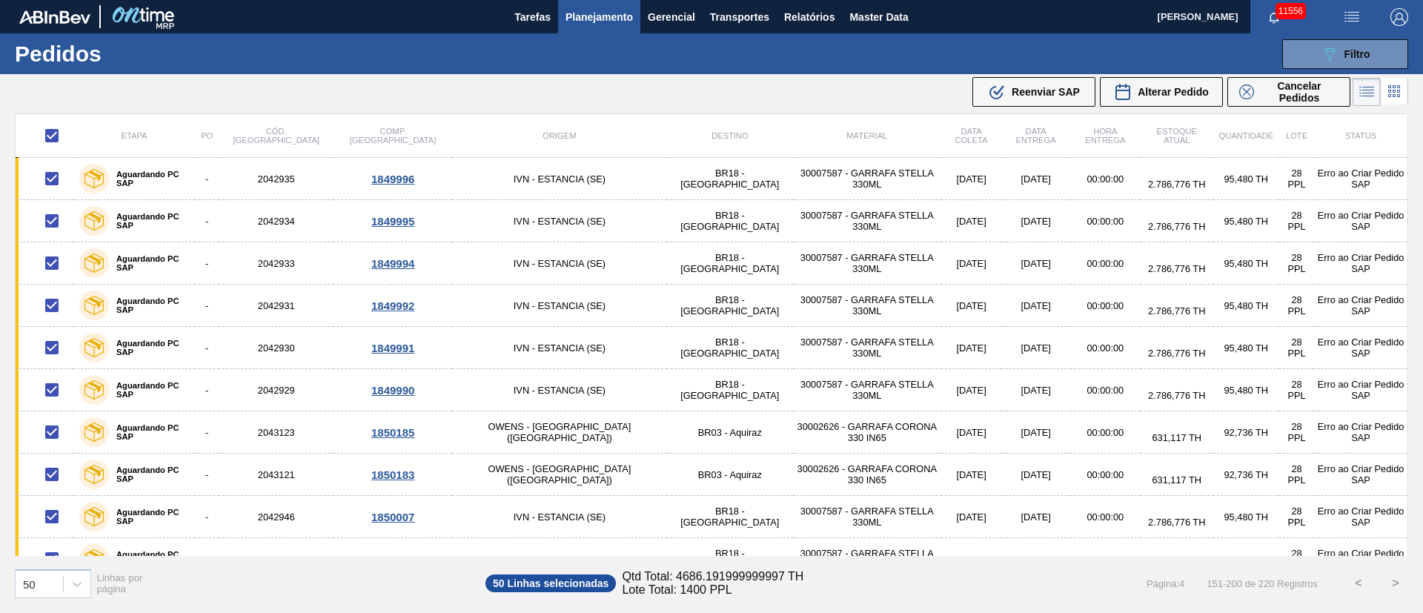
checkbox input "false"
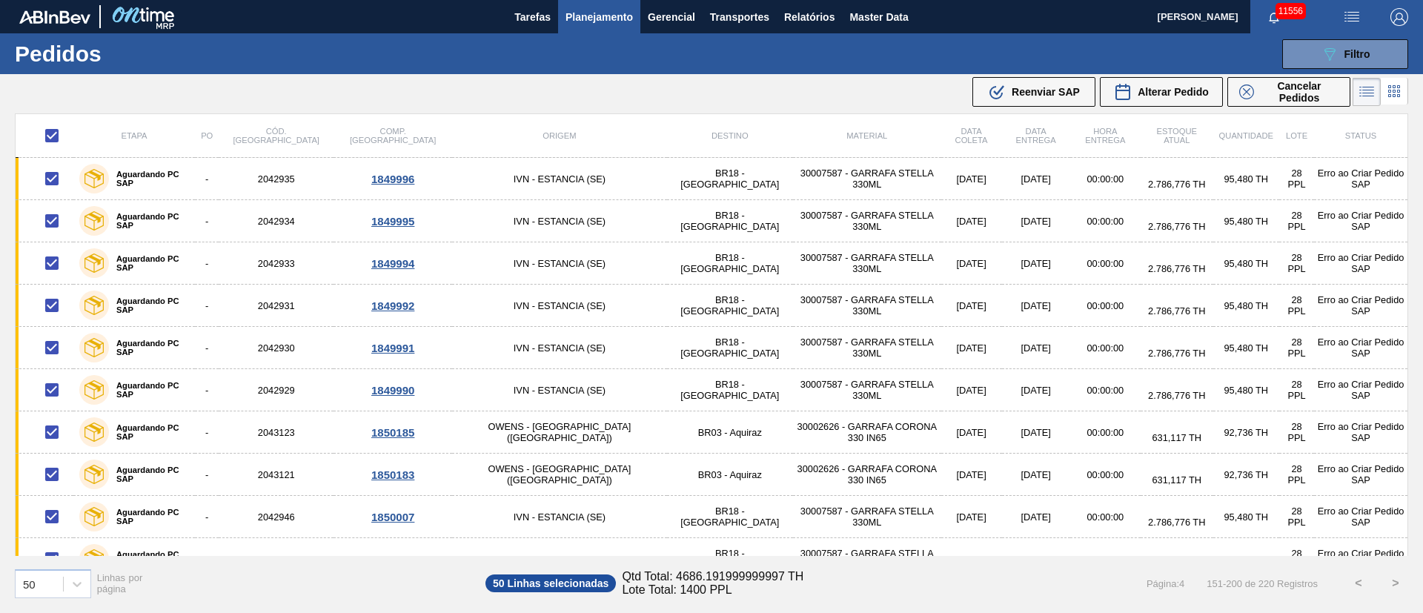
checkbox input "false"
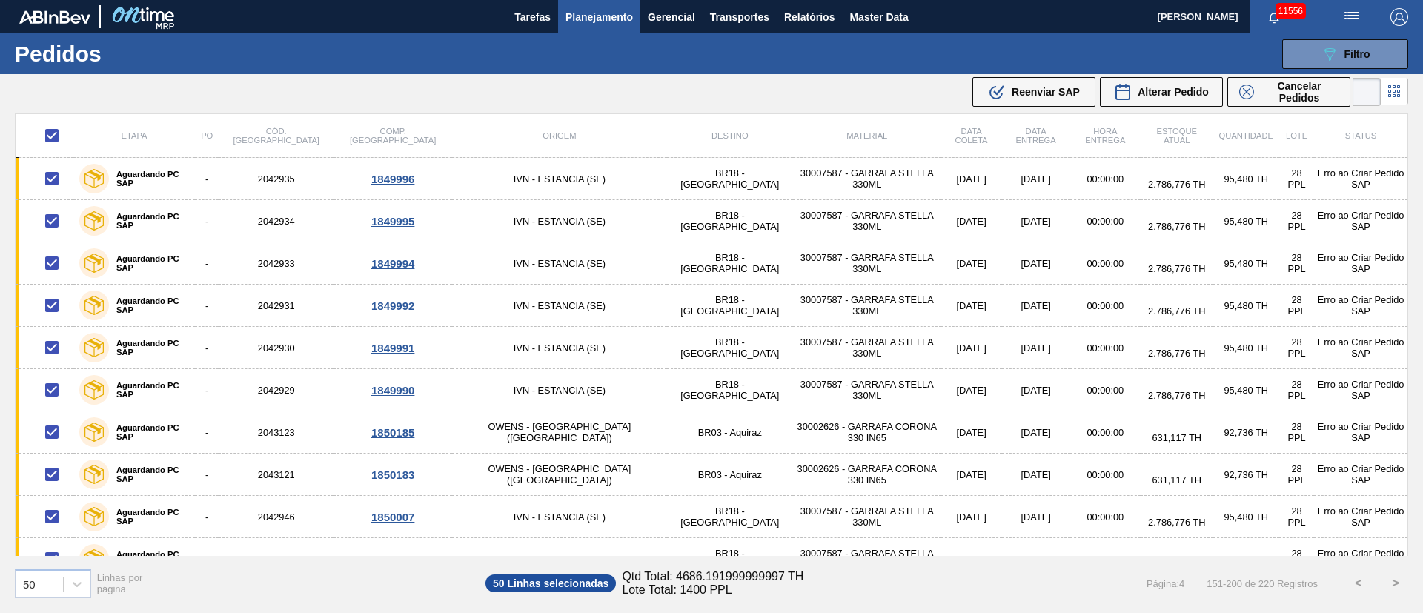
checkbox input "false"
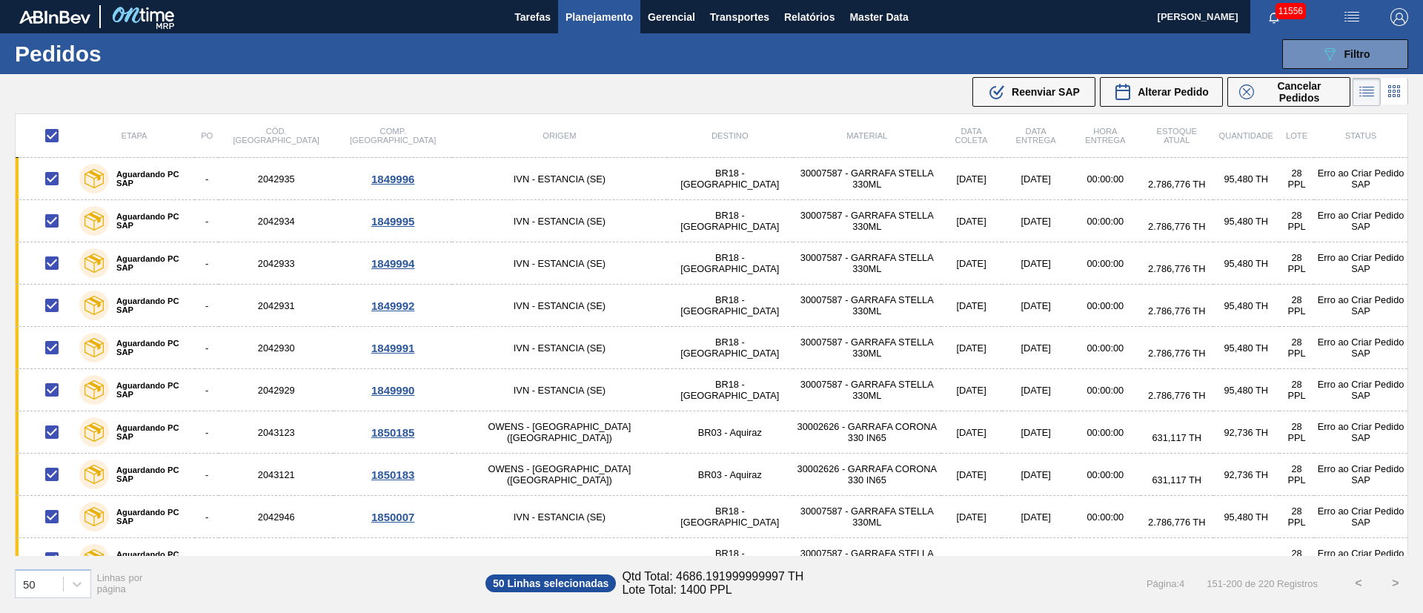
checkbox input "false"
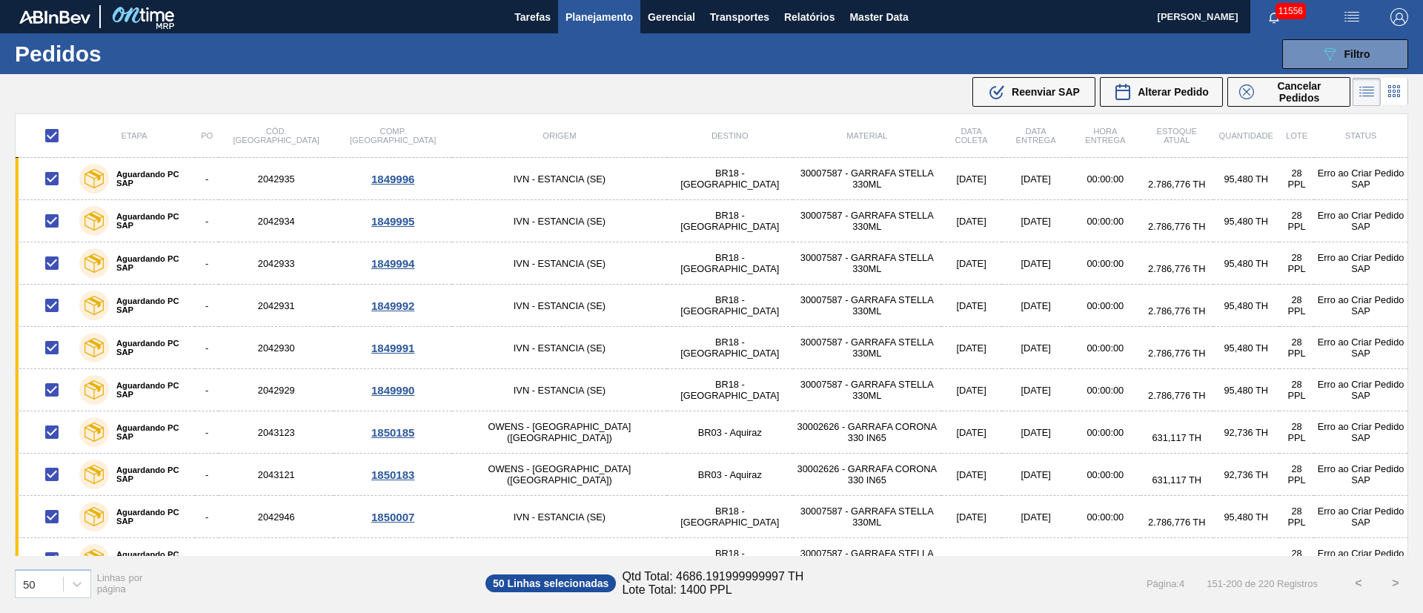
checkbox input "false"
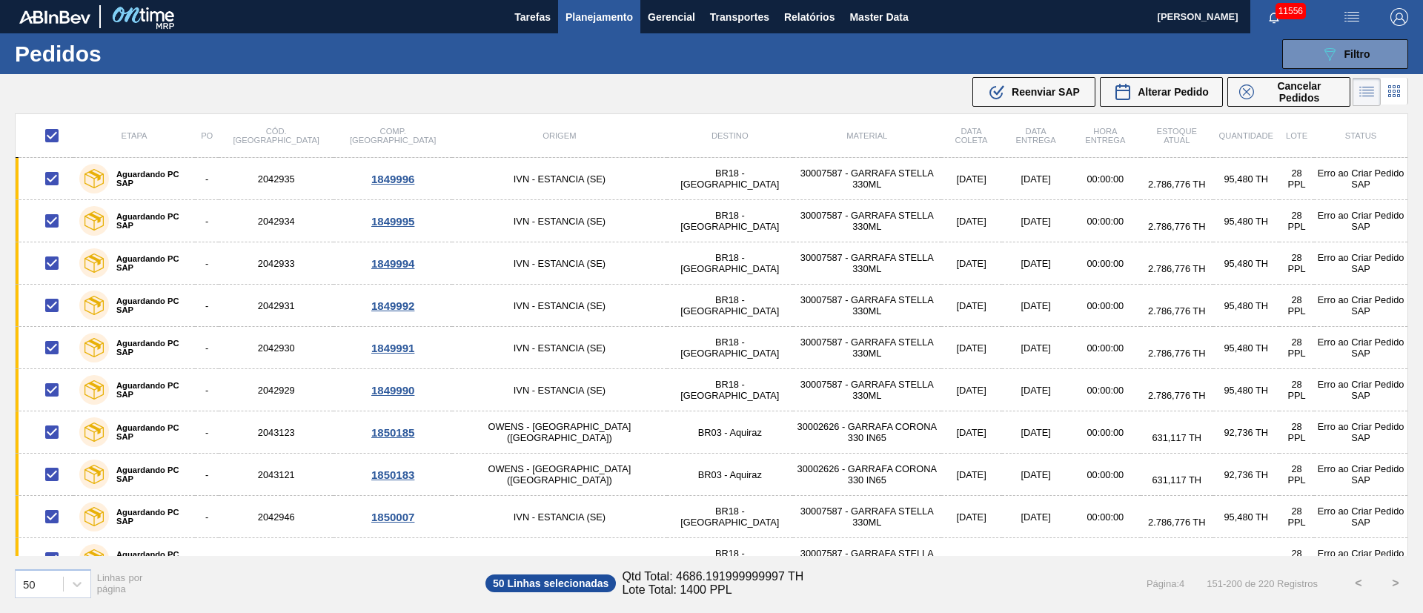
checkbox input "false"
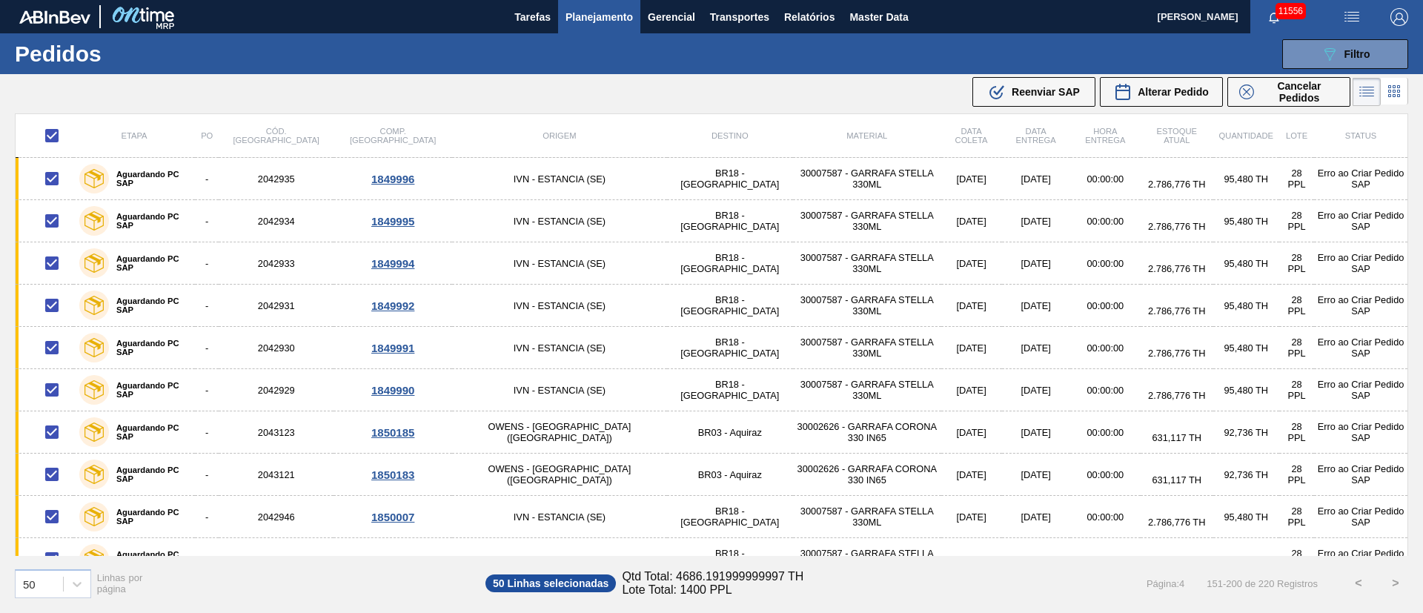
checkbox input "false"
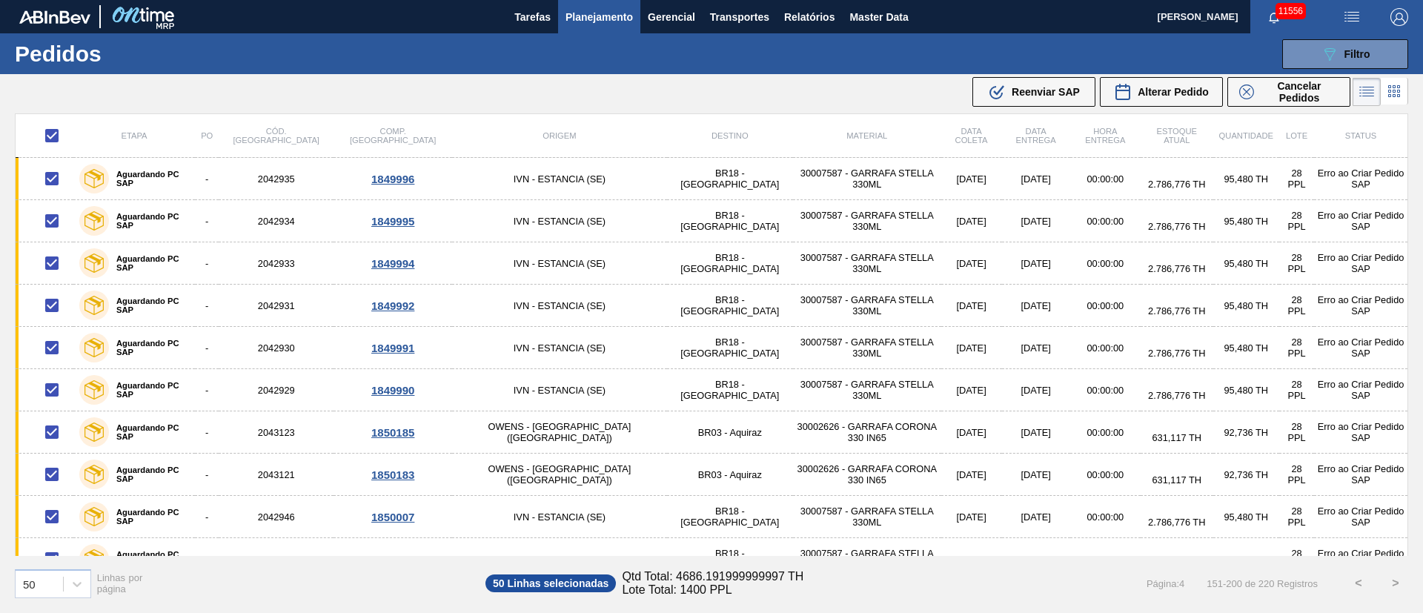
checkbox input "false"
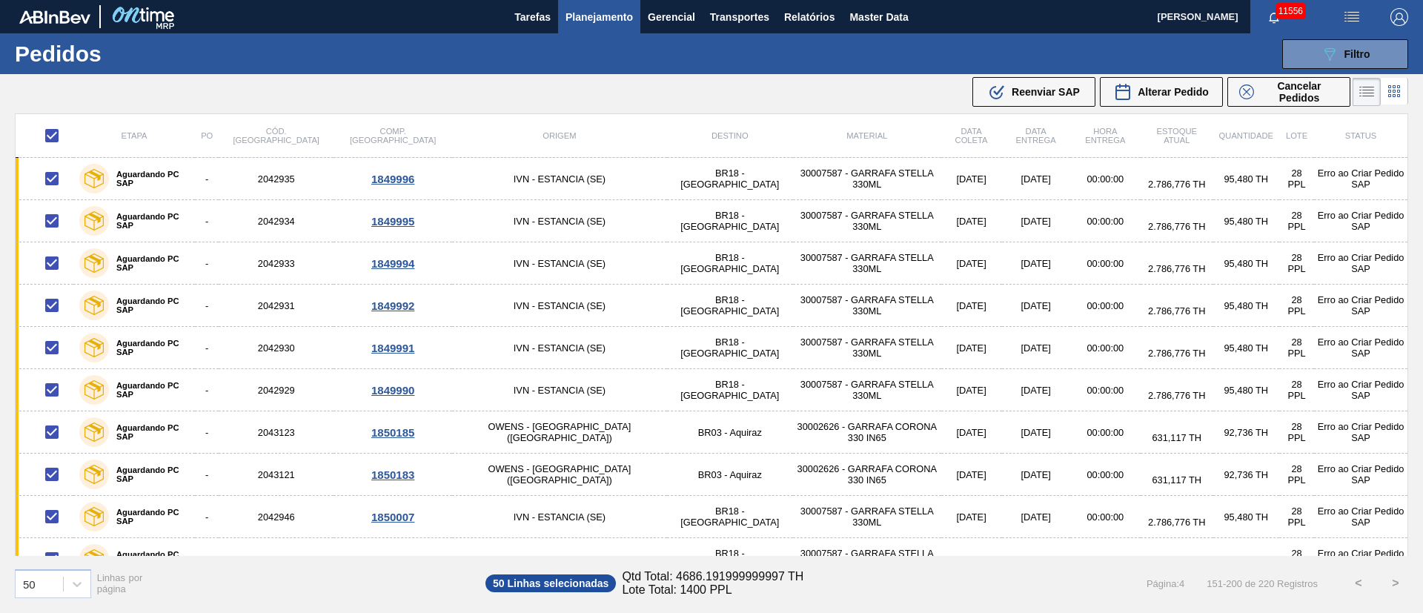
checkbox input "false"
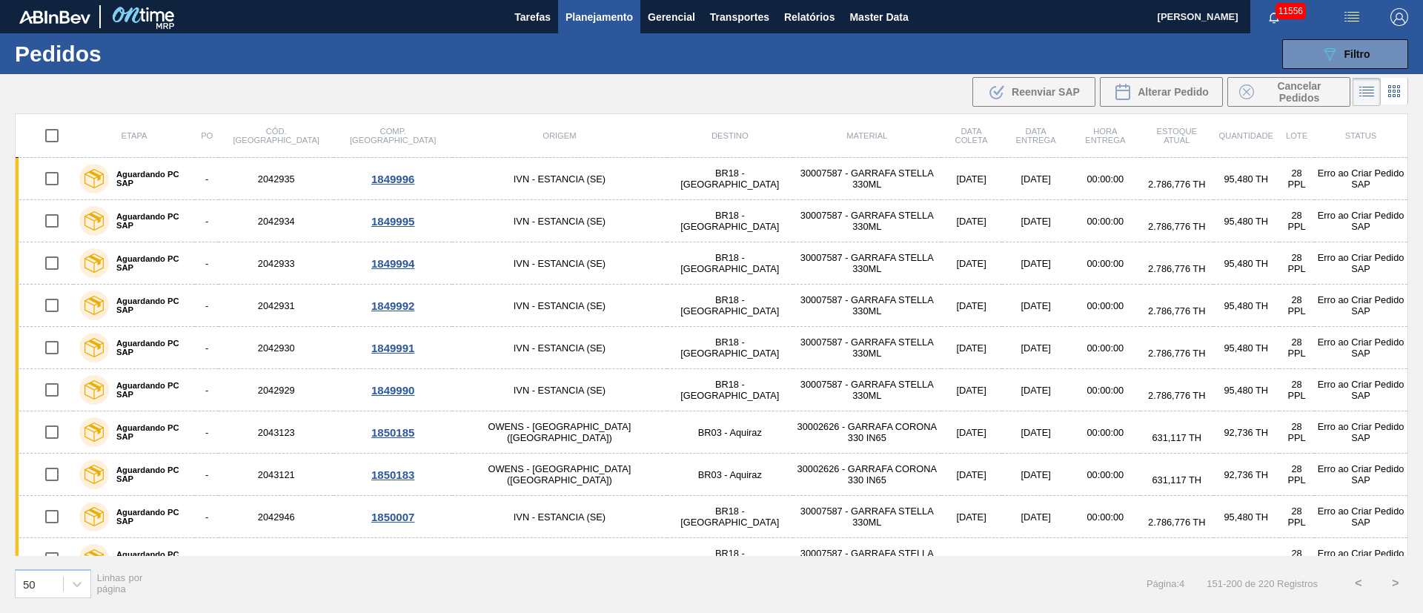
click at [1358, 583] on button "<" at bounding box center [1358, 583] width 37 height 37
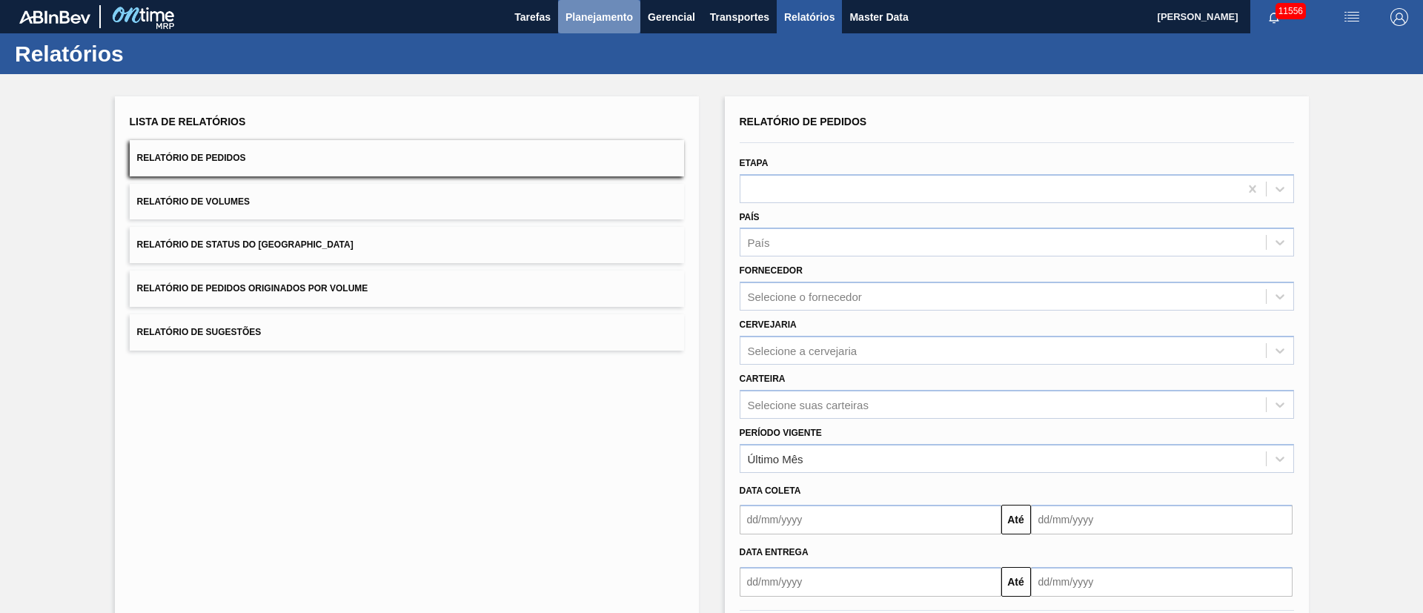
click at [601, 20] on span "Planejamento" at bounding box center [599, 17] width 67 height 18
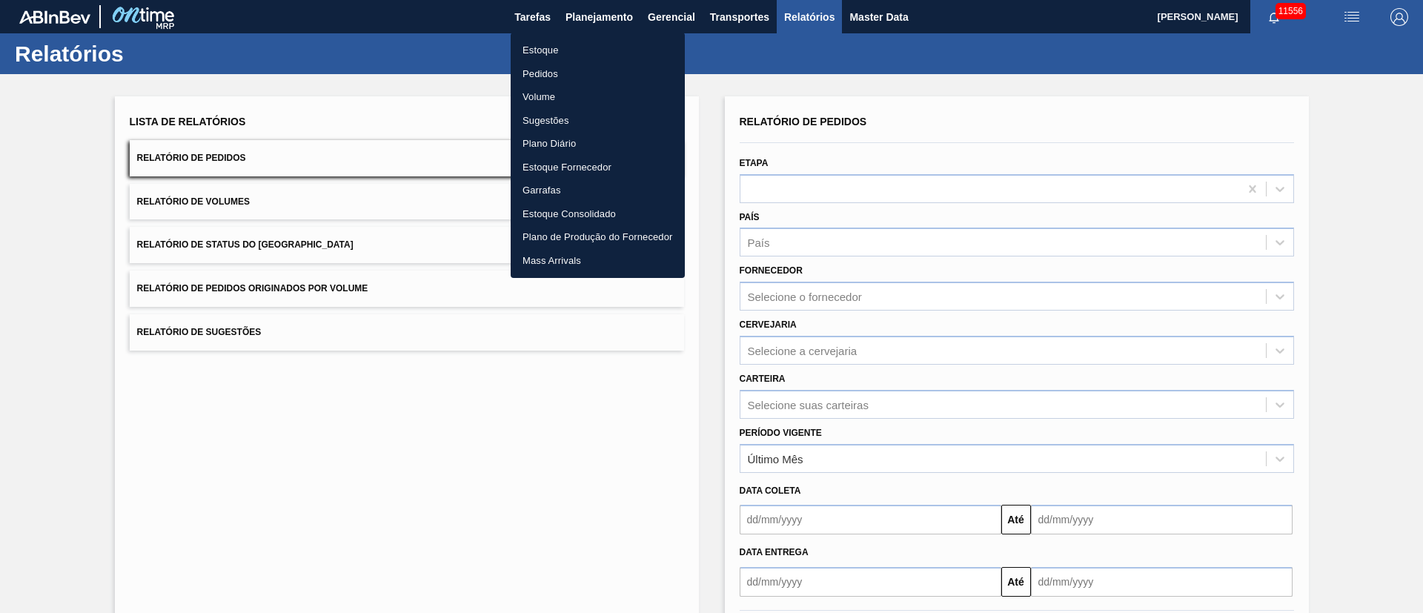
click at [538, 70] on li "Pedidos" at bounding box center [598, 74] width 174 height 24
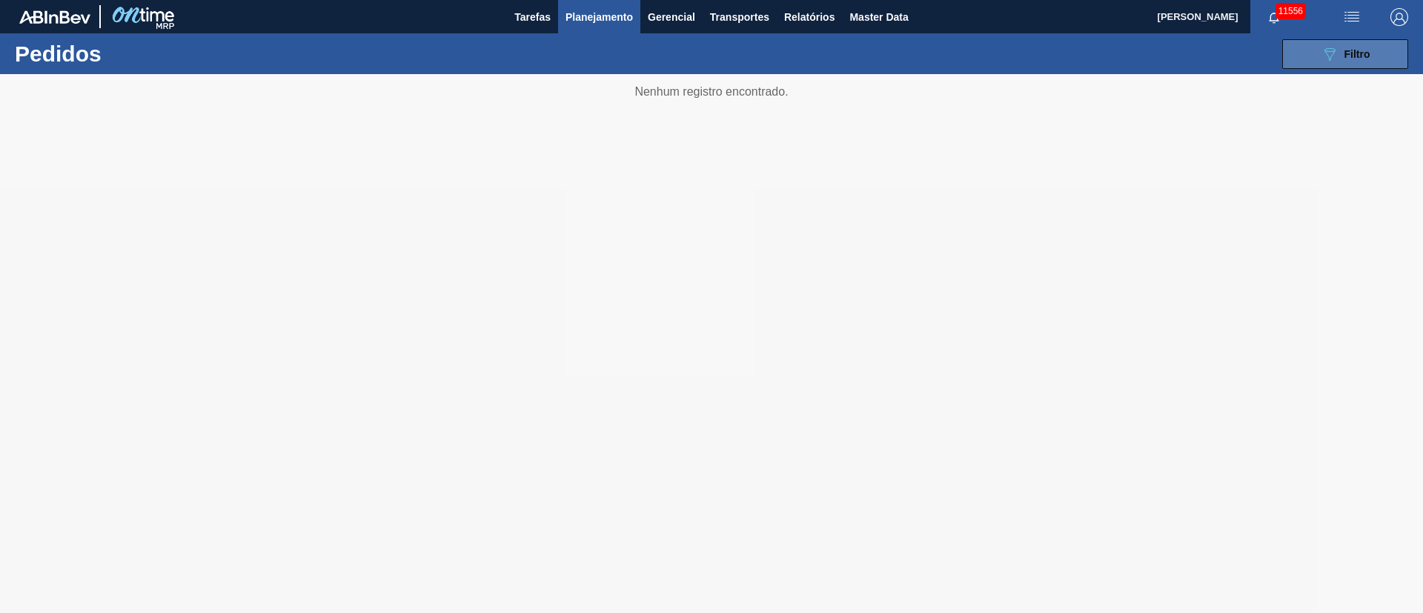
click at [1357, 52] on span "Filtro" at bounding box center [1358, 54] width 26 height 12
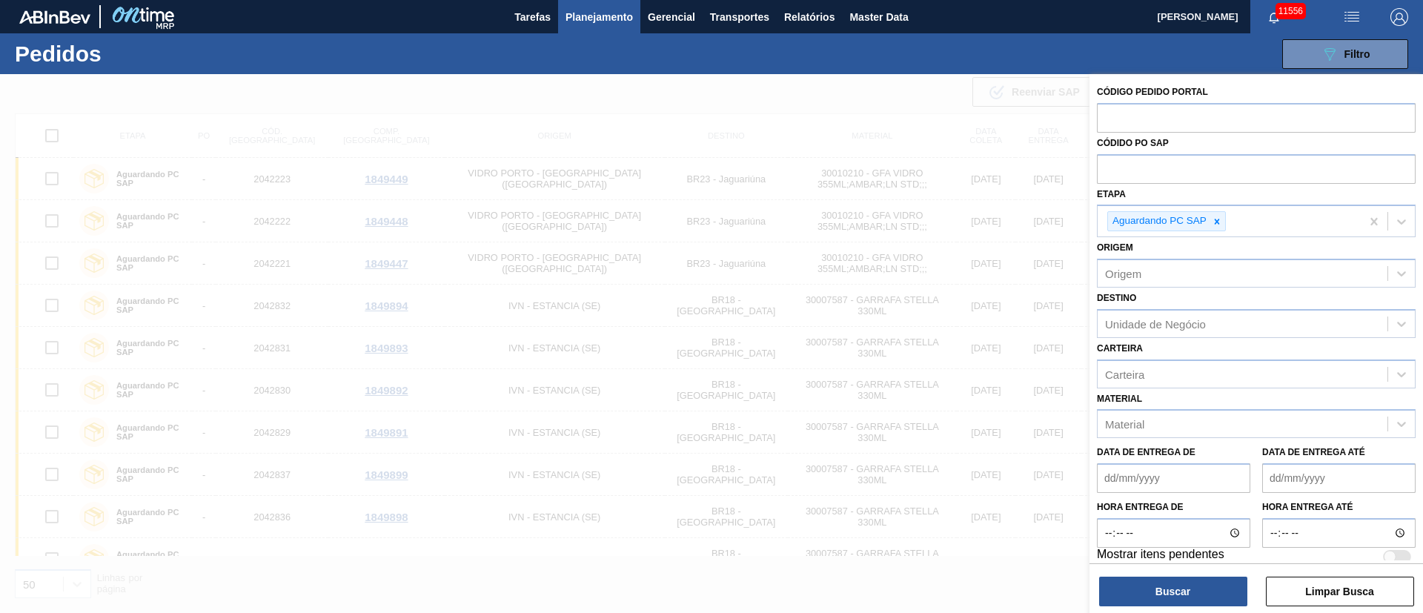
click at [1176, 590] on button "Buscar" at bounding box center [1173, 592] width 148 height 30
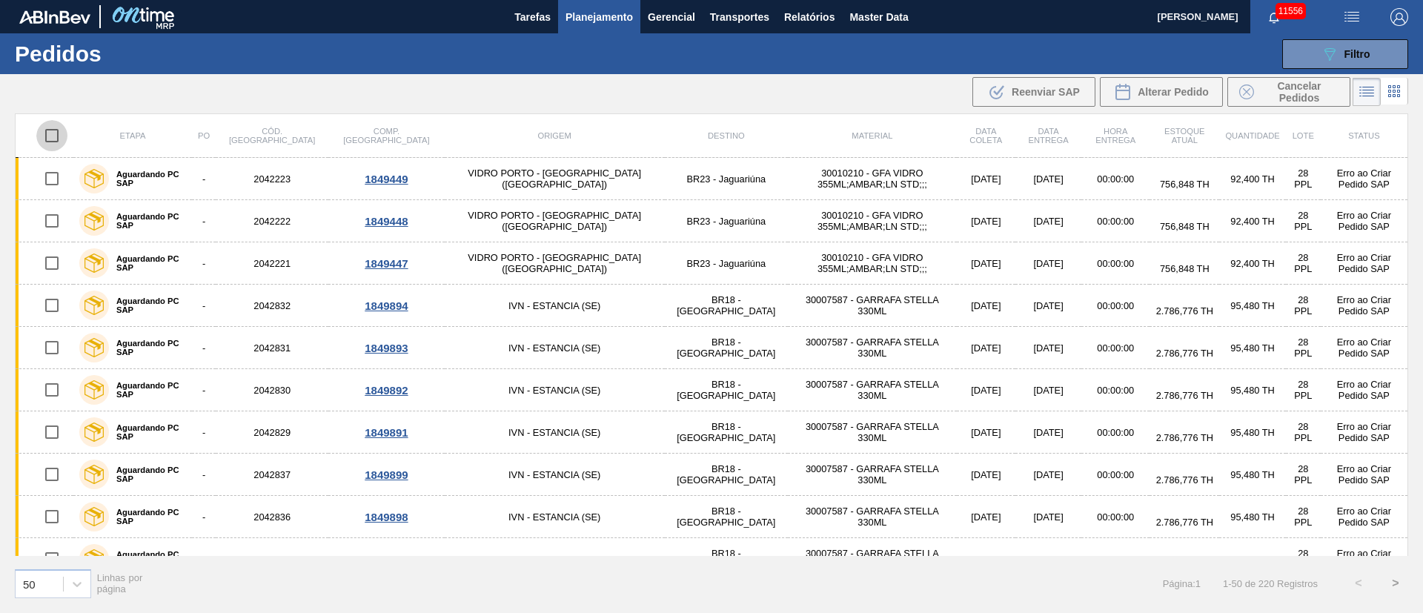
click at [59, 128] on input "checkbox" at bounding box center [51, 135] width 31 height 31
checkbox input "true"
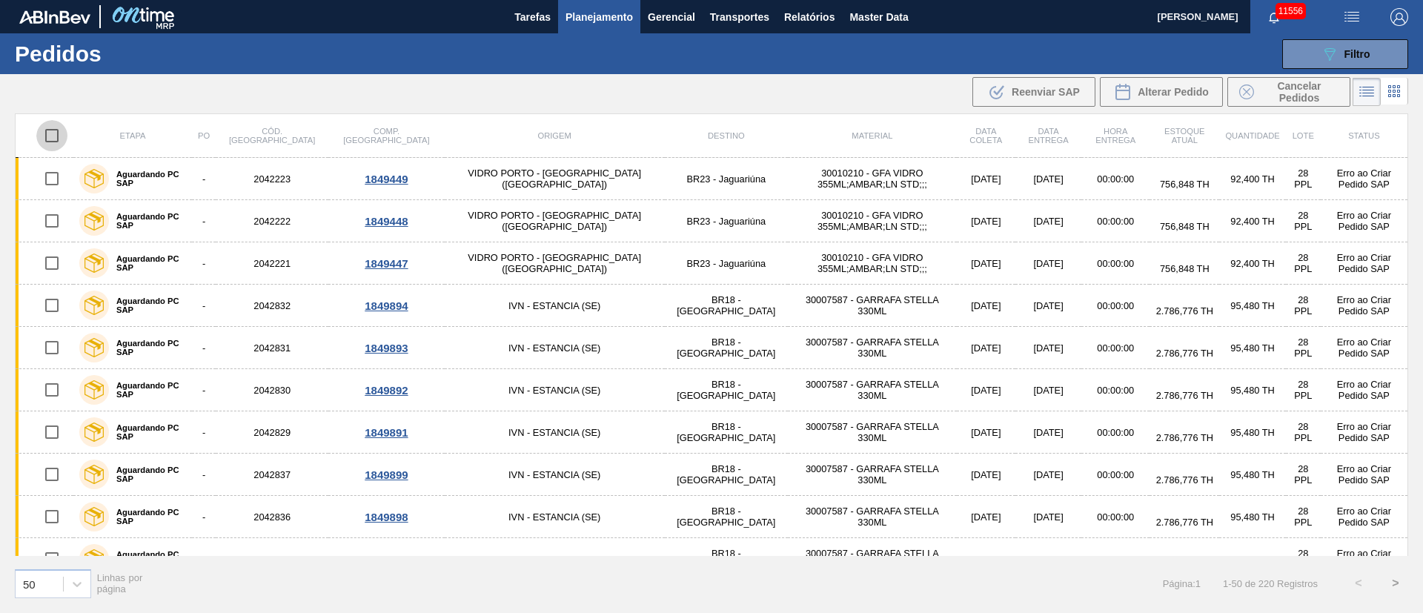
checkbox input "true"
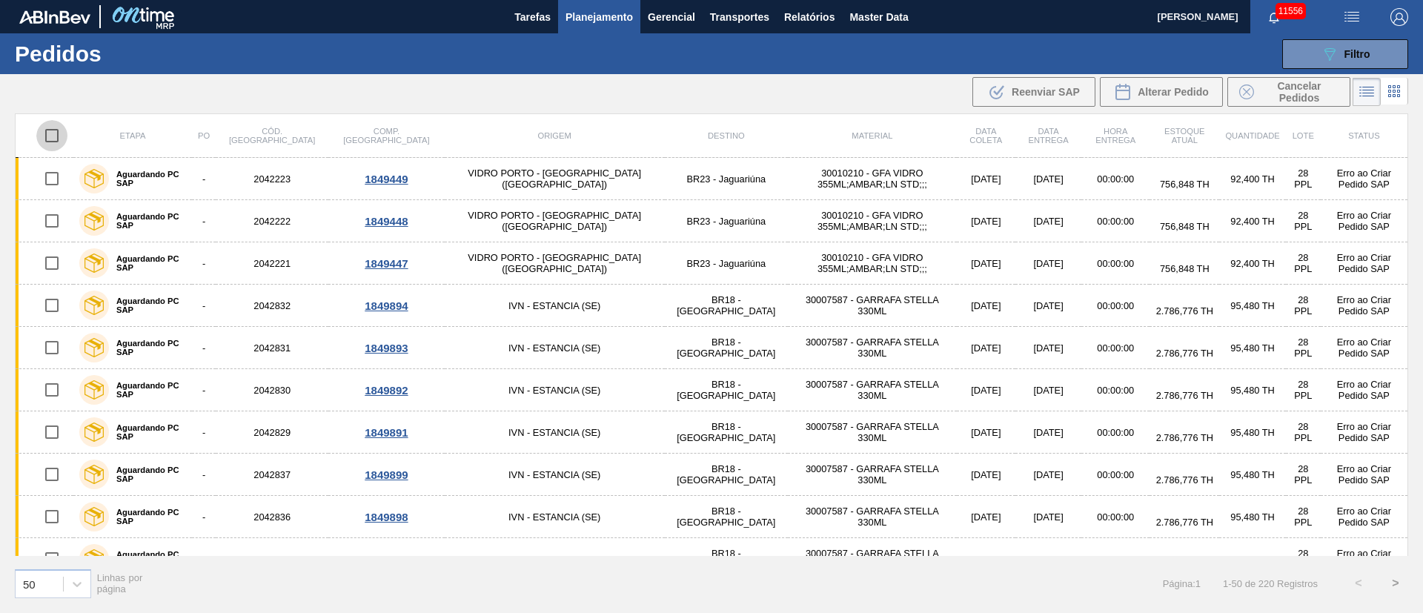
checkbox input "true"
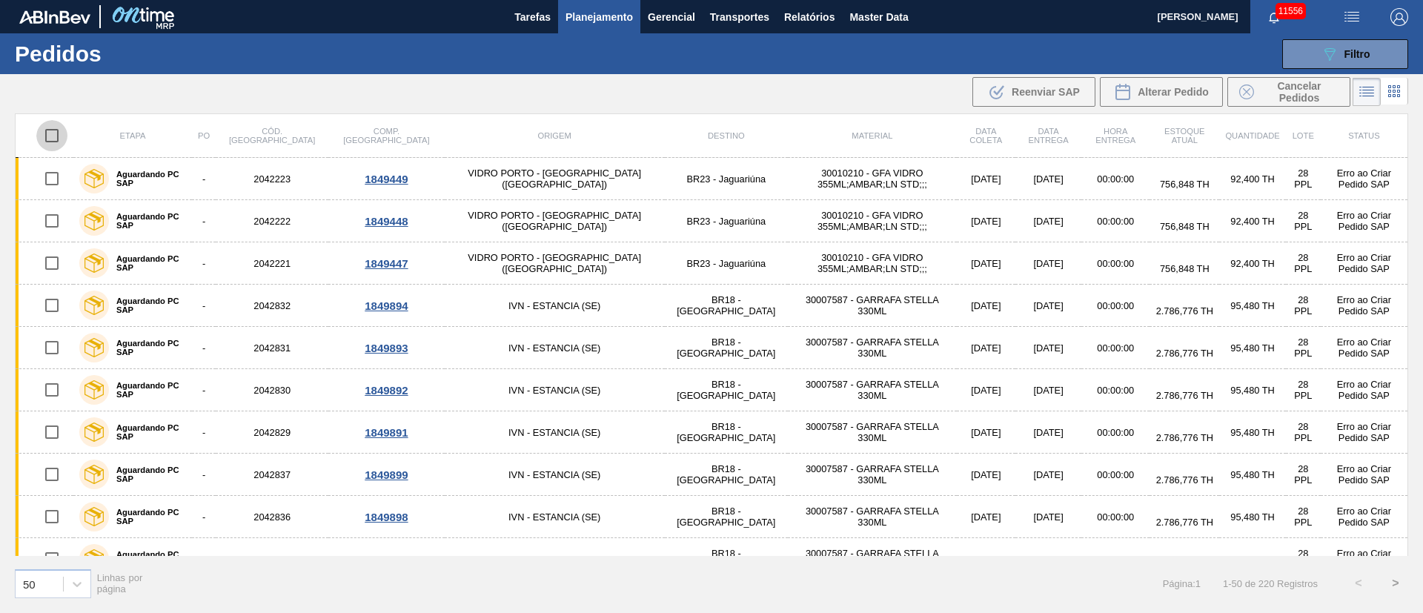
checkbox input "true"
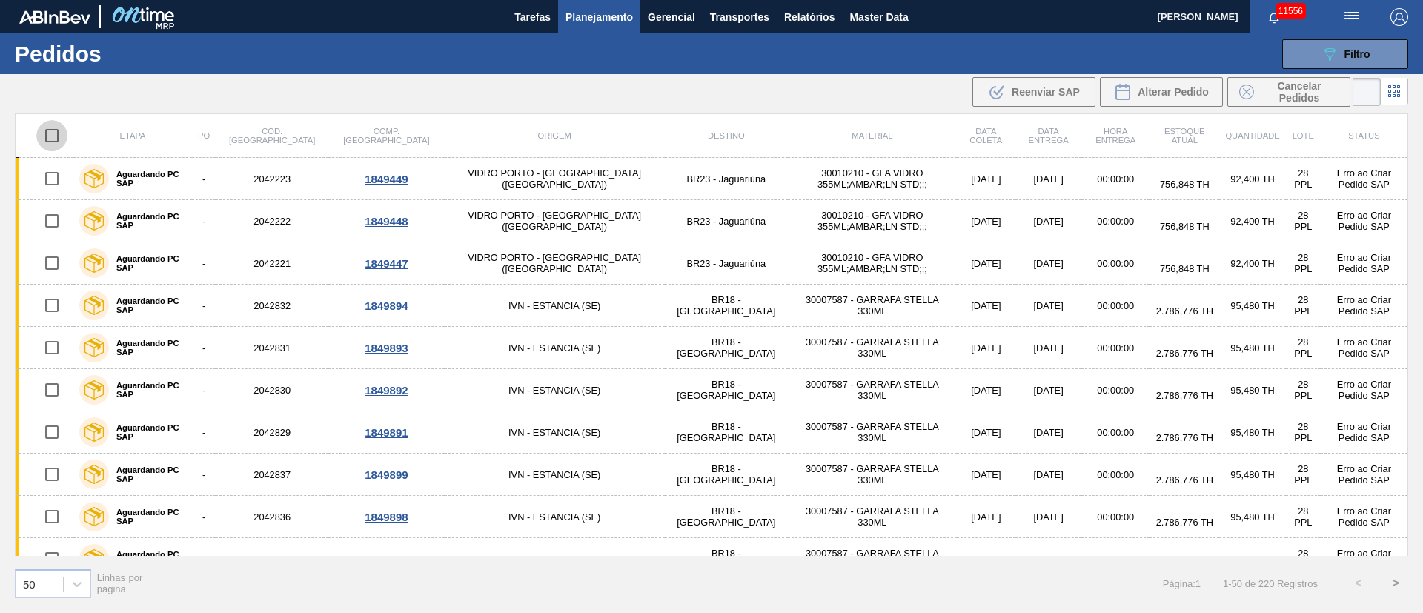
checkbox input "true"
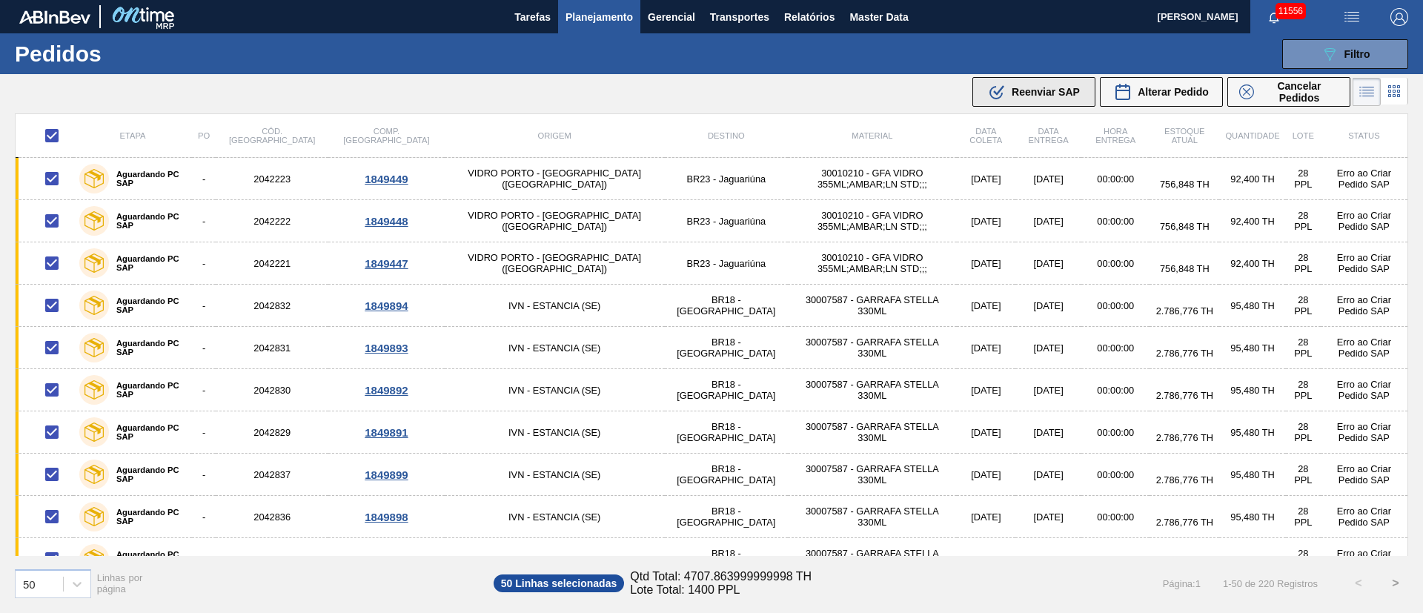
click at [1059, 90] on span "Reenviar SAP" at bounding box center [1046, 92] width 68 height 12
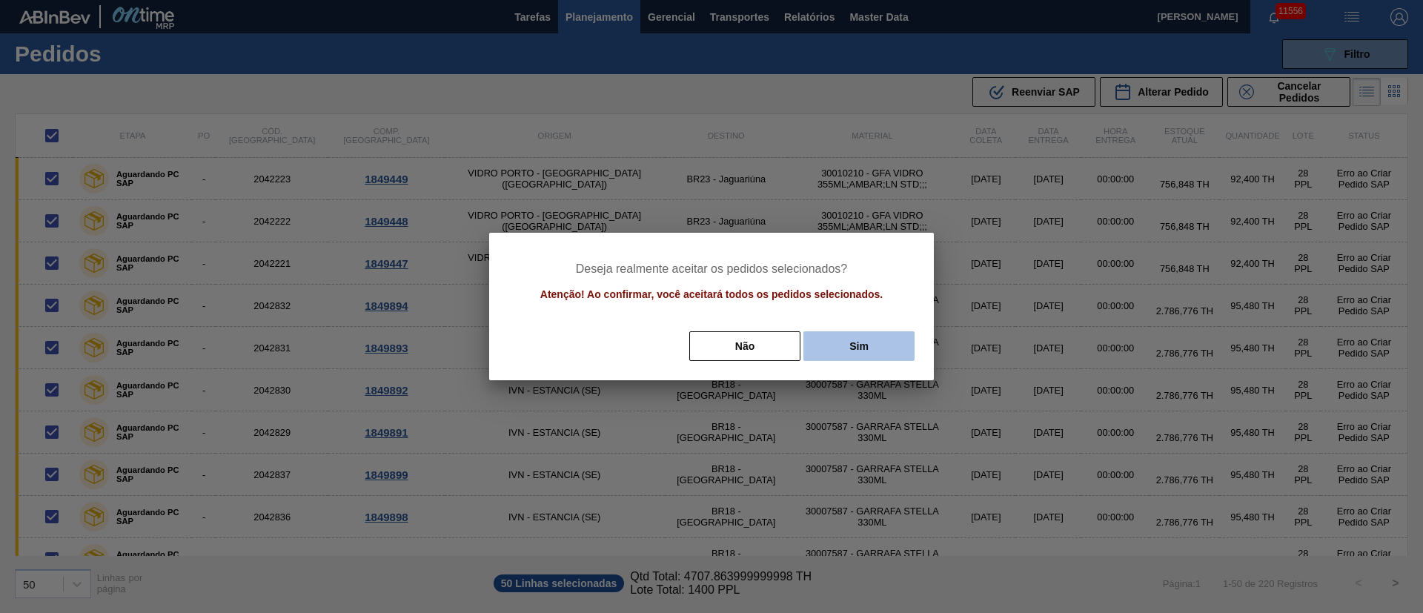
click at [851, 354] on button "Sim" at bounding box center [859, 346] width 111 height 30
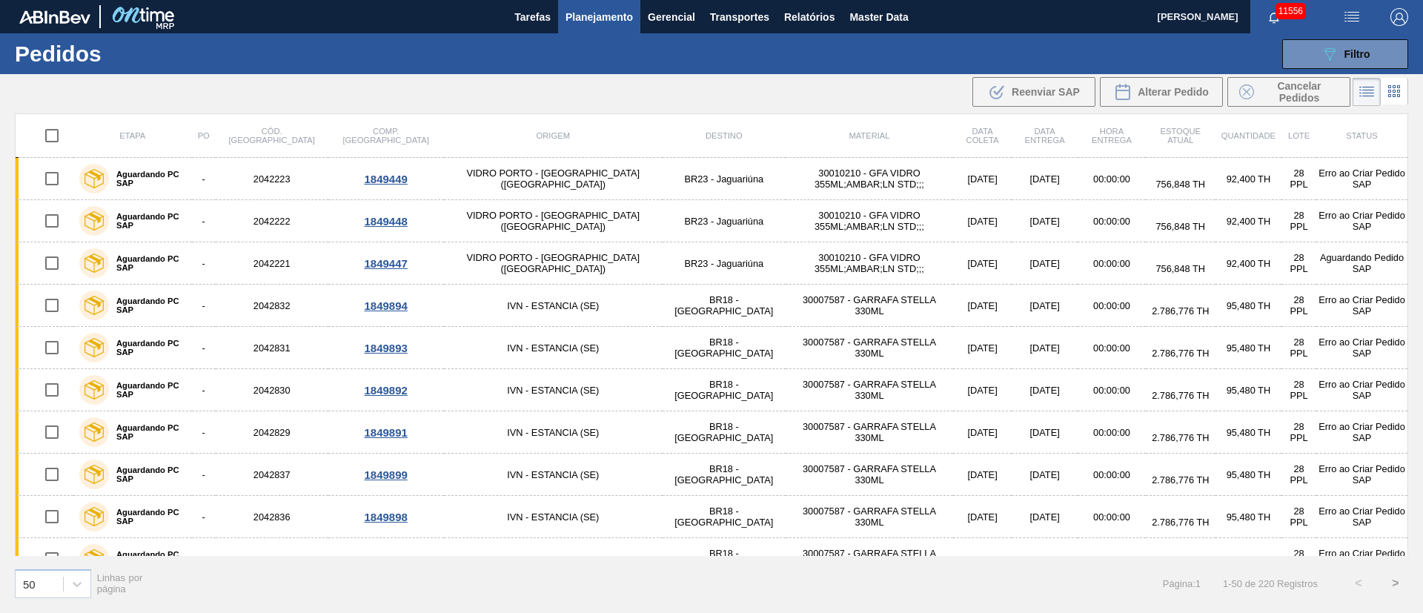
click at [1394, 584] on button ">" at bounding box center [1395, 583] width 37 height 37
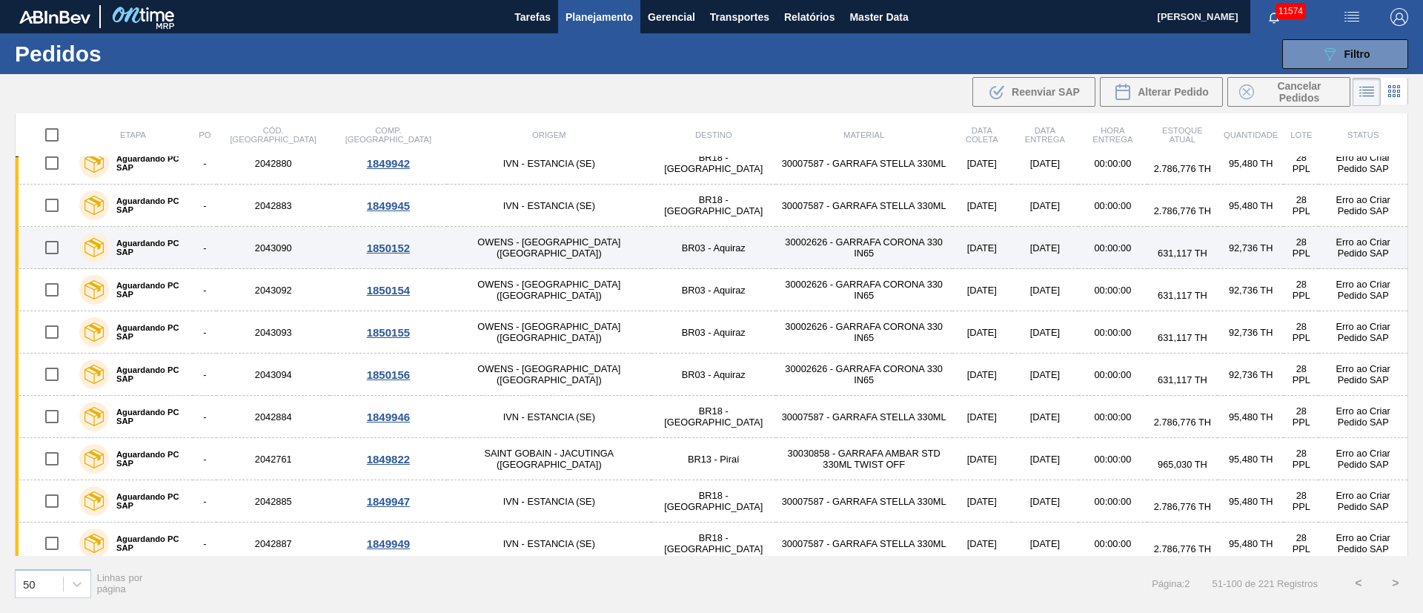
scroll to position [1715, 0]
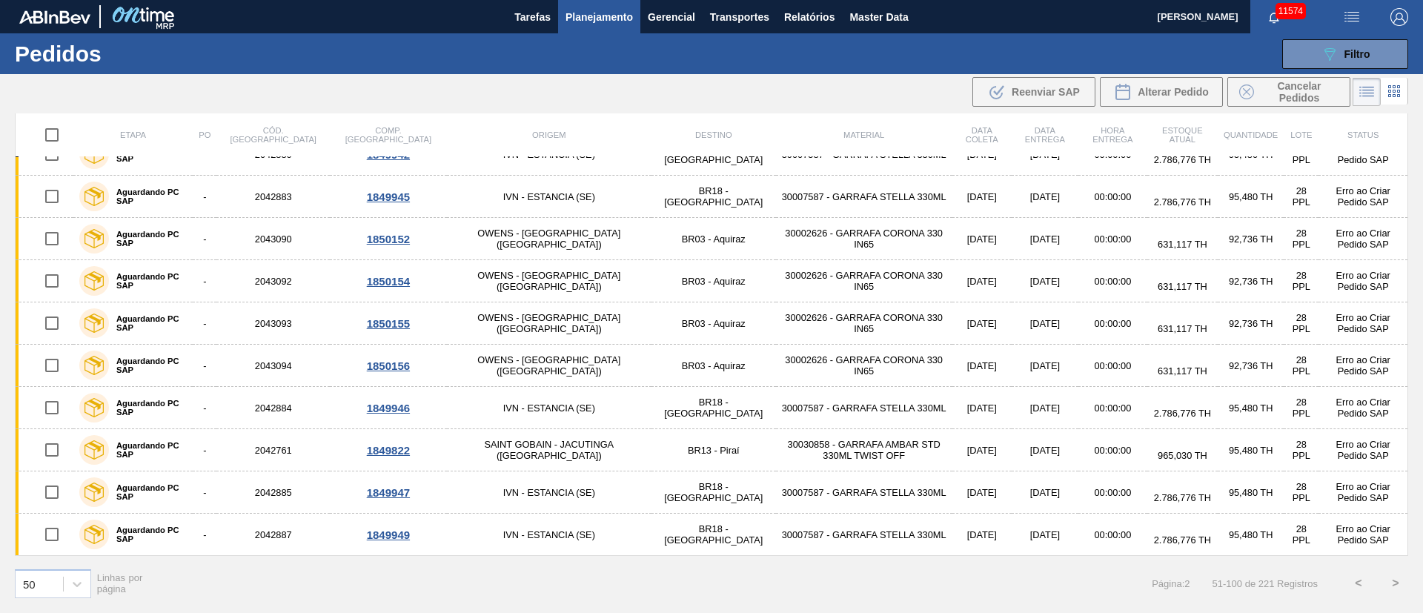
click at [589, 18] on span "Planejamento" at bounding box center [599, 17] width 67 height 18
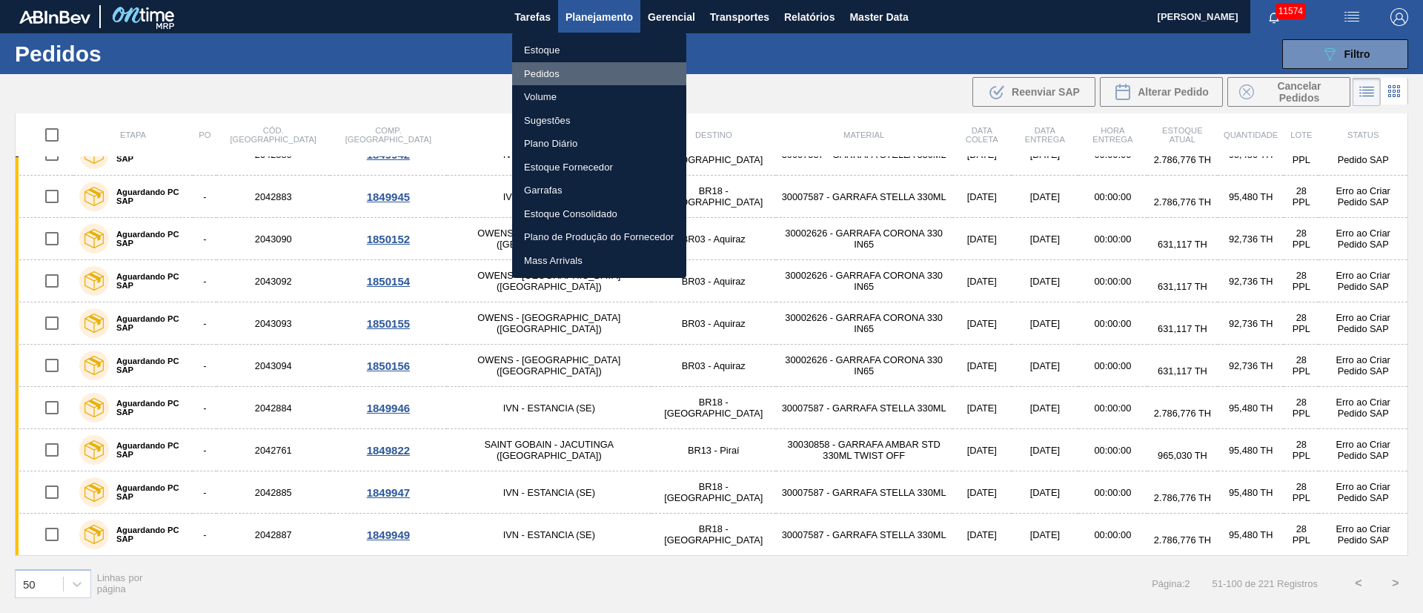
click at [544, 76] on li "Pedidos" at bounding box center [599, 74] width 174 height 24
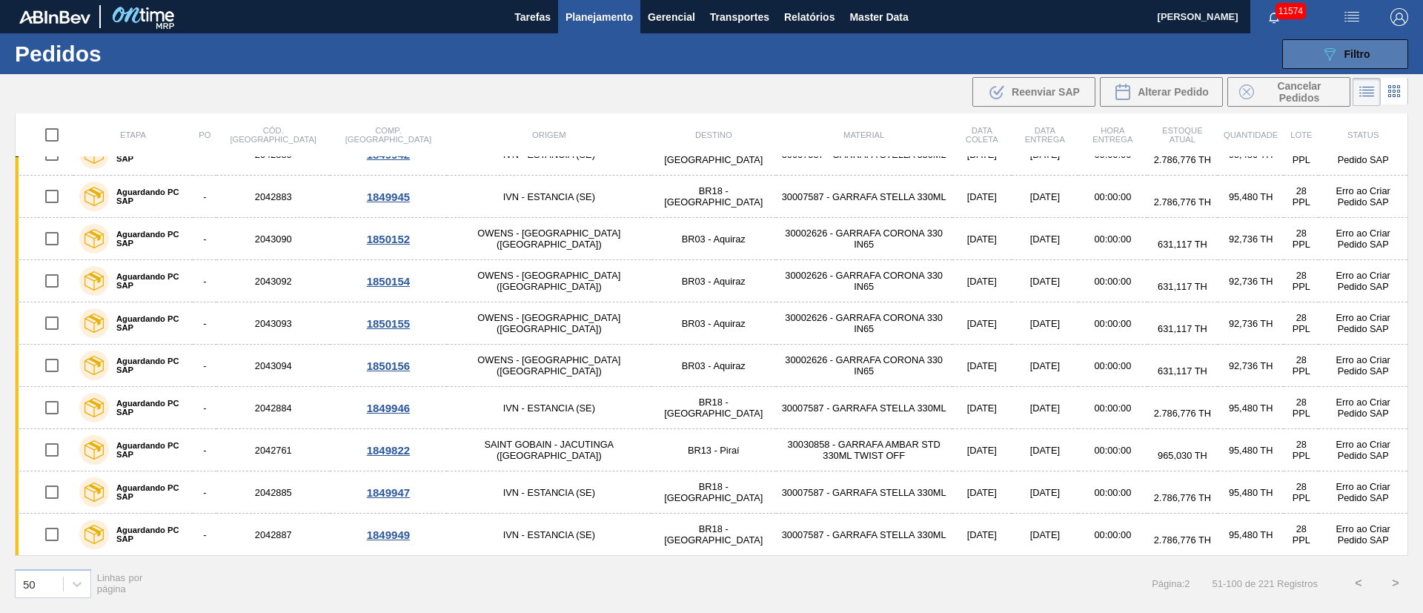
click at [1345, 59] on span "Filtro" at bounding box center [1358, 54] width 26 height 12
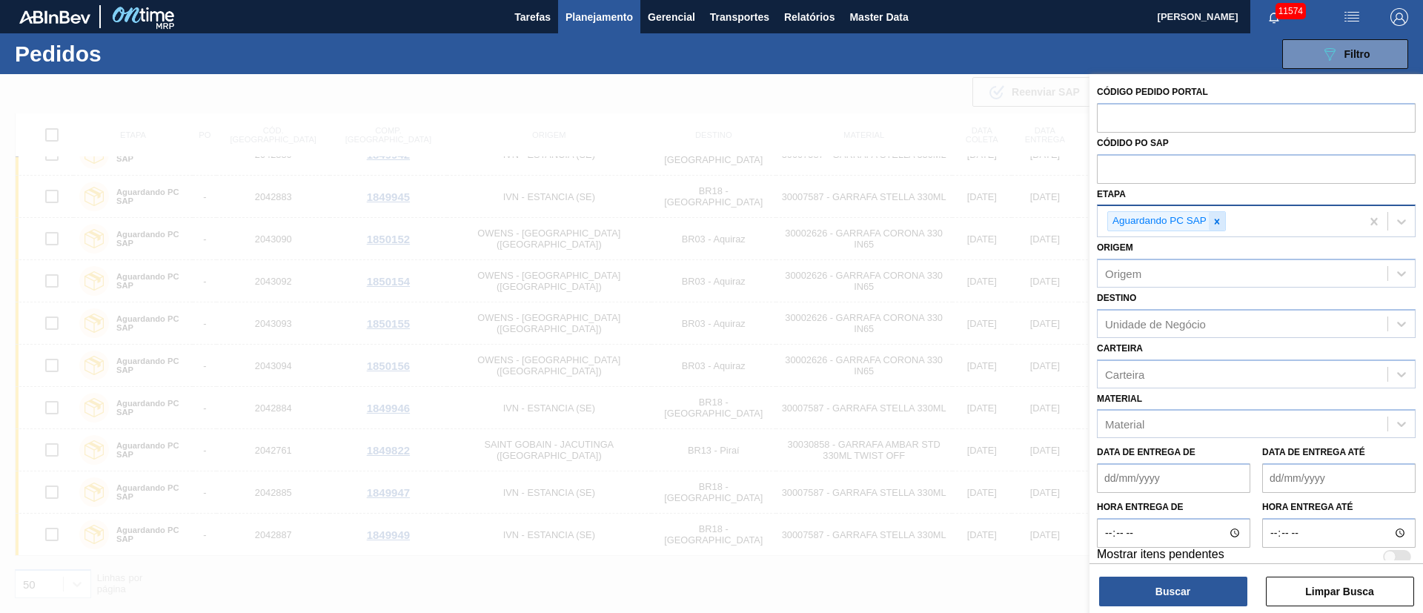
click at [1217, 222] on icon at bounding box center [1217, 221] width 10 height 10
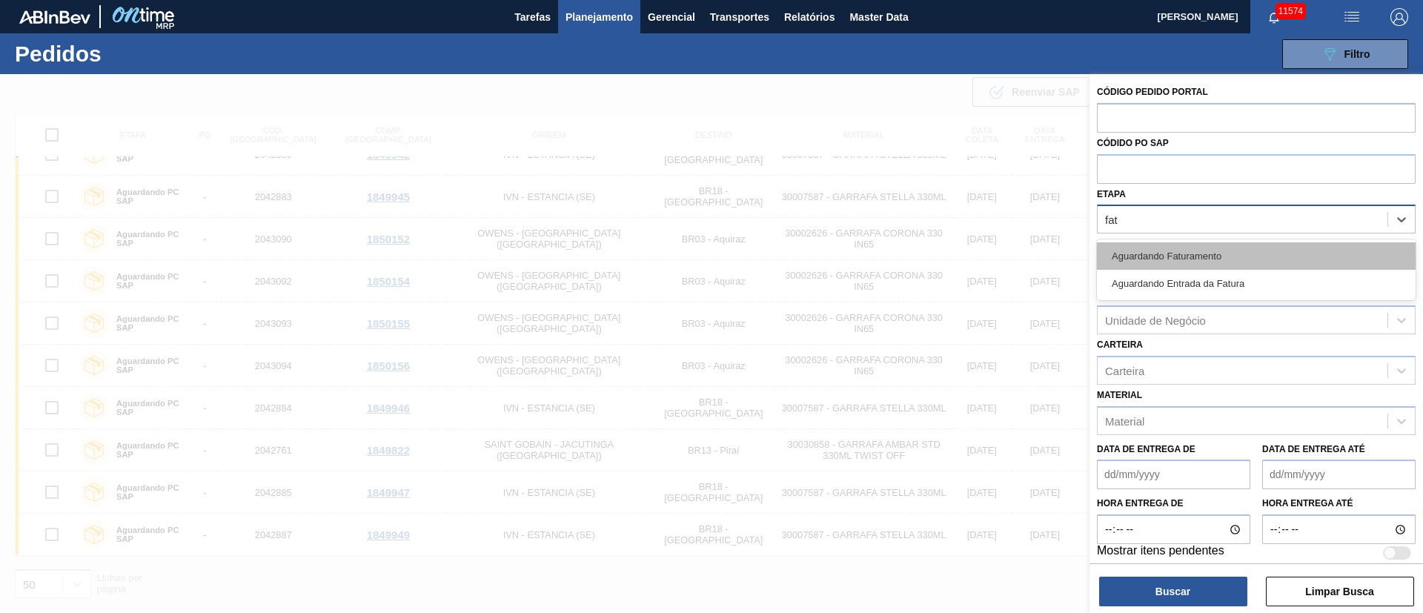
click at [1199, 257] on div "Aguardando Faturamento" at bounding box center [1256, 255] width 319 height 27
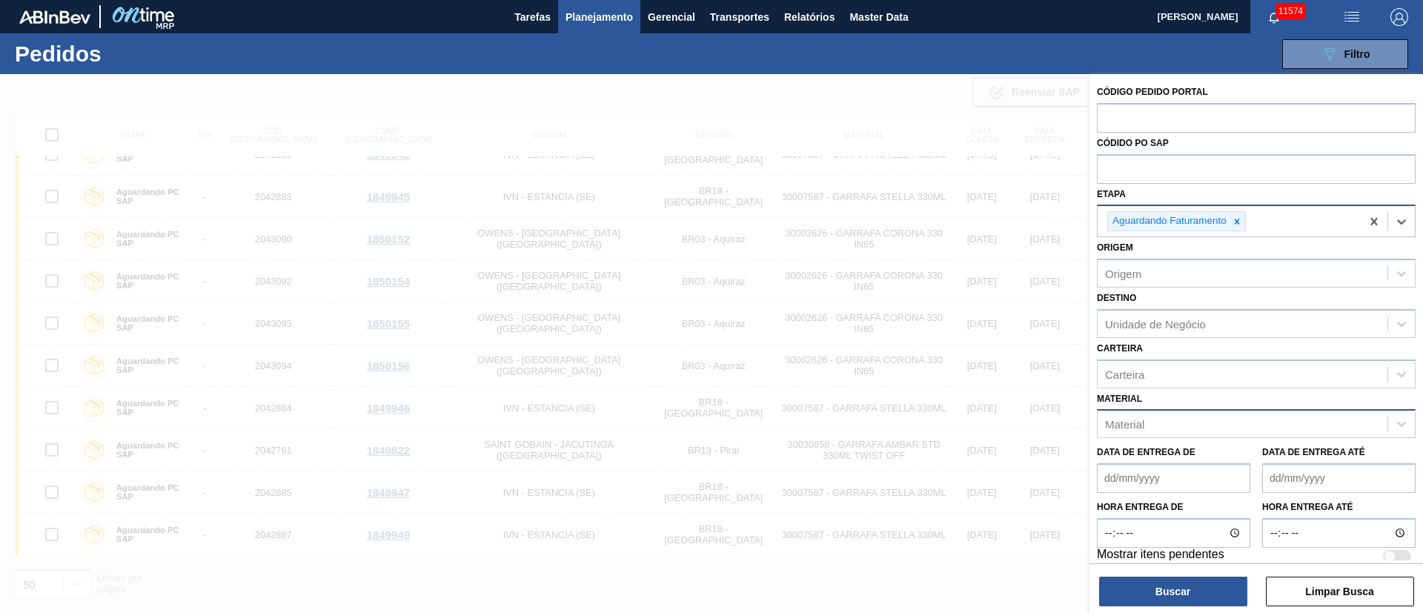
click at [1163, 424] on div "Material" at bounding box center [1243, 424] width 290 height 21
click at [1159, 372] on div "Carteira" at bounding box center [1243, 373] width 290 height 21
click at [1157, 325] on div "Unidade de Negócio" at bounding box center [1155, 323] width 101 height 13
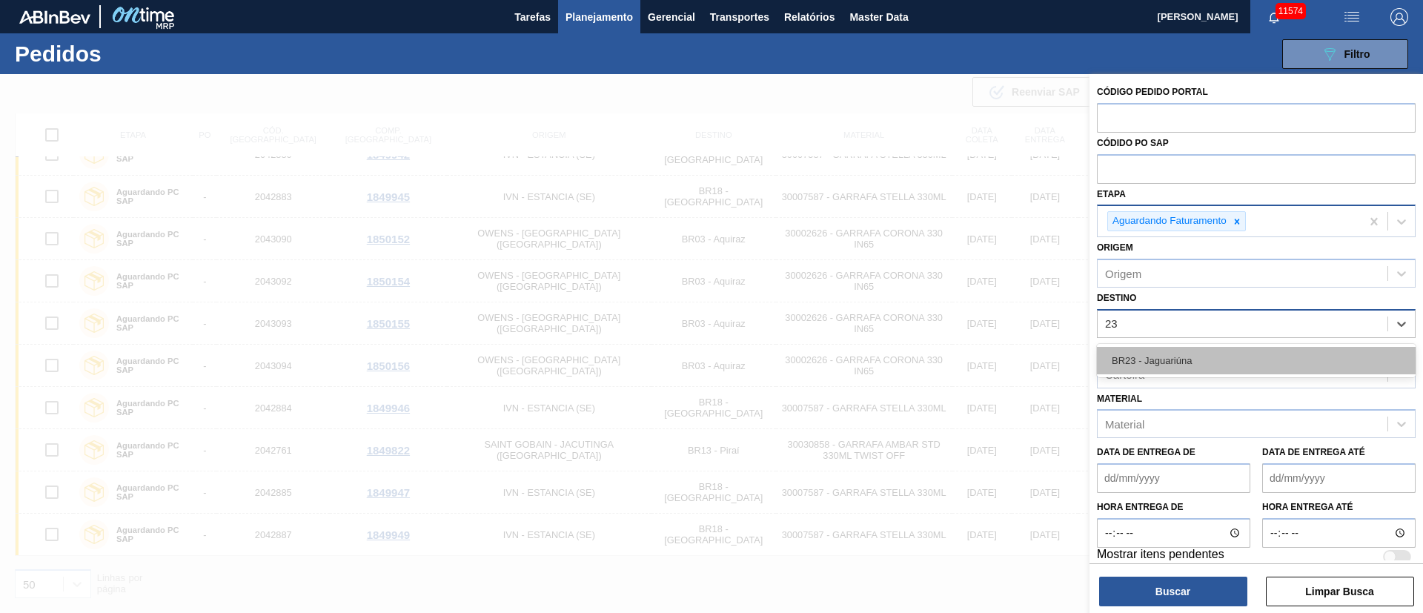
click at [1156, 351] on div "BR23 - Jaguariúna" at bounding box center [1256, 360] width 319 height 27
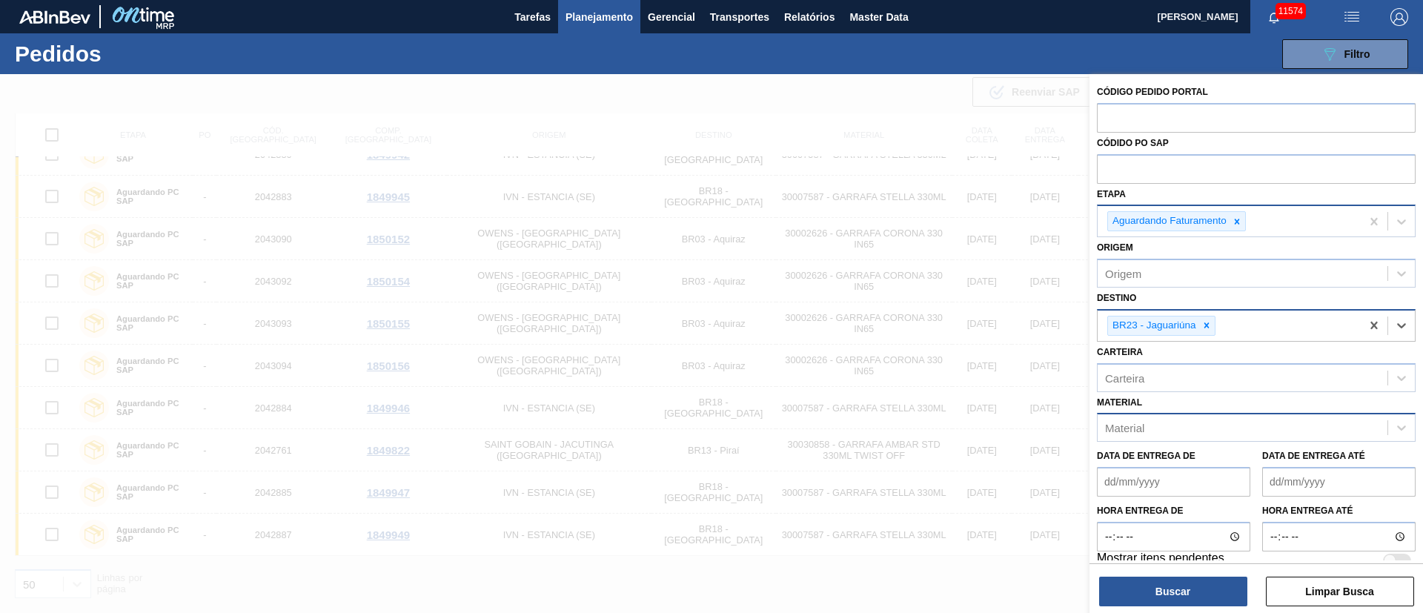
click at [1149, 432] on div "Material" at bounding box center [1243, 427] width 290 height 21
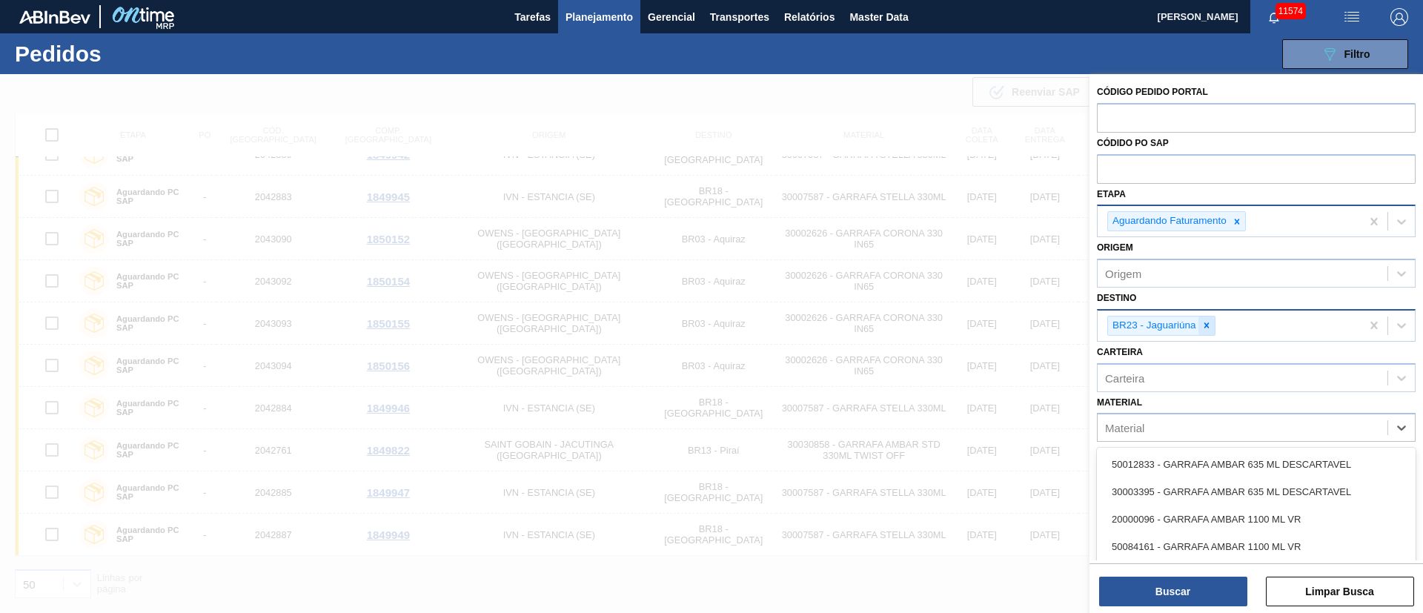
click at [1200, 324] on div at bounding box center [1207, 326] width 16 height 19
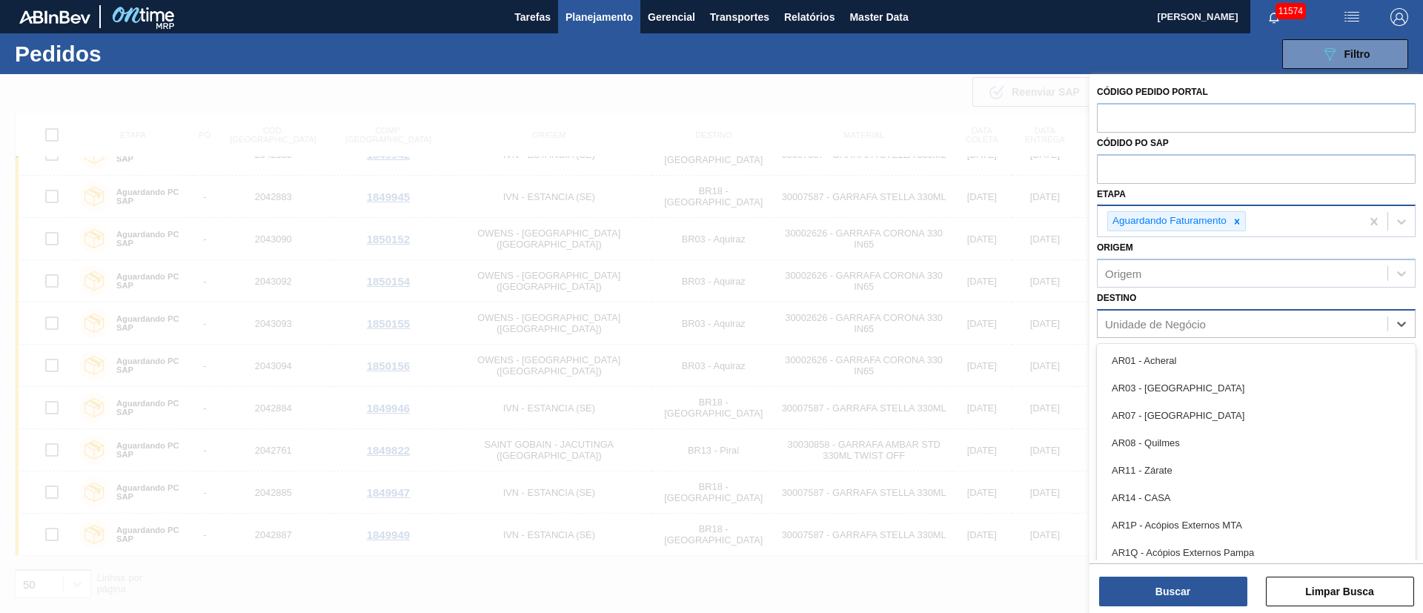
click at [1167, 314] on div "Unidade de Negócio" at bounding box center [1243, 323] width 290 height 21
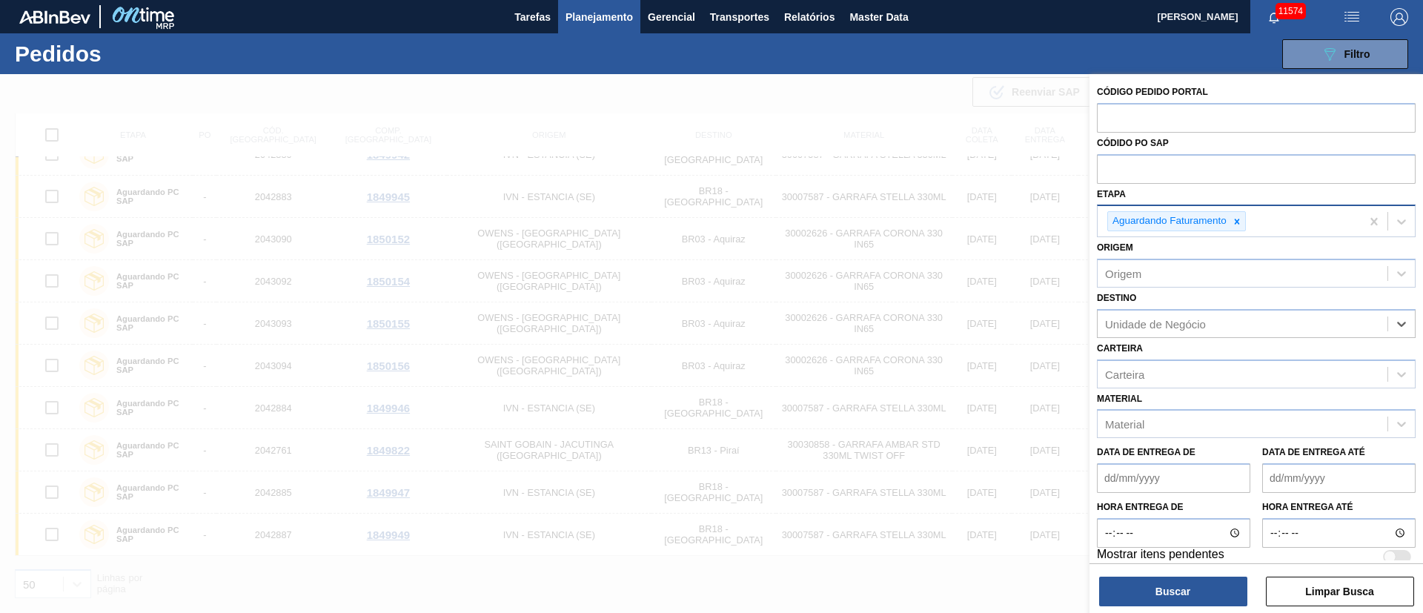
click at [1167, 301] on div "Destino option , deselected. Select is focused ,type to refine list, press Down…" at bounding box center [1256, 313] width 319 height 50
click at [1211, 329] on div "Unidade de Negócio" at bounding box center [1243, 323] width 290 height 21
click at [1211, 328] on div "Unidade de Negócio" at bounding box center [1243, 323] width 290 height 21
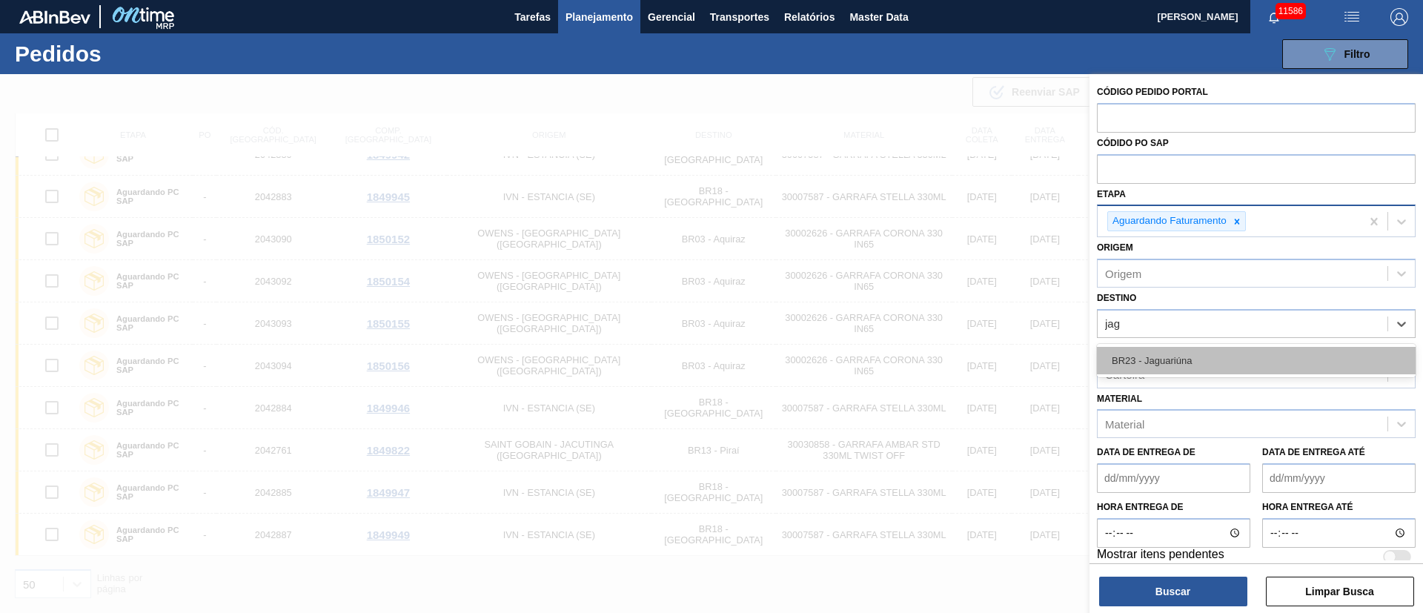
click at [1162, 367] on div "BR23 - Jaguariúna" at bounding box center [1256, 360] width 319 height 27
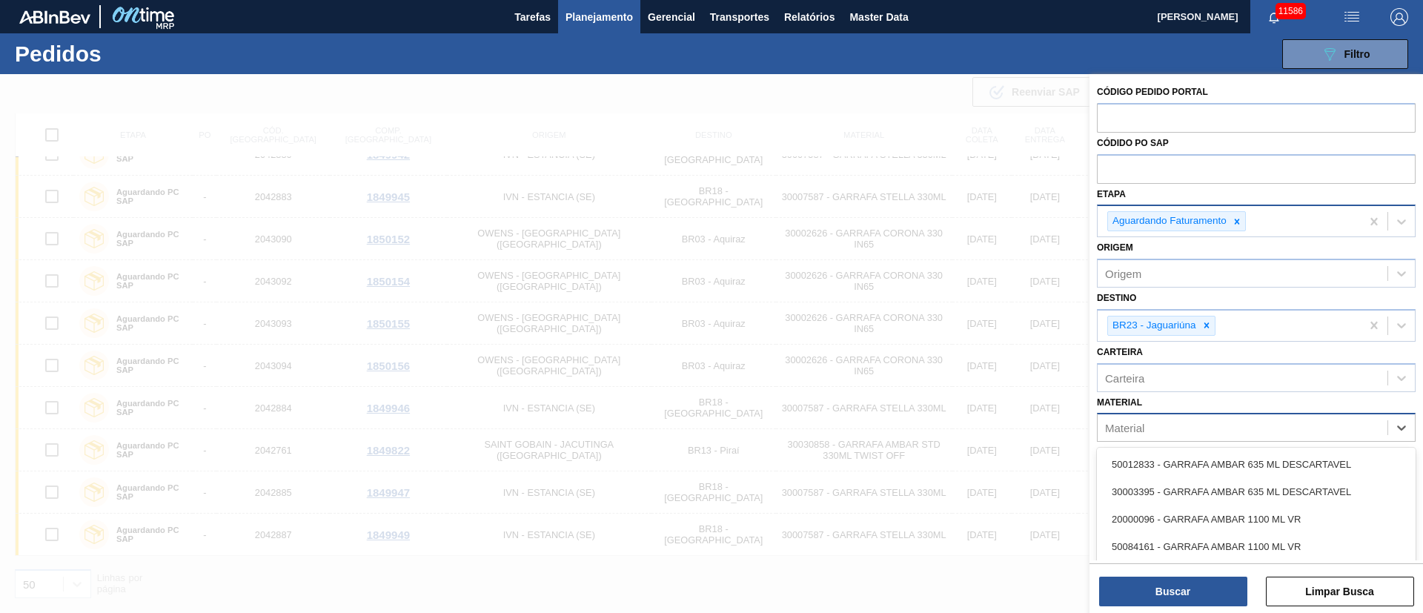
click at [1155, 432] on div "Material" at bounding box center [1243, 427] width 290 height 21
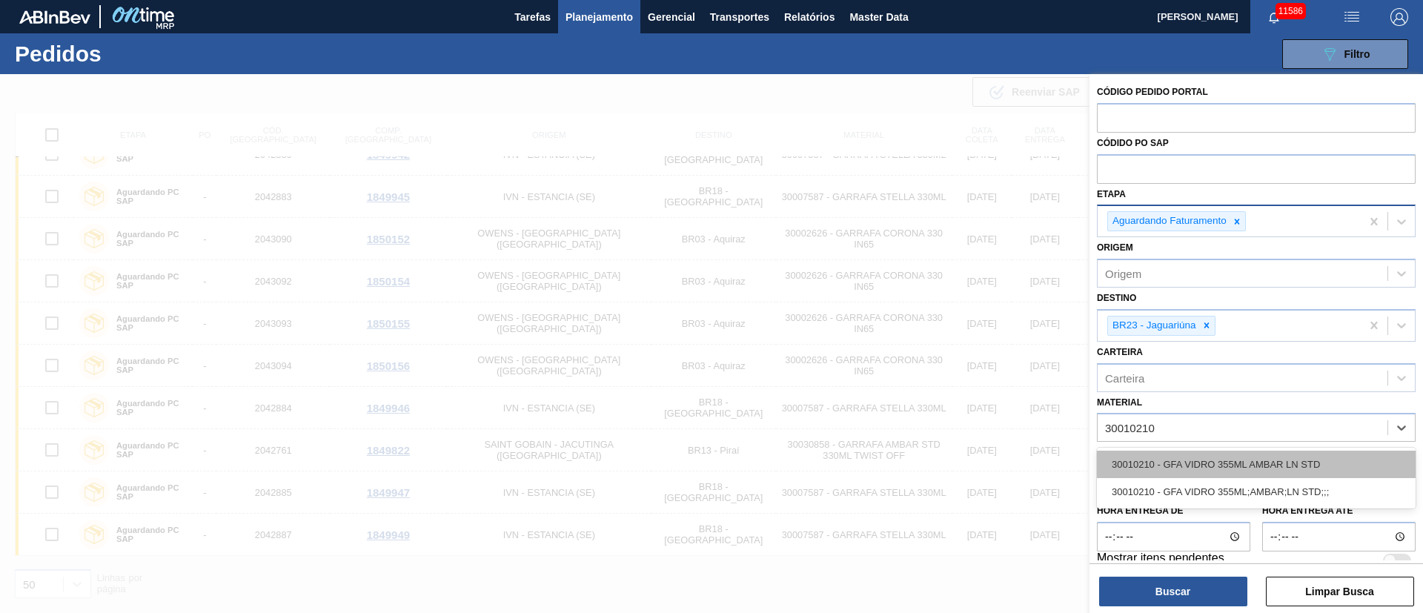
click at [1152, 470] on div "30010210 - GFA VIDRO 355ML AMBAR LN STD" at bounding box center [1256, 464] width 319 height 27
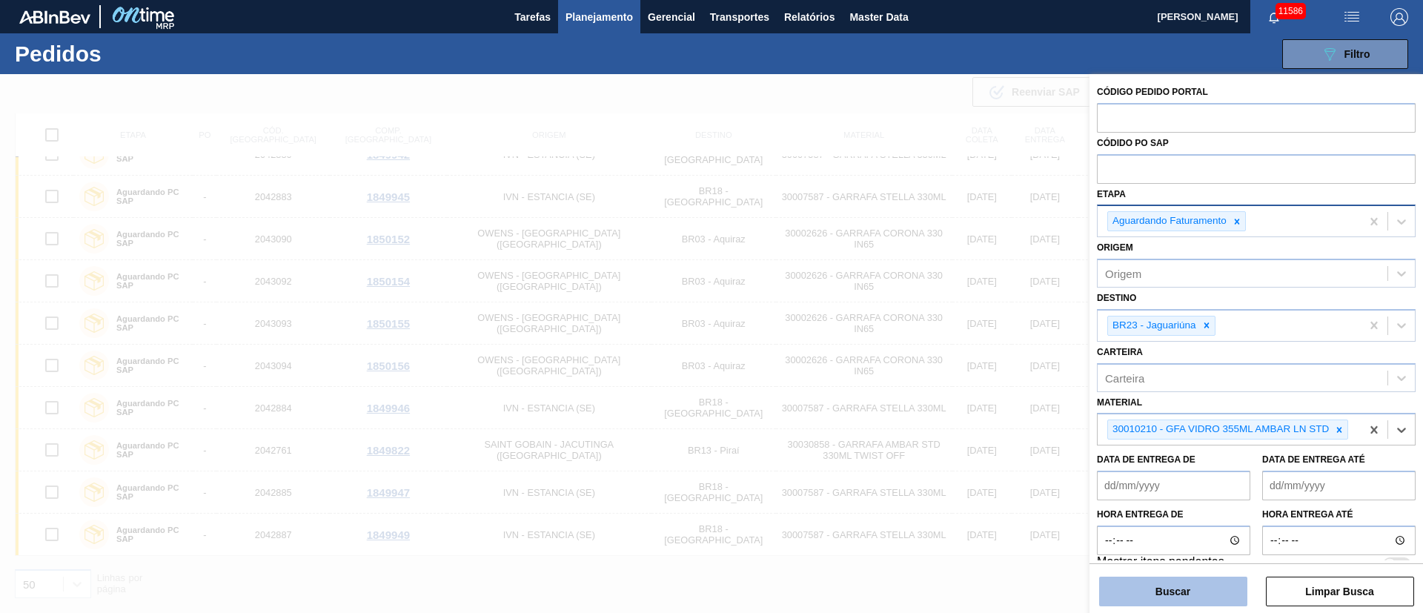
click at [1152, 596] on button "Buscar" at bounding box center [1173, 592] width 148 height 30
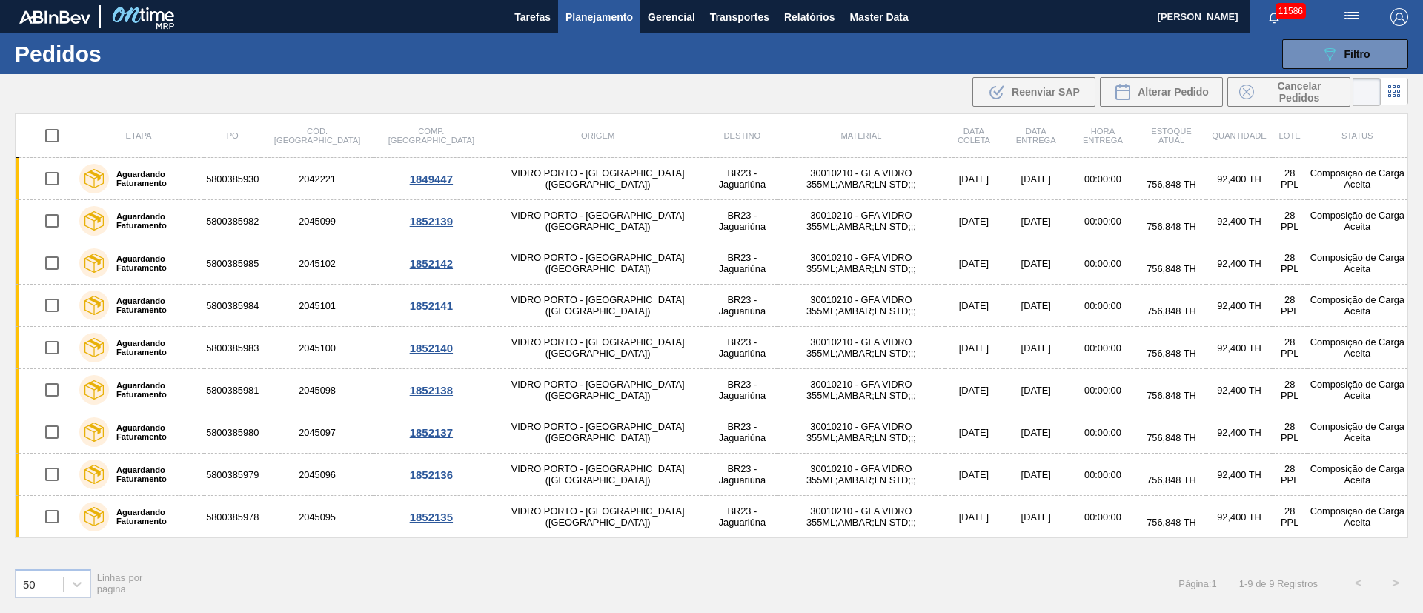
scroll to position [0, 0]
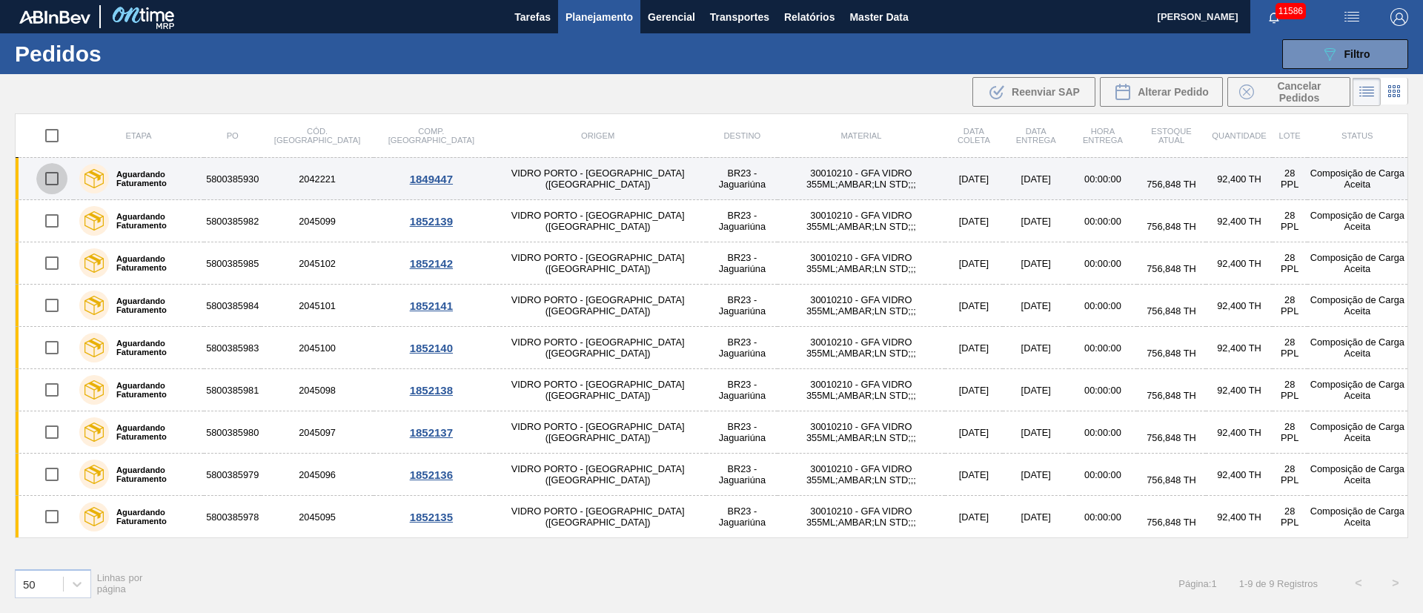
click at [47, 180] on input "checkbox" at bounding box center [51, 178] width 31 height 31
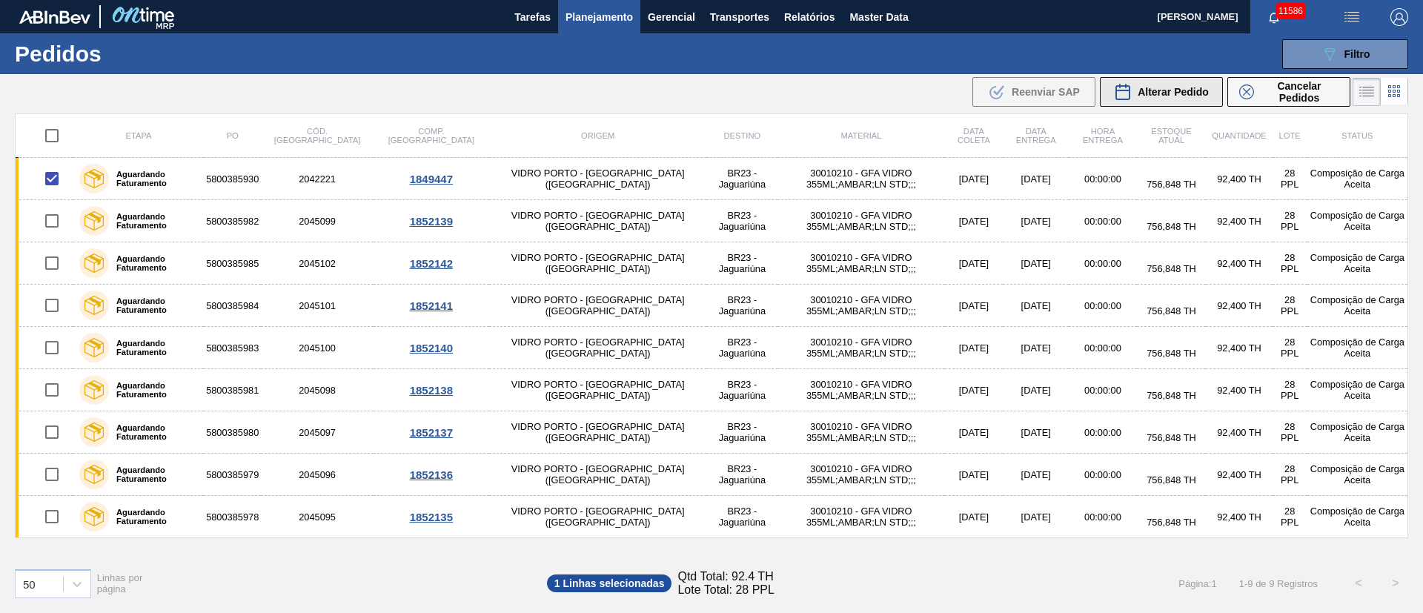
click at [1170, 88] on span "Alterar Pedido" at bounding box center [1173, 92] width 71 height 12
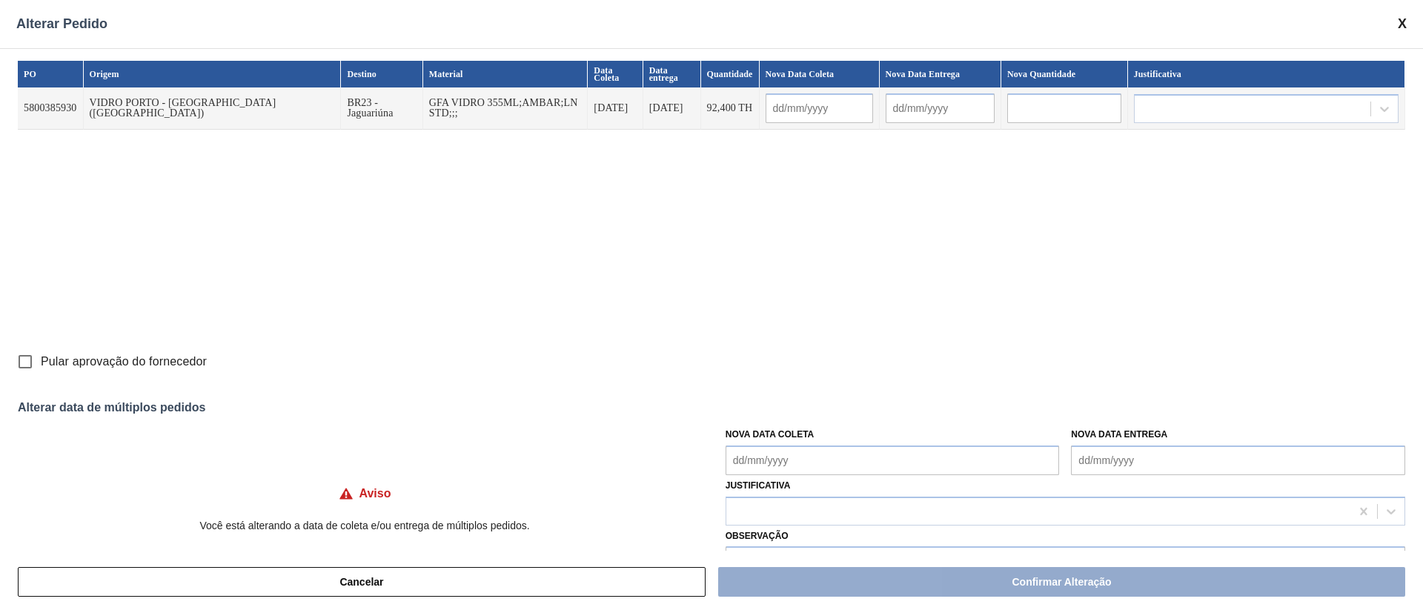
click at [762, 468] on Coleta "Nova Data Coleta" at bounding box center [893, 460] width 334 height 30
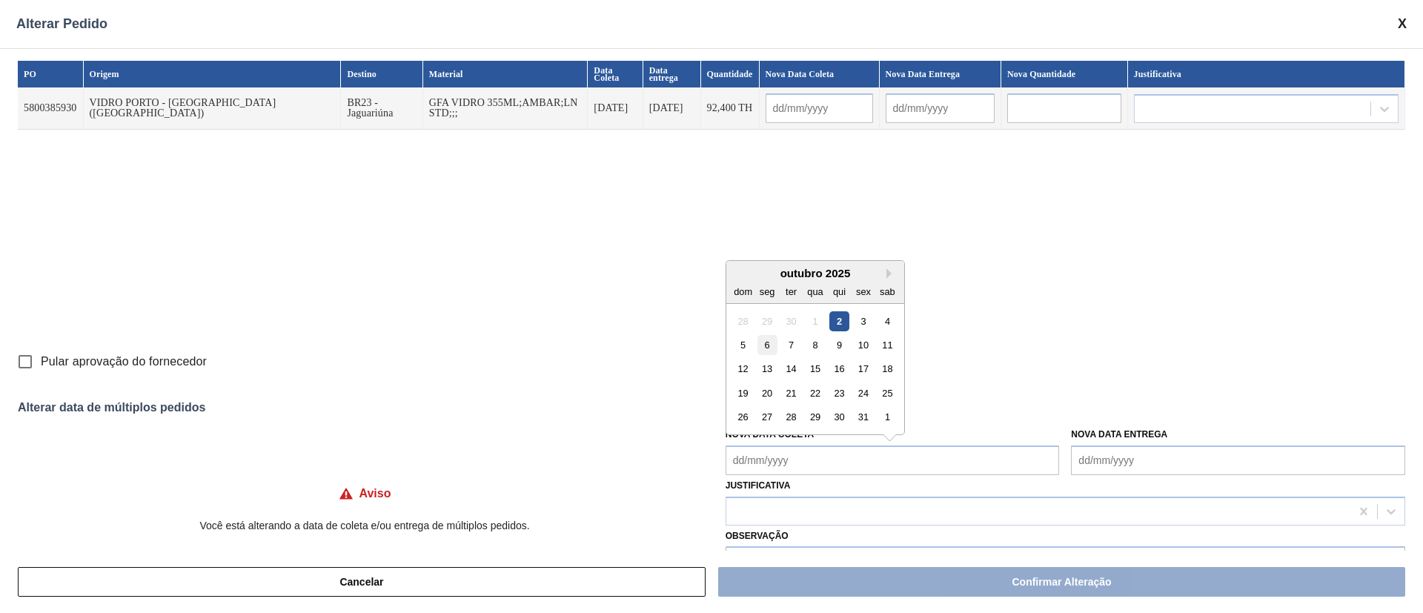
click at [766, 346] on div "6" at bounding box center [767, 345] width 20 height 20
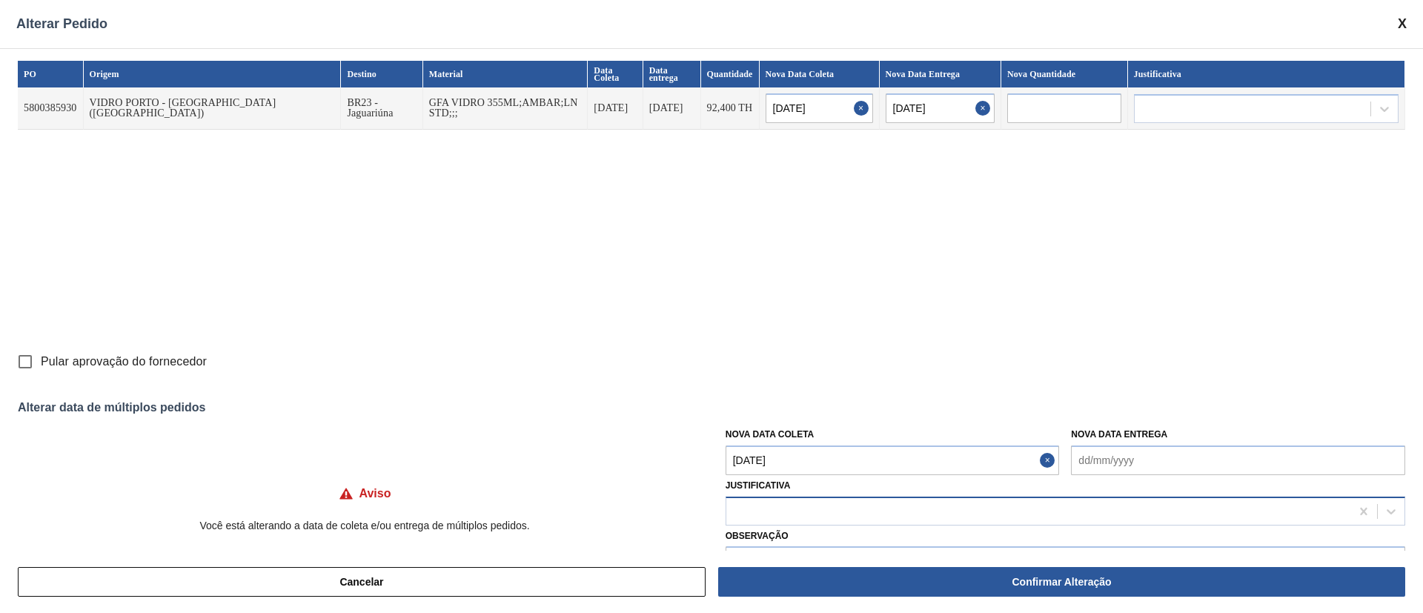
click at [769, 511] on div at bounding box center [1038, 510] width 624 height 21
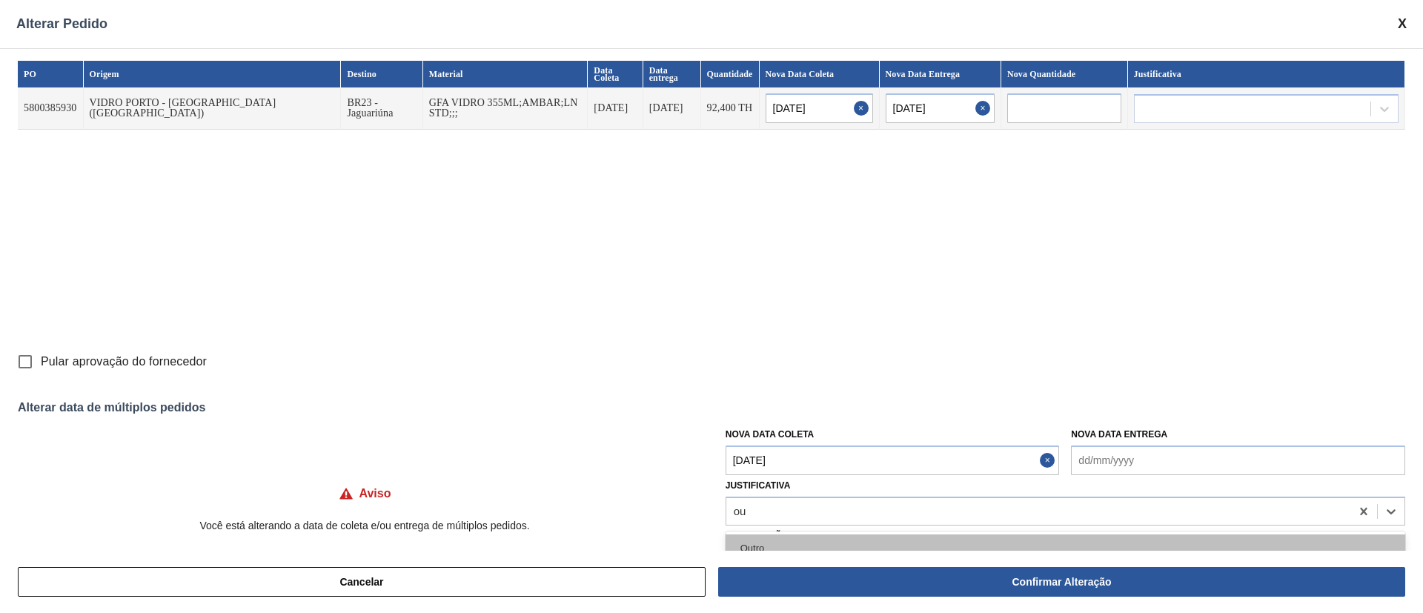
click at [758, 542] on div "Outro" at bounding box center [1066, 547] width 680 height 27
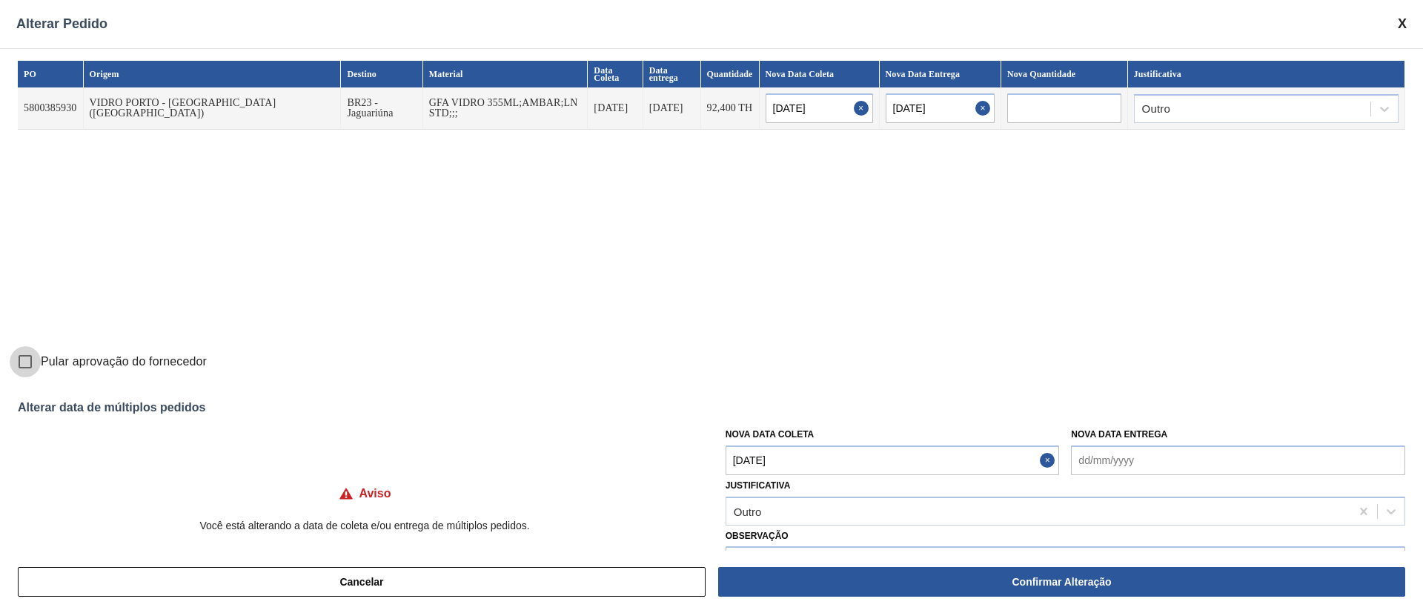
click at [27, 363] on input "Pular aprovação do fornecedor" at bounding box center [25, 361] width 31 height 31
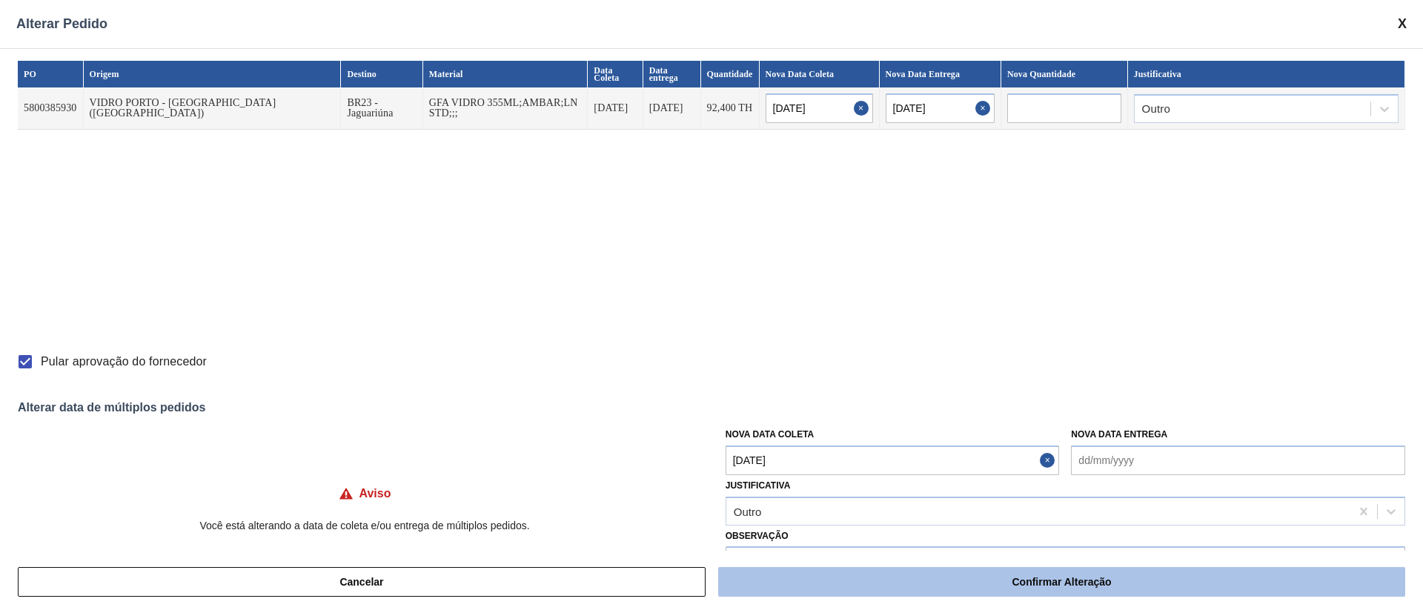
click at [887, 589] on button "Confirmar Alteração" at bounding box center [1061, 582] width 687 height 30
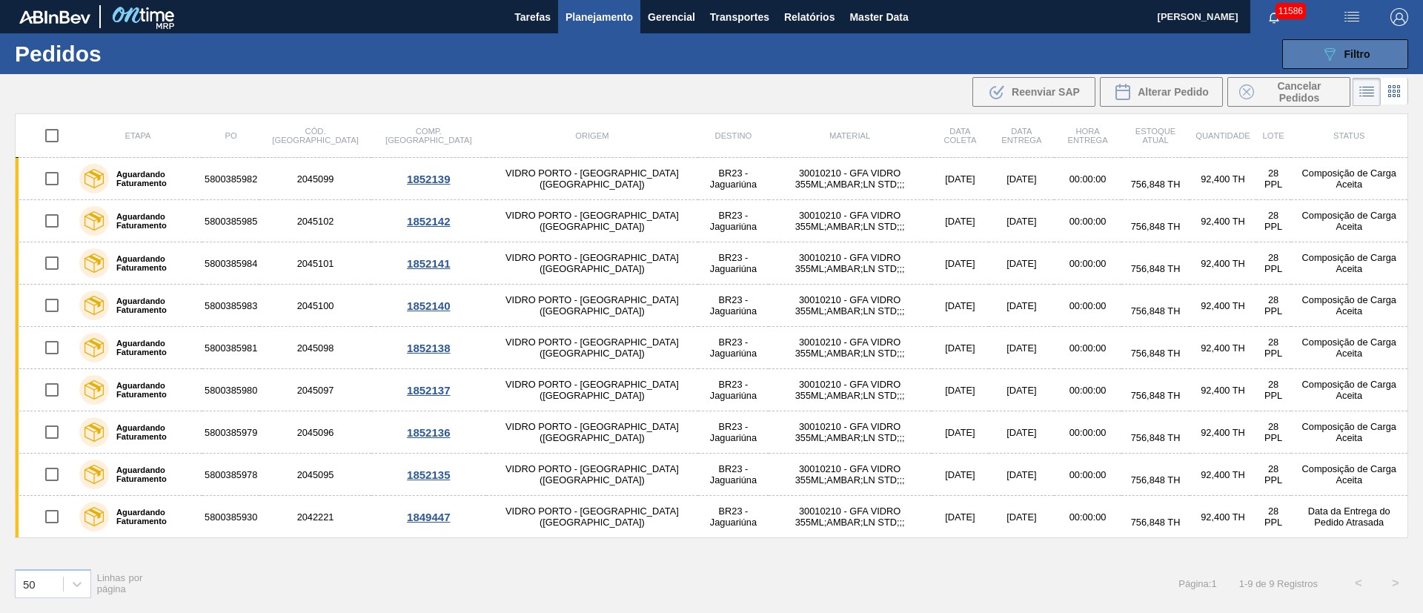
click at [1346, 56] on span "Filtro" at bounding box center [1358, 54] width 26 height 12
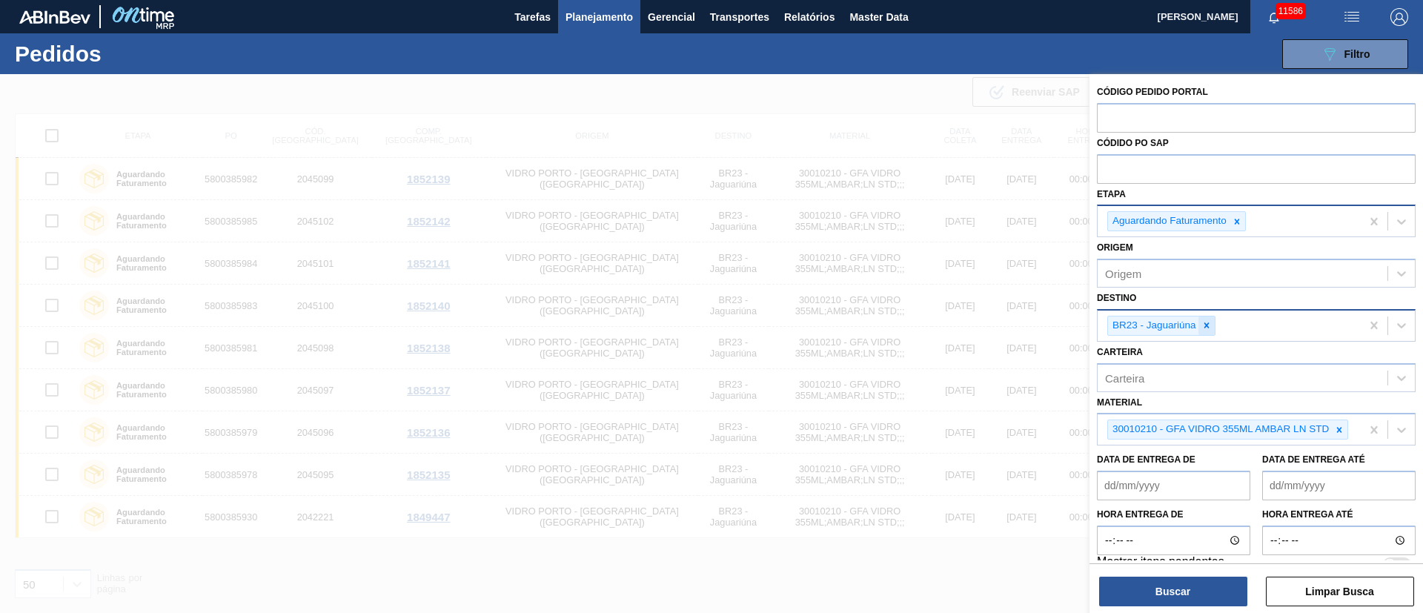
click at [1207, 325] on icon at bounding box center [1206, 325] width 5 height 5
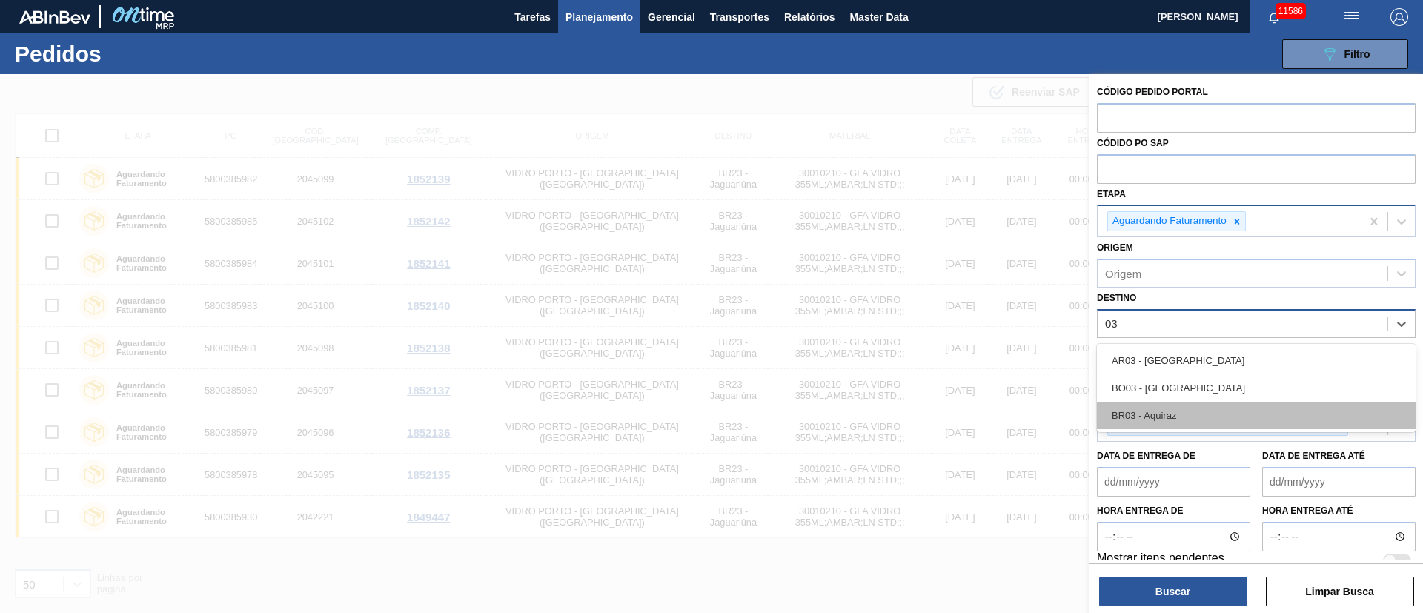
click at [1194, 409] on div "BR03 - Aquiraz" at bounding box center [1256, 415] width 319 height 27
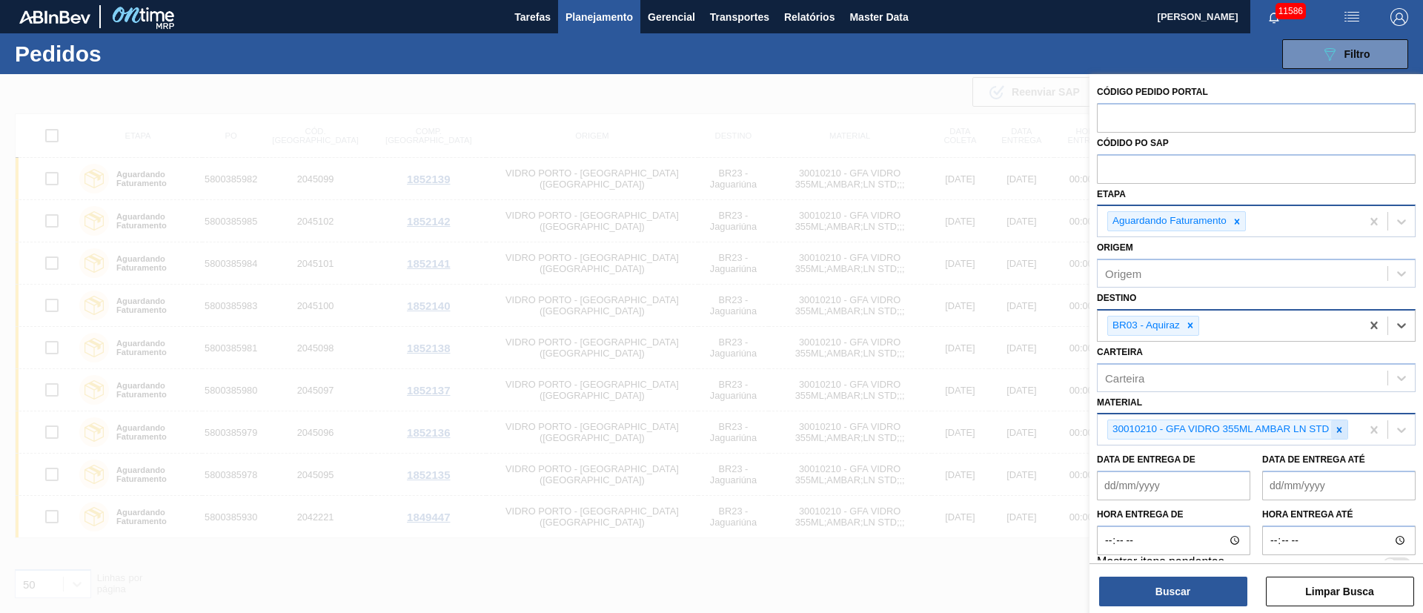
click at [1339, 436] on div at bounding box center [1339, 429] width 16 height 19
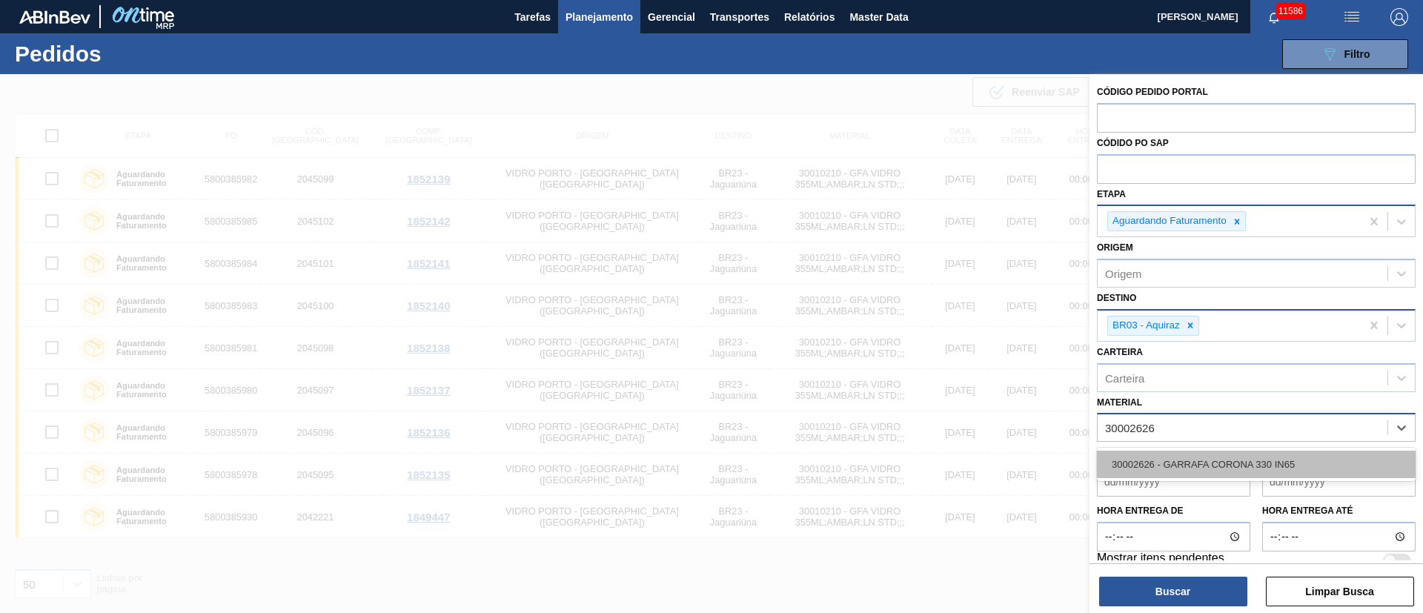
click at [1237, 460] on div "30002626 - GARRAFA CORONA 330 IN65" at bounding box center [1256, 464] width 319 height 27
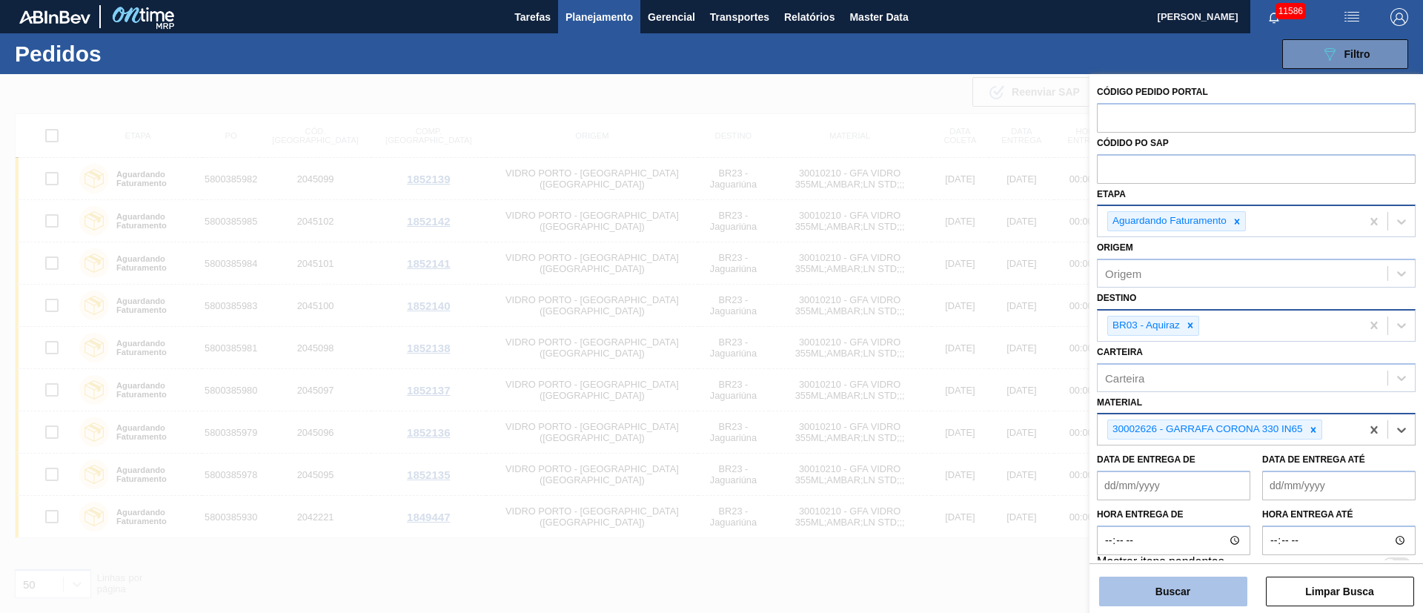
click at [1165, 598] on button "Buscar" at bounding box center [1173, 592] width 148 height 30
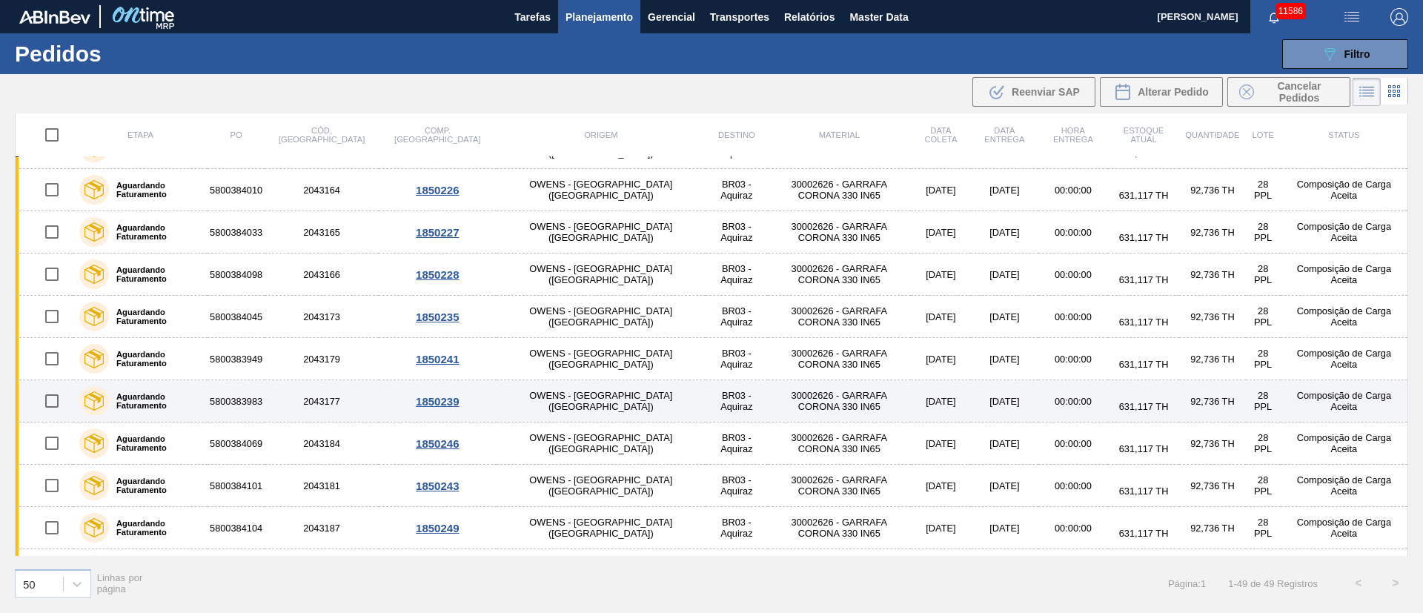
scroll to position [1672, 0]
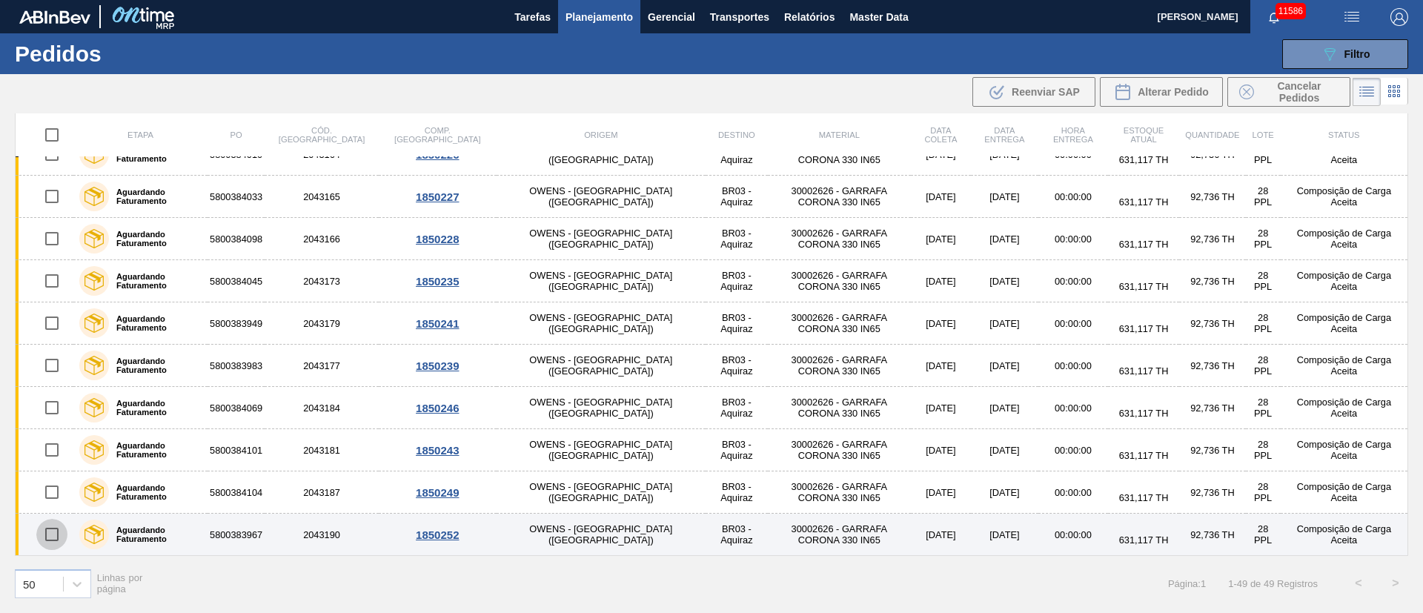
click at [55, 537] on input "checkbox" at bounding box center [51, 534] width 31 height 31
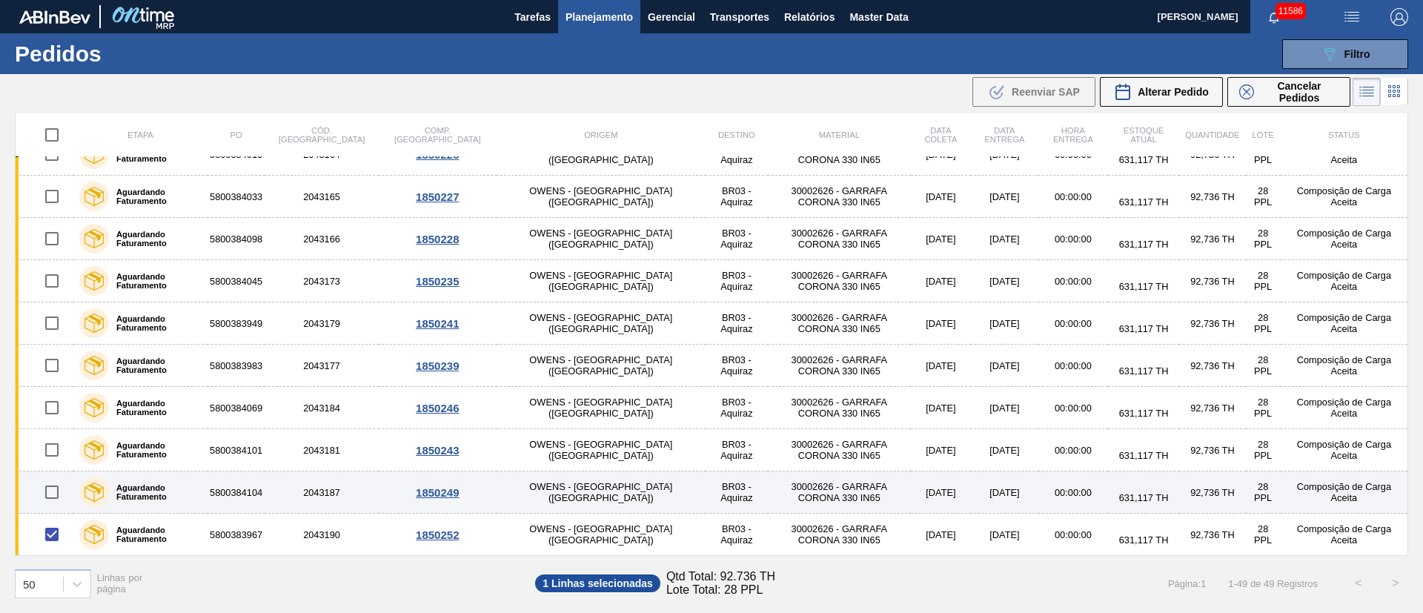
click at [52, 491] on input "checkbox" at bounding box center [51, 492] width 31 height 31
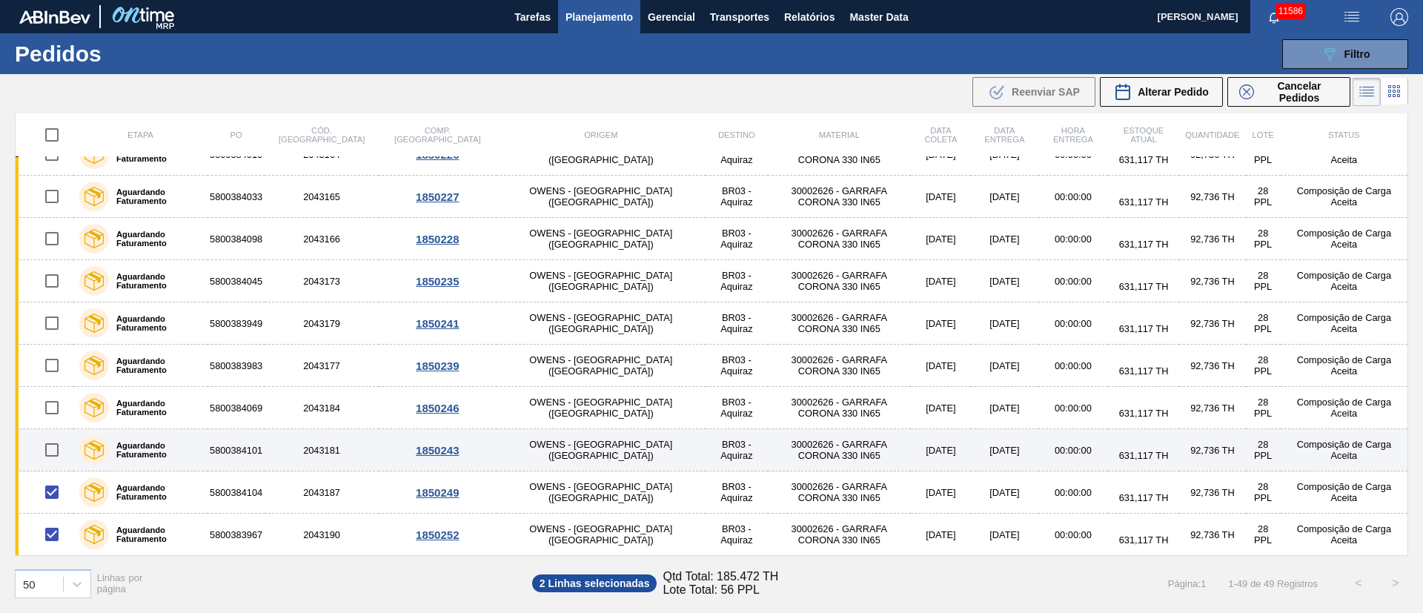
click at [51, 448] on input "checkbox" at bounding box center [51, 449] width 31 height 31
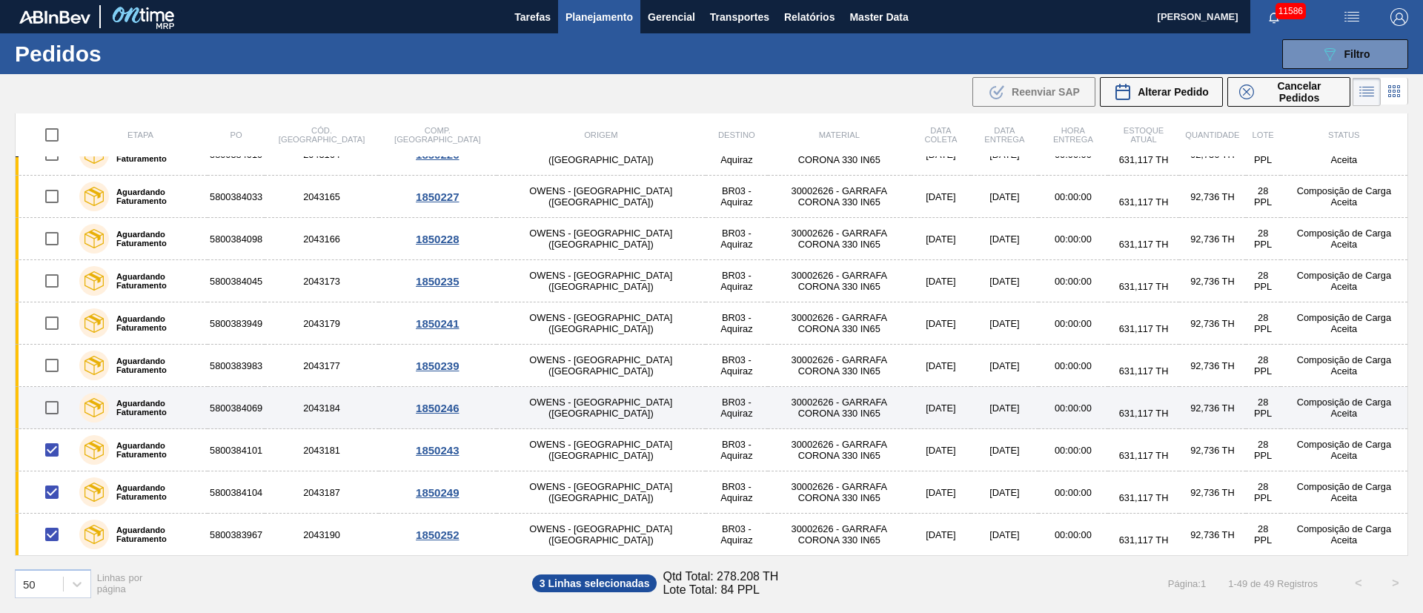
click at [53, 406] on input "checkbox" at bounding box center [51, 407] width 31 height 31
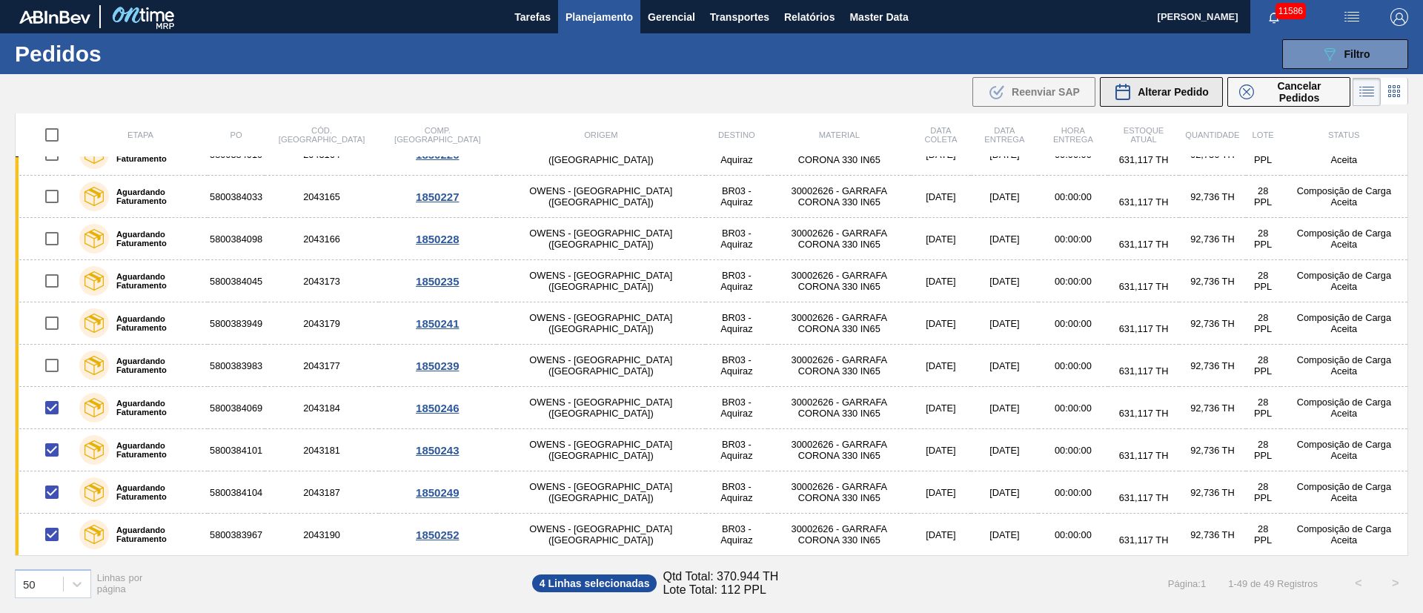
click at [1190, 87] on span "Alterar Pedido" at bounding box center [1173, 92] width 71 height 12
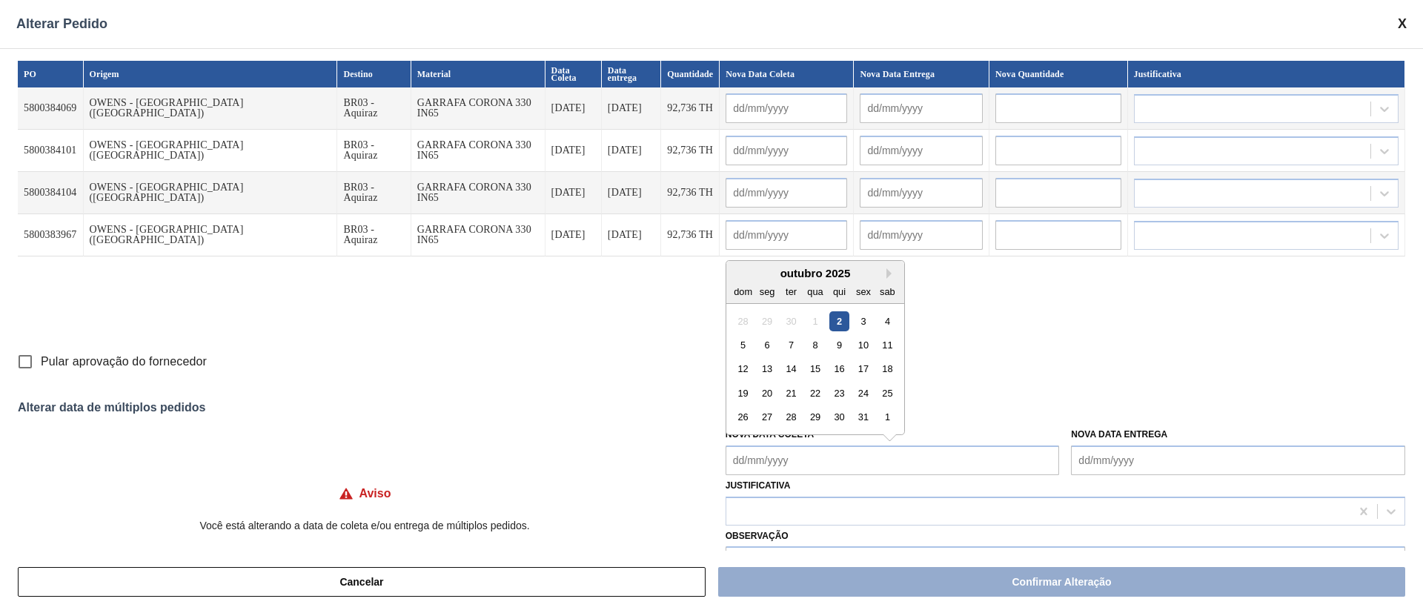
click at [795, 457] on Coleta "Nova Data Coleta" at bounding box center [893, 460] width 334 height 30
click at [813, 341] on div "8" at bounding box center [815, 345] width 20 height 20
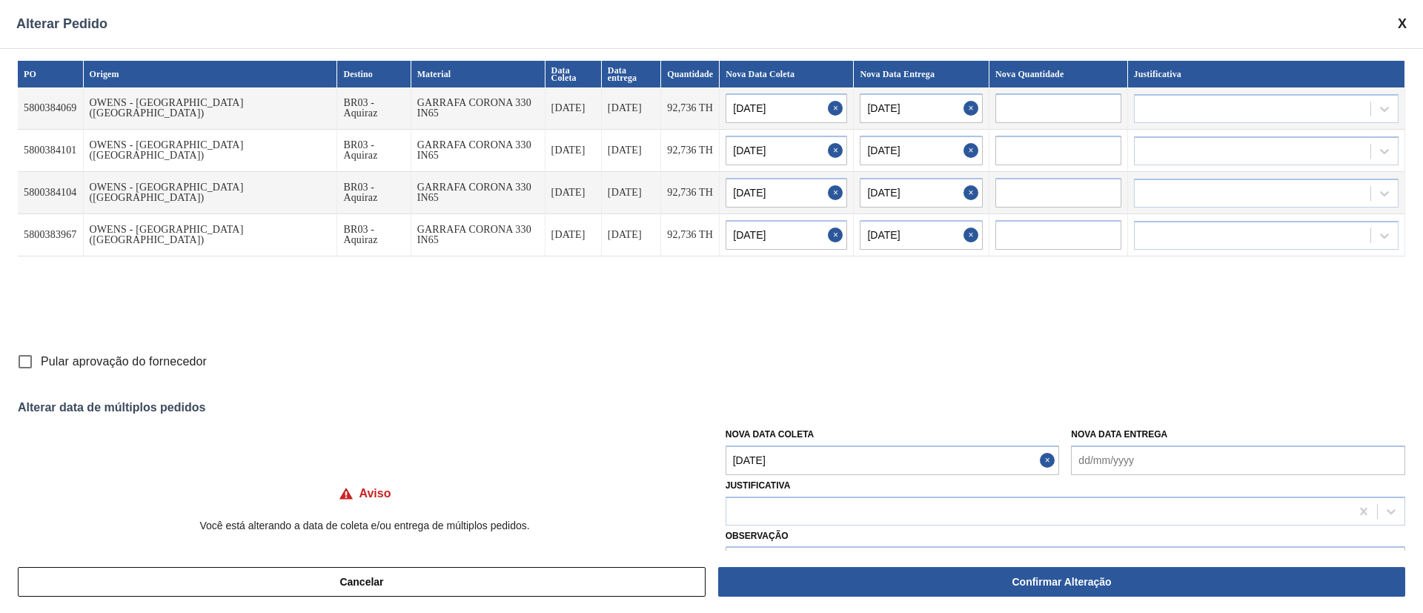
click at [812, 455] on Coleta "[DATE]" at bounding box center [893, 460] width 334 height 30
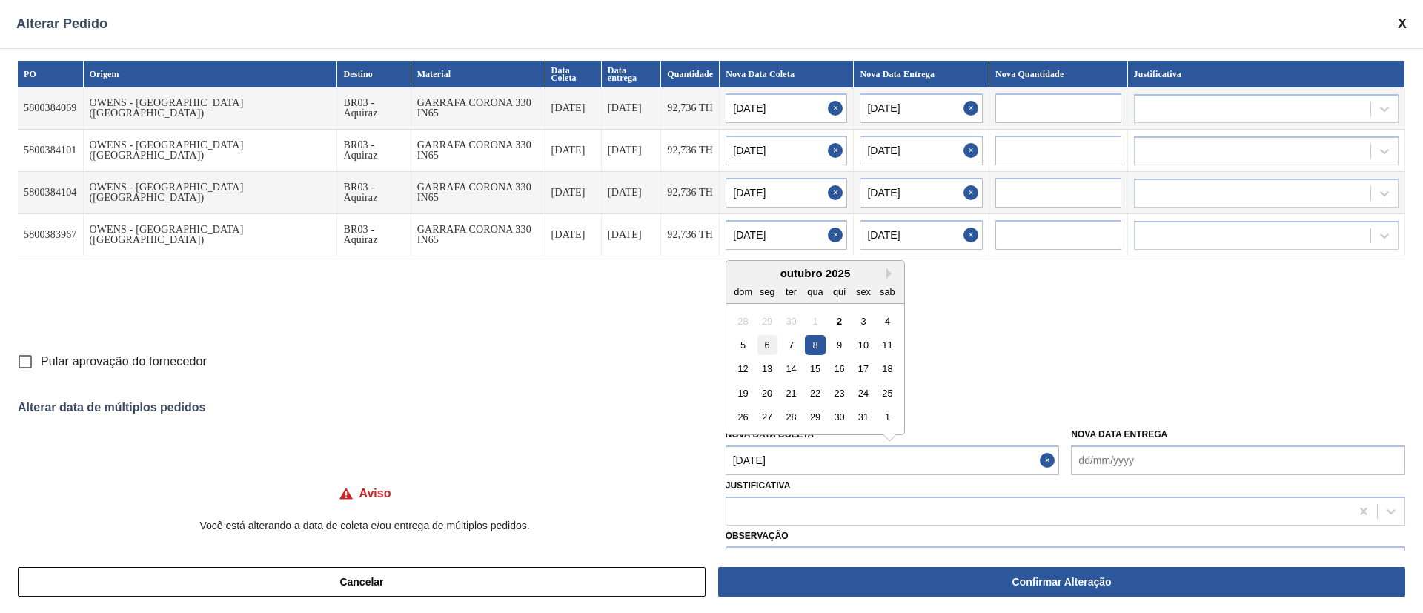
click at [758, 339] on div "6" at bounding box center [767, 345] width 20 height 20
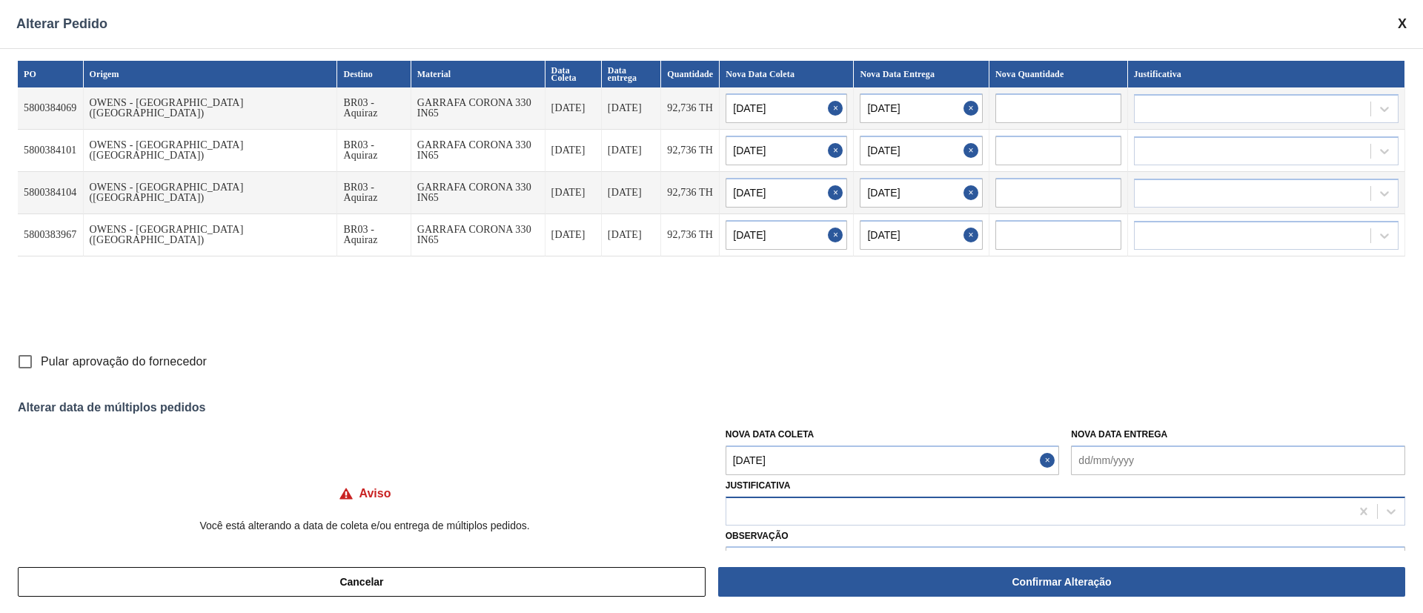
click at [836, 505] on div at bounding box center [1038, 510] width 624 height 21
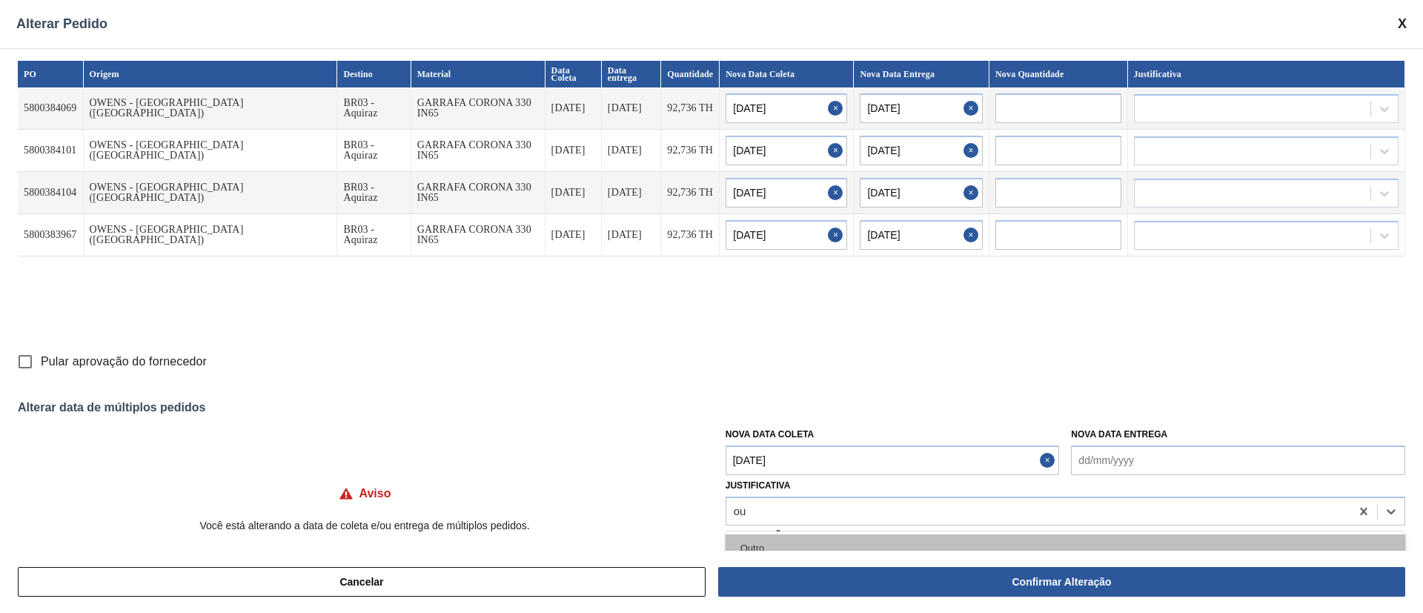
click at [774, 549] on div "Outro" at bounding box center [1066, 547] width 680 height 27
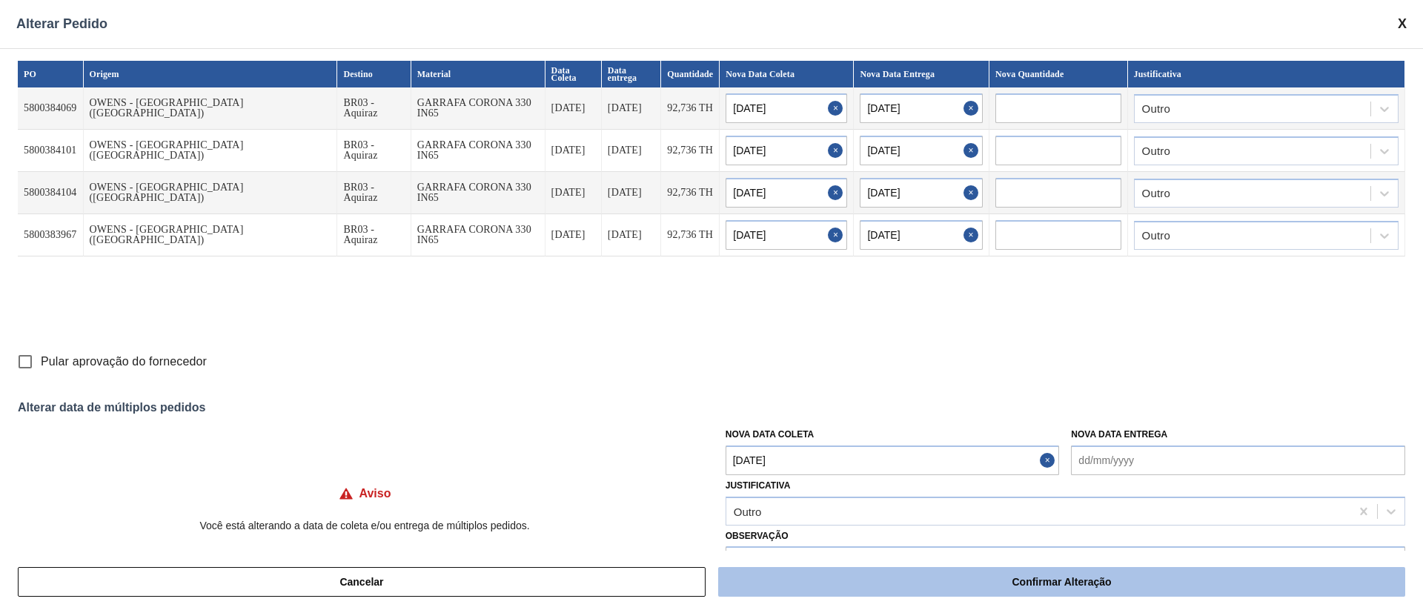
click at [821, 582] on button "Confirmar Alteração" at bounding box center [1061, 582] width 687 height 30
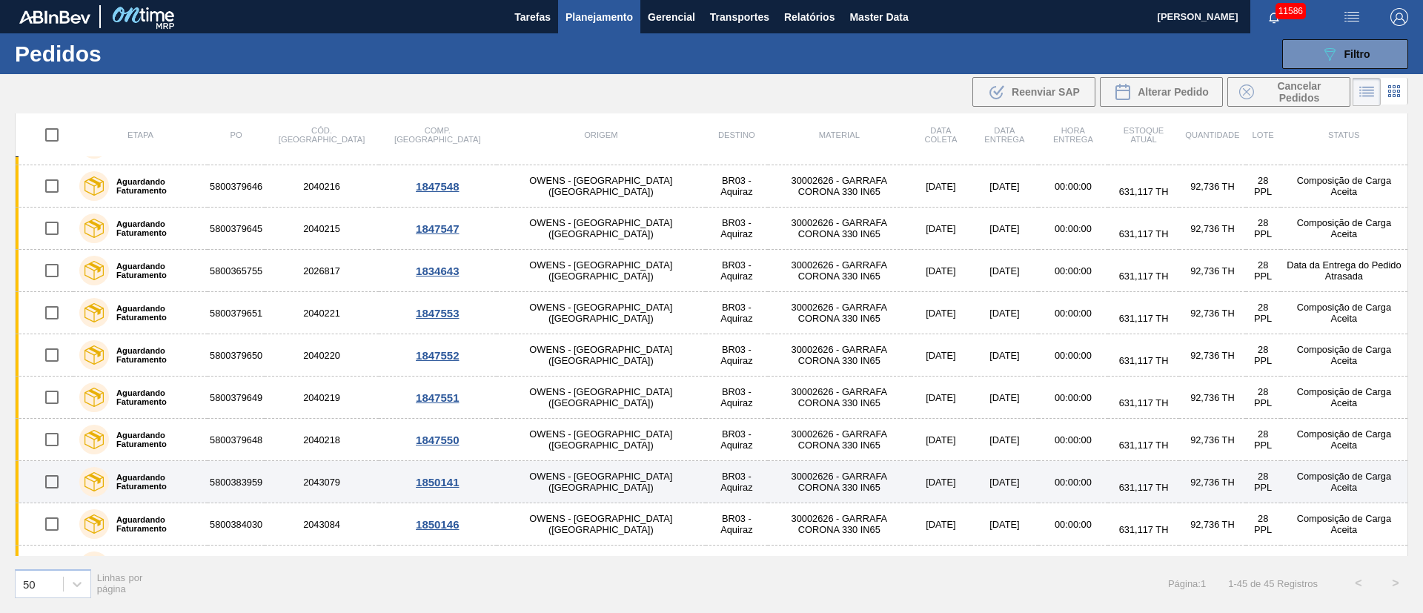
scroll to position [0, 0]
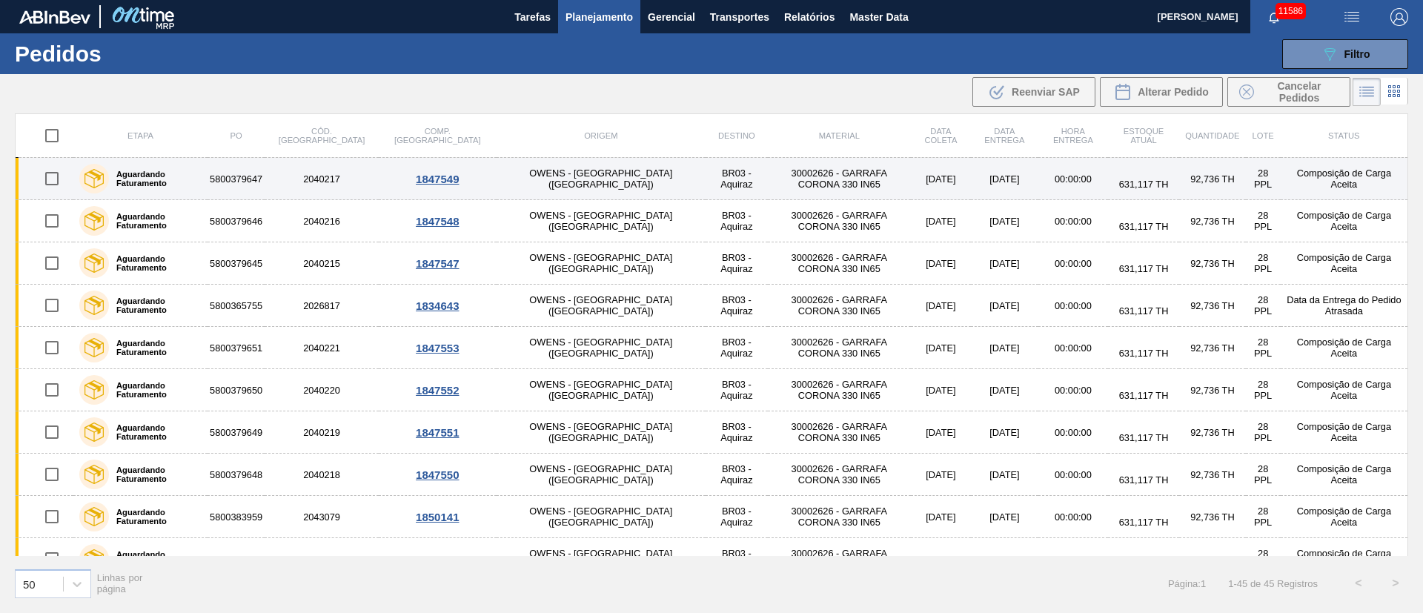
click at [53, 177] on input "checkbox" at bounding box center [51, 178] width 31 height 31
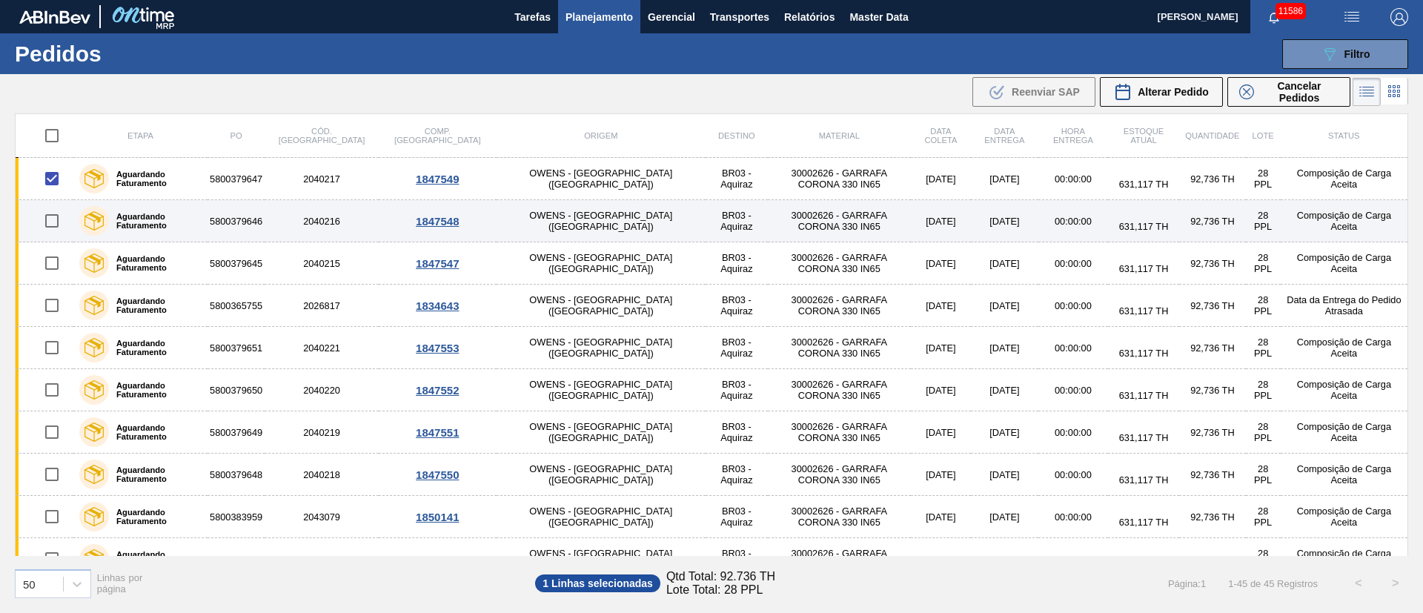
click at [49, 222] on input "checkbox" at bounding box center [51, 220] width 31 height 31
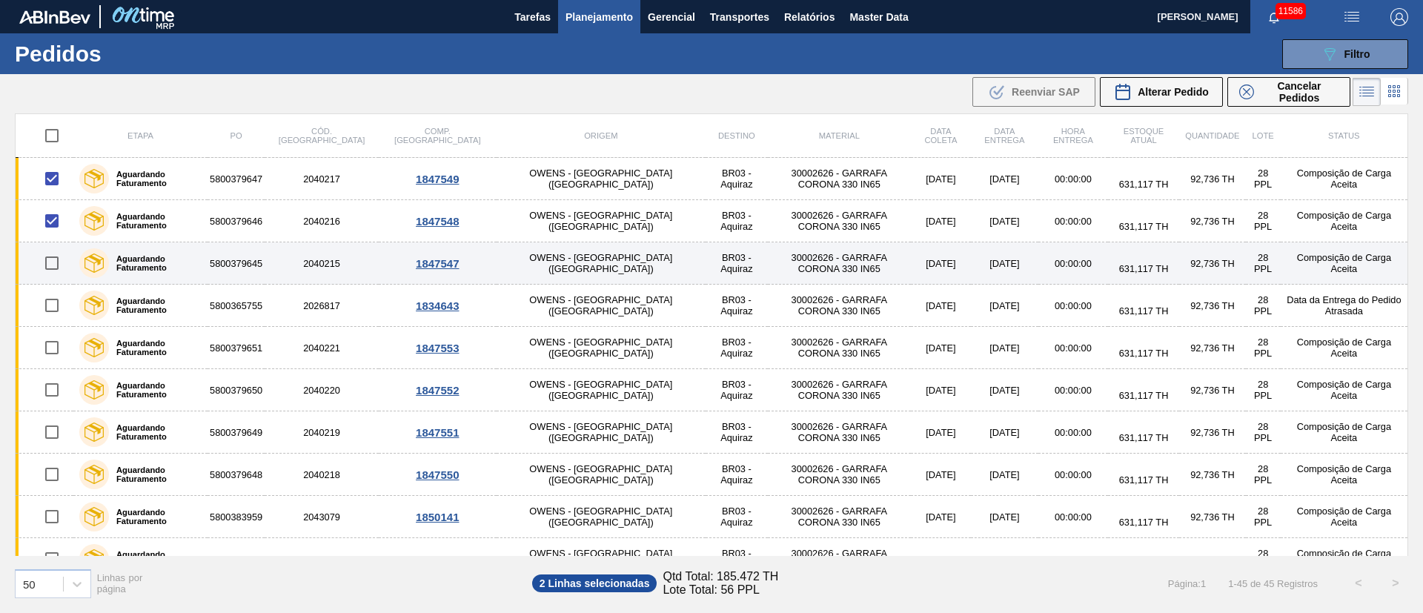
click at [53, 254] on input "checkbox" at bounding box center [51, 263] width 31 height 31
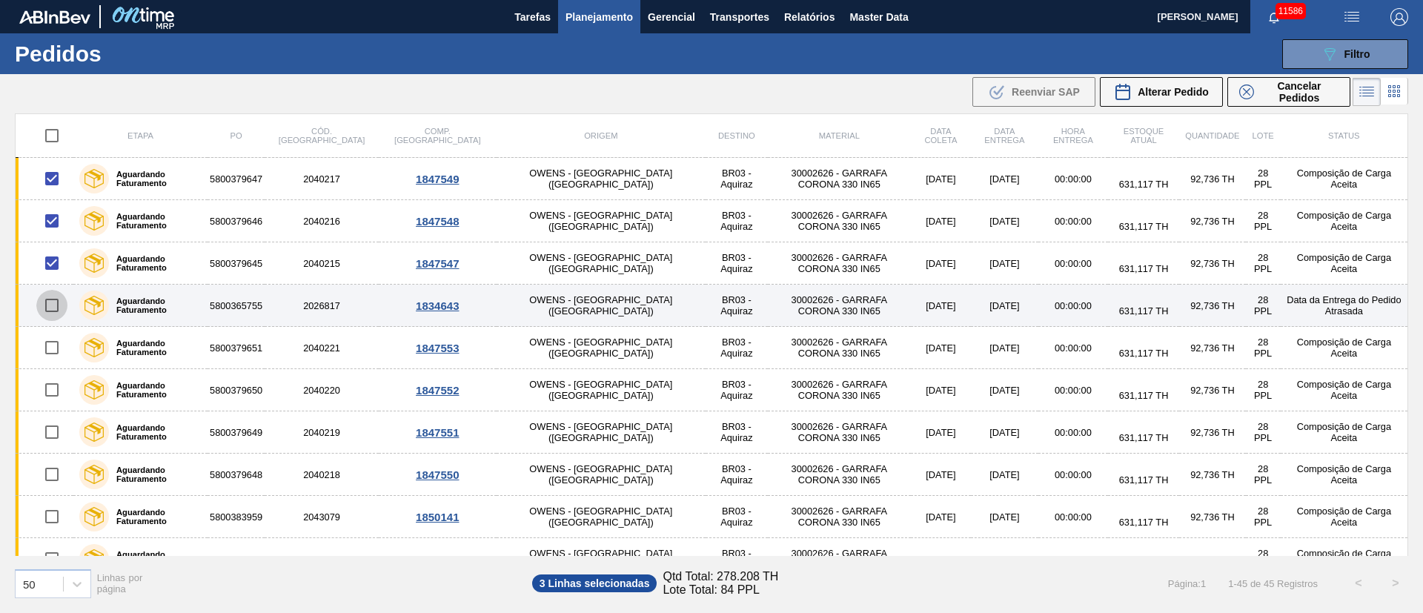
click at [54, 302] on input "checkbox" at bounding box center [51, 305] width 31 height 31
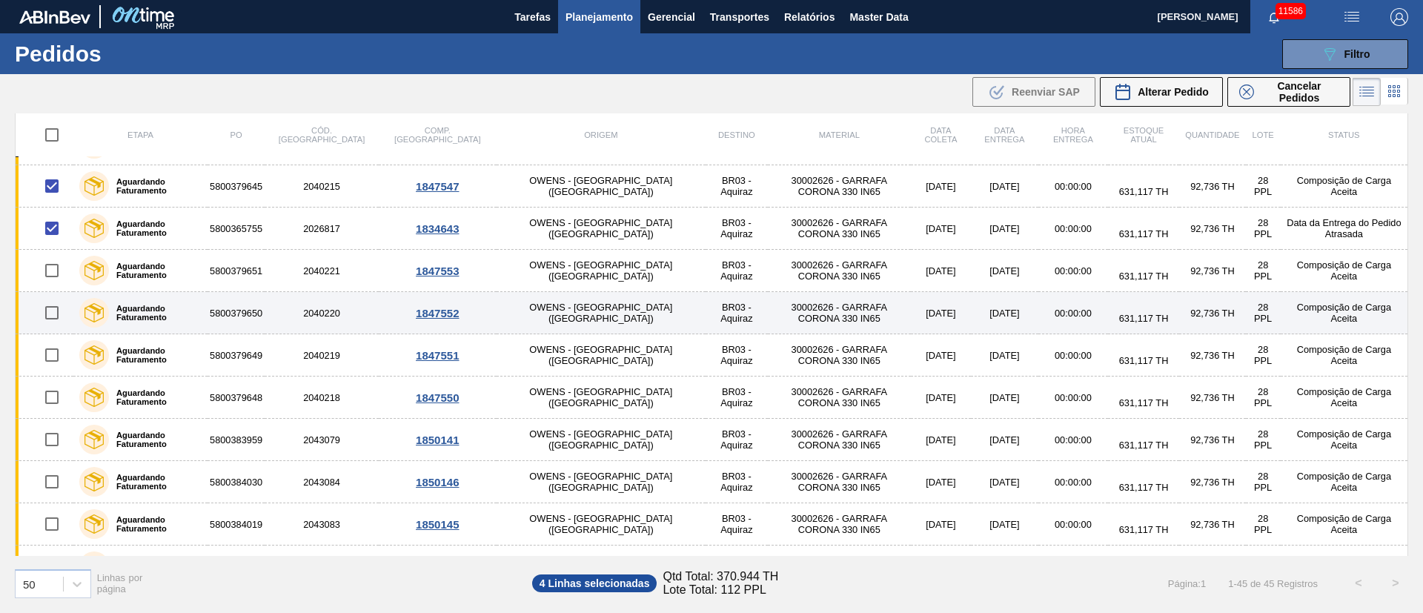
scroll to position [111, 0]
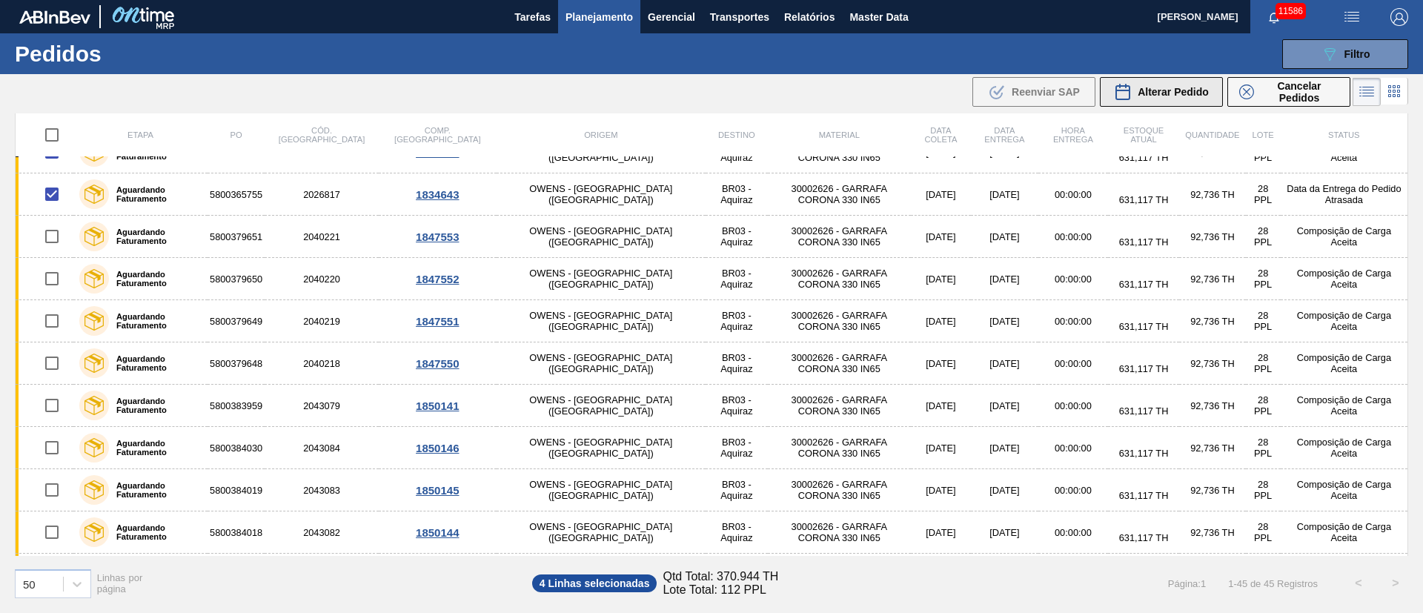
click at [1158, 98] on div "Alterar Pedido" at bounding box center [1161, 92] width 95 height 18
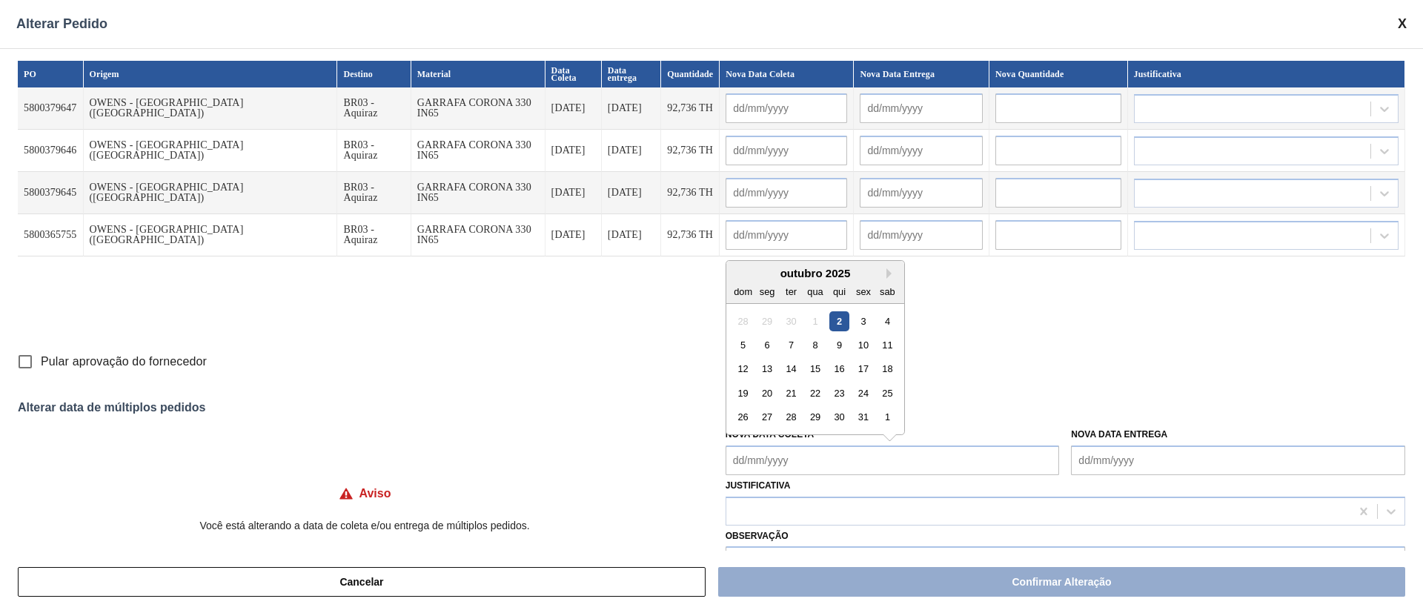
drag, startPoint x: 738, startPoint y: 464, endPoint x: 751, endPoint y: 454, distance: 16.5
click at [738, 463] on Coleta "Nova Data Coleta" at bounding box center [893, 460] width 334 height 30
click at [808, 352] on div "8" at bounding box center [815, 345] width 20 height 20
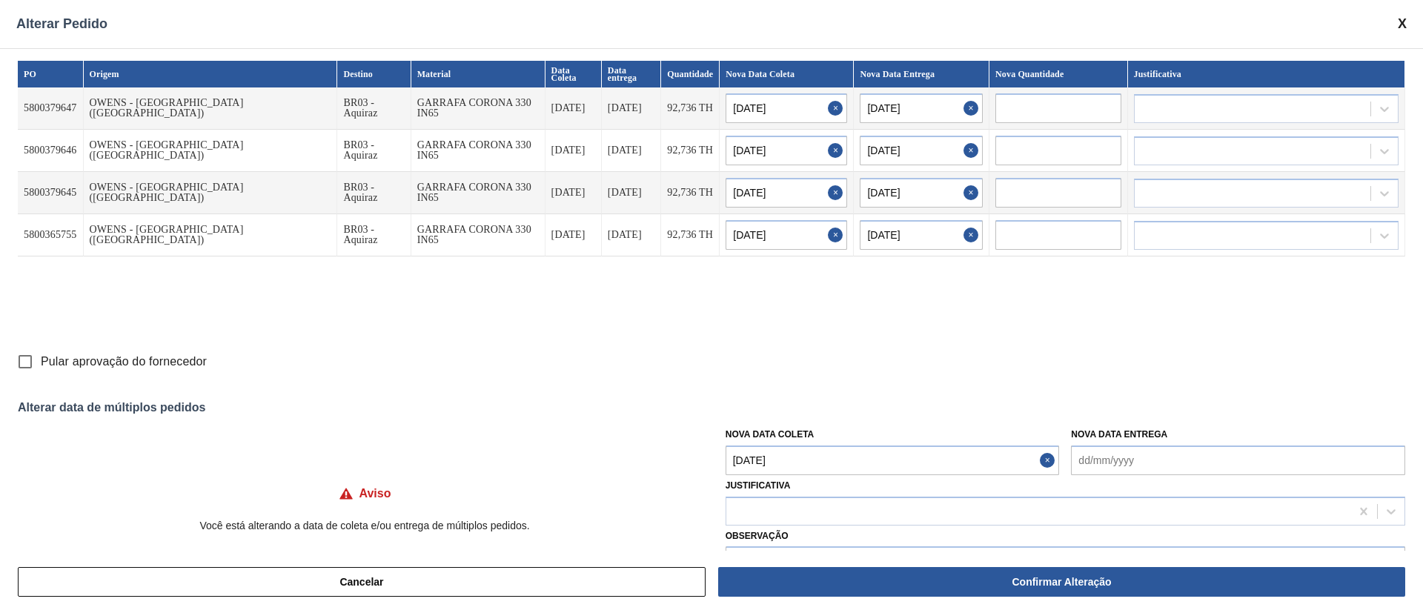
click at [796, 464] on Coleta "[DATE]" at bounding box center [893, 460] width 334 height 30
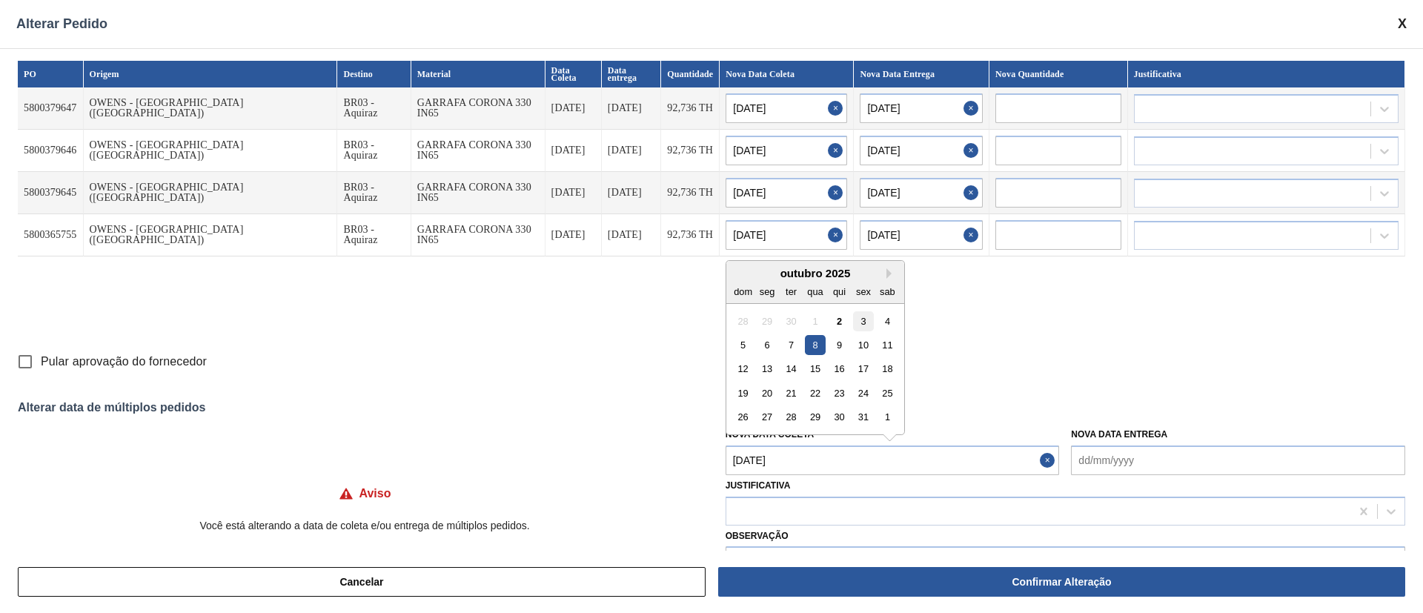
click at [858, 317] on div "3" at bounding box center [863, 321] width 20 height 20
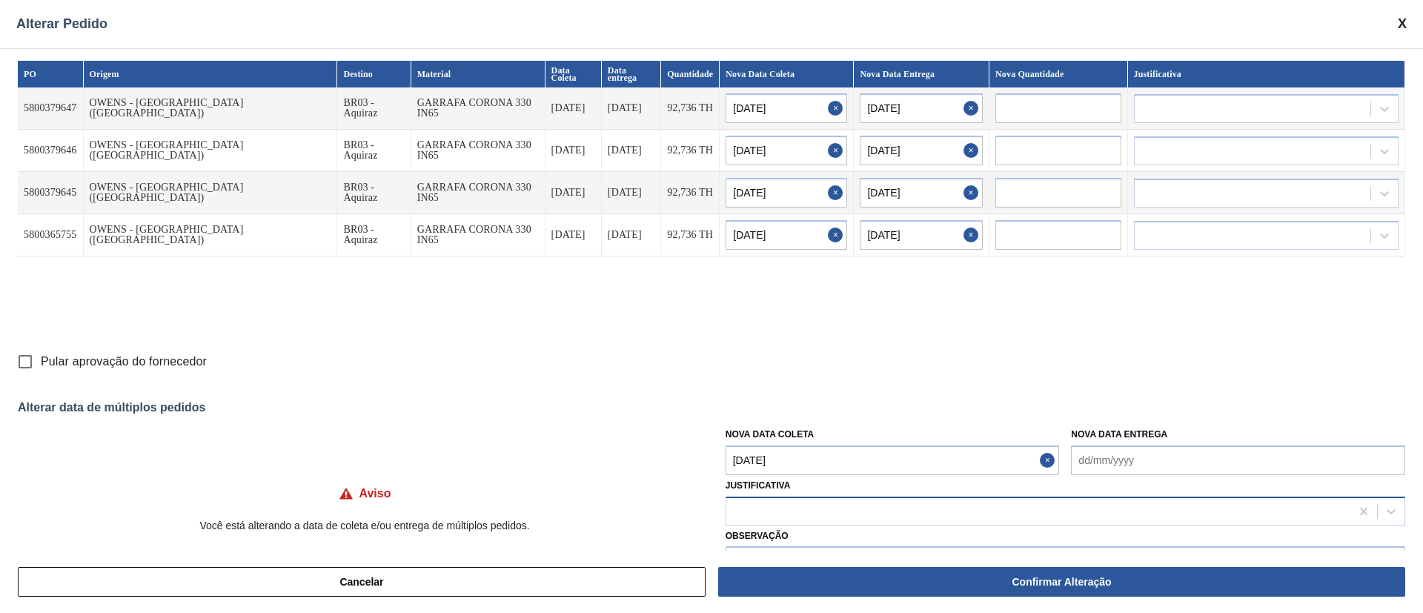
click at [835, 506] on div at bounding box center [1038, 510] width 624 height 21
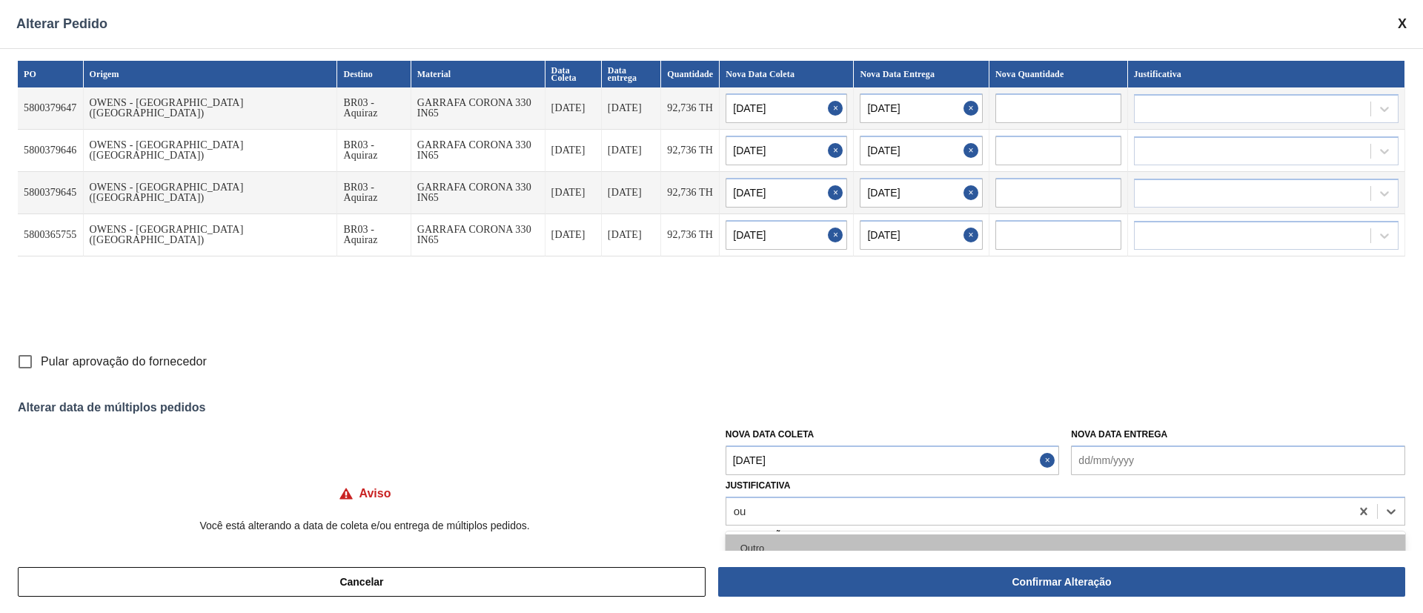
click at [796, 540] on div "Outro" at bounding box center [1066, 547] width 680 height 27
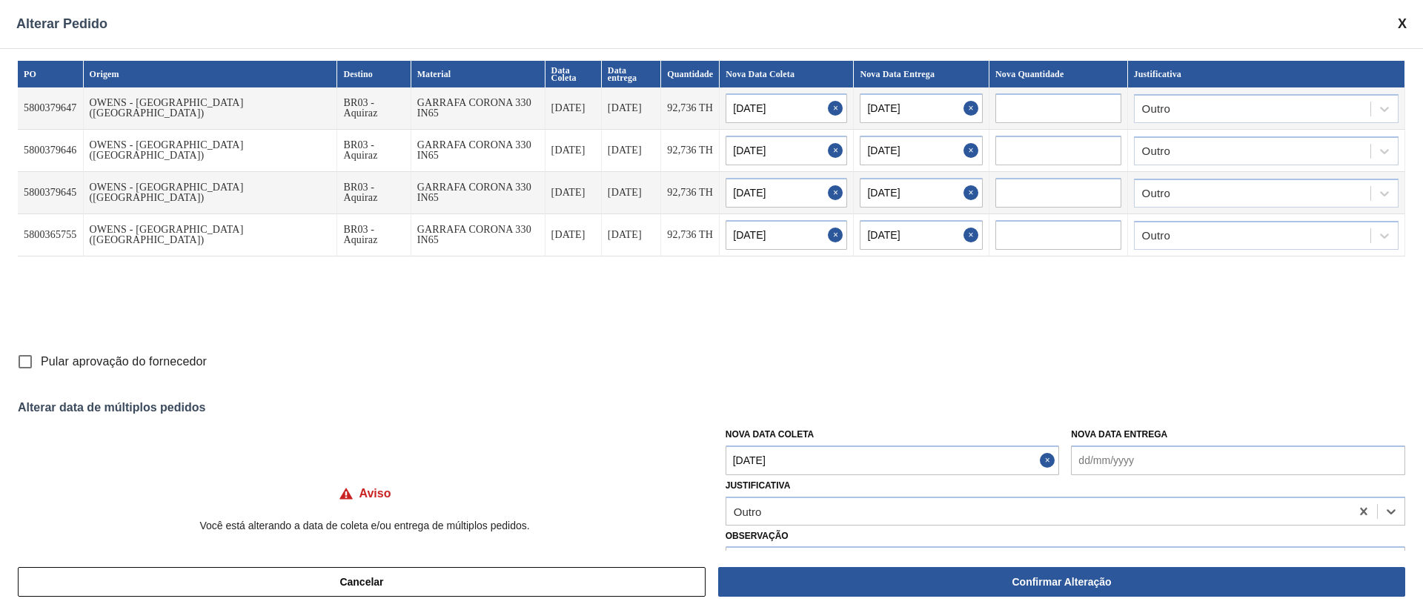
drag, startPoint x: 29, startPoint y: 359, endPoint x: 57, endPoint y: 371, distance: 30.9
click at [28, 359] on input "Pular aprovação do fornecedor" at bounding box center [25, 361] width 31 height 31
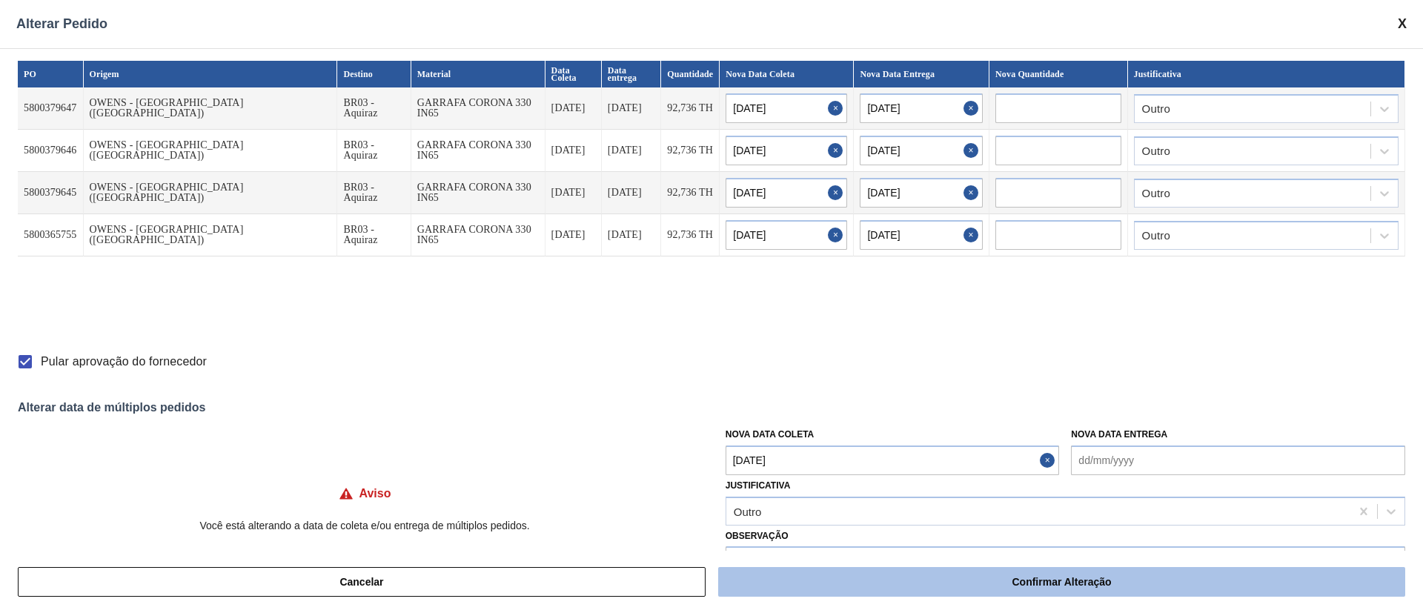
click at [1005, 589] on button "Confirmar Alteração" at bounding box center [1061, 582] width 687 height 30
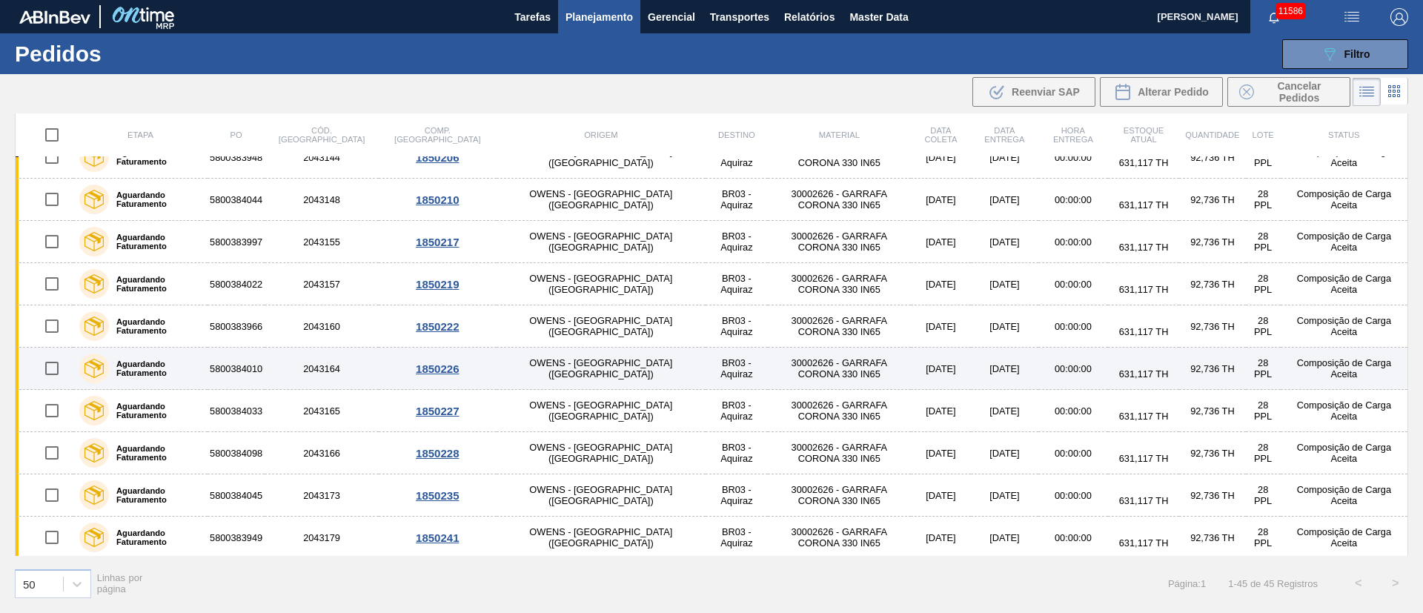
scroll to position [1503, 0]
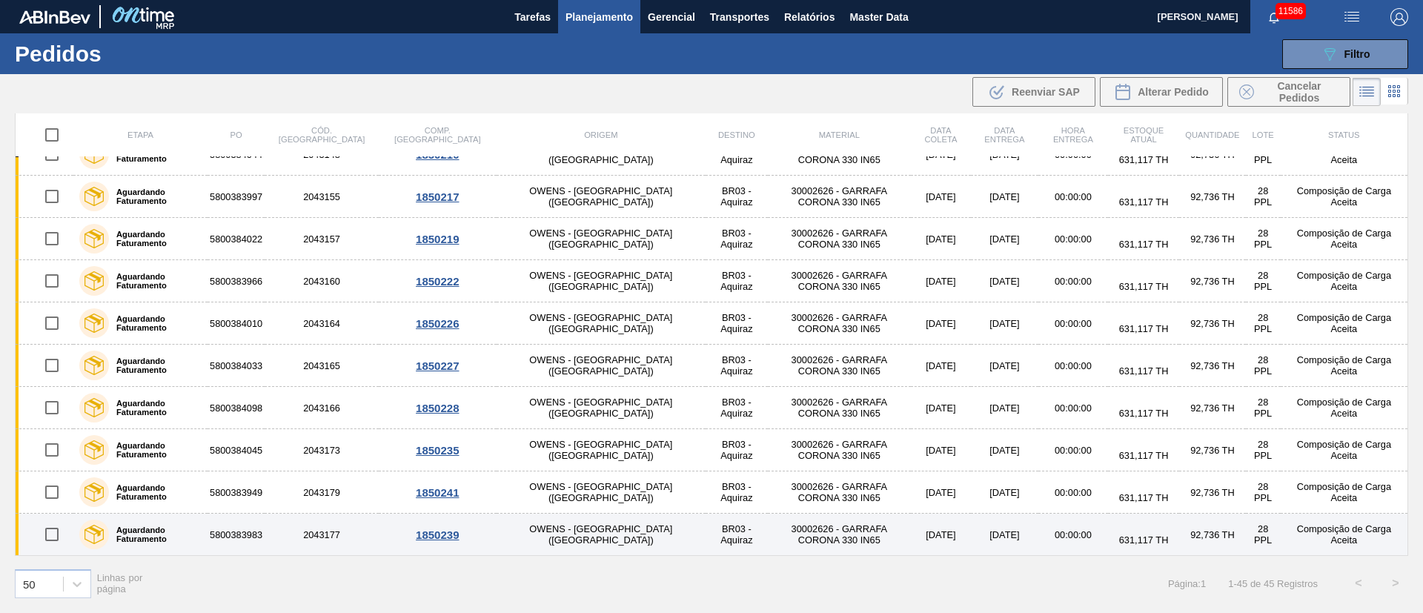
click at [54, 537] on input "checkbox" at bounding box center [51, 534] width 31 height 31
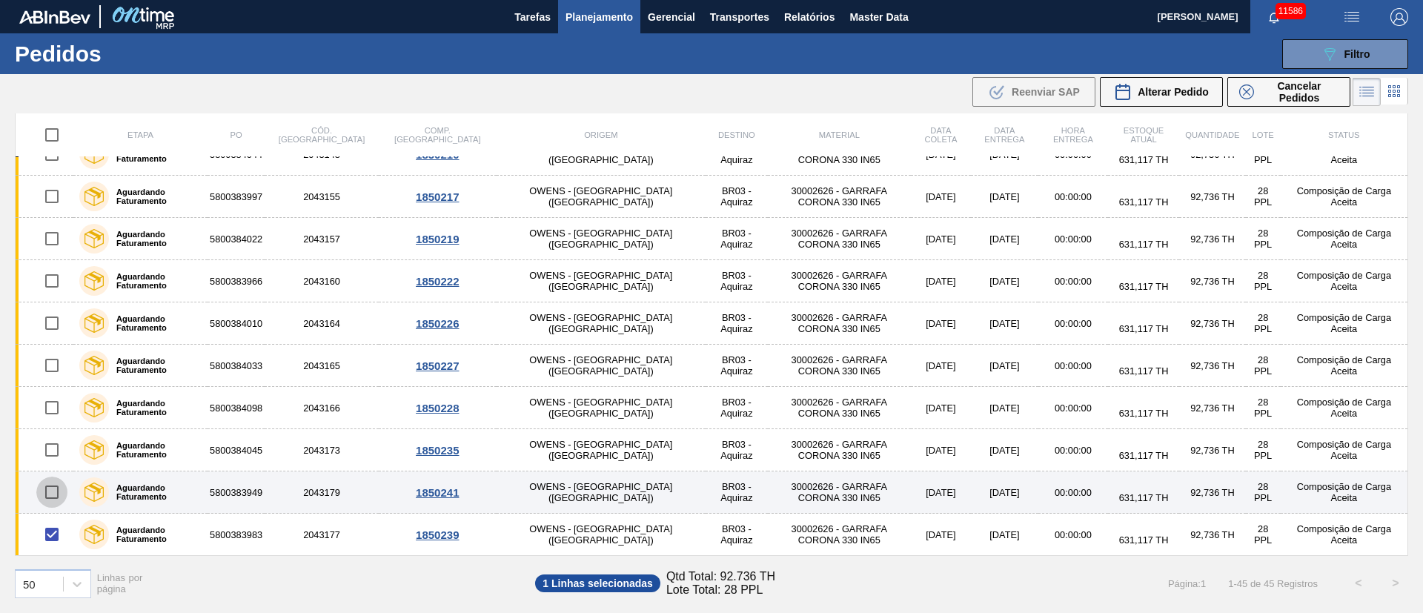
click at [54, 488] on input "checkbox" at bounding box center [51, 492] width 31 height 31
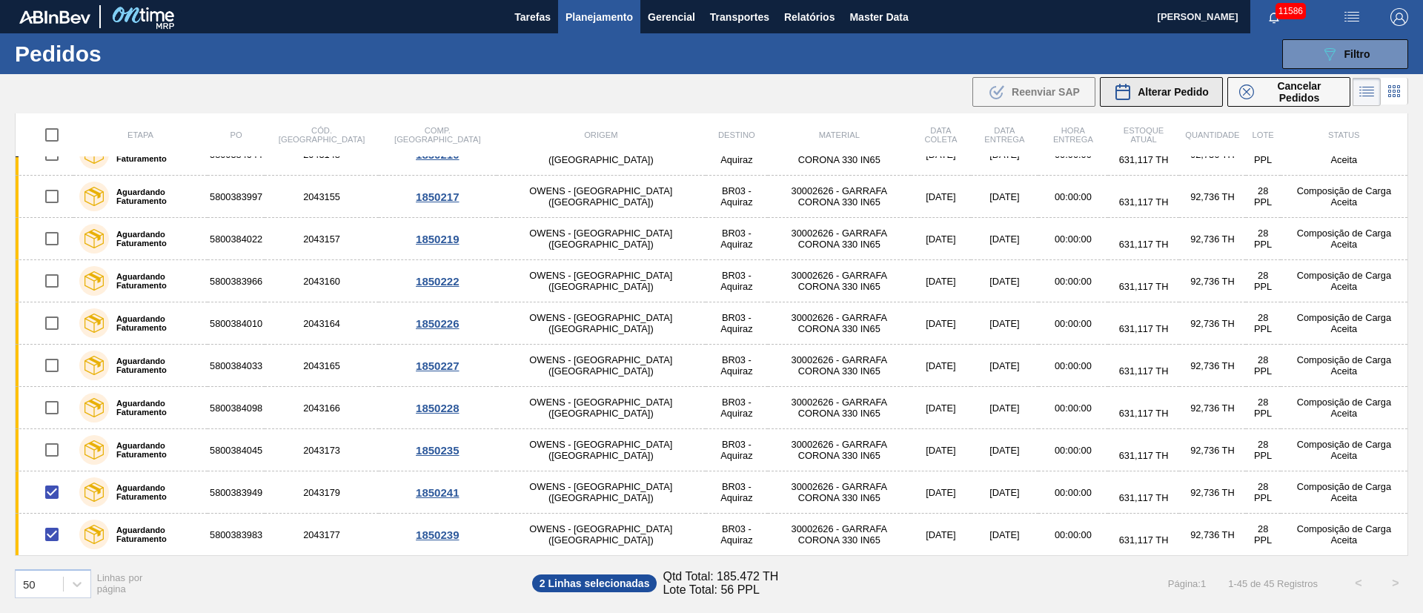
click at [1184, 93] on span "Alterar Pedido" at bounding box center [1173, 92] width 71 height 12
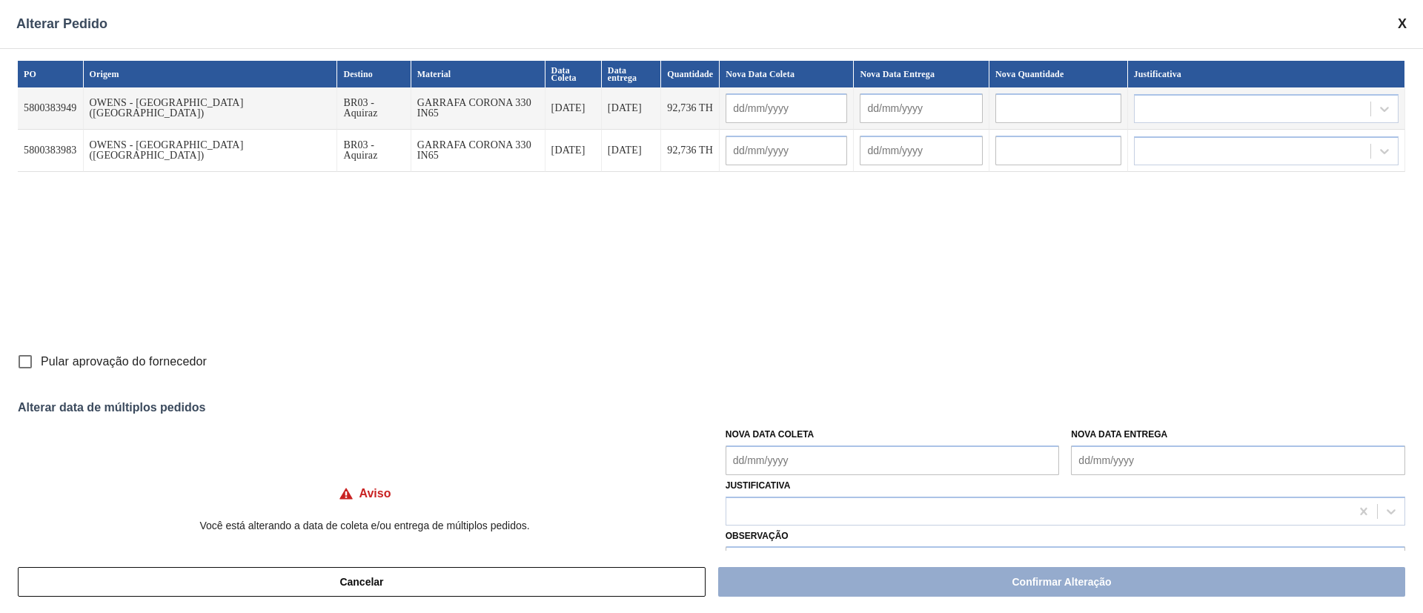
click at [848, 460] on Coleta "Nova Data Coleta" at bounding box center [893, 460] width 334 height 30
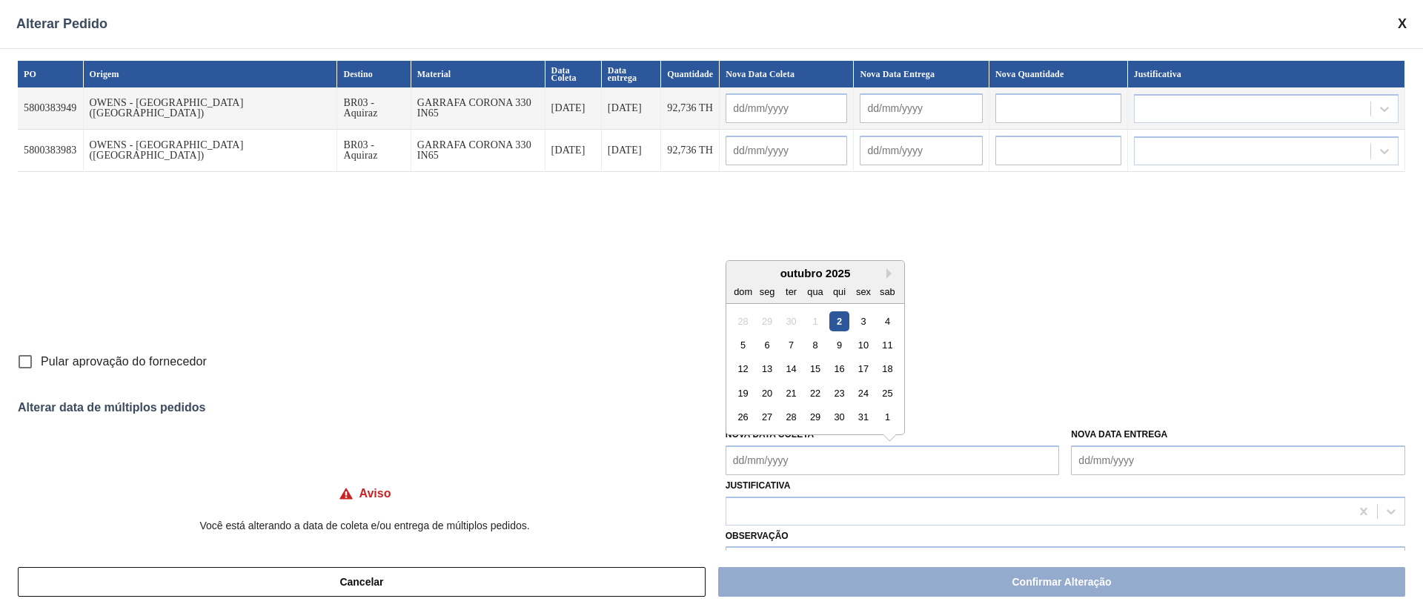
drag, startPoint x: 811, startPoint y: 345, endPoint x: 811, endPoint y: 355, distance: 10.4
click at [811, 345] on div "8" at bounding box center [815, 345] width 20 height 20
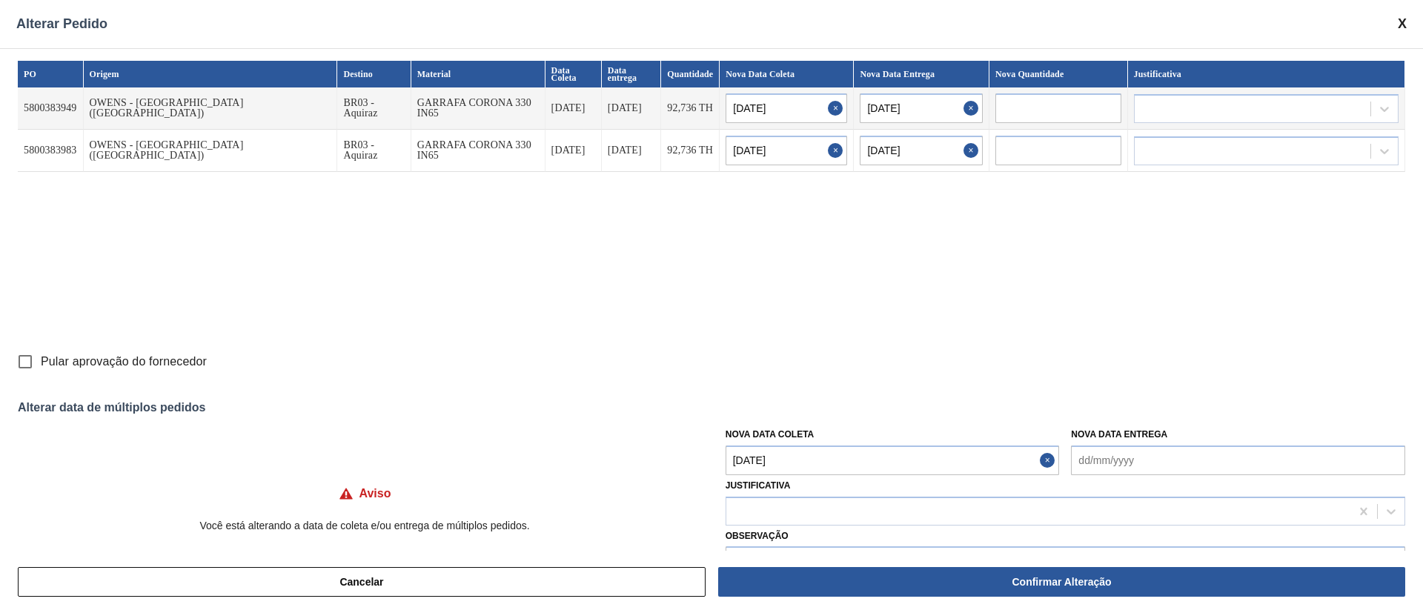
click at [818, 472] on Coleta "[DATE]" at bounding box center [893, 460] width 334 height 30
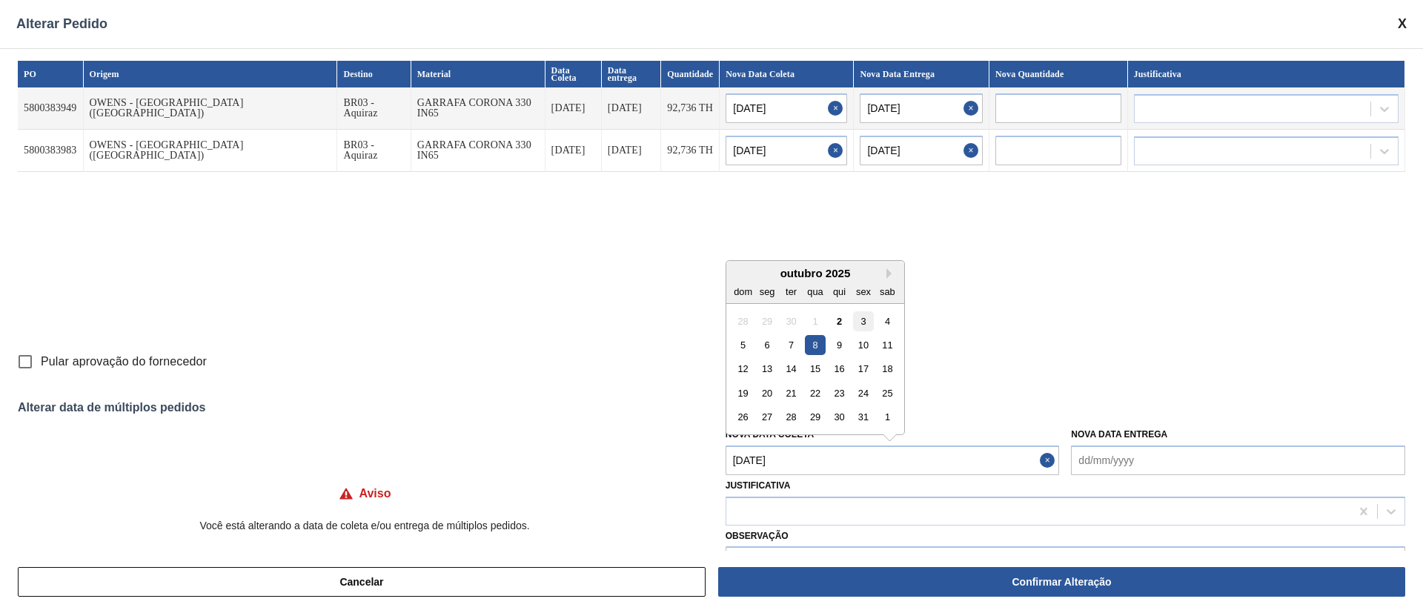
click at [860, 321] on div "3" at bounding box center [863, 321] width 20 height 20
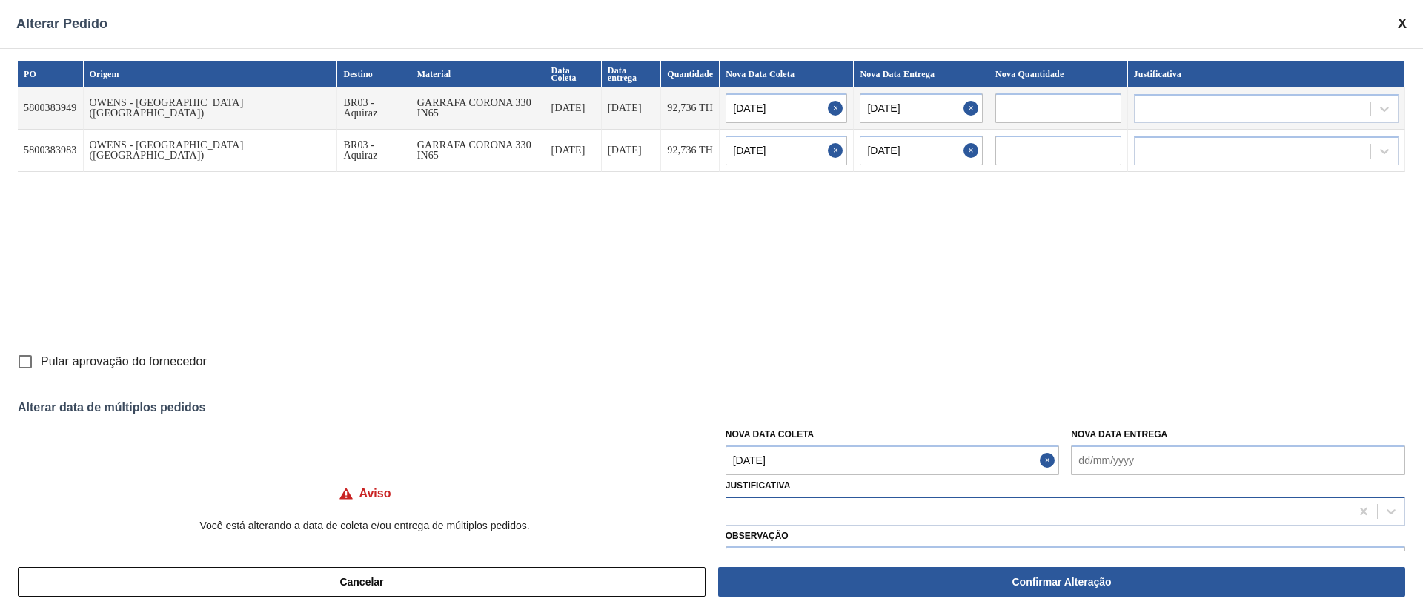
click at [823, 517] on div at bounding box center [1038, 510] width 624 height 21
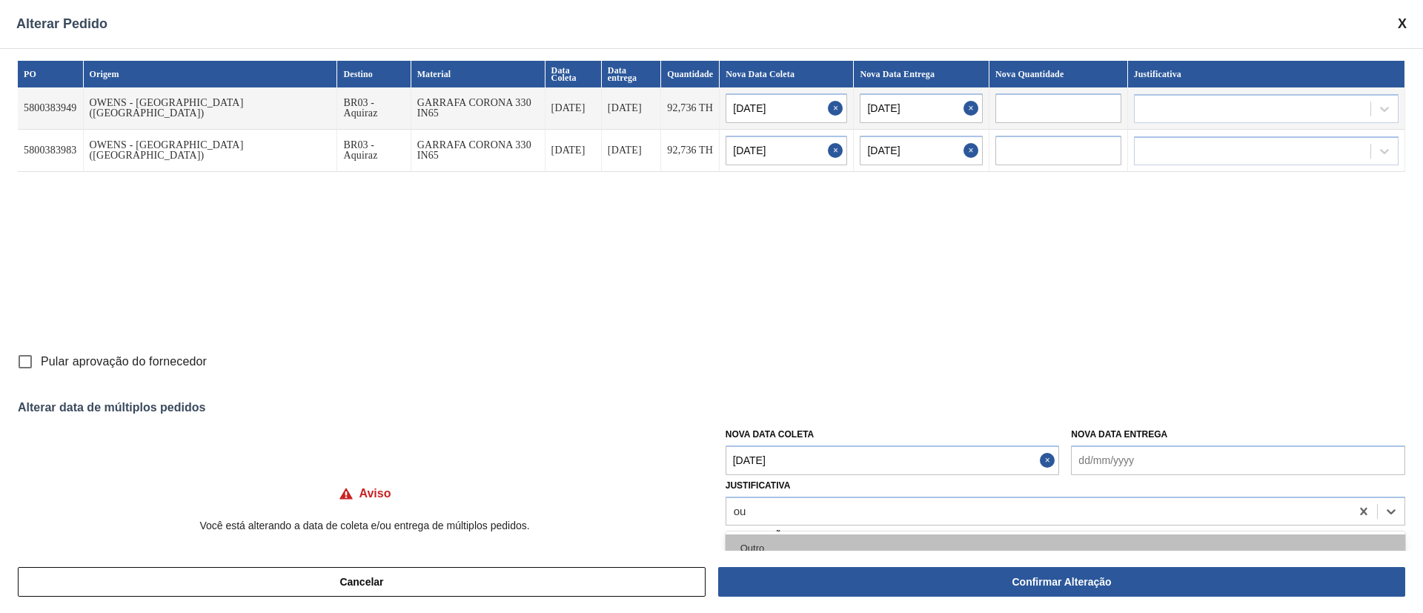
click at [785, 549] on div "Outro" at bounding box center [1066, 547] width 680 height 27
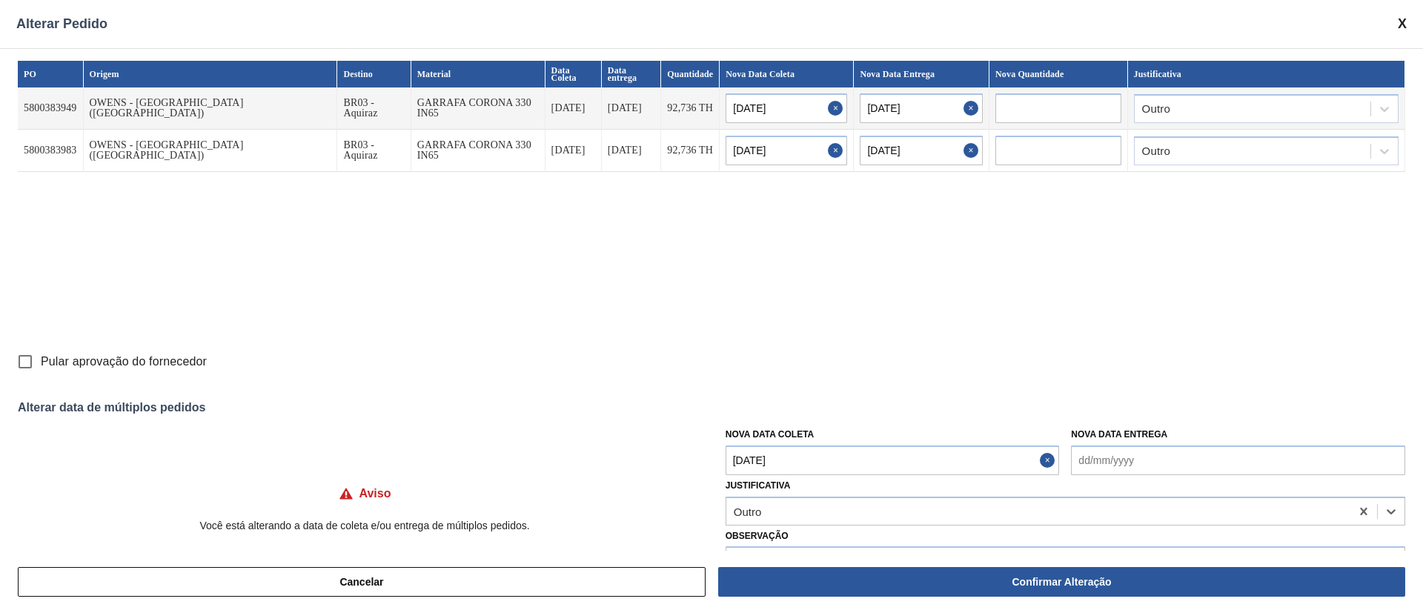
click at [25, 366] on input "Pular aprovação do fornecedor" at bounding box center [25, 361] width 31 height 31
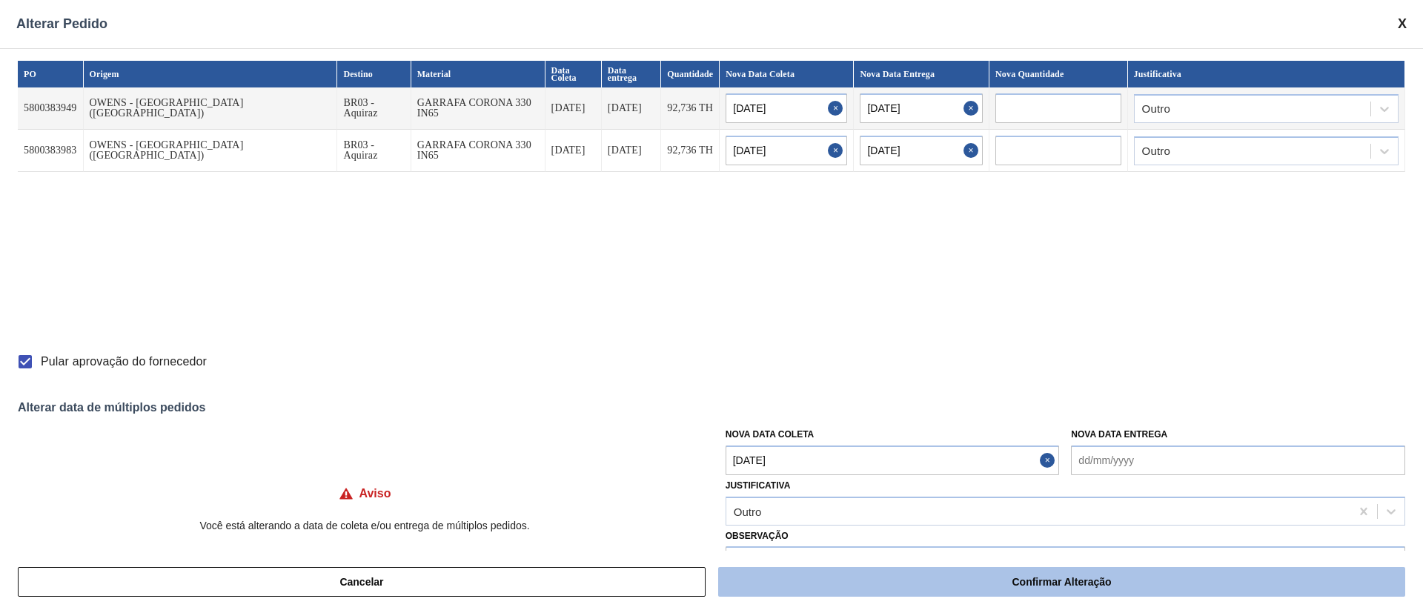
click at [919, 594] on button "Confirmar Alteração" at bounding box center [1061, 582] width 687 height 30
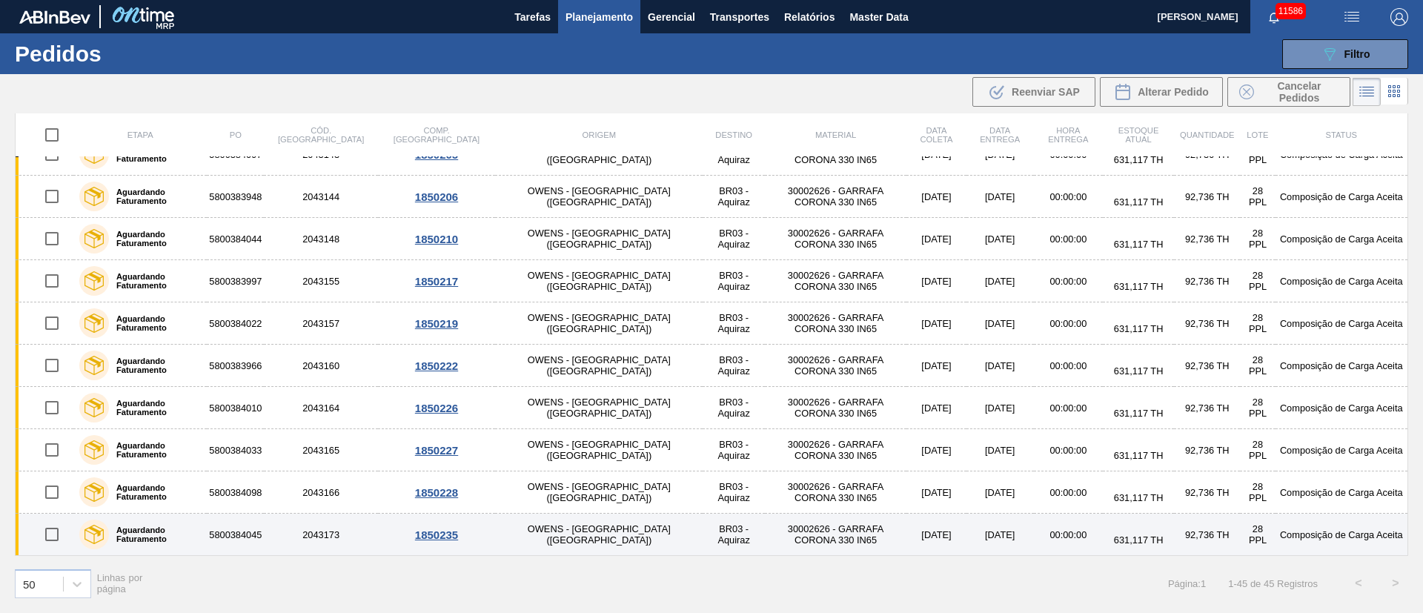
click at [53, 532] on input "checkbox" at bounding box center [51, 534] width 31 height 31
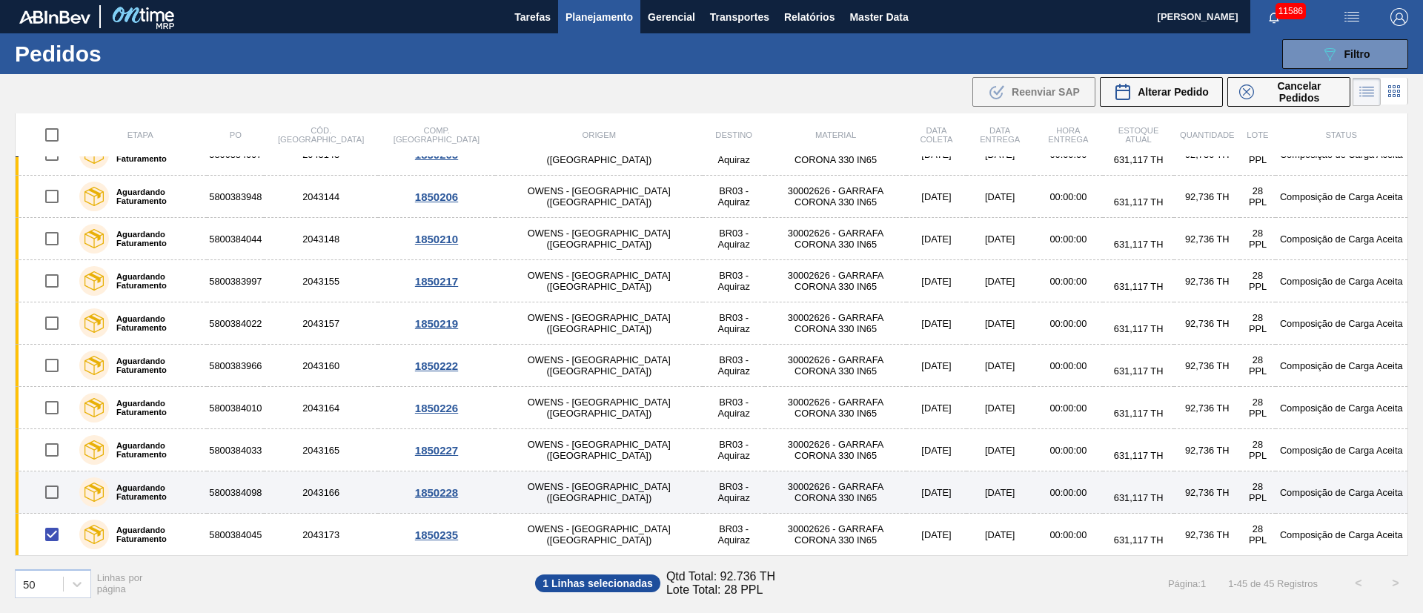
click at [56, 491] on input "checkbox" at bounding box center [51, 492] width 31 height 31
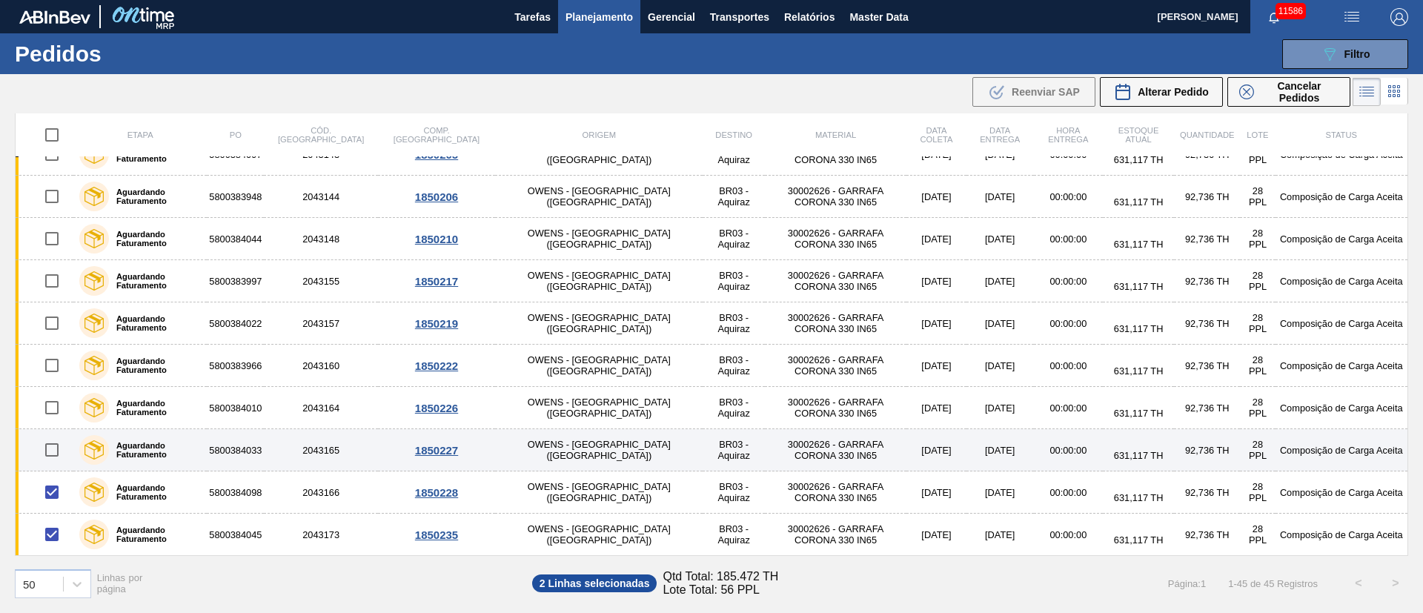
click at [54, 446] on input "checkbox" at bounding box center [51, 449] width 31 height 31
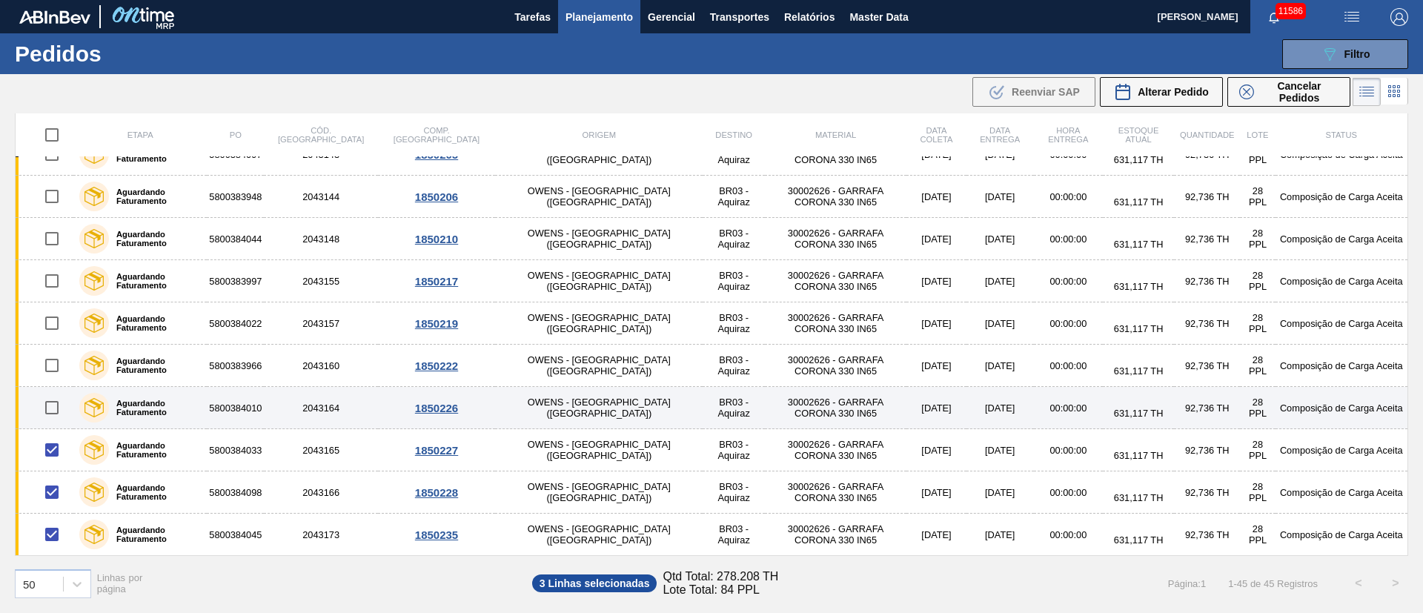
click at [50, 409] on input "checkbox" at bounding box center [51, 407] width 31 height 31
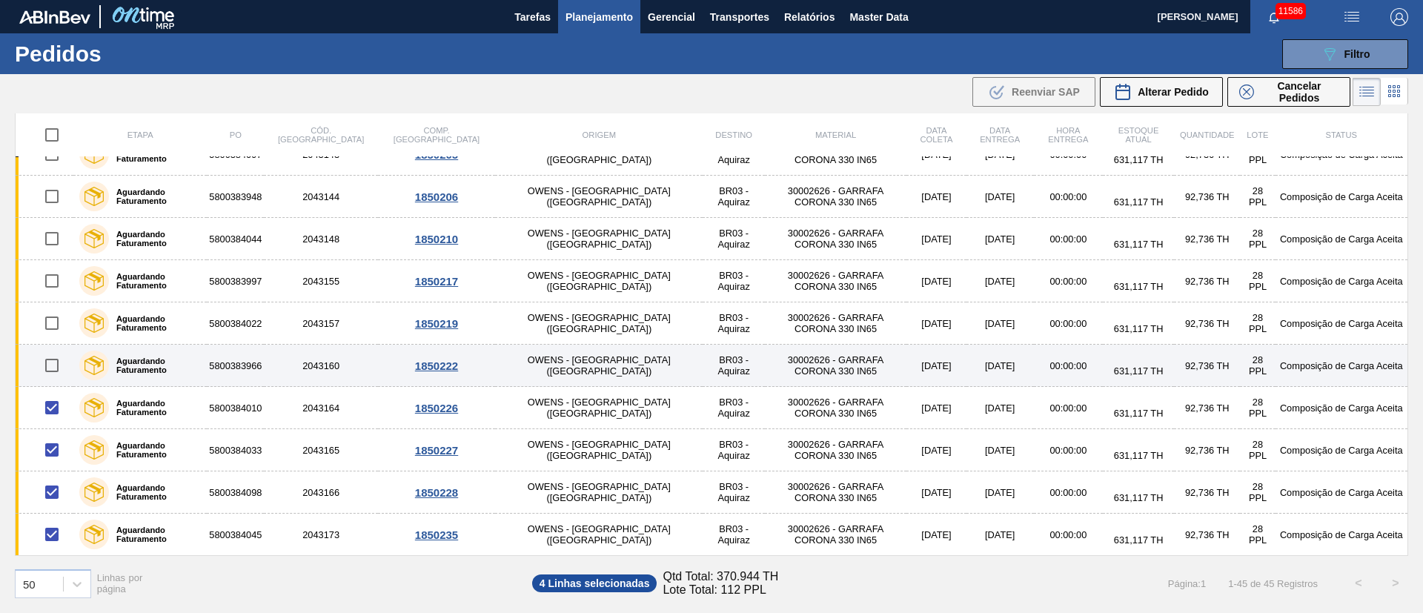
click at [51, 360] on input "checkbox" at bounding box center [51, 365] width 31 height 31
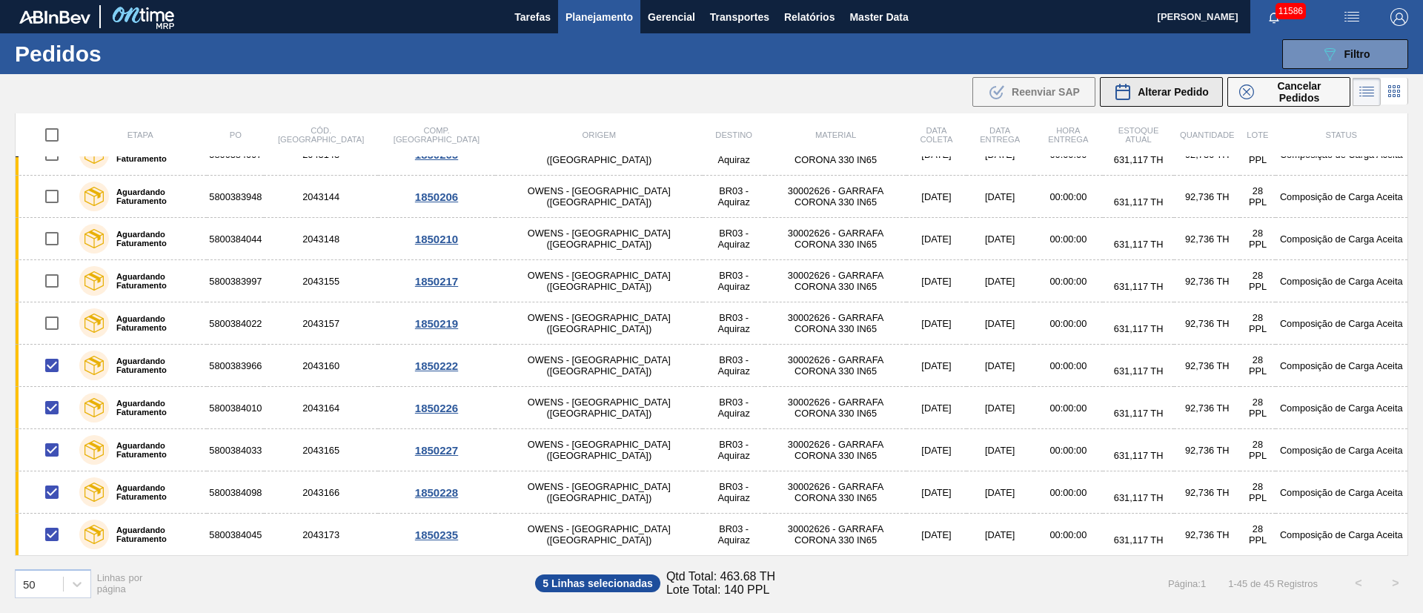
click at [1177, 92] on span "Alterar Pedido" at bounding box center [1173, 92] width 71 height 12
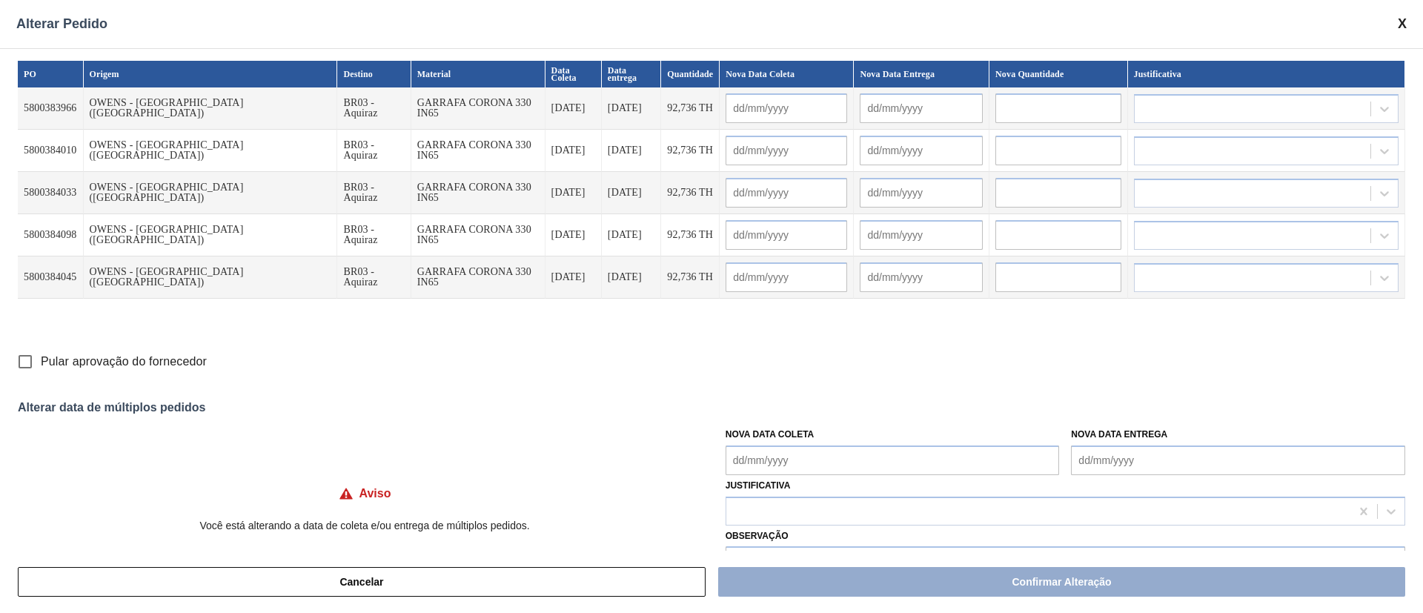
click at [807, 446] on Coleta "Nova Data Coleta" at bounding box center [893, 460] width 334 height 30
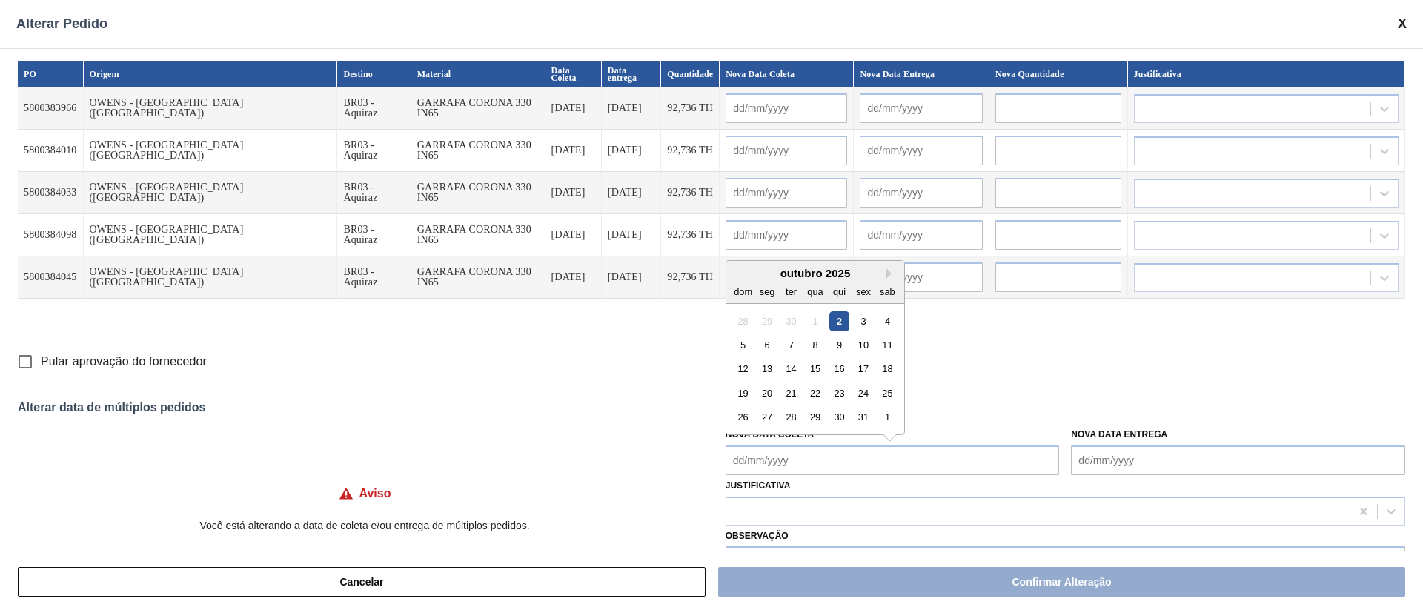
drag, startPoint x: 772, startPoint y: 351, endPoint x: 776, endPoint y: 390, distance: 38.7
click at [772, 351] on div "6" at bounding box center [767, 345] width 20 height 20
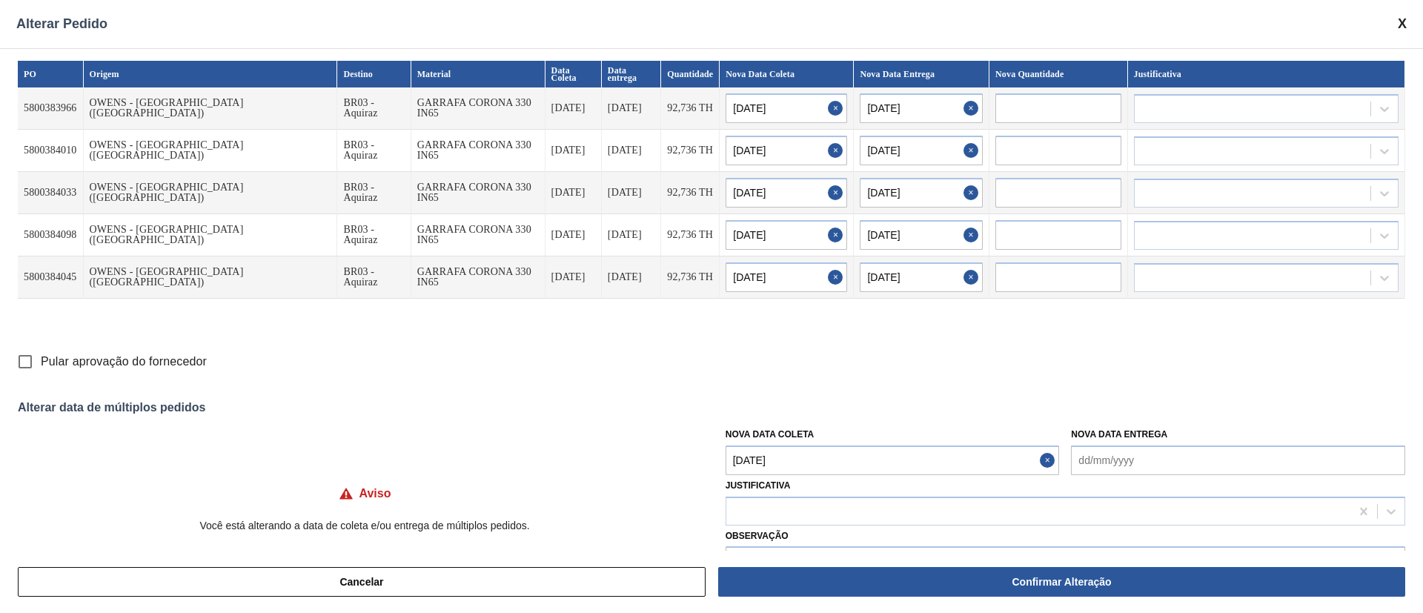
drag, startPoint x: 795, startPoint y: 466, endPoint x: 802, endPoint y: 463, distance: 7.7
click at [795, 466] on Coleta "[DATE]" at bounding box center [893, 460] width 334 height 30
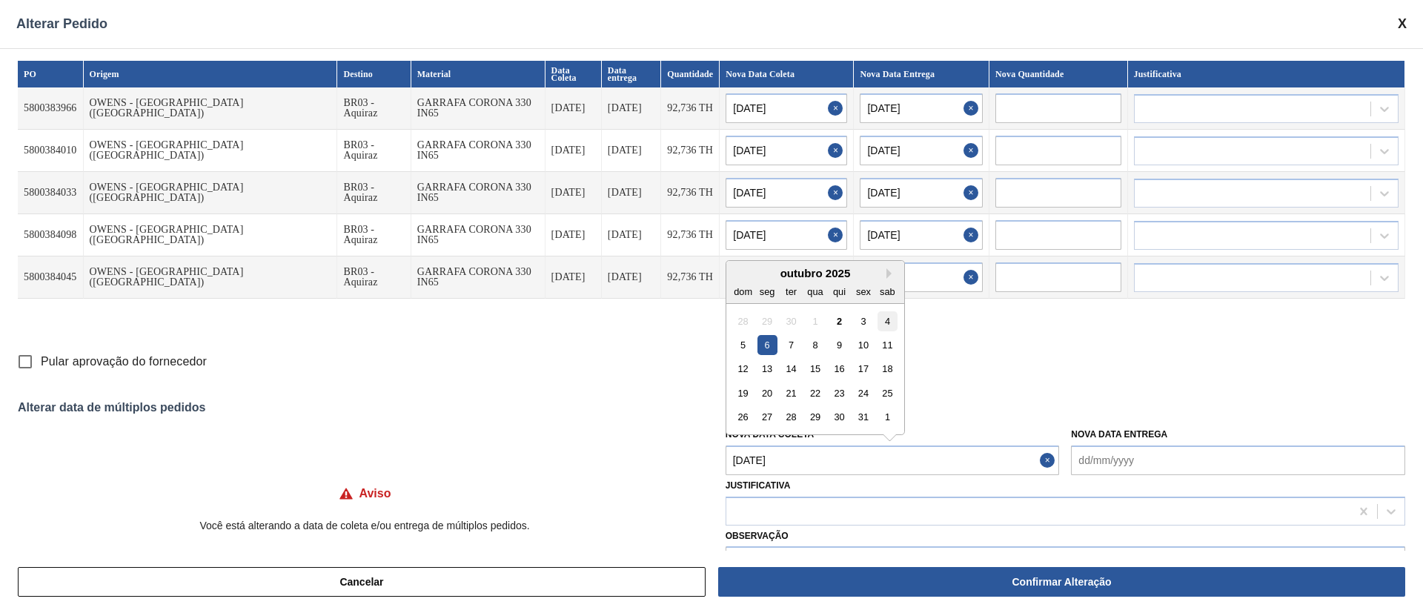
click at [889, 323] on div "4" at bounding box center [888, 321] width 20 height 20
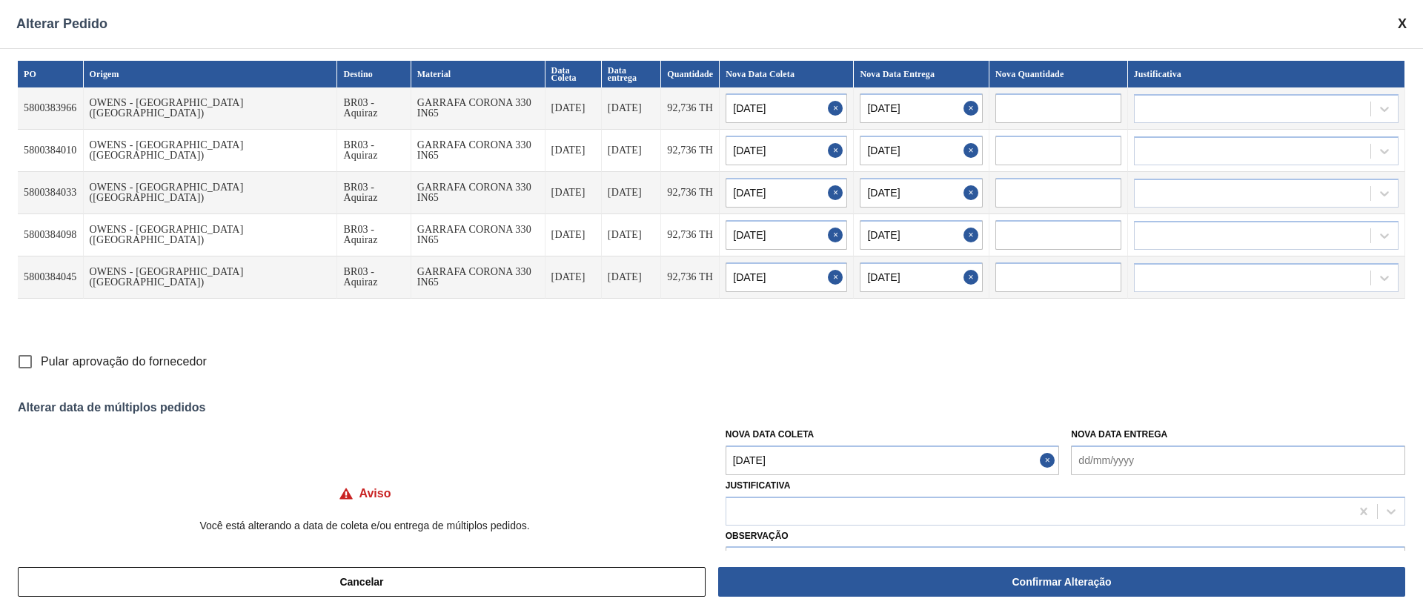
click at [20, 365] on input "Pular aprovação do fornecedor" at bounding box center [25, 361] width 31 height 31
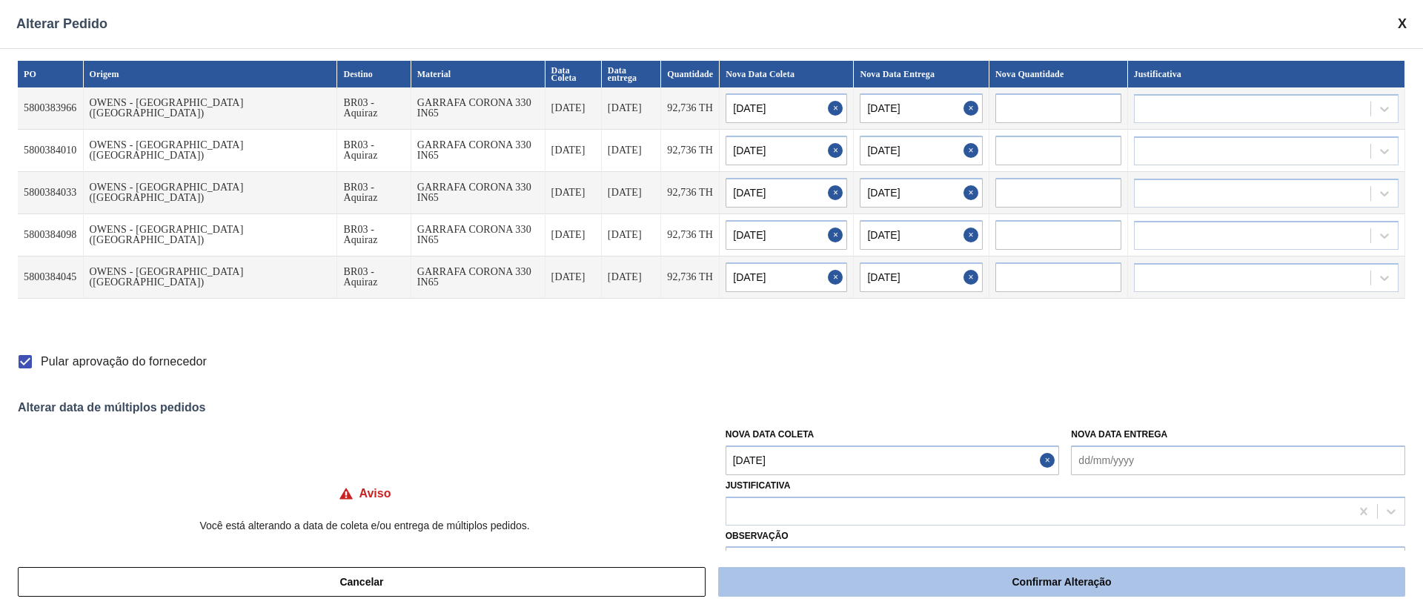
click at [994, 580] on button "Confirmar Alteração" at bounding box center [1061, 582] width 687 height 30
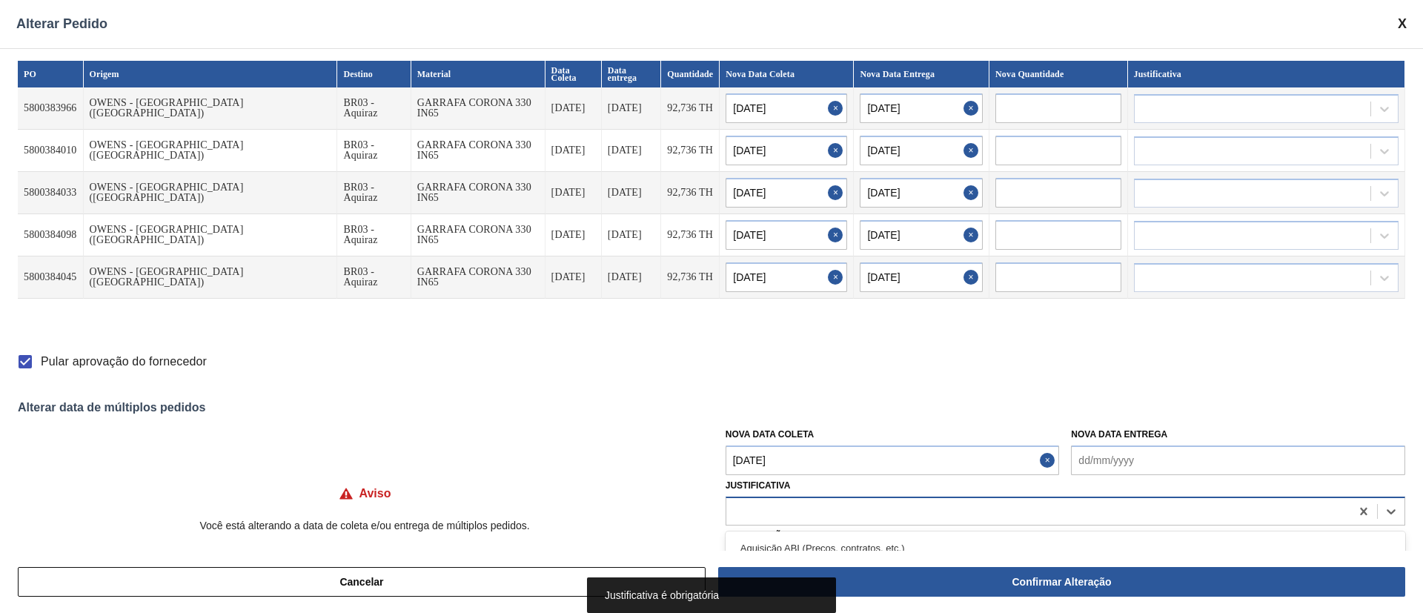
click at [767, 512] on div at bounding box center [1038, 510] width 624 height 21
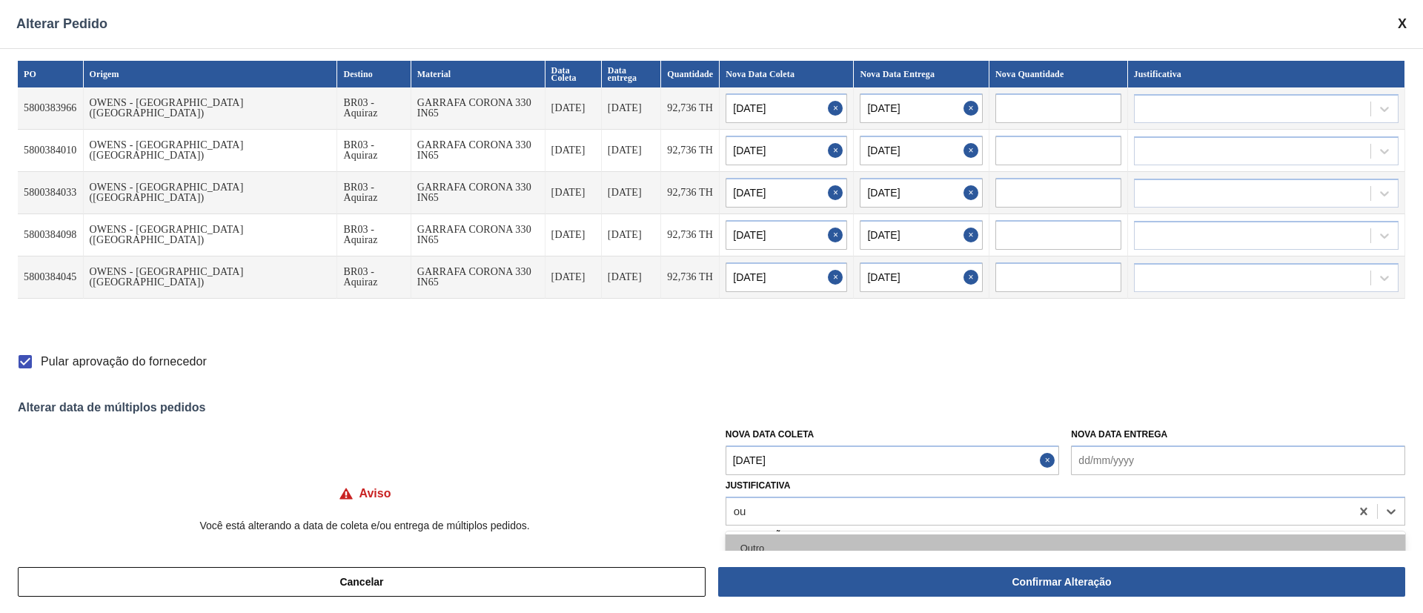
click at [758, 545] on div "Outro" at bounding box center [1066, 547] width 680 height 27
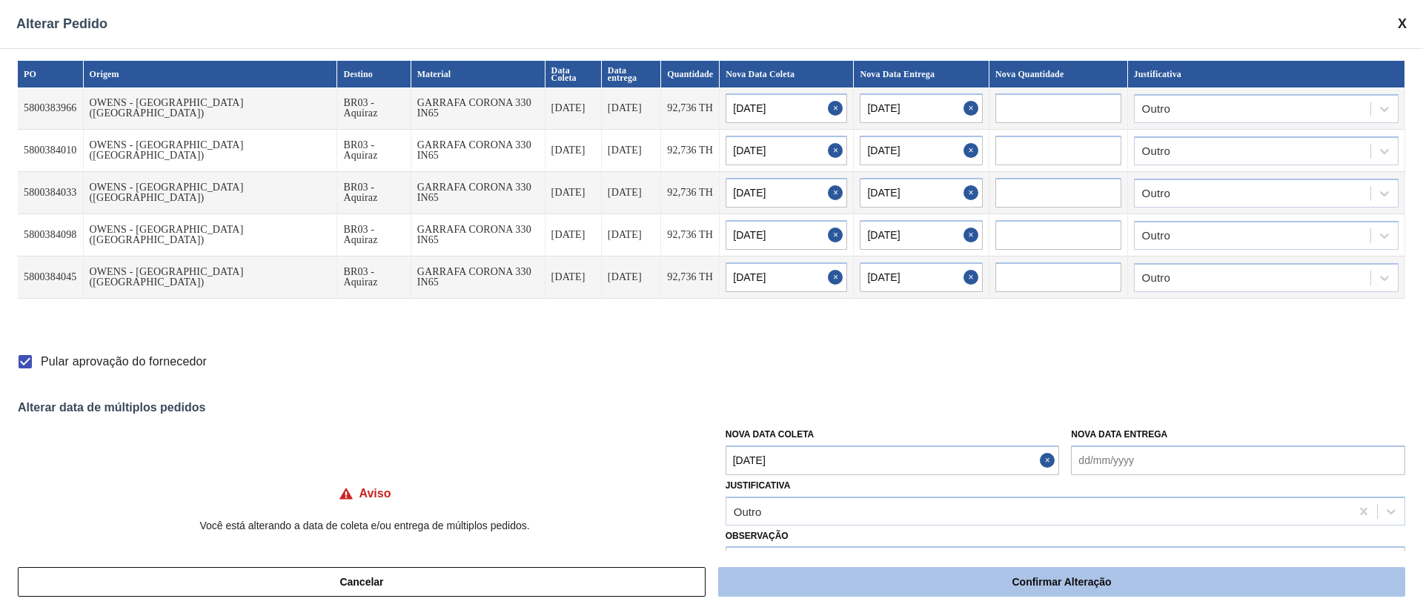
click at [852, 579] on button "Confirmar Alteração" at bounding box center [1061, 582] width 687 height 30
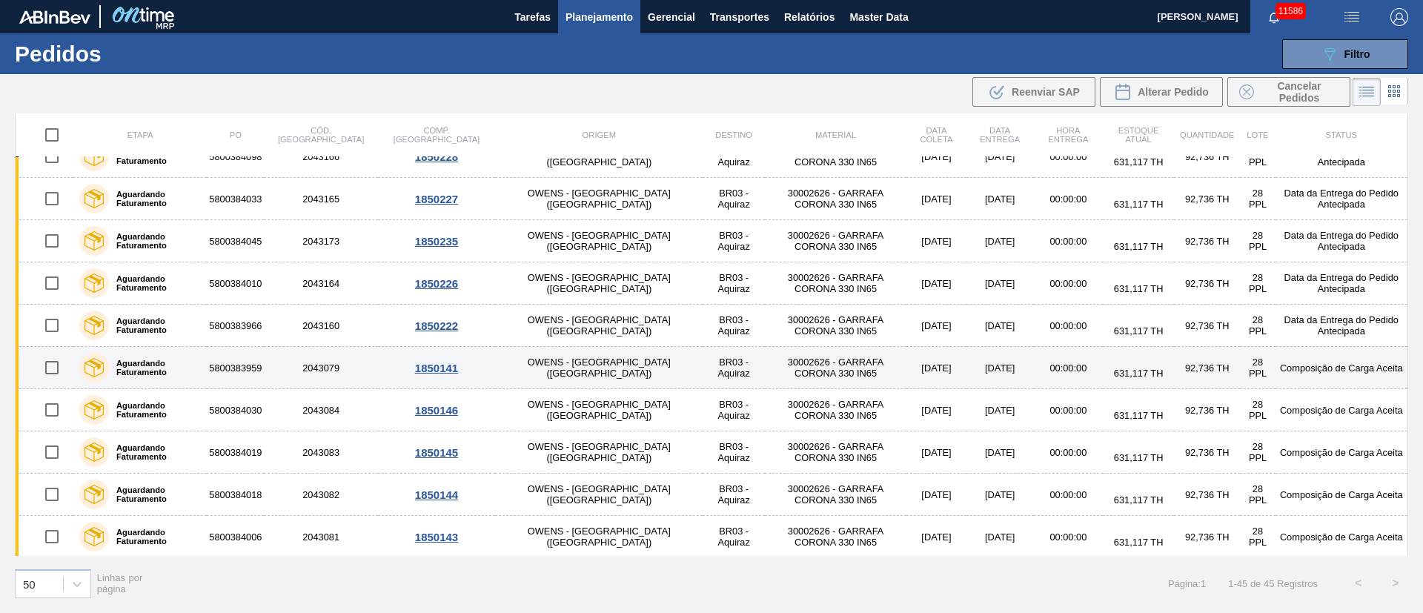
scroll to position [556, 0]
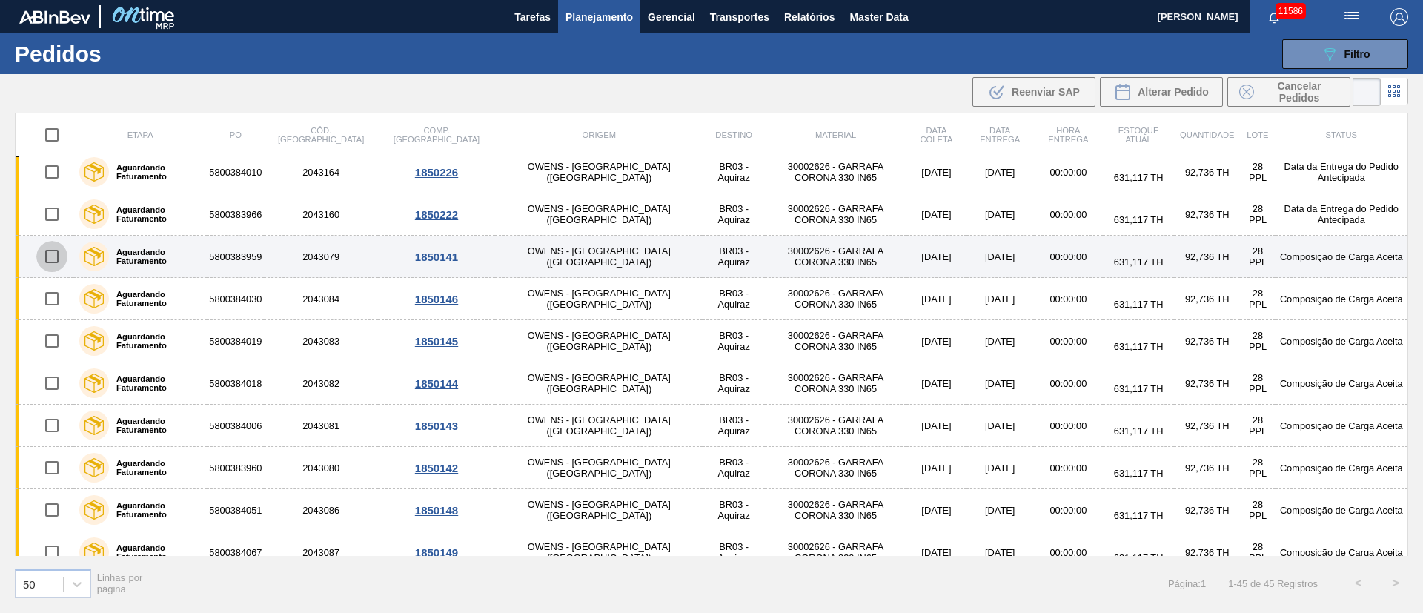
click at [62, 259] on input "checkbox" at bounding box center [51, 256] width 31 height 31
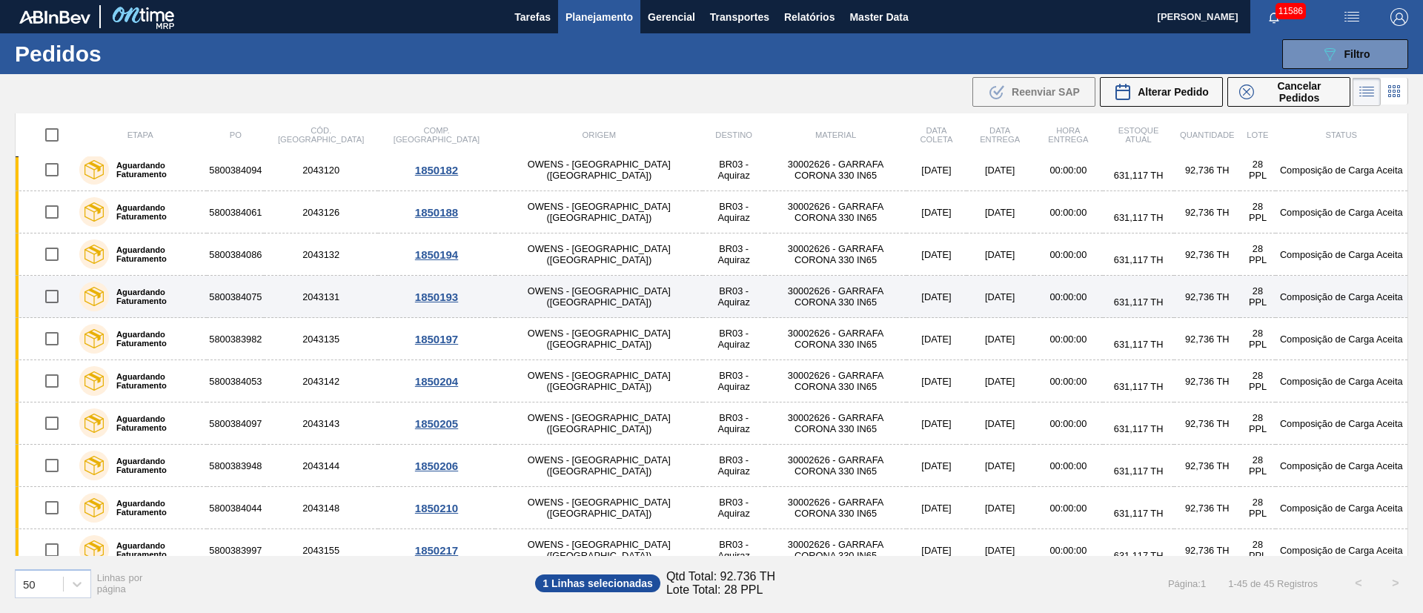
scroll to position [1503, 0]
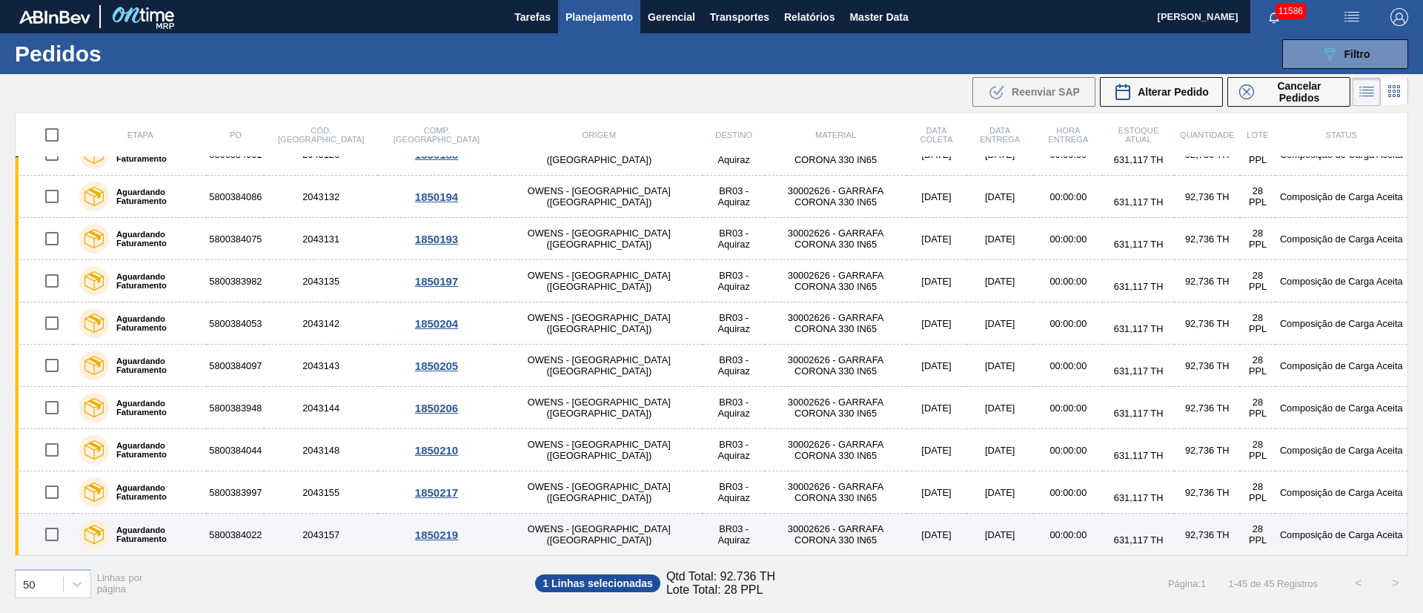
click at [56, 529] on input "checkbox" at bounding box center [51, 534] width 31 height 31
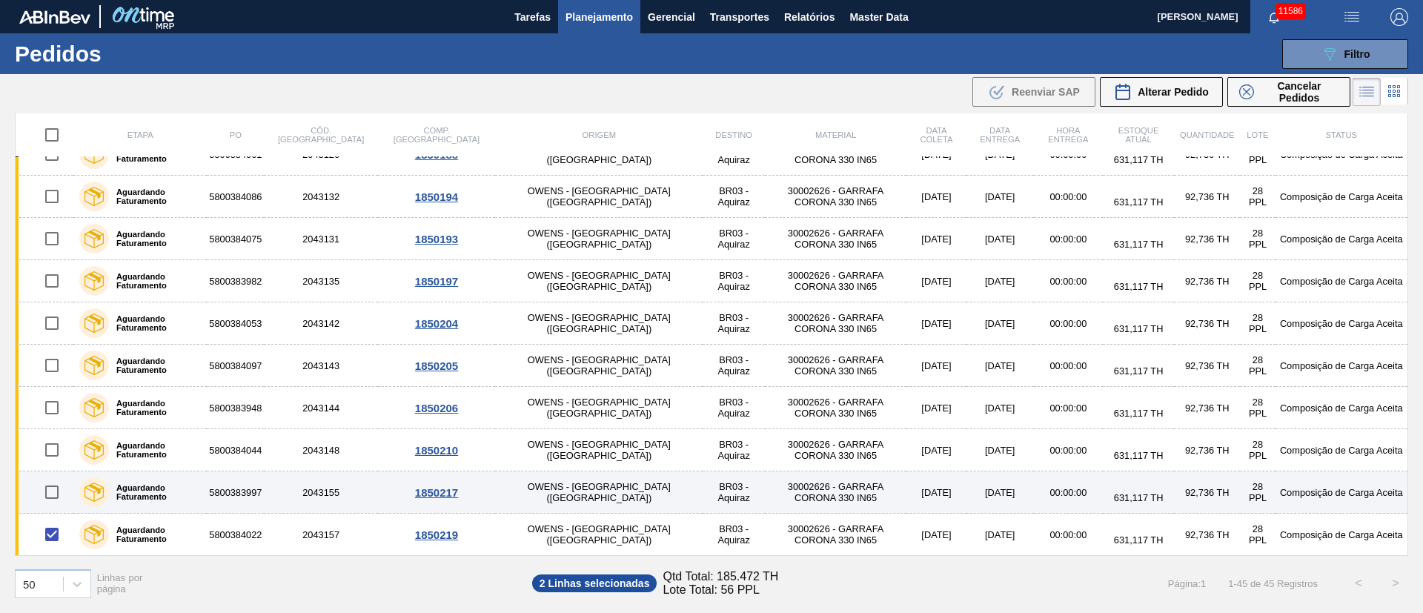
click at [57, 487] on input "checkbox" at bounding box center [51, 492] width 31 height 31
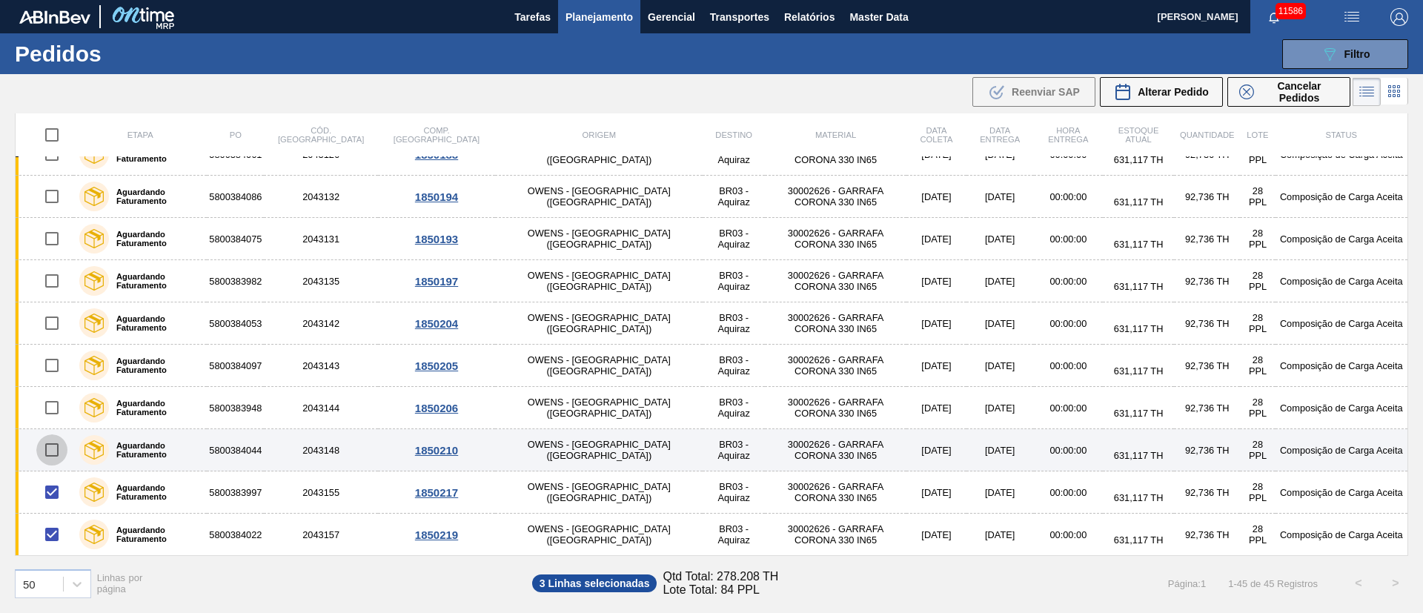
click at [63, 448] on input "checkbox" at bounding box center [51, 449] width 31 height 31
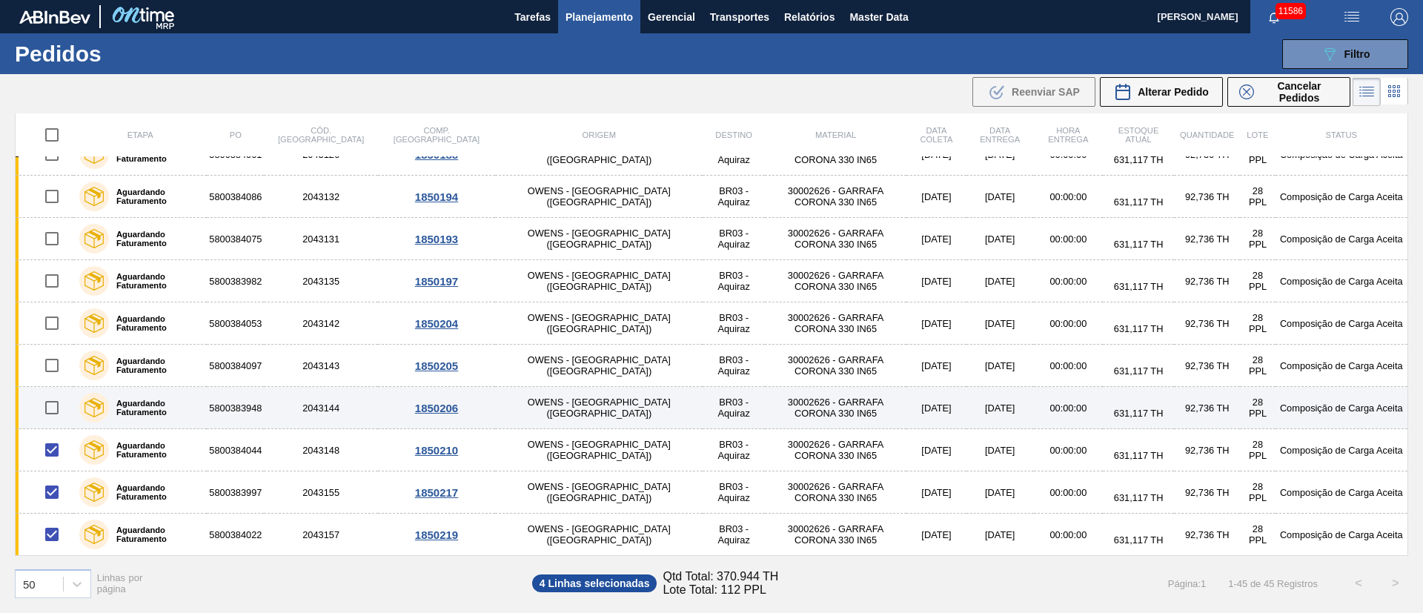
click at [56, 406] on input "checkbox" at bounding box center [51, 407] width 31 height 31
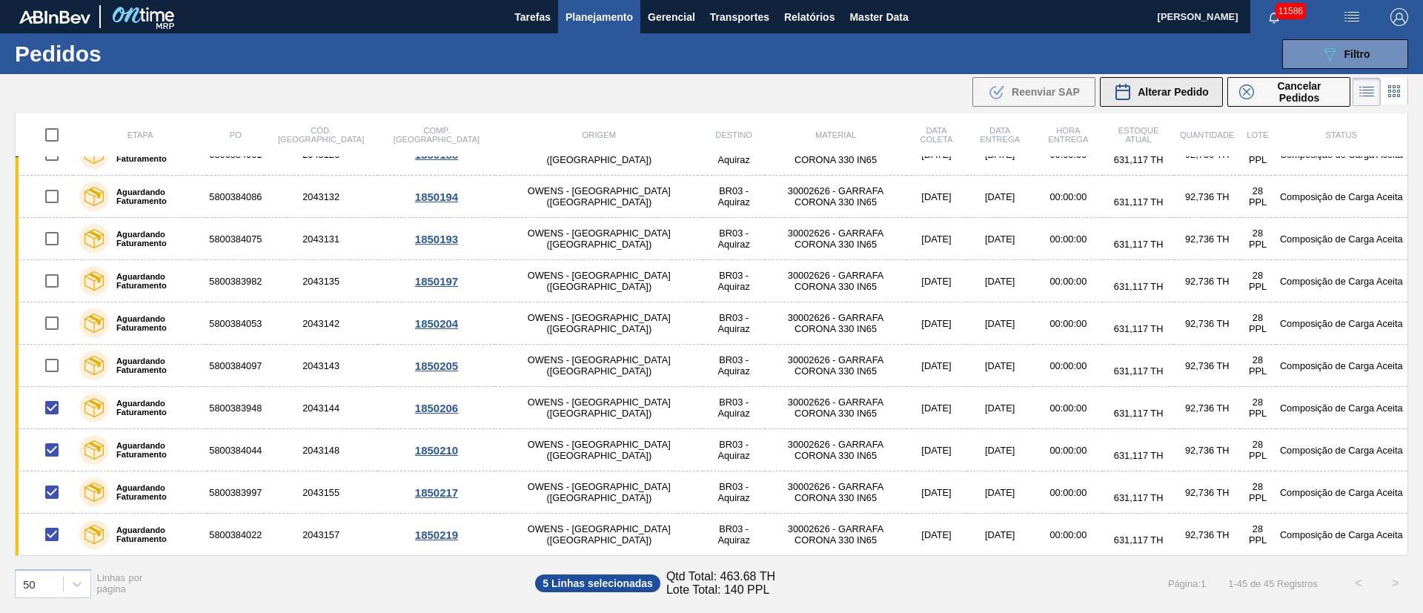
click at [1156, 94] on span "Alterar Pedido" at bounding box center [1173, 92] width 71 height 12
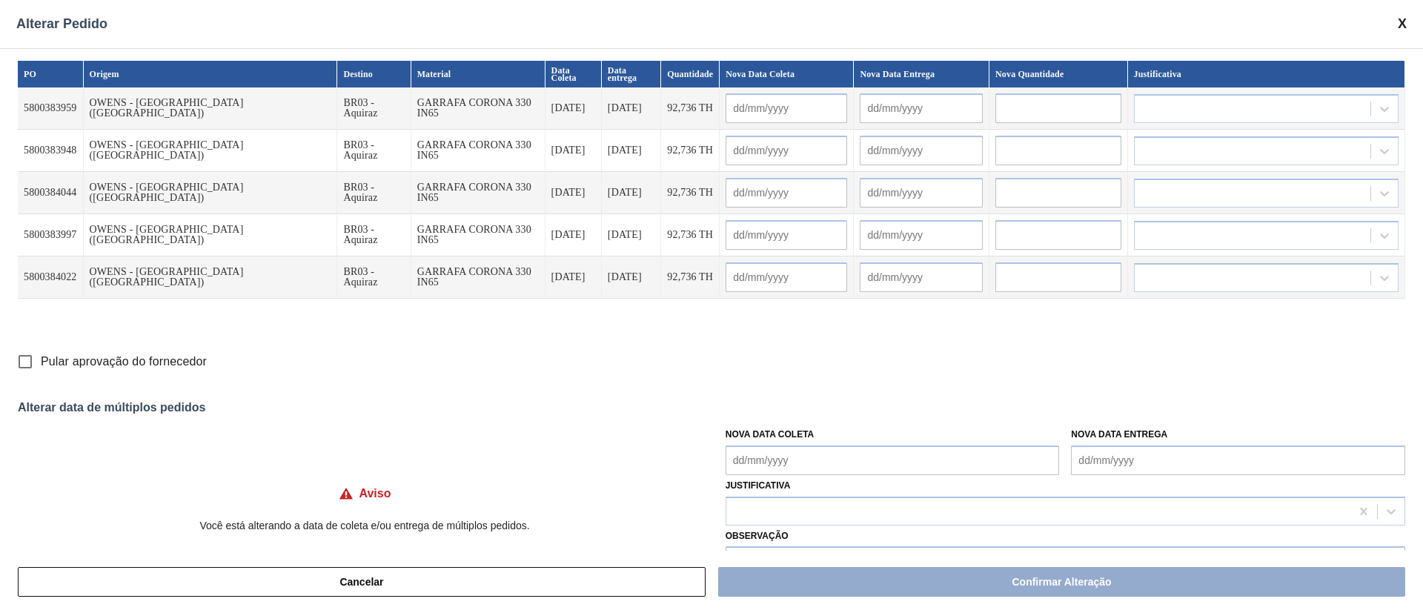
click at [782, 457] on Coleta "Nova Data Coleta" at bounding box center [893, 460] width 334 height 30
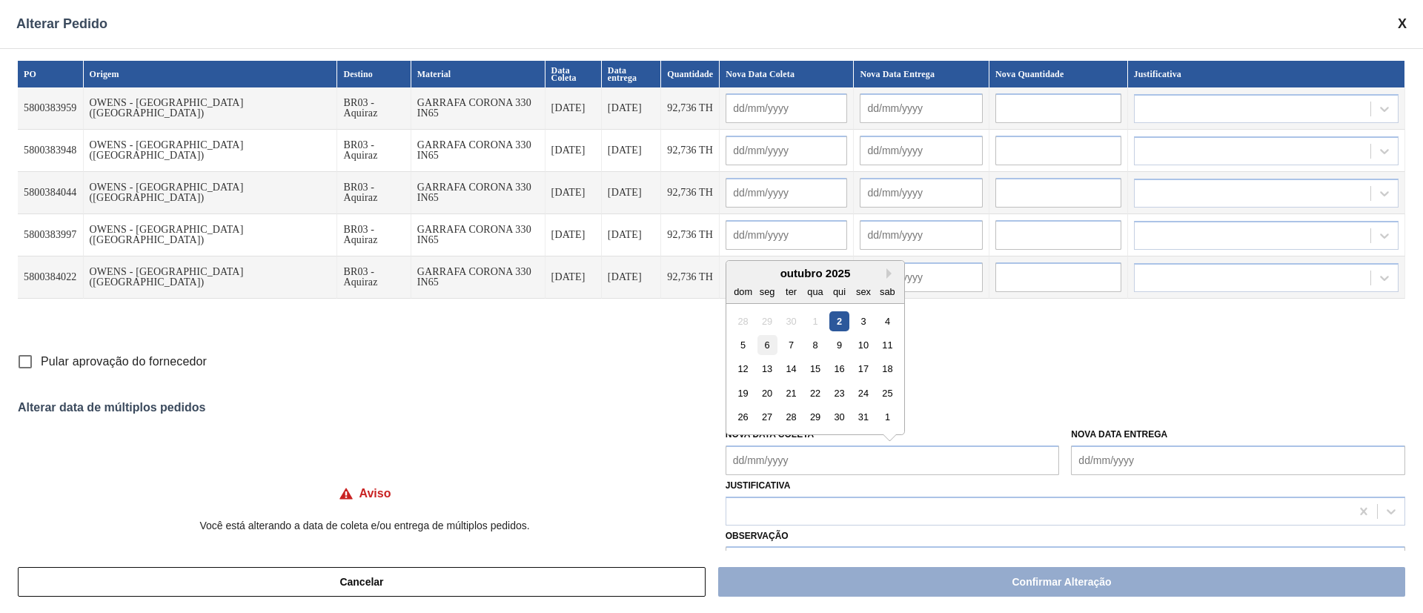
click at [761, 348] on div "6" at bounding box center [767, 345] width 20 height 20
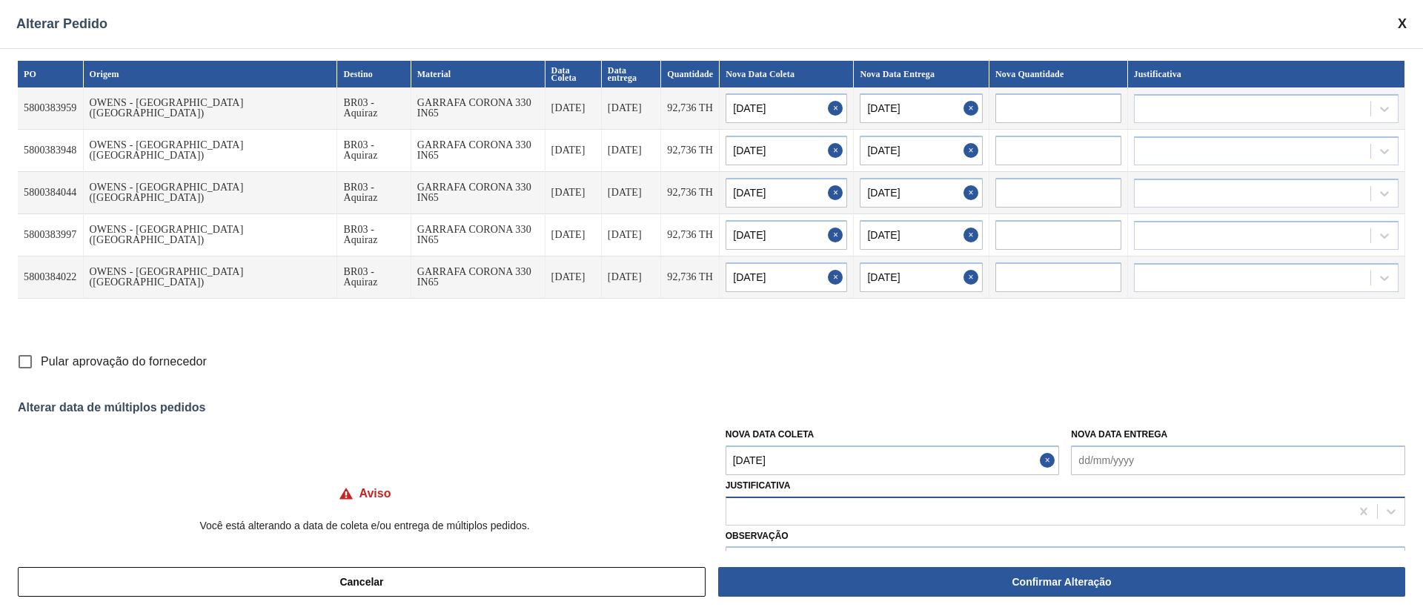
click at [770, 506] on div at bounding box center [1038, 510] width 624 height 21
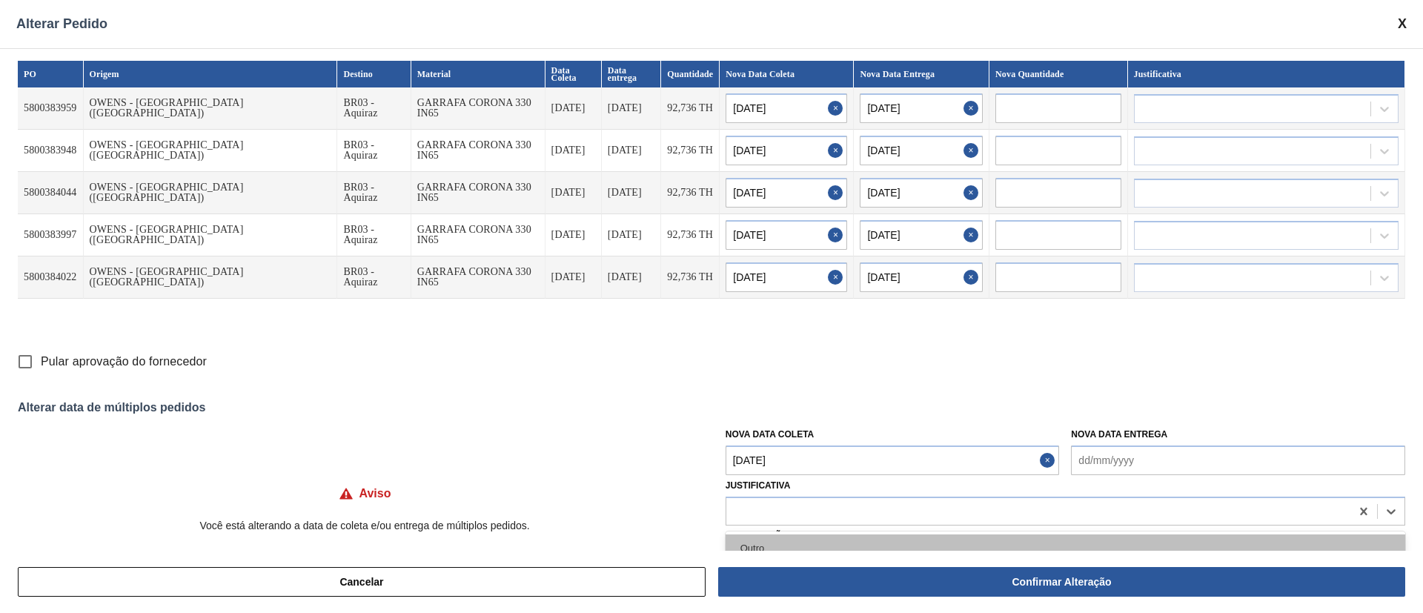
click at [755, 551] on div "Cancelar Confirmar Alteração" at bounding box center [711, 582] width 1423 height 62
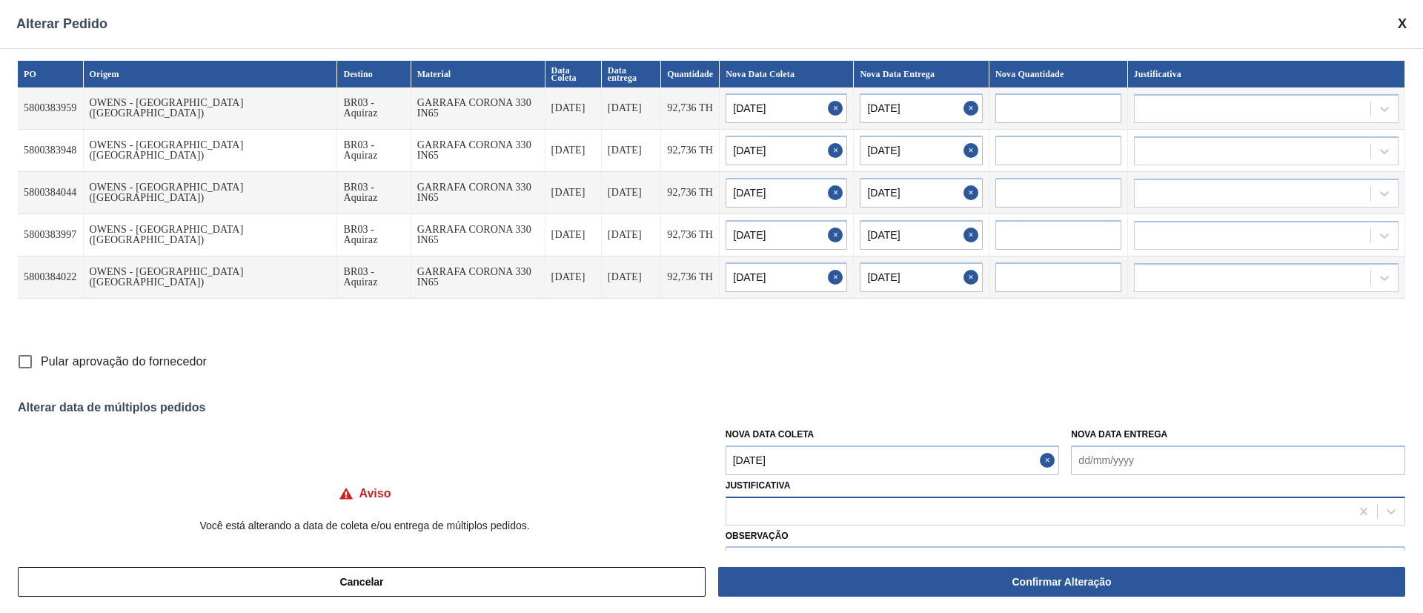
click at [755, 507] on div at bounding box center [1038, 510] width 624 height 21
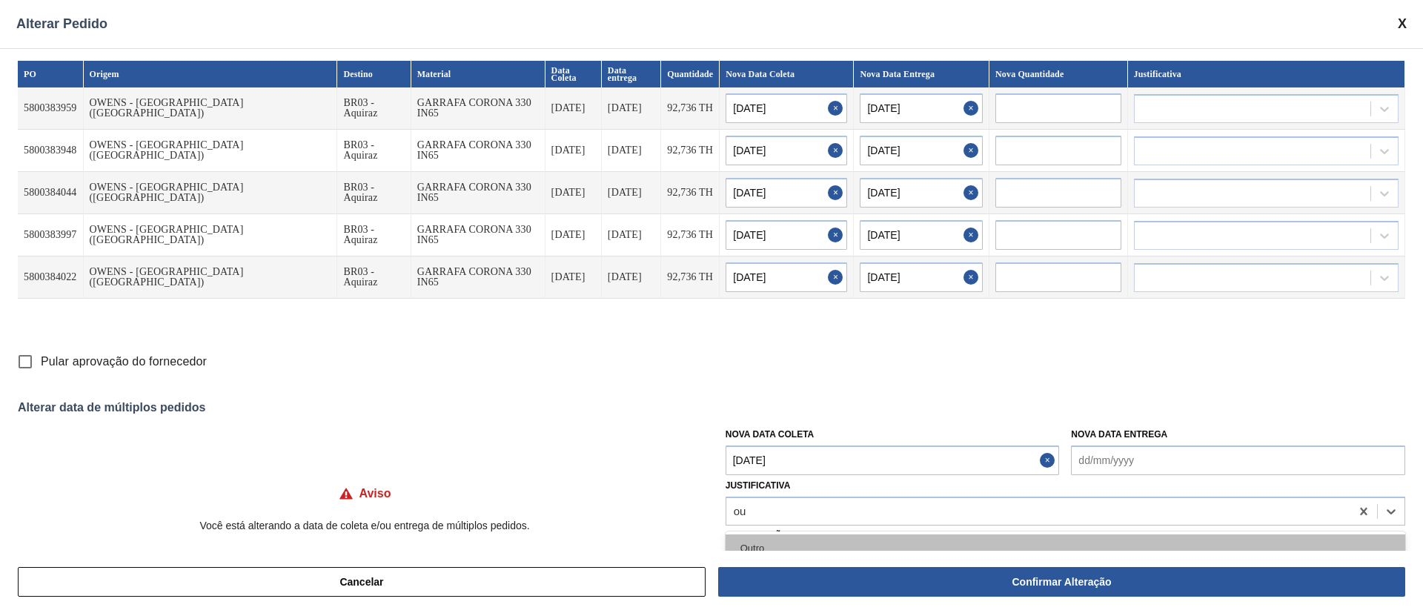
click at [754, 541] on div "Outro" at bounding box center [1066, 547] width 680 height 27
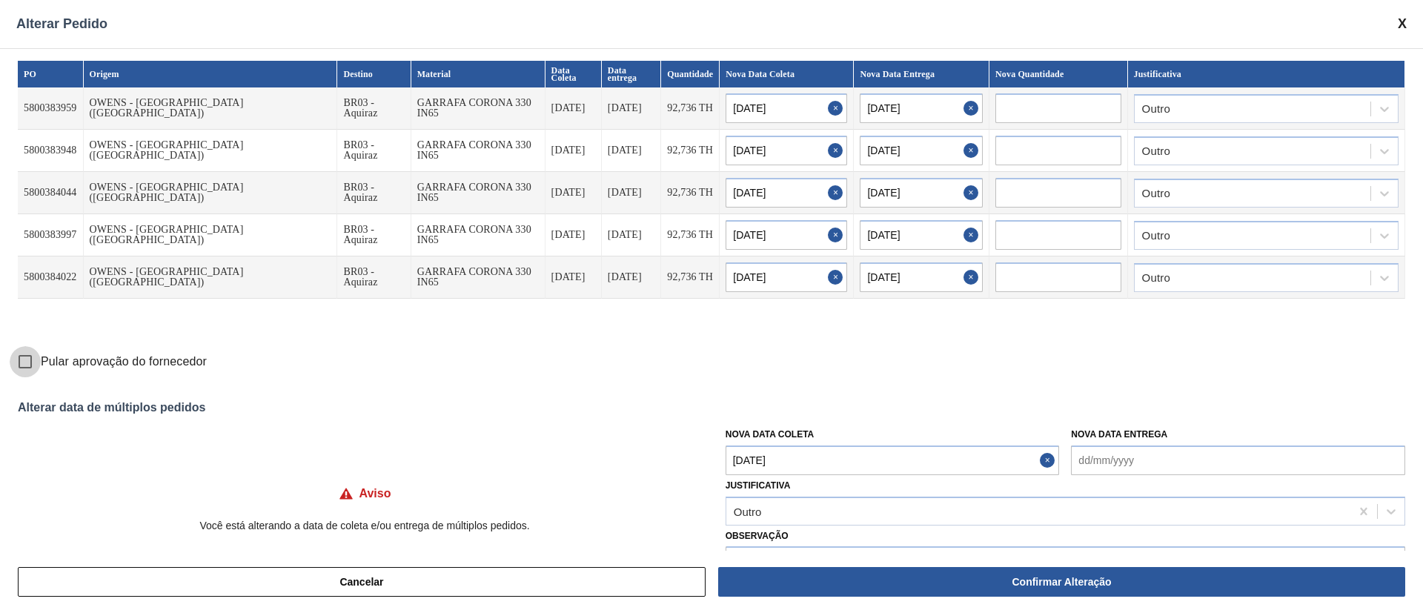
click at [26, 362] on input "Pular aprovação do fornecedor" at bounding box center [25, 361] width 31 height 31
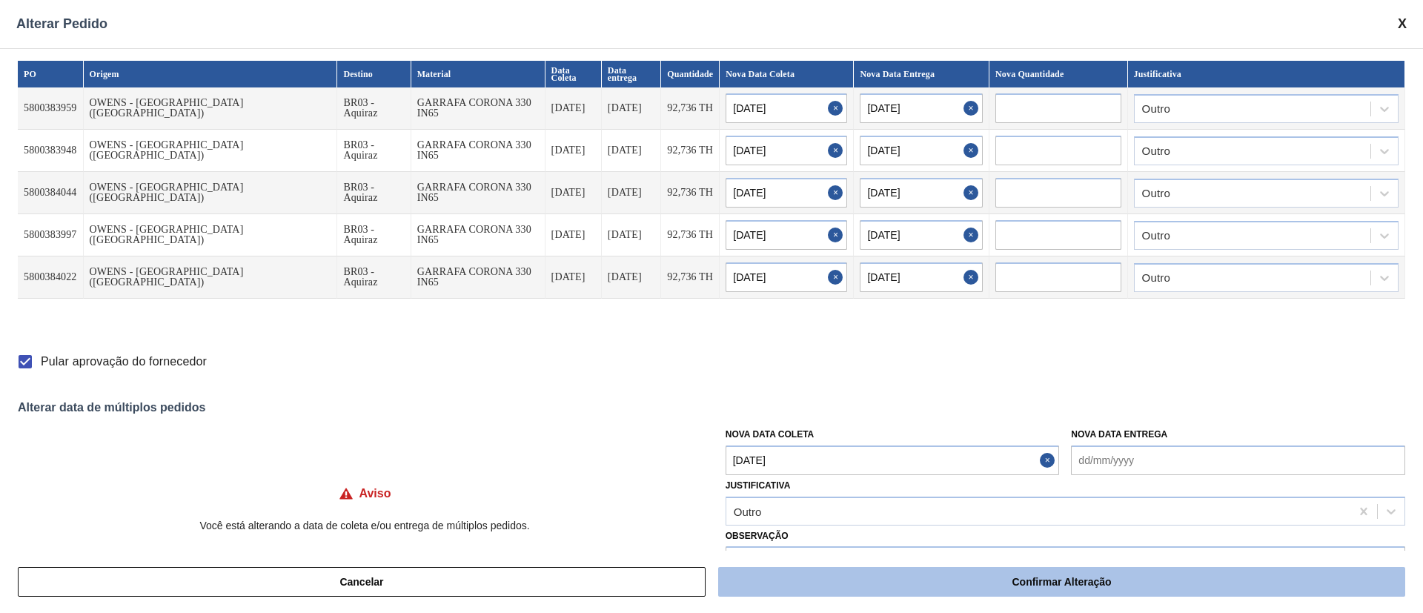
click at [1001, 584] on button "Confirmar Alteração" at bounding box center [1061, 582] width 687 height 30
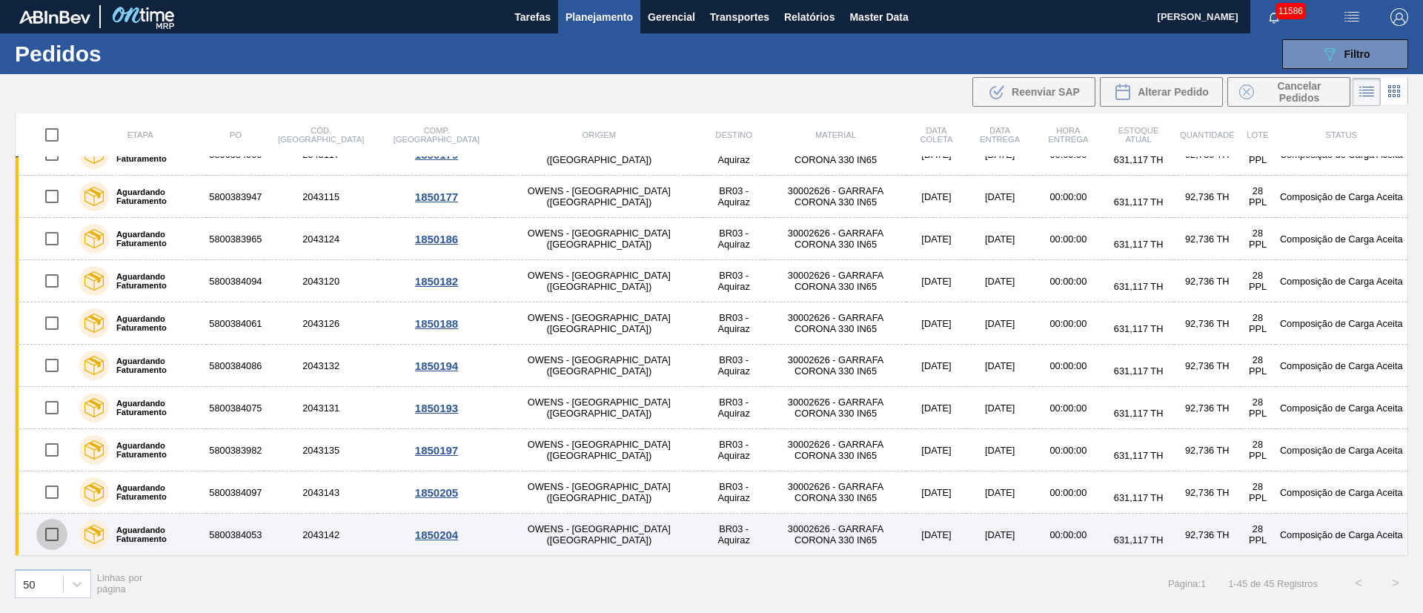
click at [47, 531] on input "checkbox" at bounding box center [51, 534] width 31 height 31
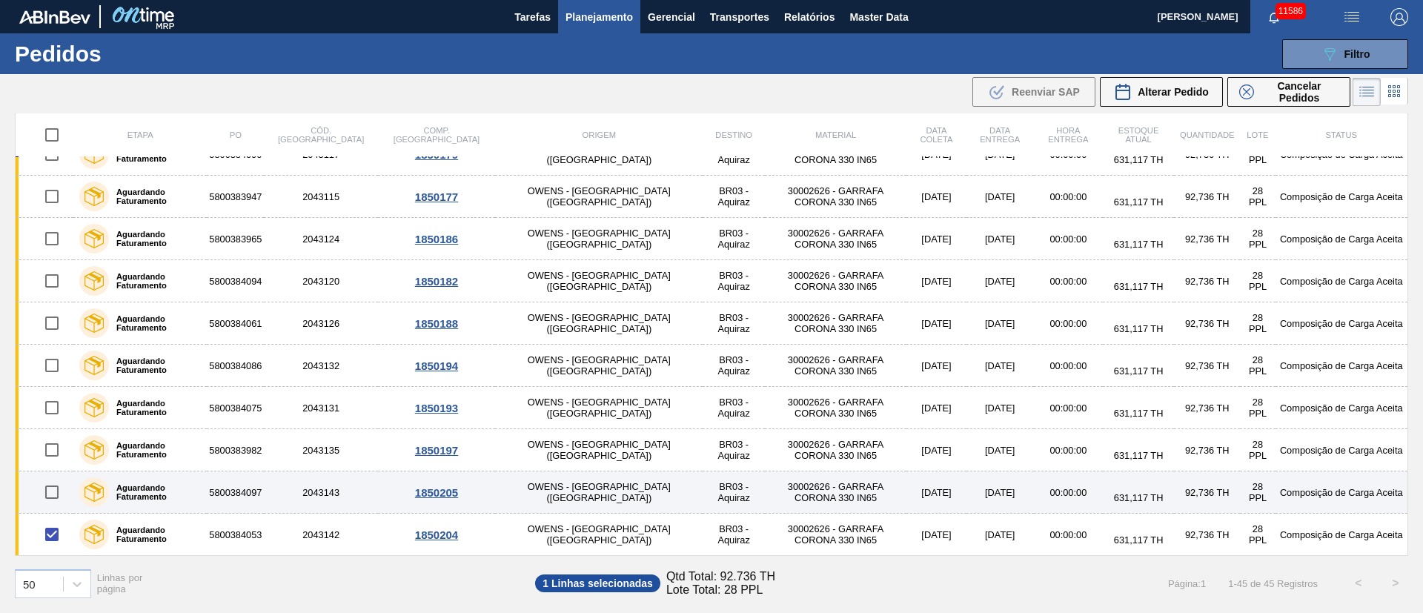
click at [63, 483] on input "checkbox" at bounding box center [51, 492] width 31 height 31
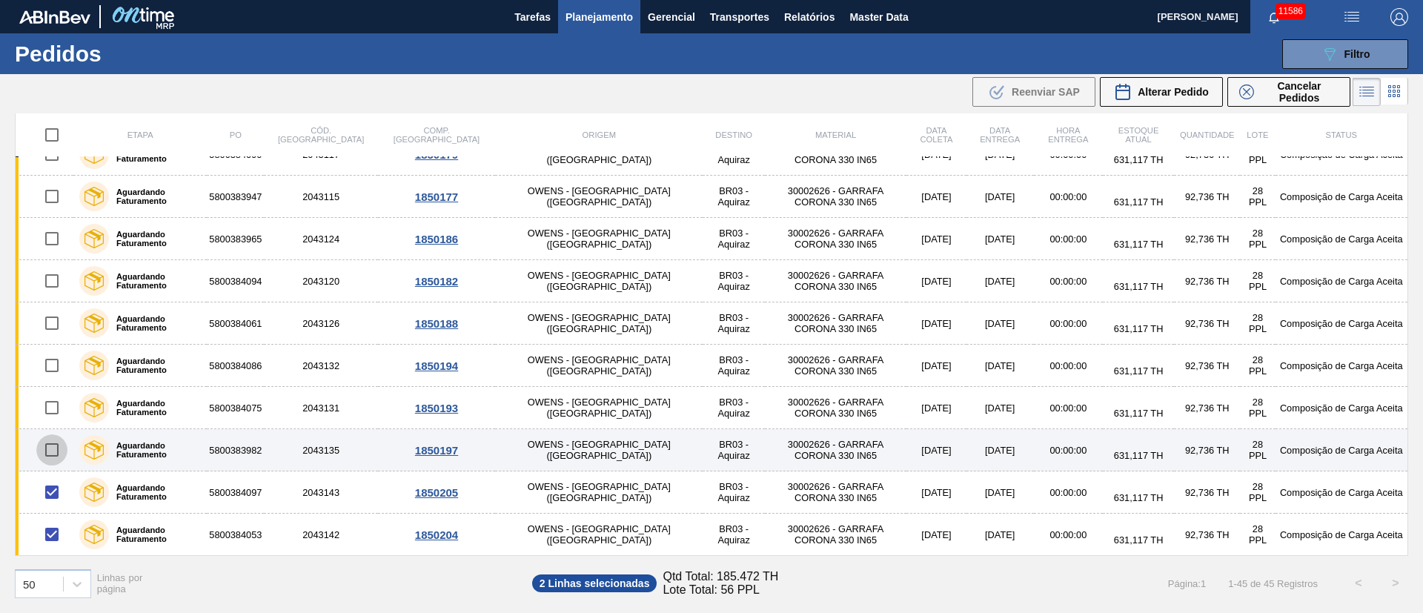
click at [59, 451] on input "checkbox" at bounding box center [51, 449] width 31 height 31
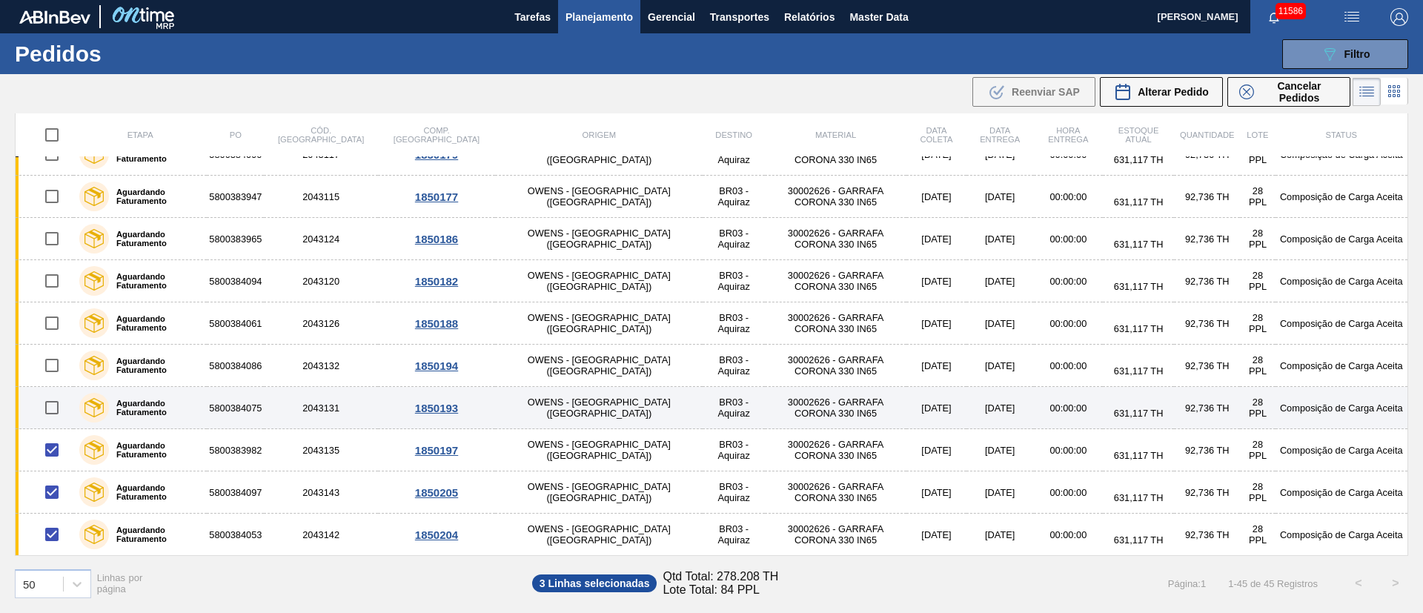
click at [56, 408] on input "checkbox" at bounding box center [51, 407] width 31 height 31
click at [48, 405] on input "checkbox" at bounding box center [51, 407] width 31 height 31
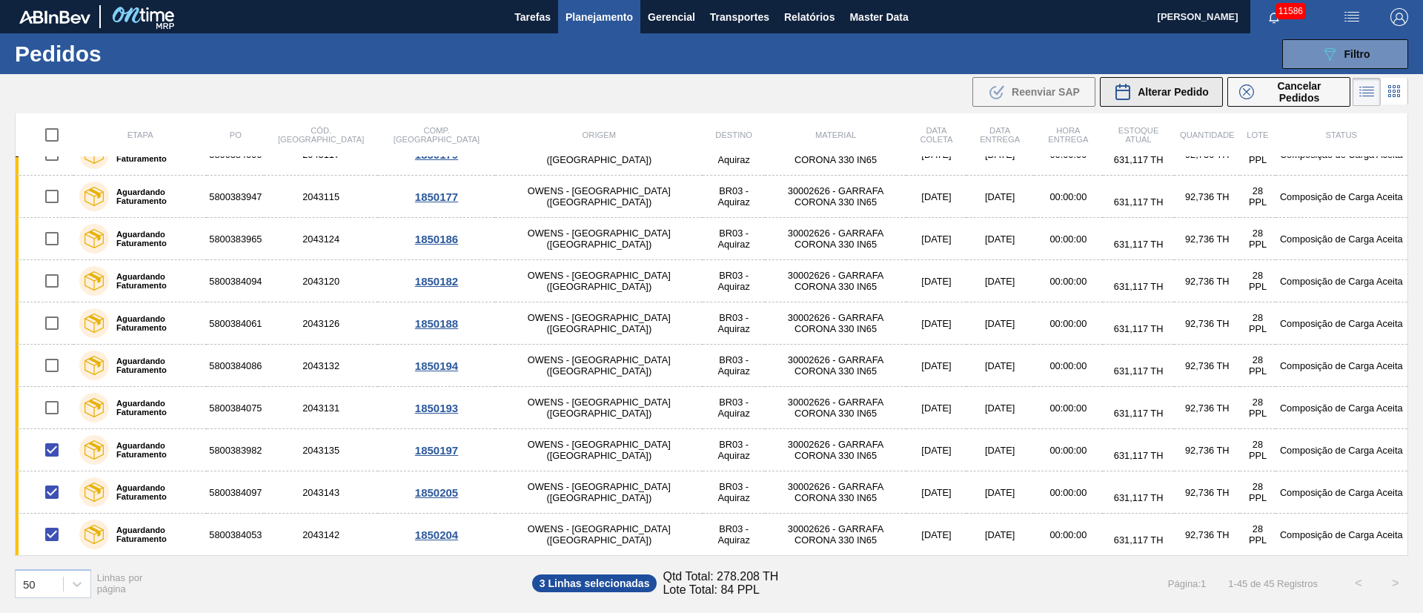
click at [1176, 92] on span "Alterar Pedido" at bounding box center [1173, 92] width 71 height 12
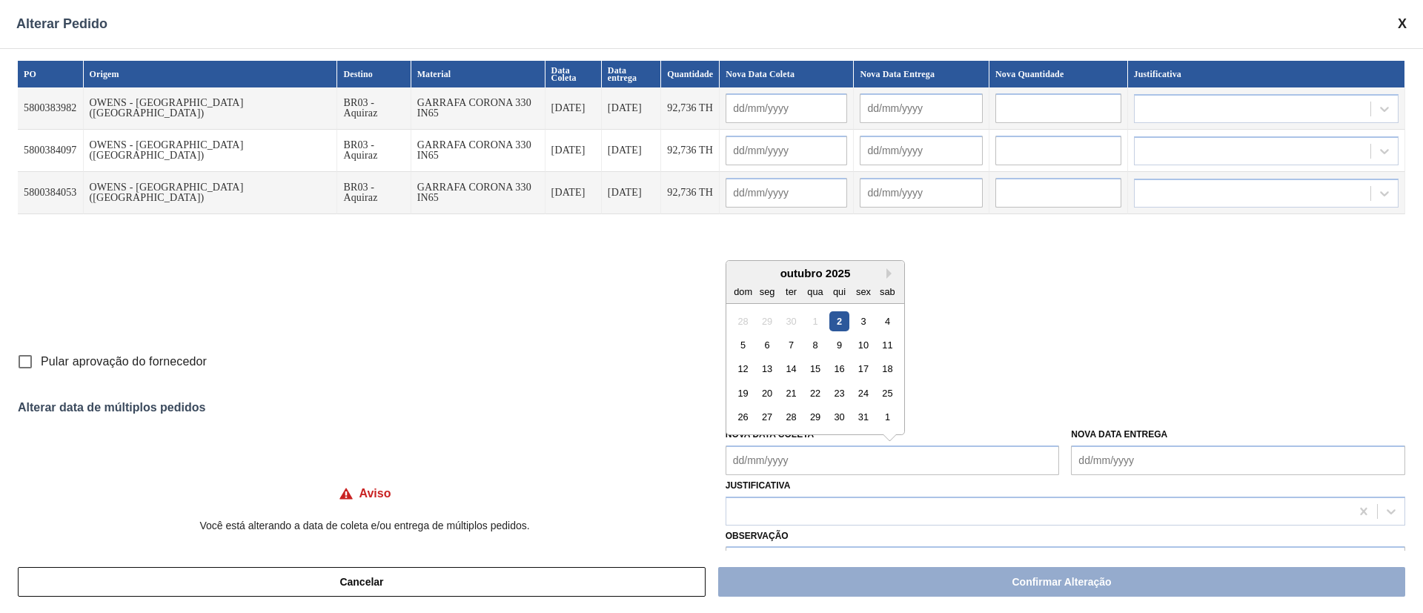
drag, startPoint x: 772, startPoint y: 449, endPoint x: 784, endPoint y: 447, distance: 12.8
click at [769, 454] on Coleta "Nova Data Coleta" at bounding box center [893, 460] width 334 height 30
drag, startPoint x: 815, startPoint y: 344, endPoint x: 815, endPoint y: 353, distance: 8.9
click at [815, 344] on div "8" at bounding box center [815, 345] width 20 height 20
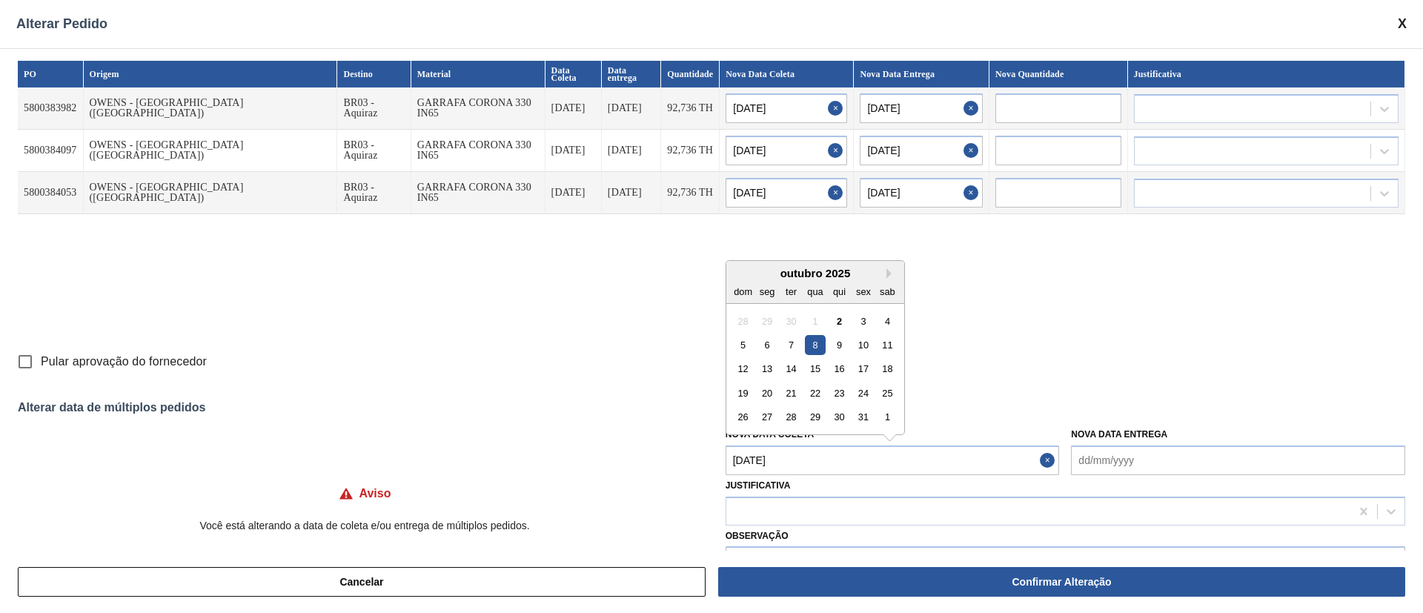
click at [803, 458] on Coleta "[DATE]" at bounding box center [893, 460] width 334 height 30
click at [838, 344] on div "9" at bounding box center [839, 345] width 20 height 20
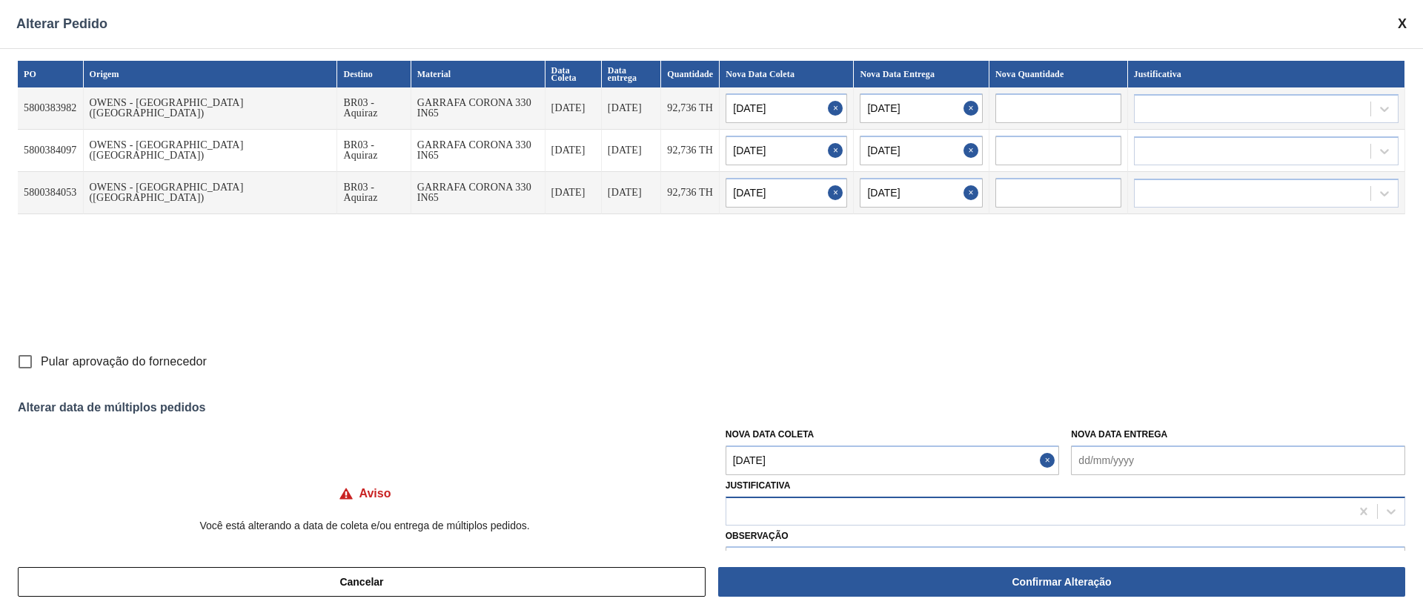
click at [776, 512] on div at bounding box center [1038, 510] width 624 height 21
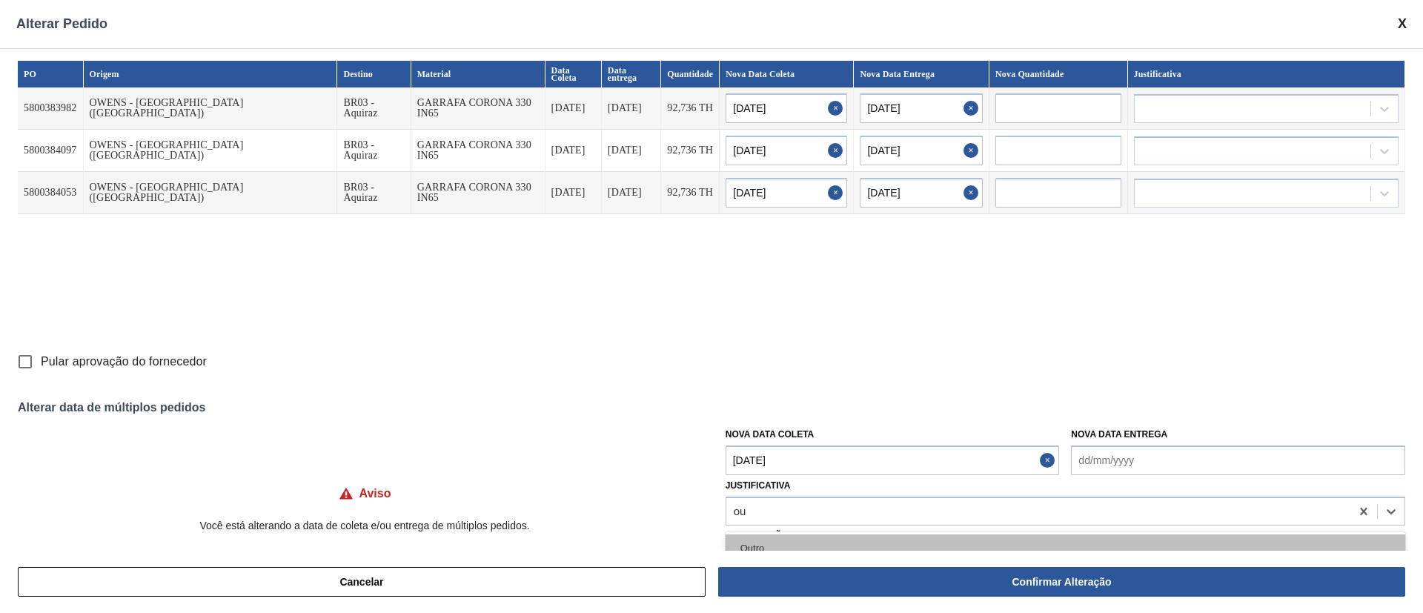
click at [776, 538] on div "Outro" at bounding box center [1066, 547] width 680 height 27
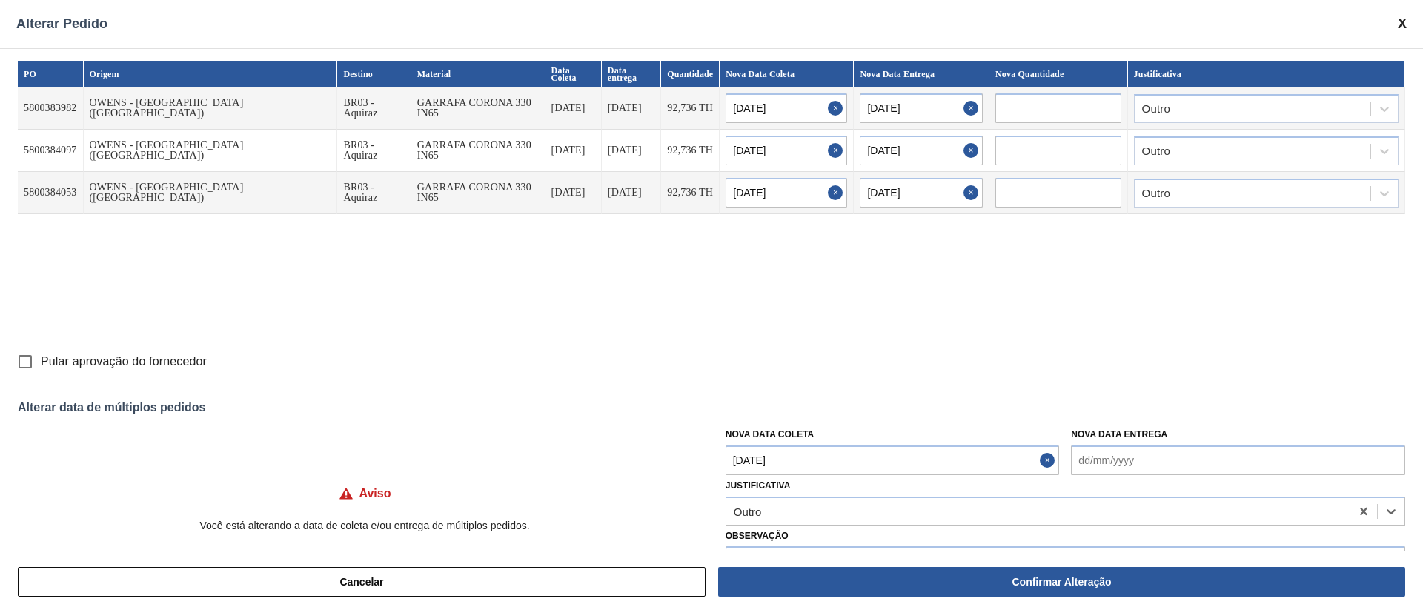
click at [21, 363] on input "Pular aprovação do fornecedor" at bounding box center [25, 361] width 31 height 31
drag, startPoint x: 983, startPoint y: 583, endPoint x: 952, endPoint y: 540, distance: 53.7
click at [981, 583] on button "Confirmar Alteração" at bounding box center [1061, 582] width 687 height 30
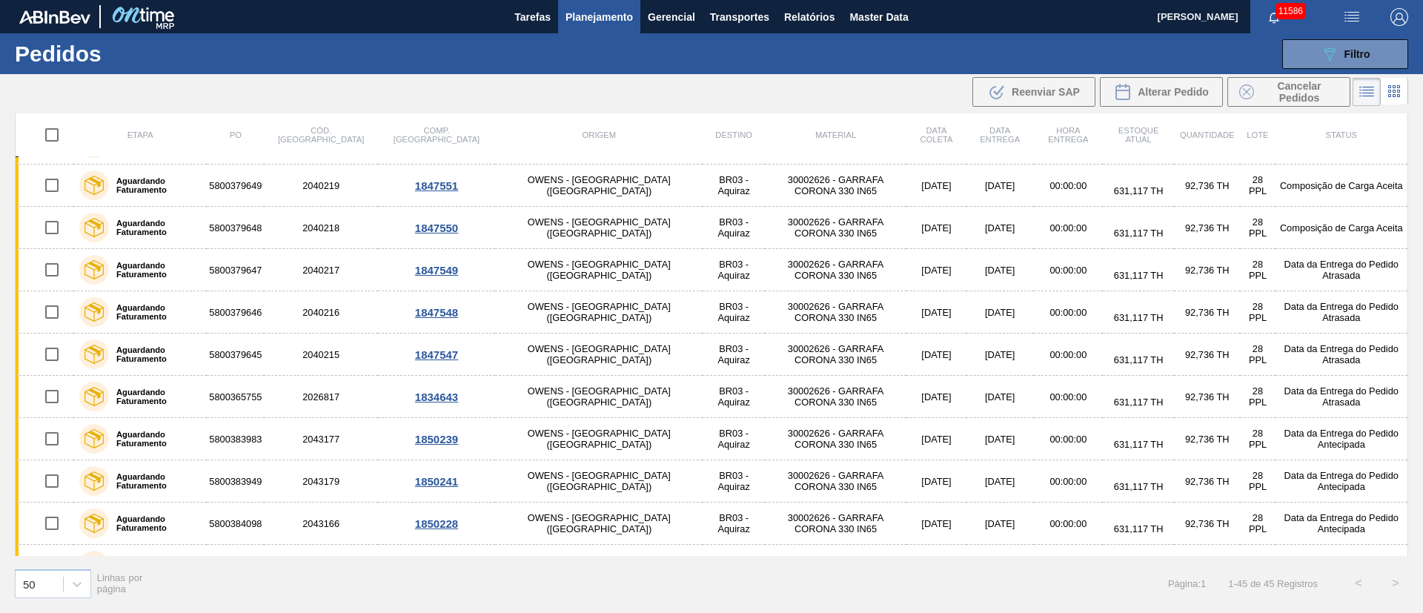
scroll to position [0, 0]
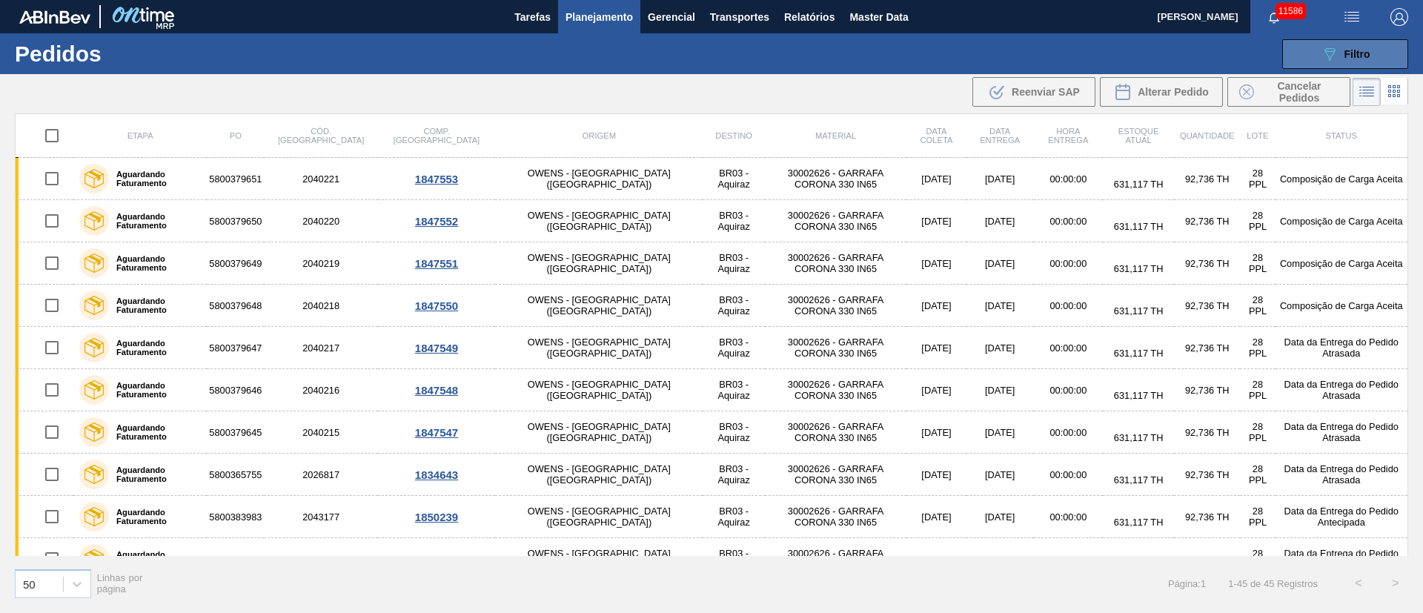
click at [1348, 60] on div "089F7B8B-B2A5-4AFE-B5C0-19BA573D28AC Filtro" at bounding box center [1346, 54] width 50 height 18
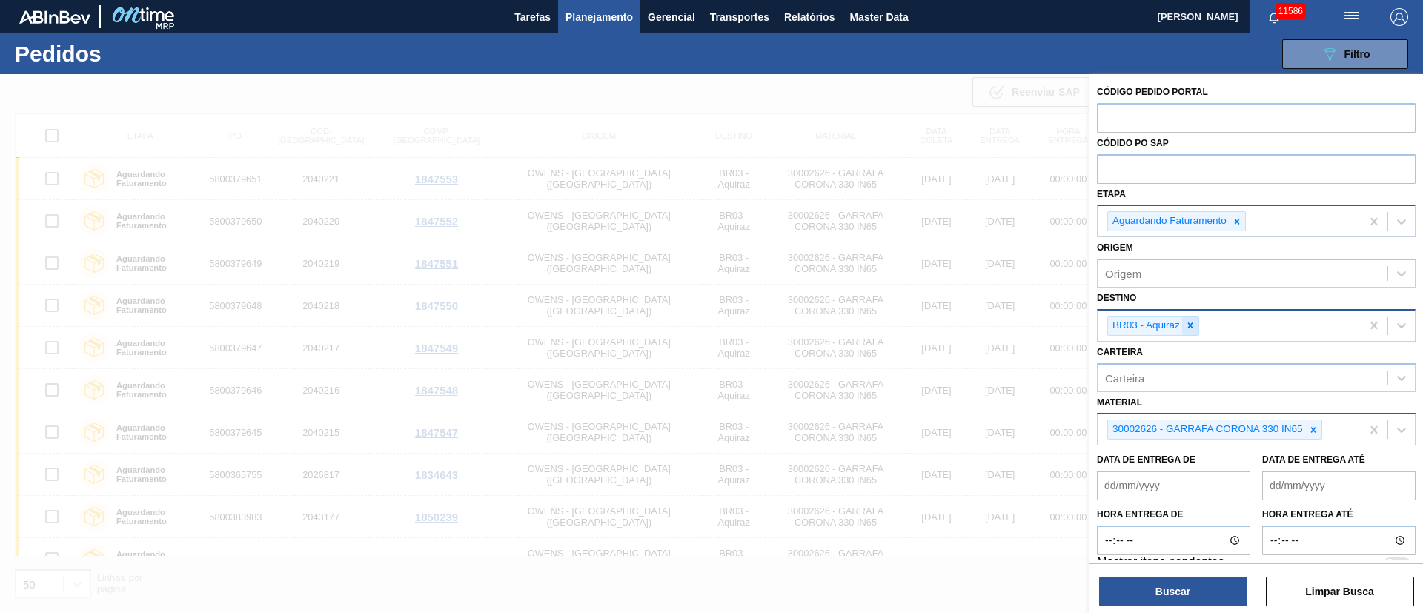
click at [1185, 322] on icon at bounding box center [1190, 325] width 10 height 10
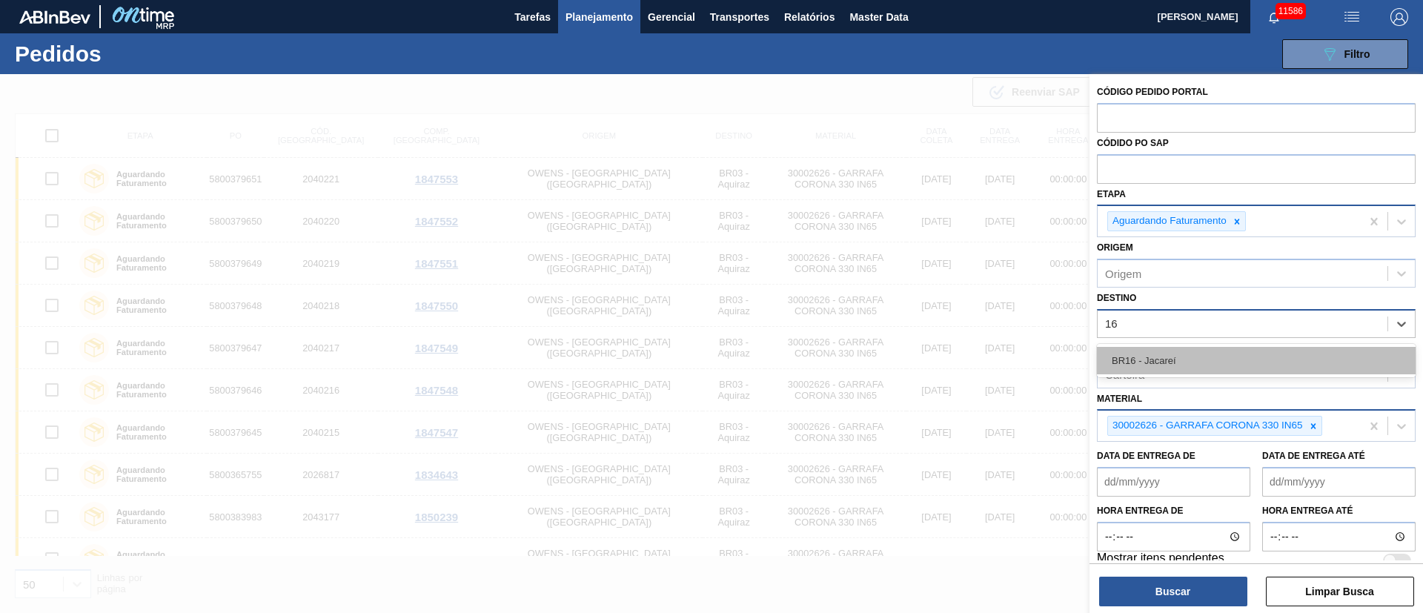
click at [1164, 364] on div "BR16 - Jacareí" at bounding box center [1256, 360] width 319 height 27
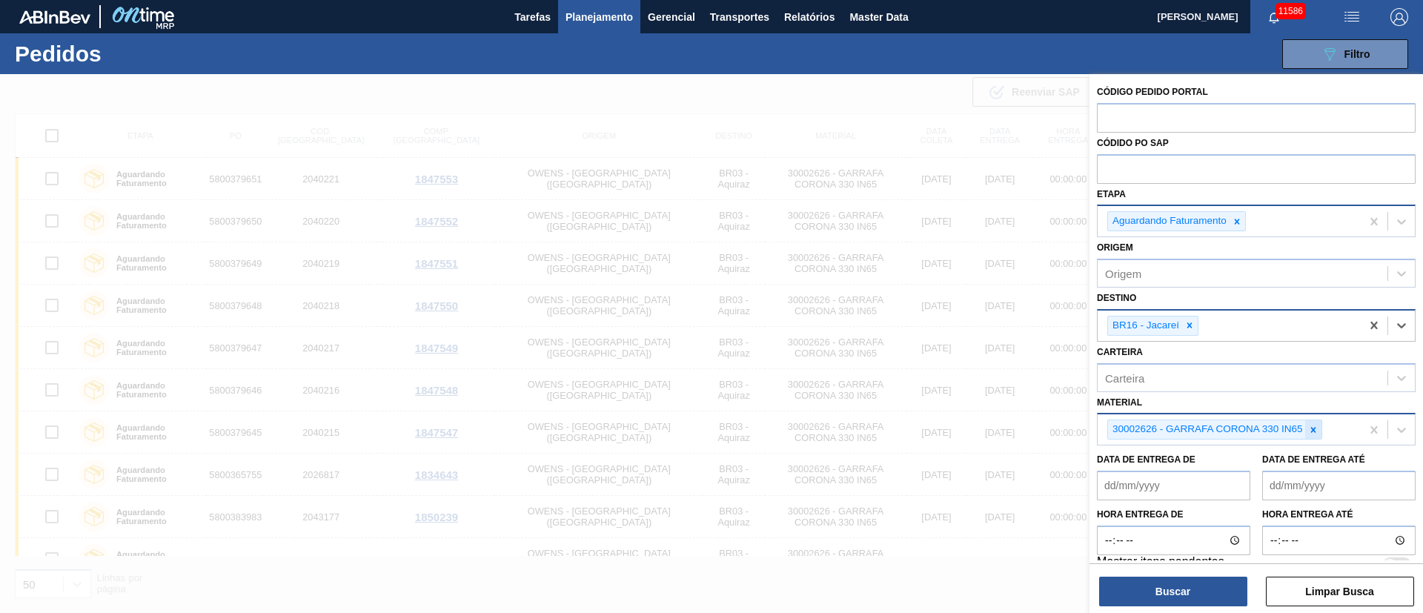
click at [1313, 425] on icon at bounding box center [1313, 430] width 10 height 10
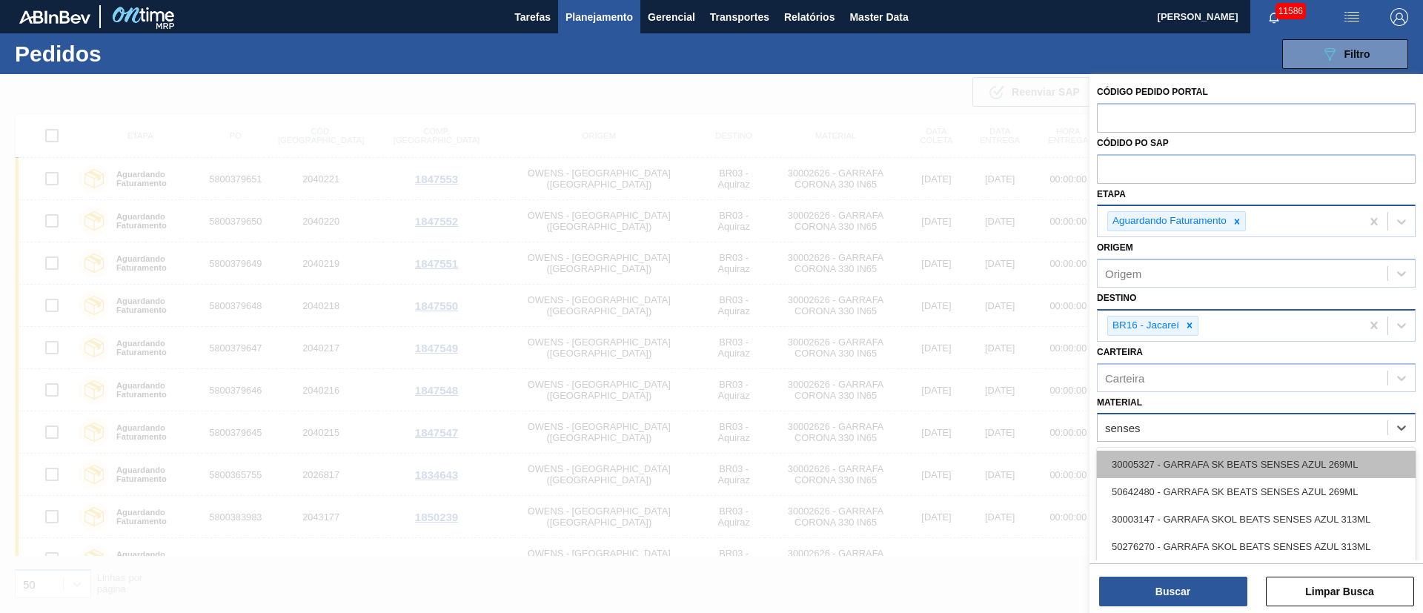
click at [1297, 469] on div "30005327 - GARRAFA SK BEATS SENSES AZUL 269ML" at bounding box center [1256, 464] width 319 height 27
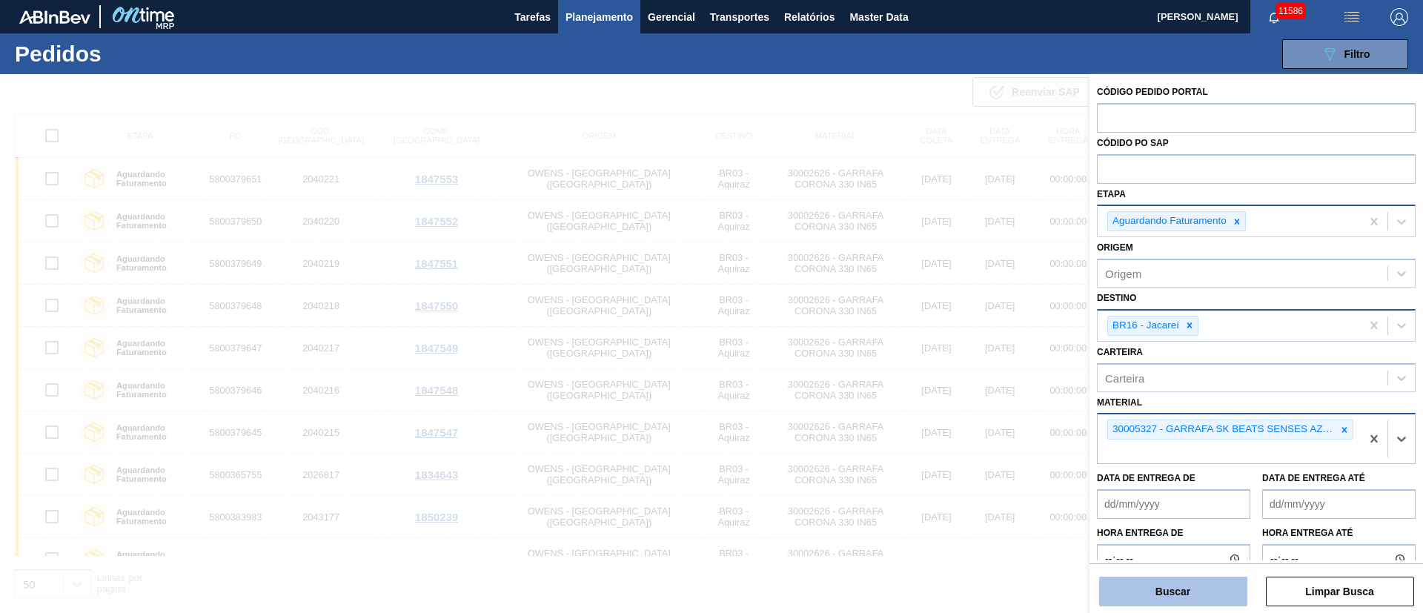
click at [1206, 594] on button "Buscar" at bounding box center [1173, 592] width 148 height 30
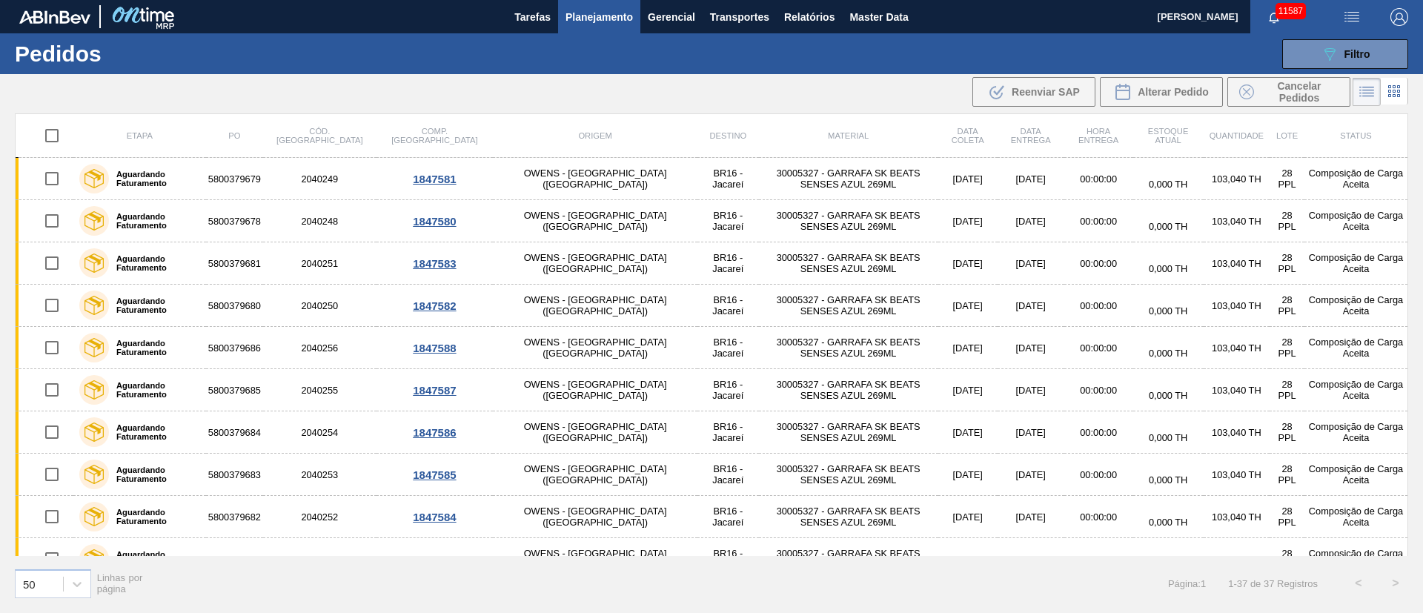
click at [759, 129] on th "Material" at bounding box center [848, 136] width 179 height 44
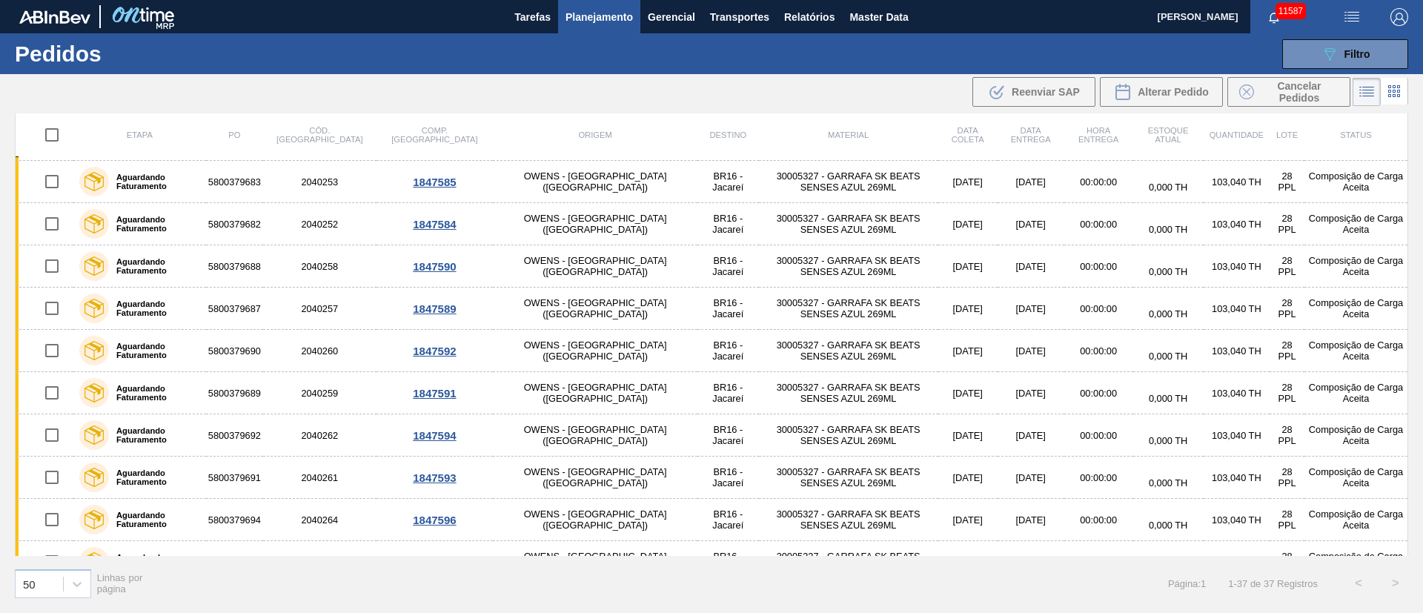
scroll to position [334, 0]
